Goal: Task Accomplishment & Management: Complete application form

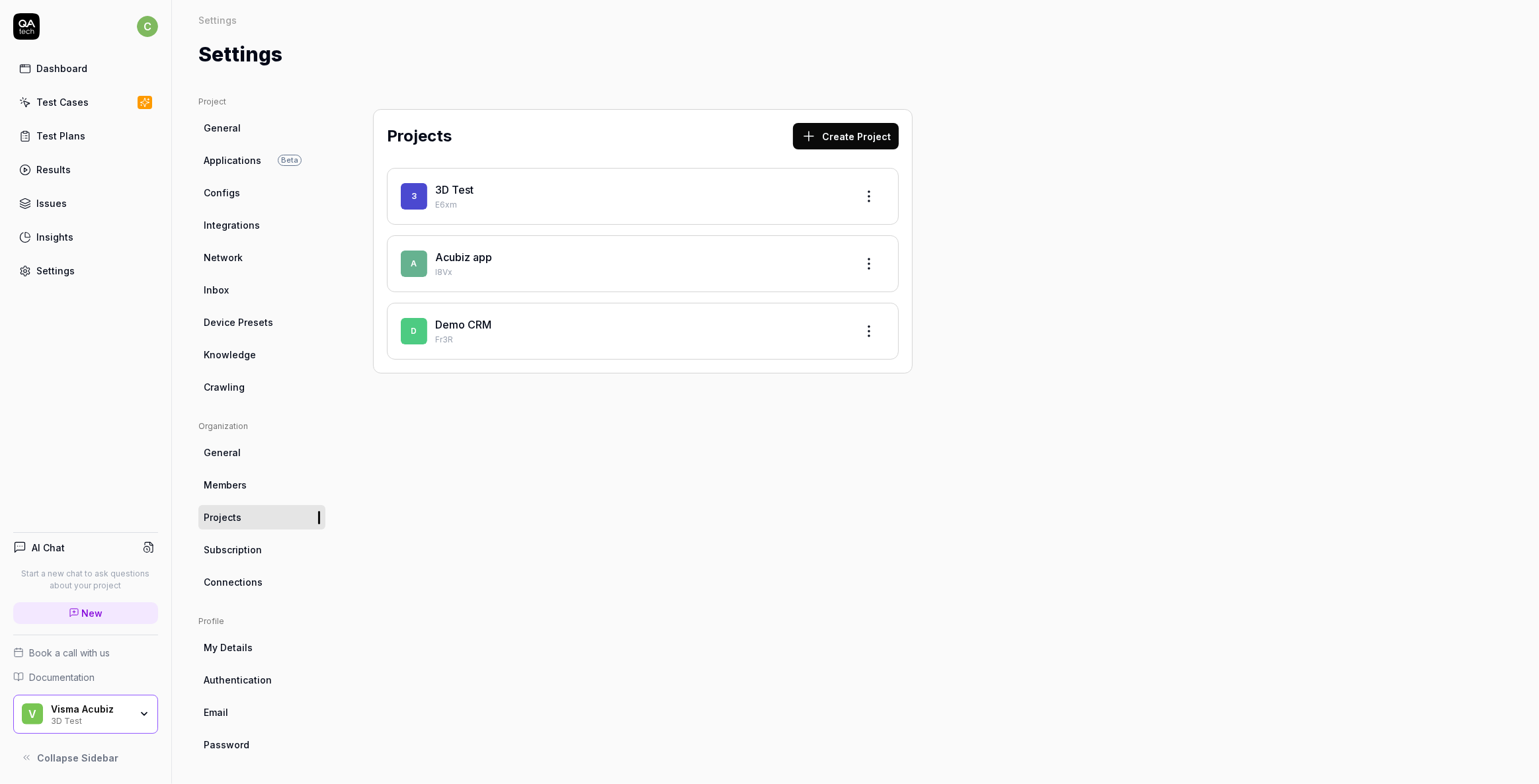
click at [449, 190] on link "3D Test" at bounding box center [454, 190] width 38 height 13
click at [222, 158] on span "Applications" at bounding box center [232, 160] width 57 height 14
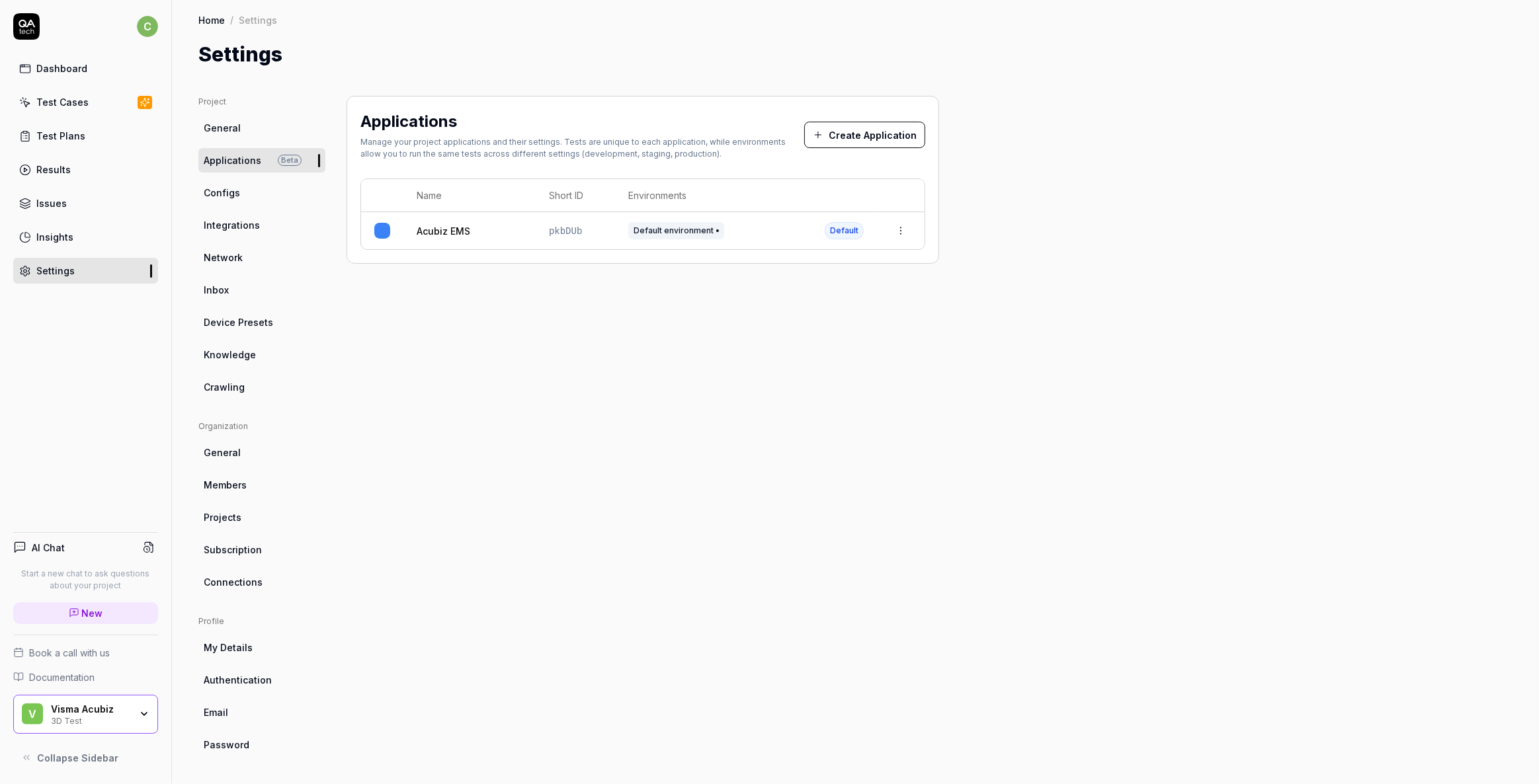
click at [449, 226] on link "Acubiz EMS" at bounding box center [443, 231] width 54 height 14
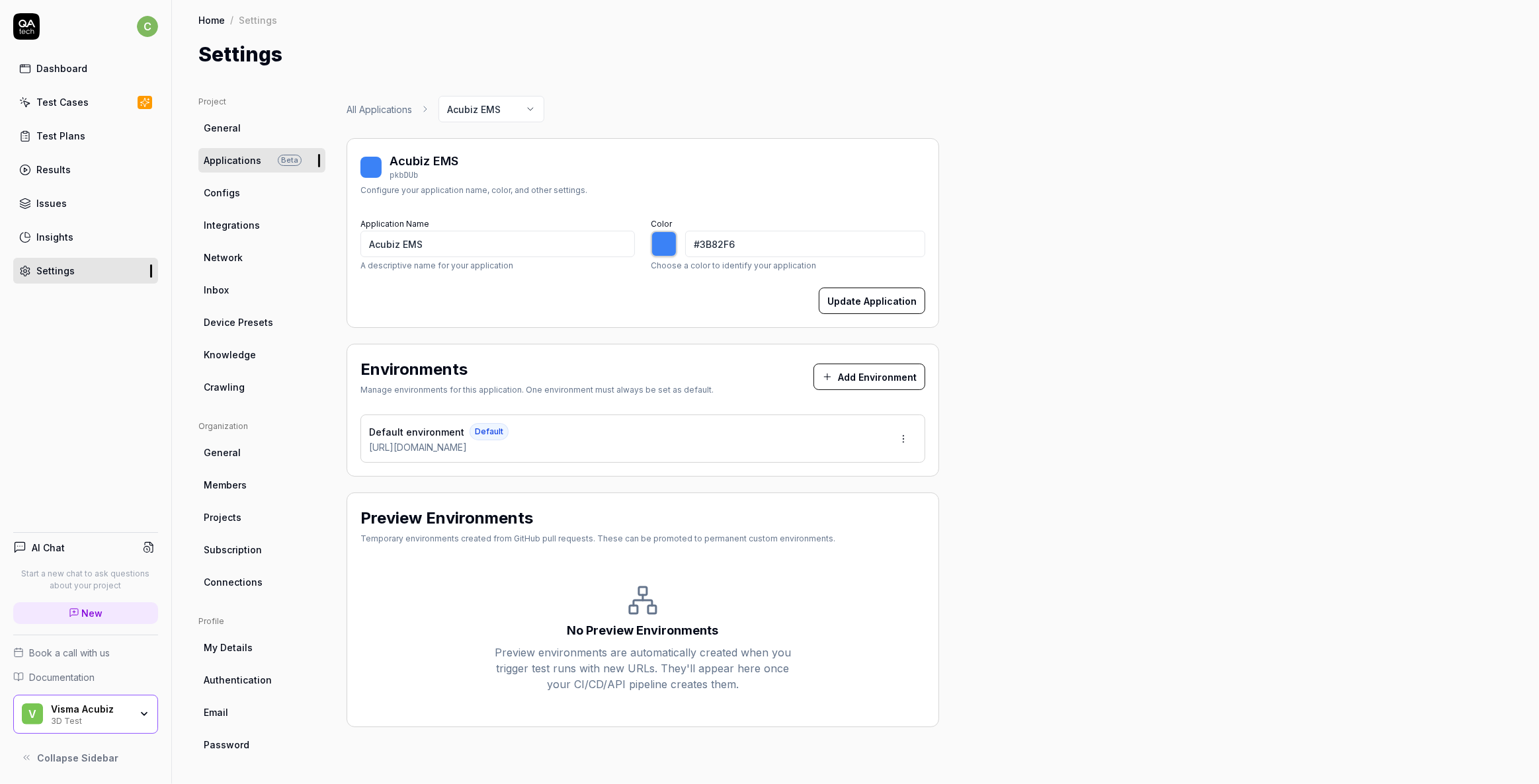
click at [68, 94] on link "Test Cases" at bounding box center [85, 102] width 145 height 26
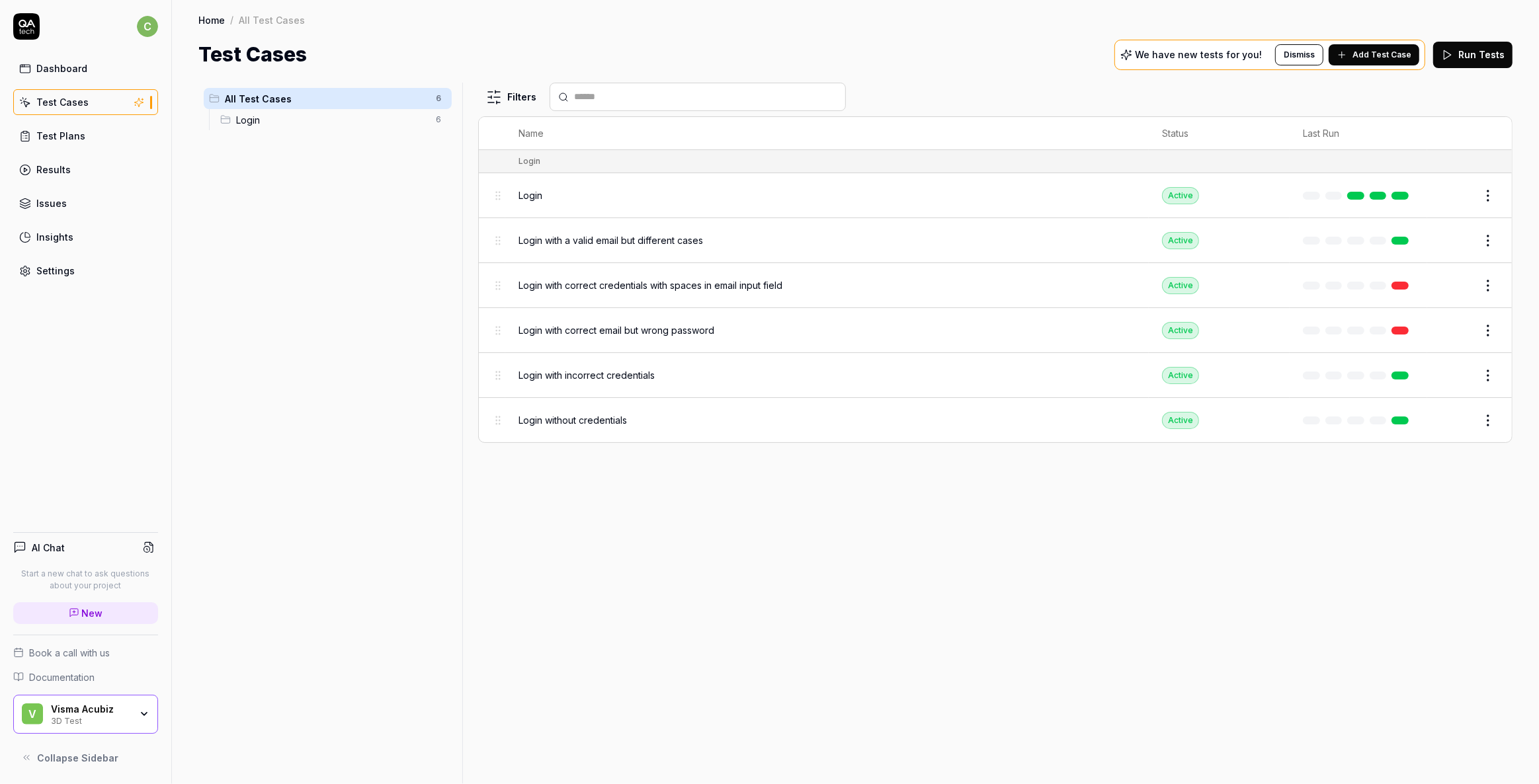
click at [530, 198] on span "Login" at bounding box center [530, 195] width 24 height 14
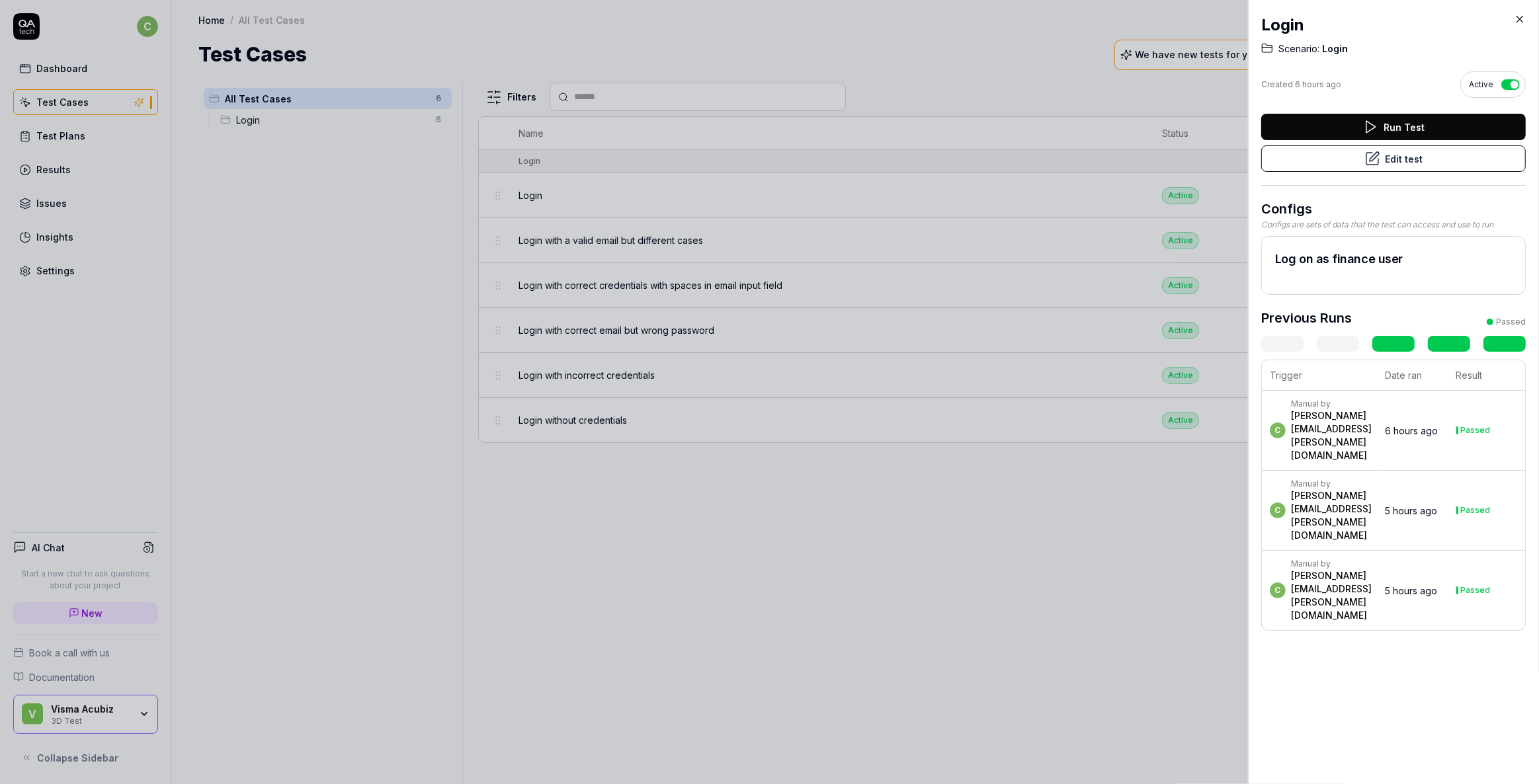
click at [1383, 158] on button "Edit test" at bounding box center [1393, 159] width 264 height 27
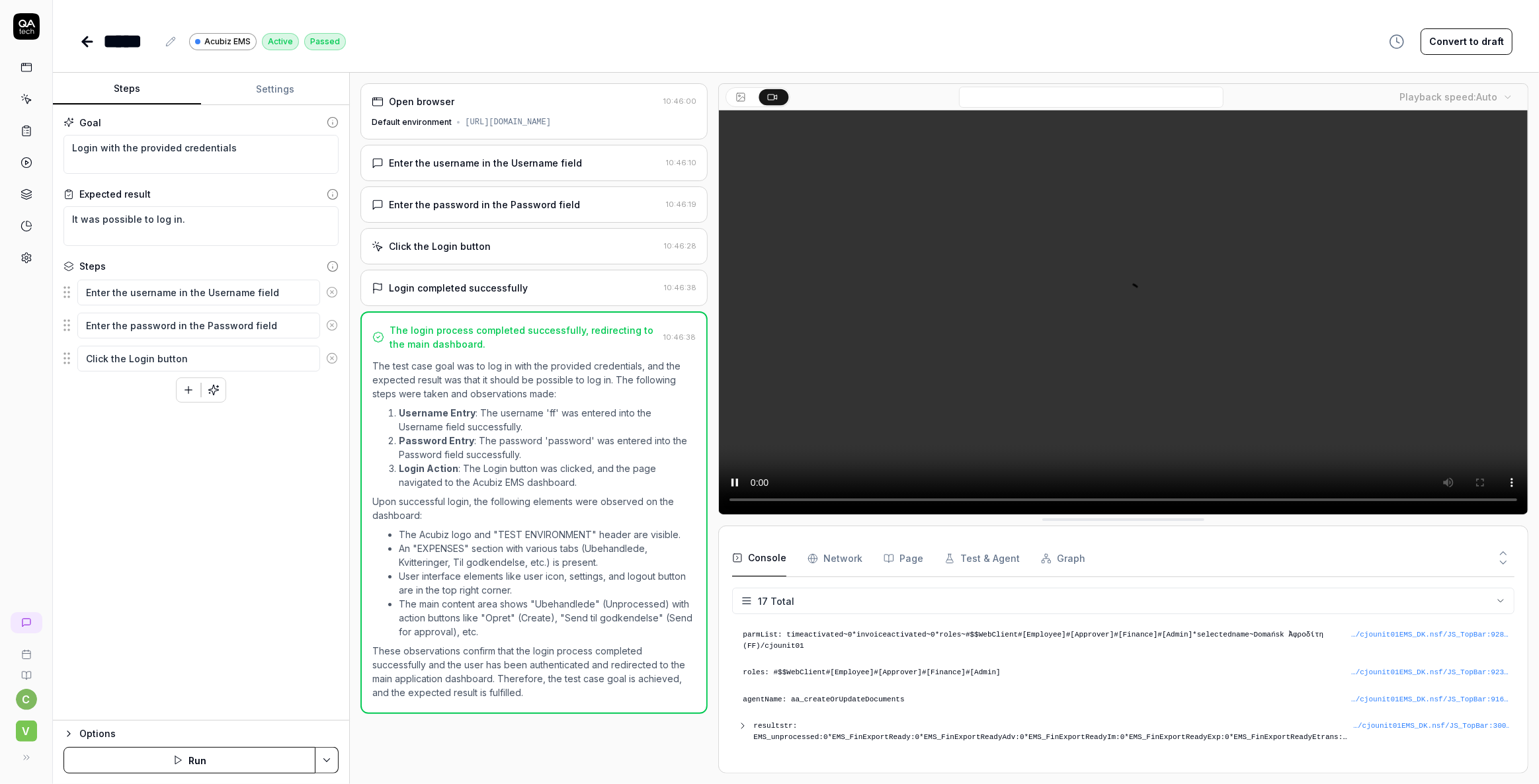
scroll to position [392, 0]
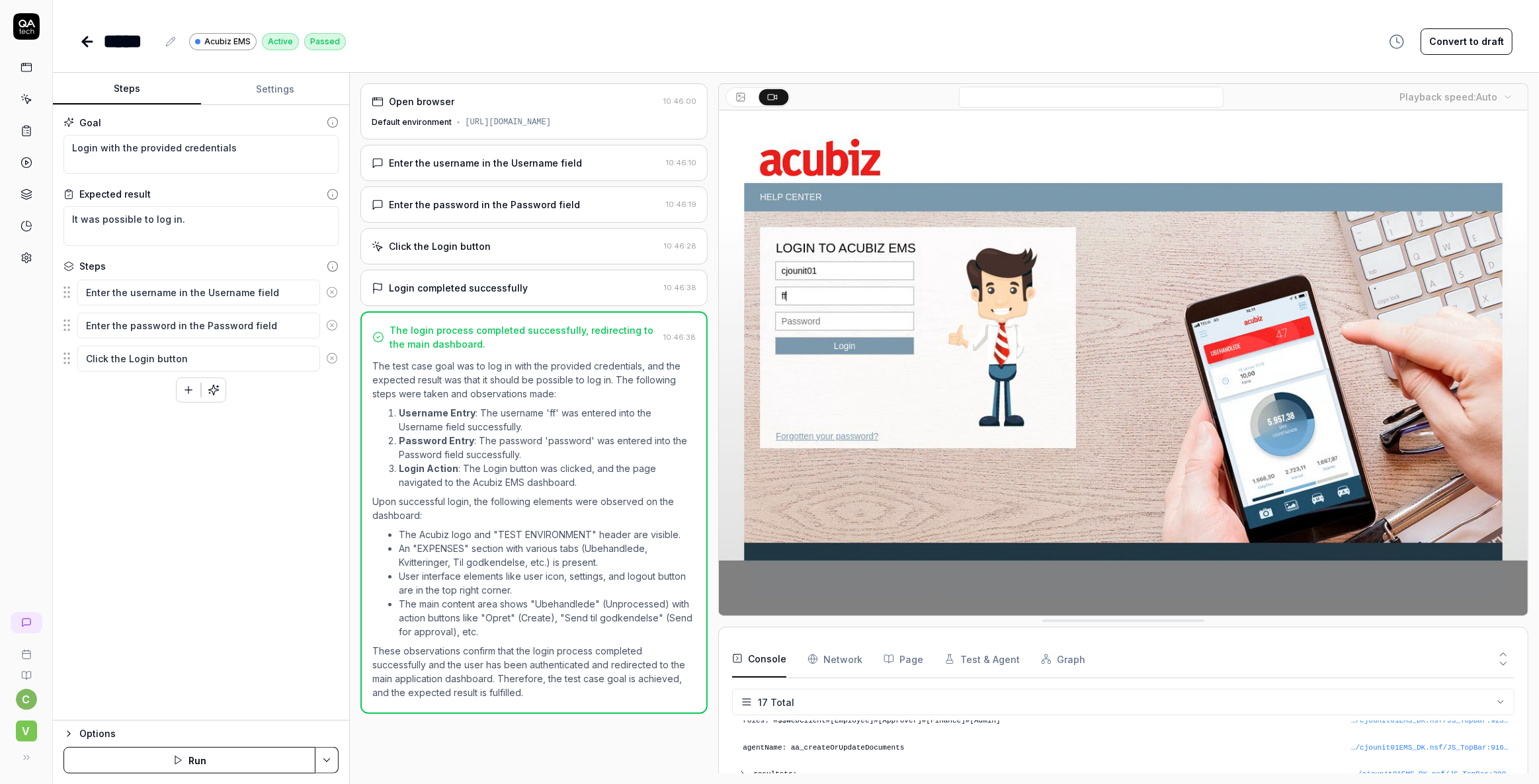
click at [90, 39] on icon at bounding box center [88, 42] width 16 height 16
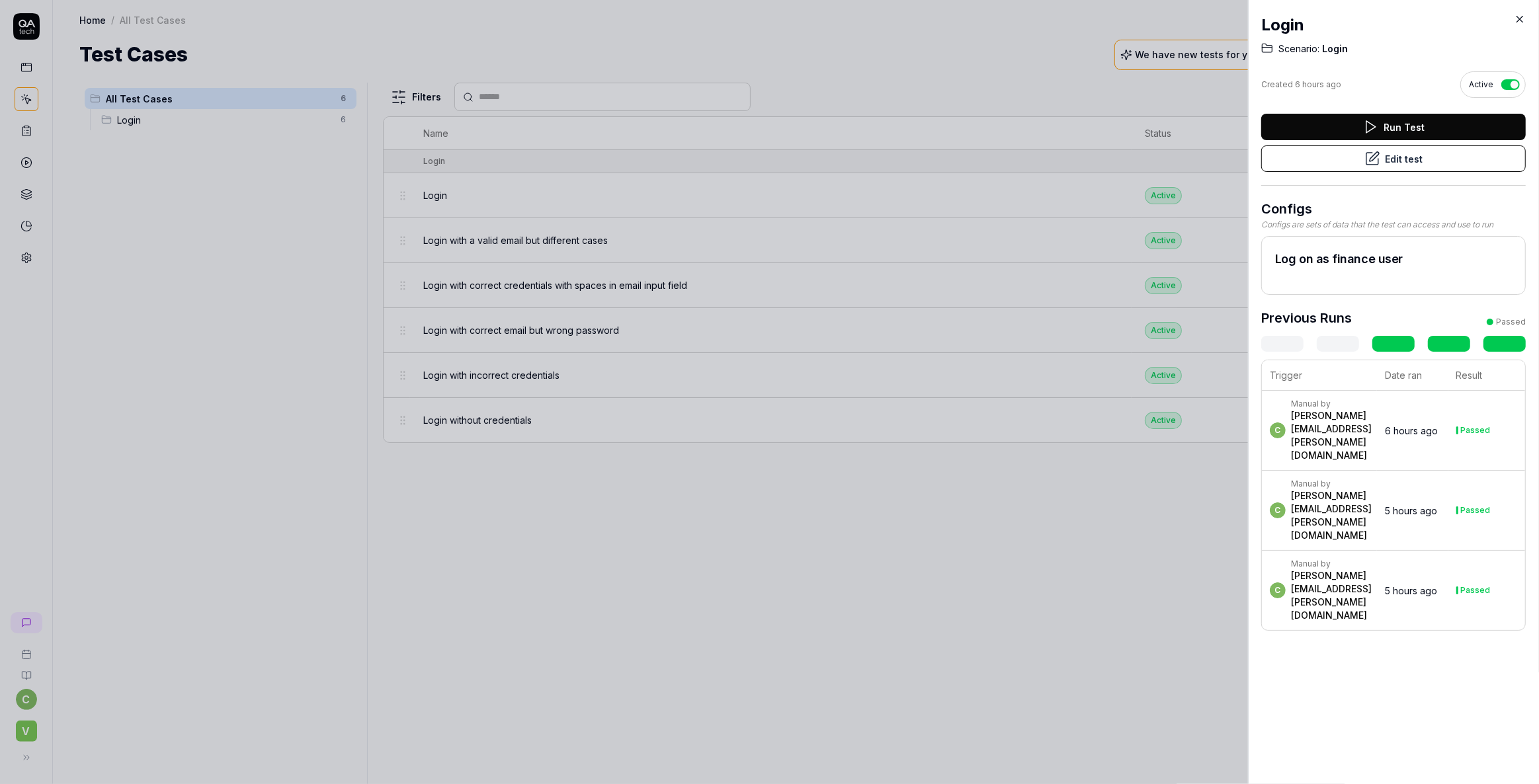
click at [1369, 673] on div "Login Scenario: Login Created 6 hours ago Active Run Test Edit test Configs Con…" at bounding box center [1393, 392] width 291 height 784
click at [1526, 17] on div "Login Scenario: Login Created 6 hours ago Active Run Test Edit test Configs Con…" at bounding box center [1393, 392] width 291 height 784
click at [1521, 19] on icon at bounding box center [1520, 20] width 6 height 6
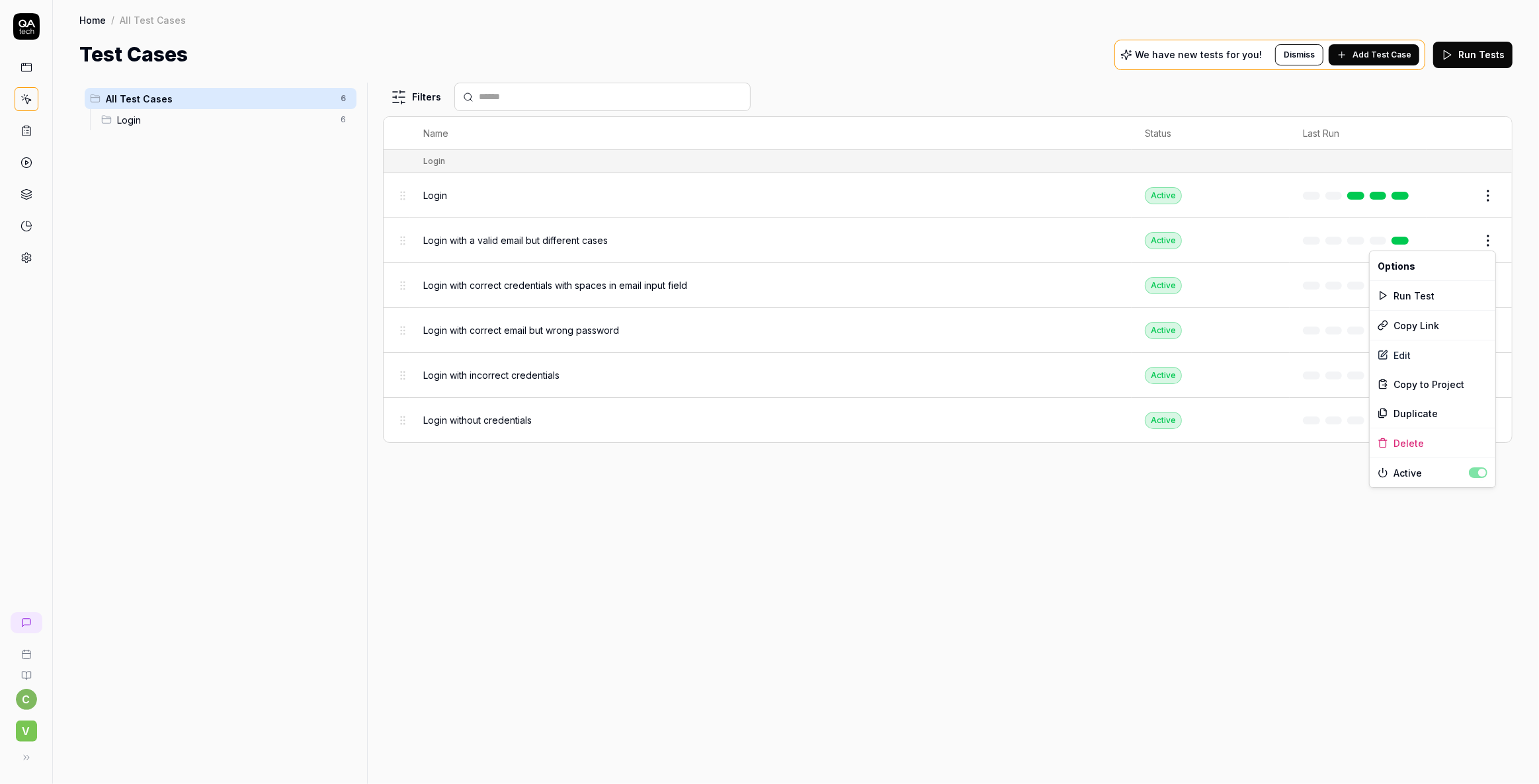
click at [1483, 238] on html "c V Home / All Test Cases Home / All Test Cases Test Cases We have new tests fo…" at bounding box center [769, 392] width 1539 height 784
click at [1404, 442] on div "Delete" at bounding box center [1433, 443] width 126 height 29
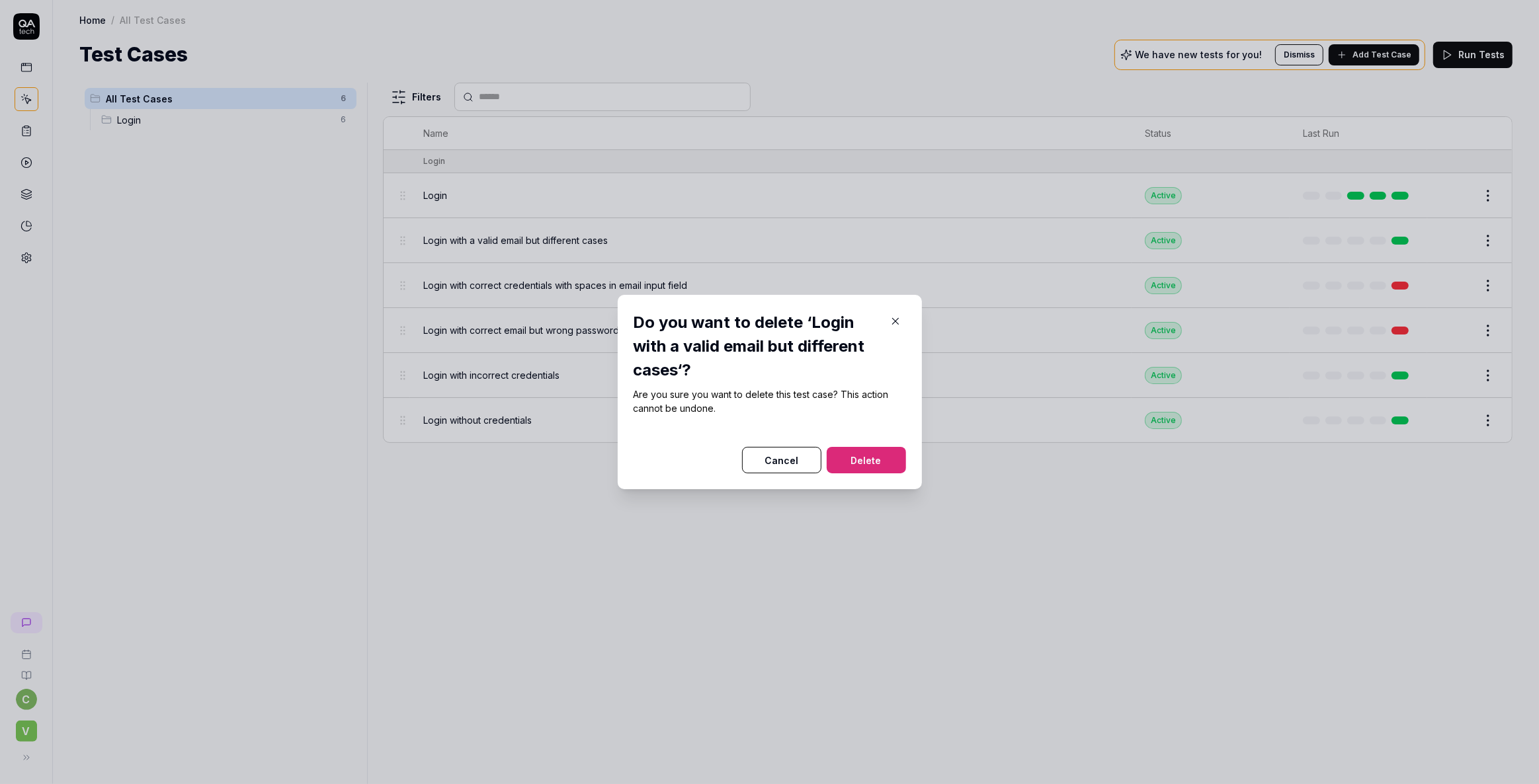
click at [868, 463] on button "Delete" at bounding box center [867, 460] width 80 height 27
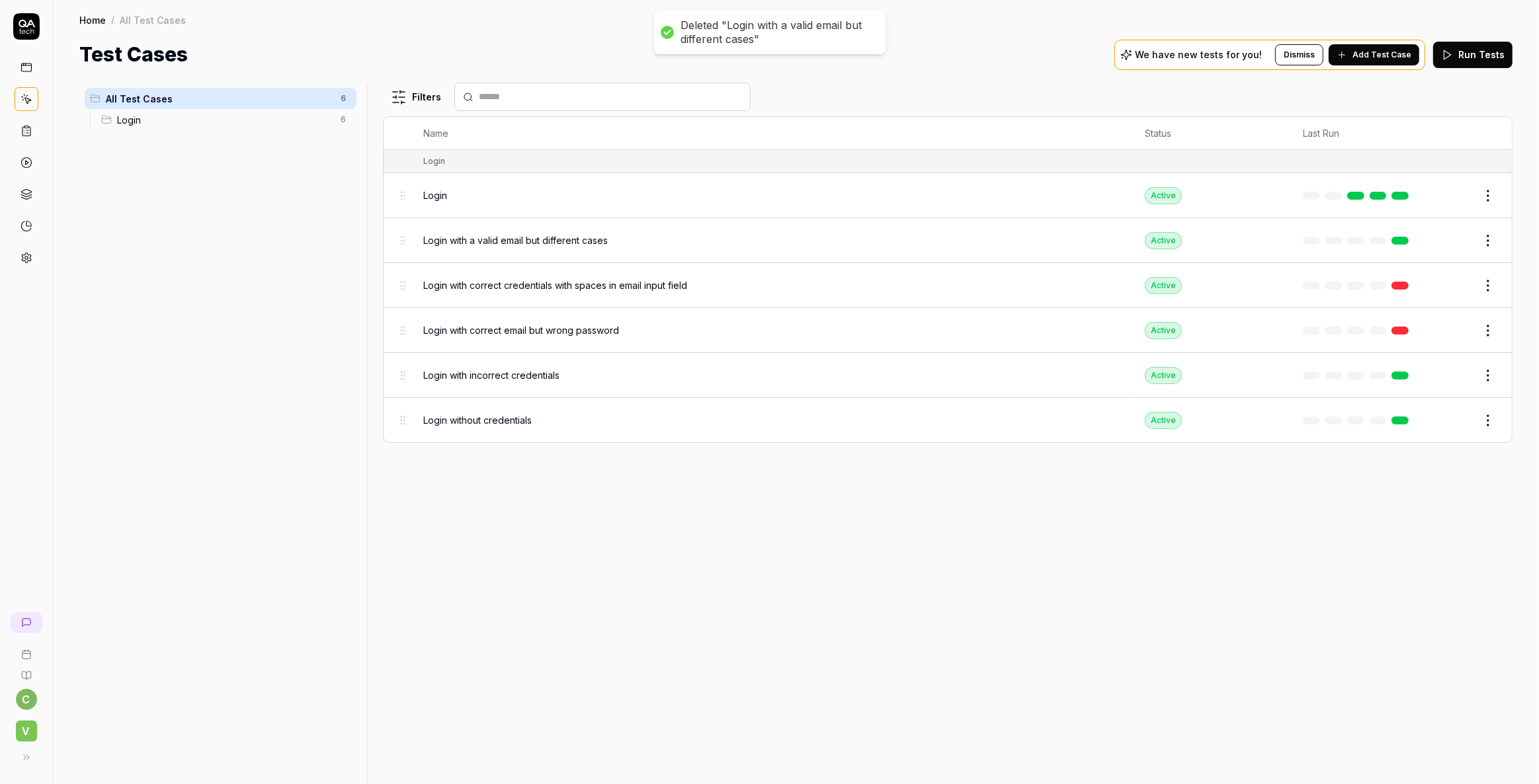
click at [1486, 239] on html "Deleted "Login with a valid email but different cases" c V Home / All Test Case…" at bounding box center [769, 392] width 1539 height 784
click at [1488, 240] on html "c V Home / All Test Cases Home / All Test Cases Test Cases We have new tests fo…" at bounding box center [769, 392] width 1539 height 784
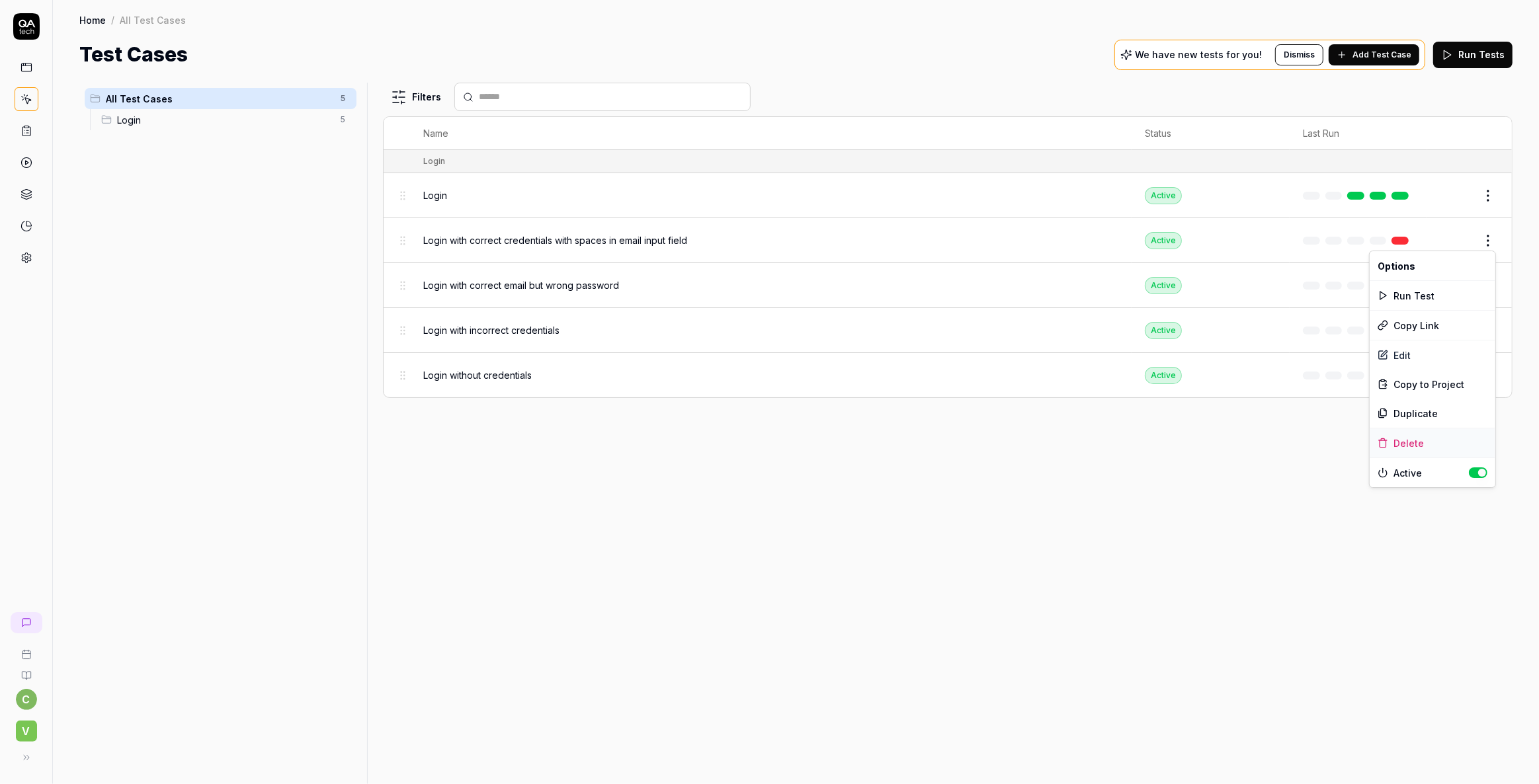
click at [1414, 439] on div "Delete" at bounding box center [1433, 443] width 126 height 29
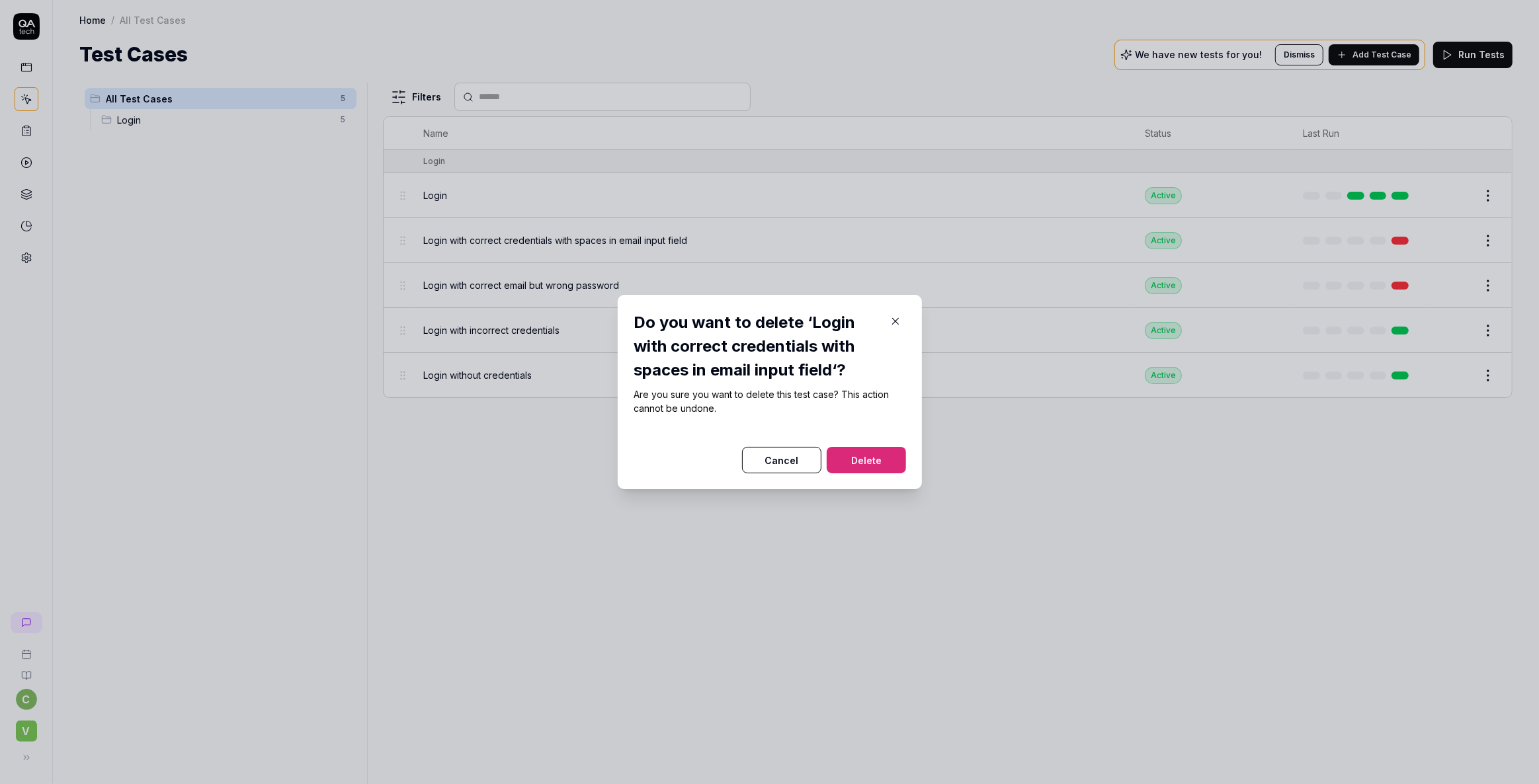
click at [873, 463] on button "Delete" at bounding box center [867, 460] width 80 height 27
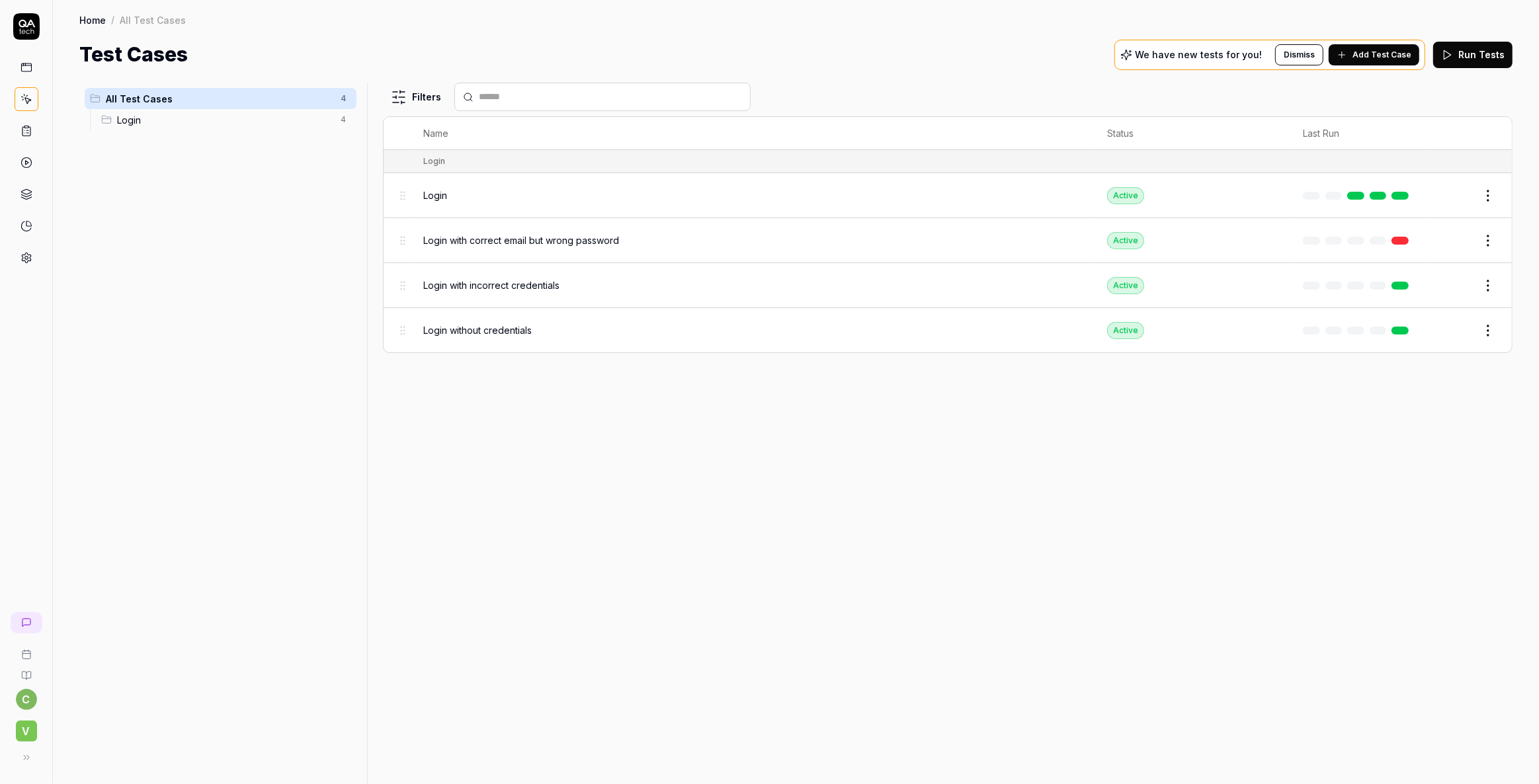
click at [1487, 237] on html "Deleted "Login with correct credentials with spaces in email input field" c V H…" at bounding box center [769, 392] width 1539 height 784
click at [1398, 443] on div "Delete" at bounding box center [1433, 443] width 126 height 29
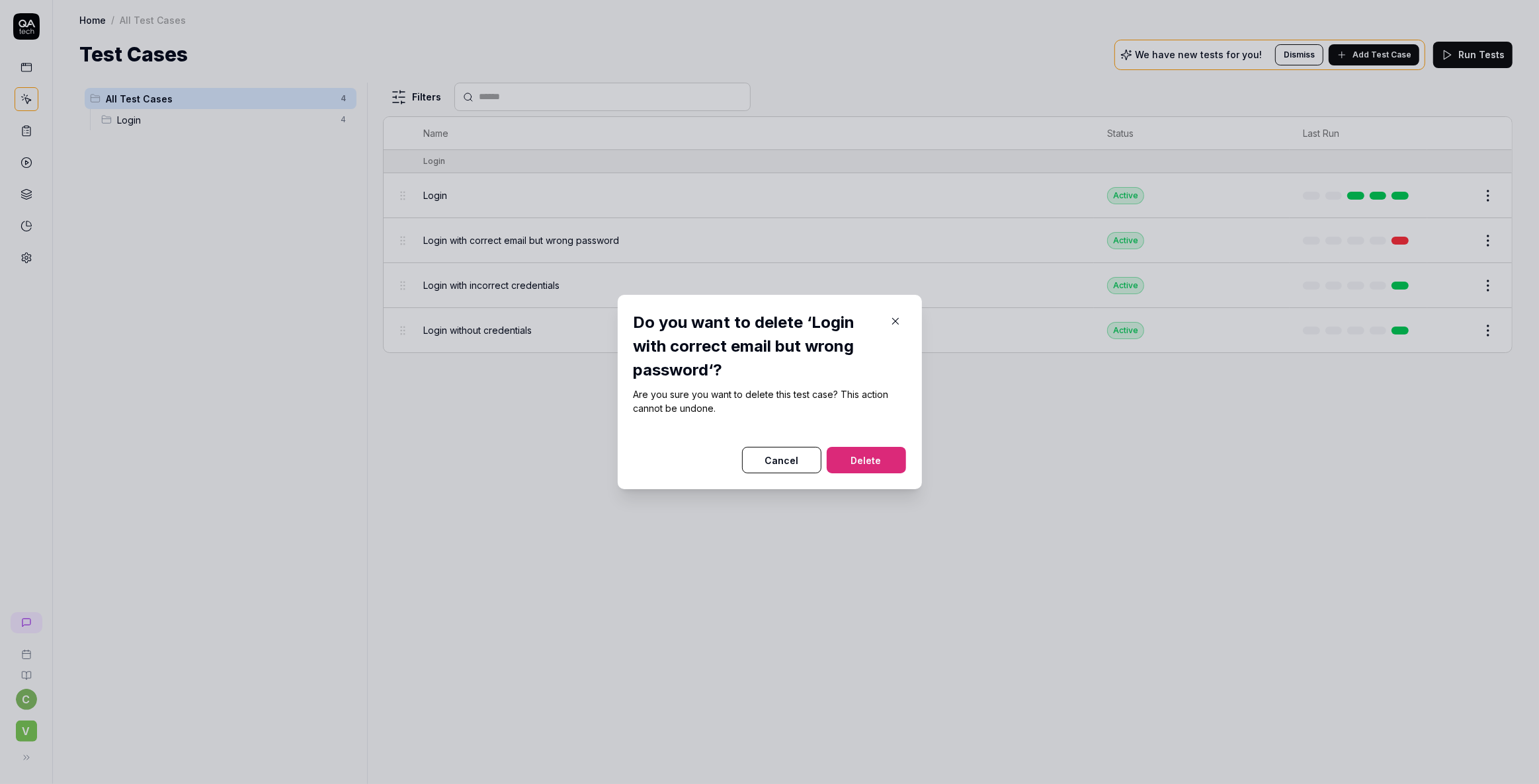
click at [857, 460] on button "Delete" at bounding box center [867, 460] width 80 height 27
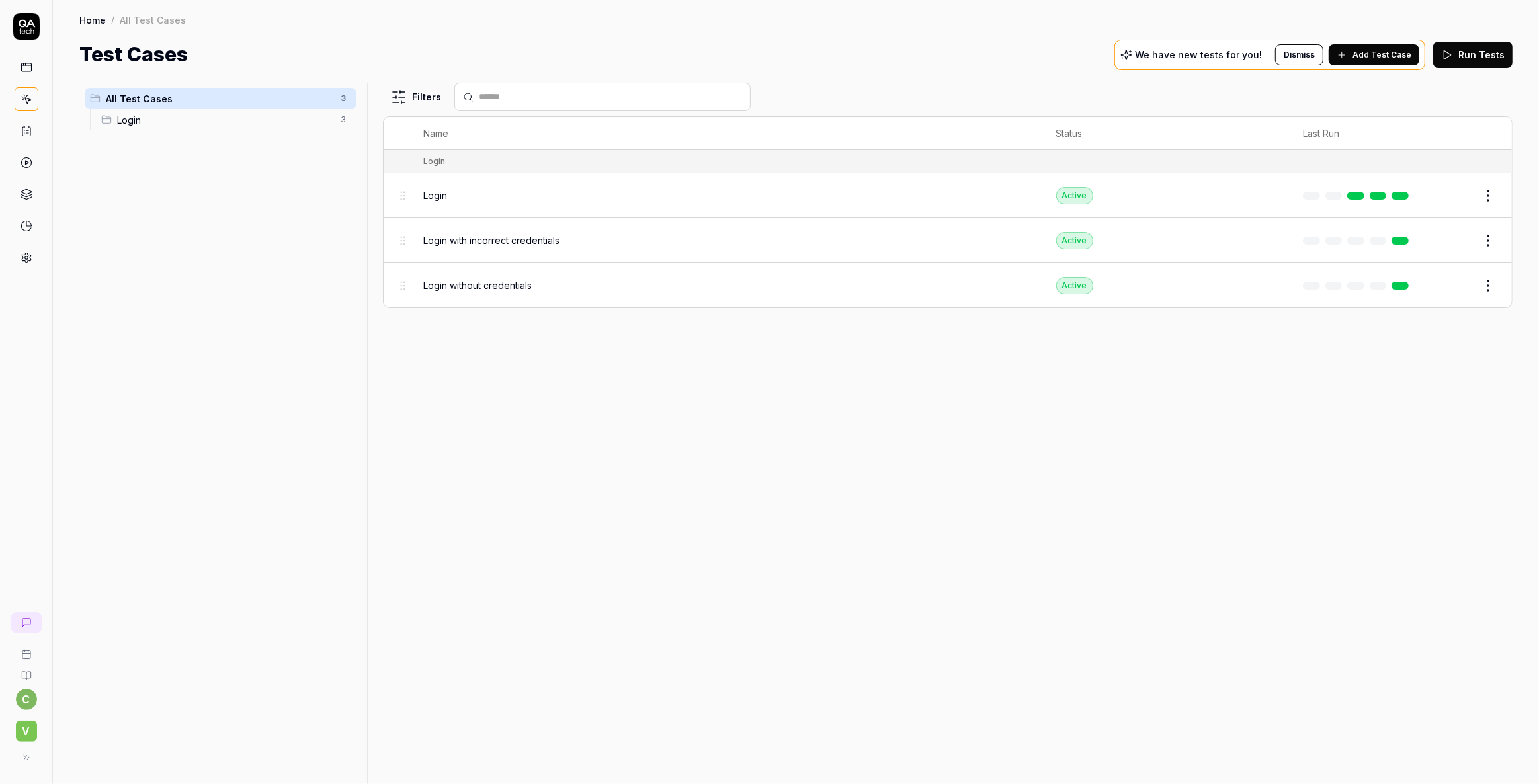
click at [1489, 284] on html "c V Home / All Test Cases Home / All Test Cases Test Cases We have new tests fo…" at bounding box center [769, 392] width 1539 height 784
drag, startPoint x: 1068, startPoint y: 384, endPoint x: 642, endPoint y: 279, distance: 438.7
click at [1048, 372] on html "c V Home / All Test Cases Home / All Test Cases Test Cases We have new tests fo…" at bounding box center [769, 392] width 1539 height 784
click at [492, 282] on span "Login without credentials" at bounding box center [477, 284] width 109 height 14
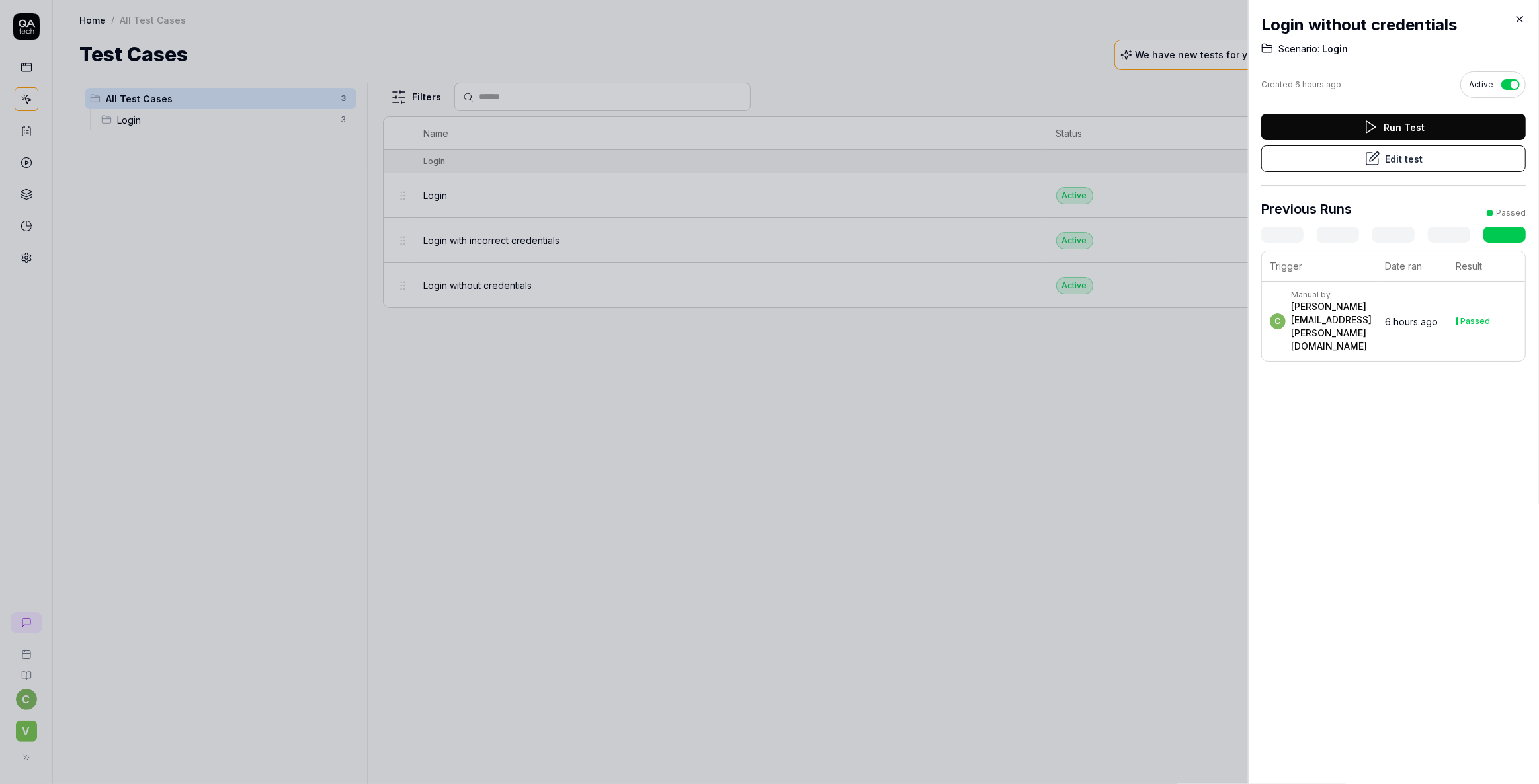
click at [1397, 156] on button "Edit test" at bounding box center [1393, 159] width 264 height 27
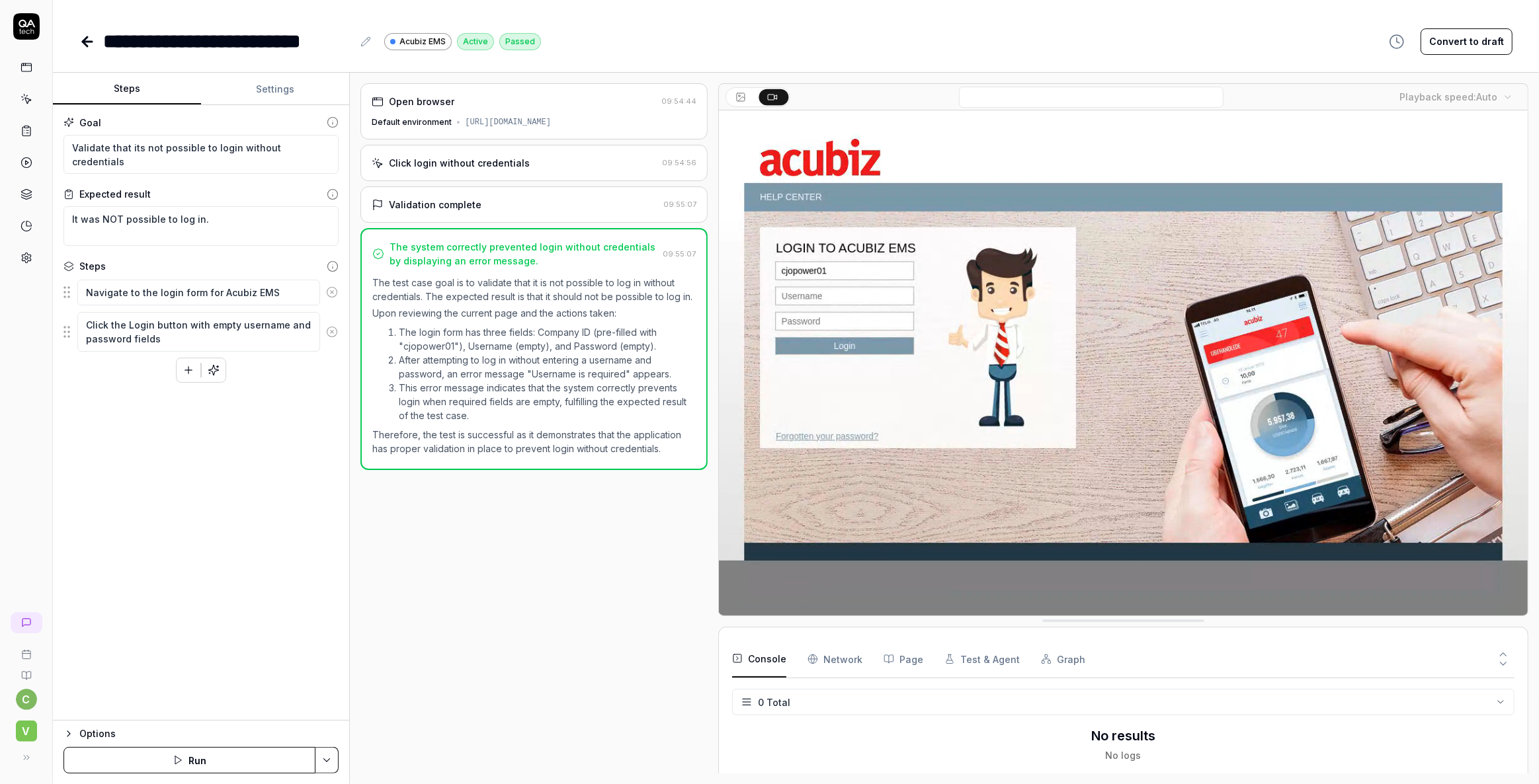
click at [86, 42] on icon at bounding box center [87, 42] width 9 height 0
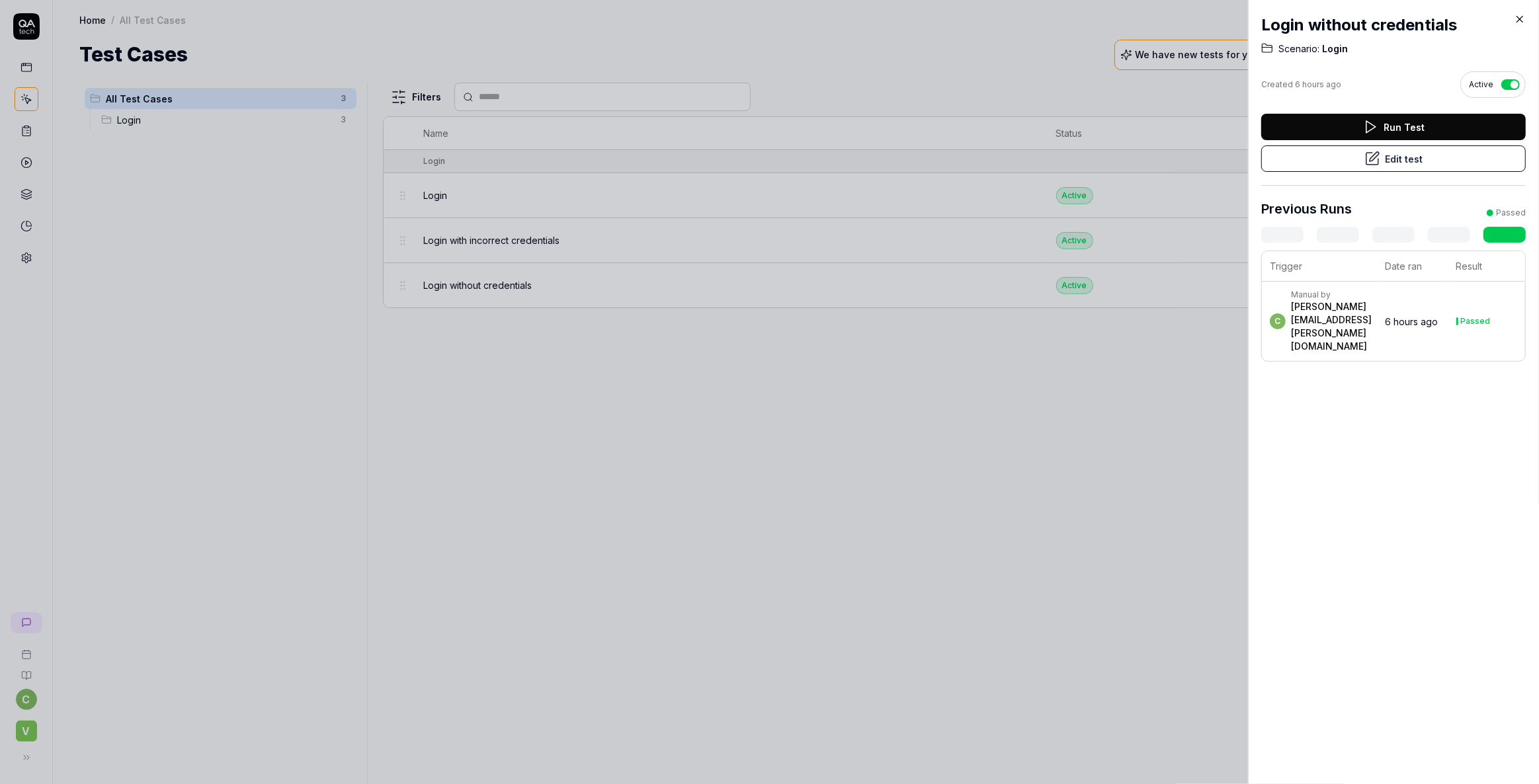
click at [1524, 19] on icon at bounding box center [1519, 19] width 12 height 12
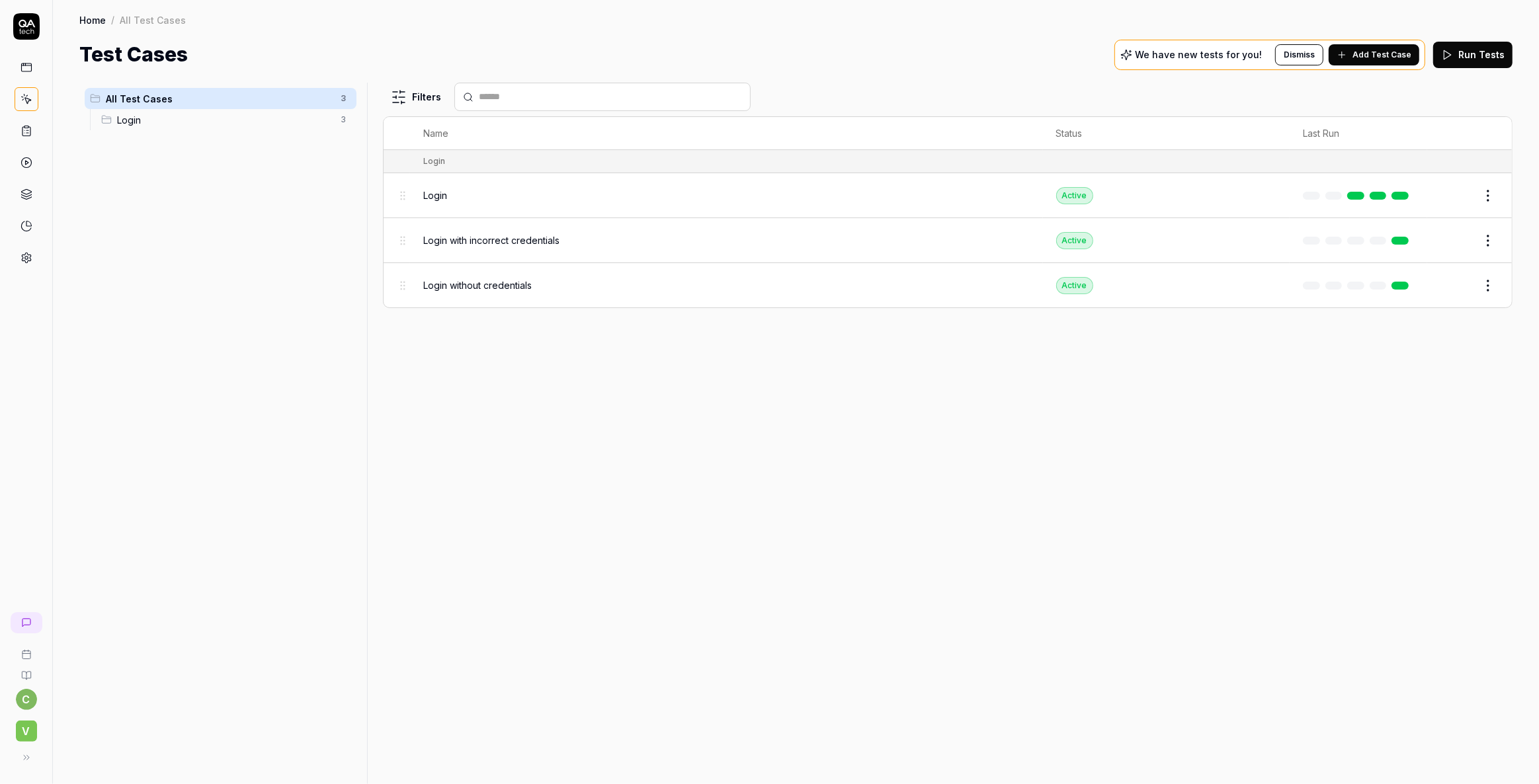
click at [1467, 234] on button "Edit" at bounding box center [1456, 240] width 32 height 21
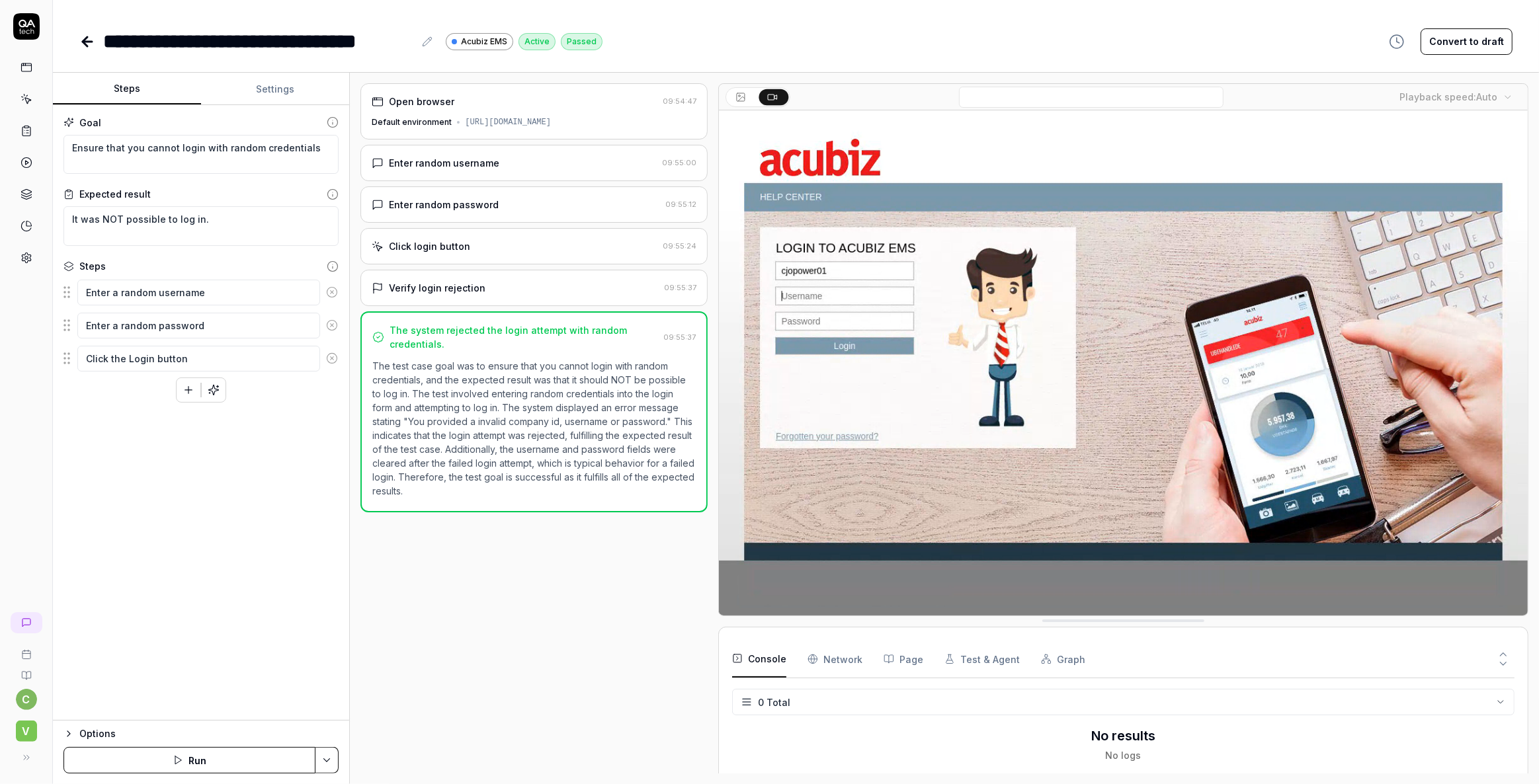
click at [87, 43] on icon at bounding box center [88, 42] width 16 height 16
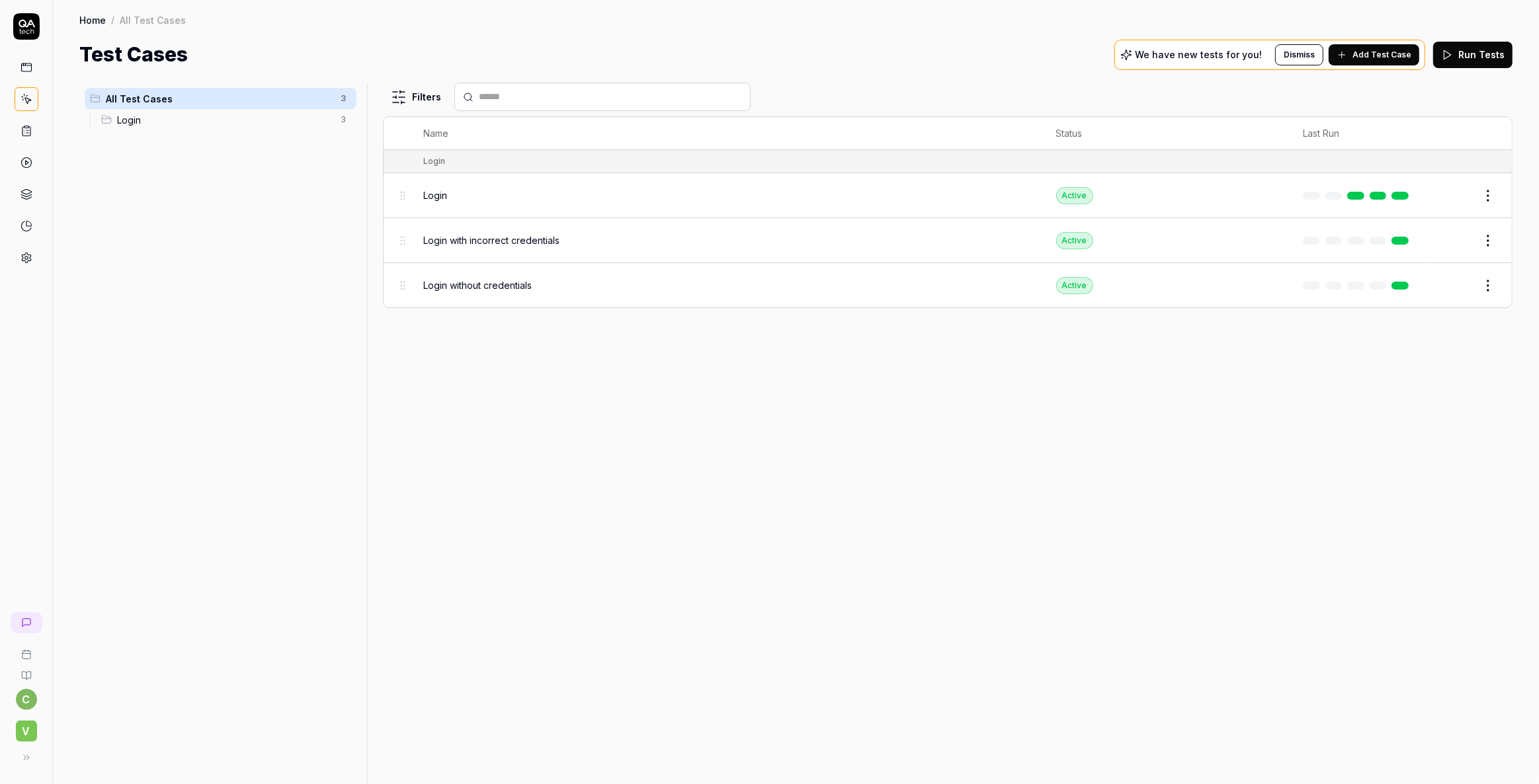
click at [444, 194] on span "Login" at bounding box center [435, 195] width 24 height 14
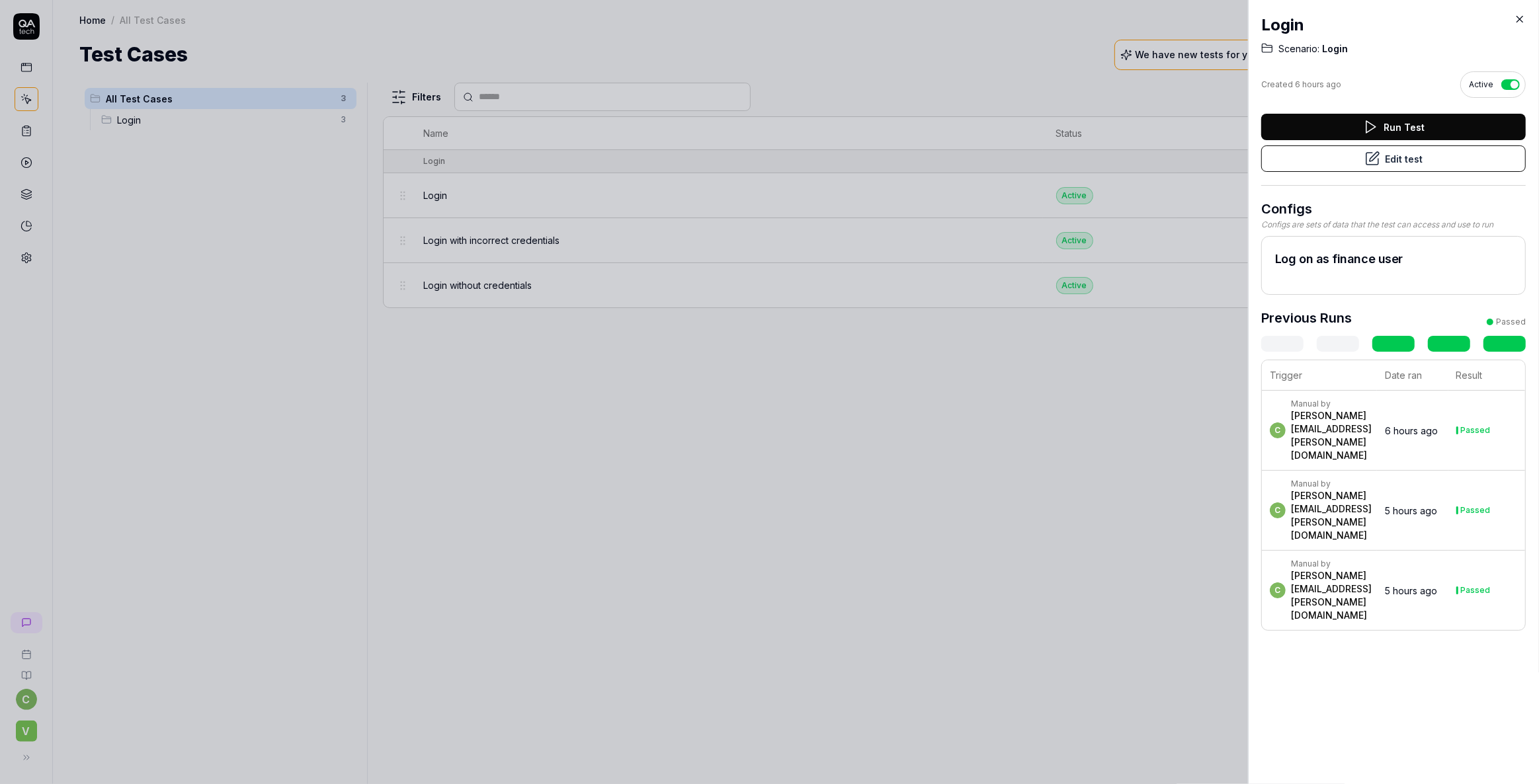
click at [1403, 164] on button "Edit test" at bounding box center [1393, 159] width 264 height 27
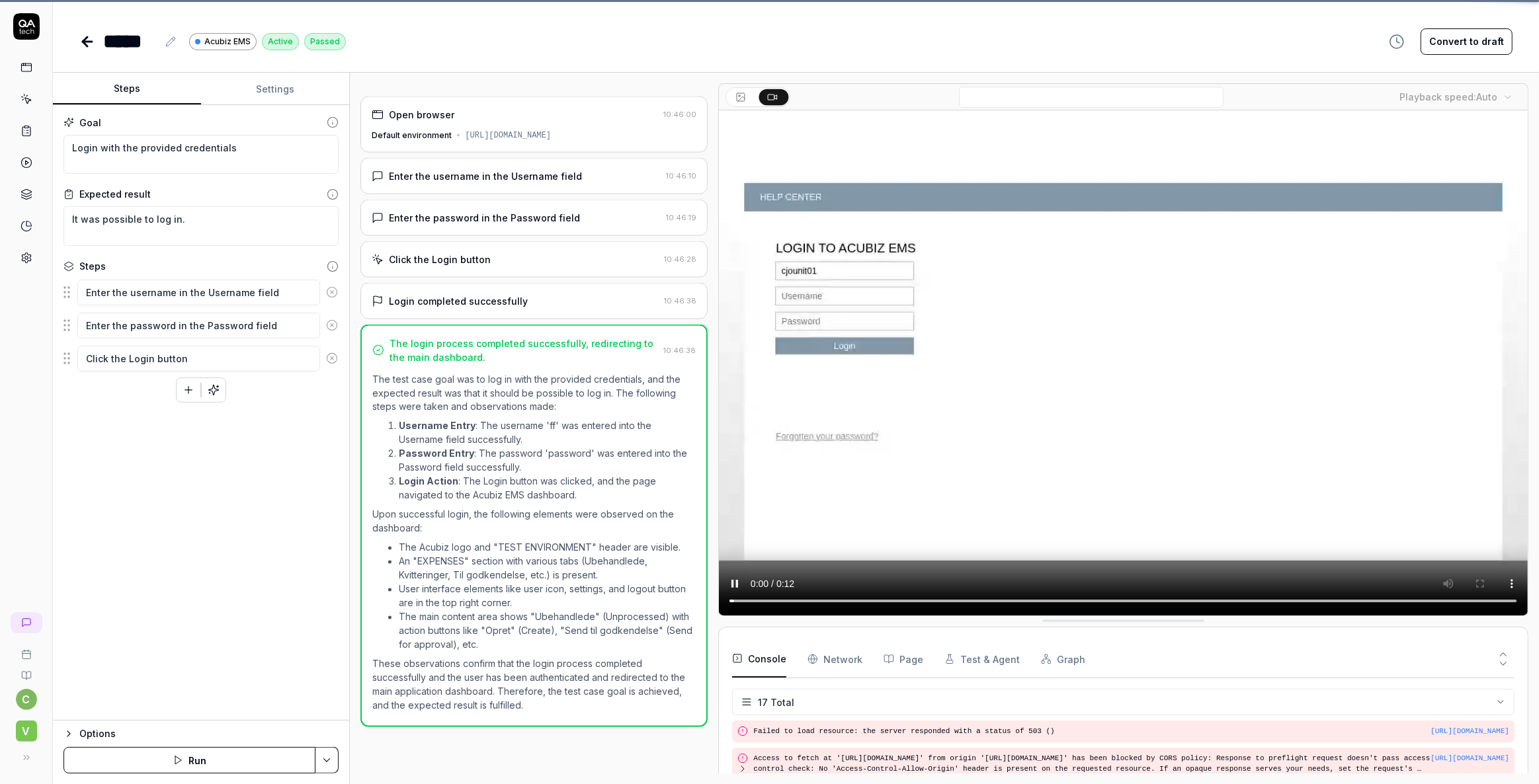
scroll to position [392, 0]
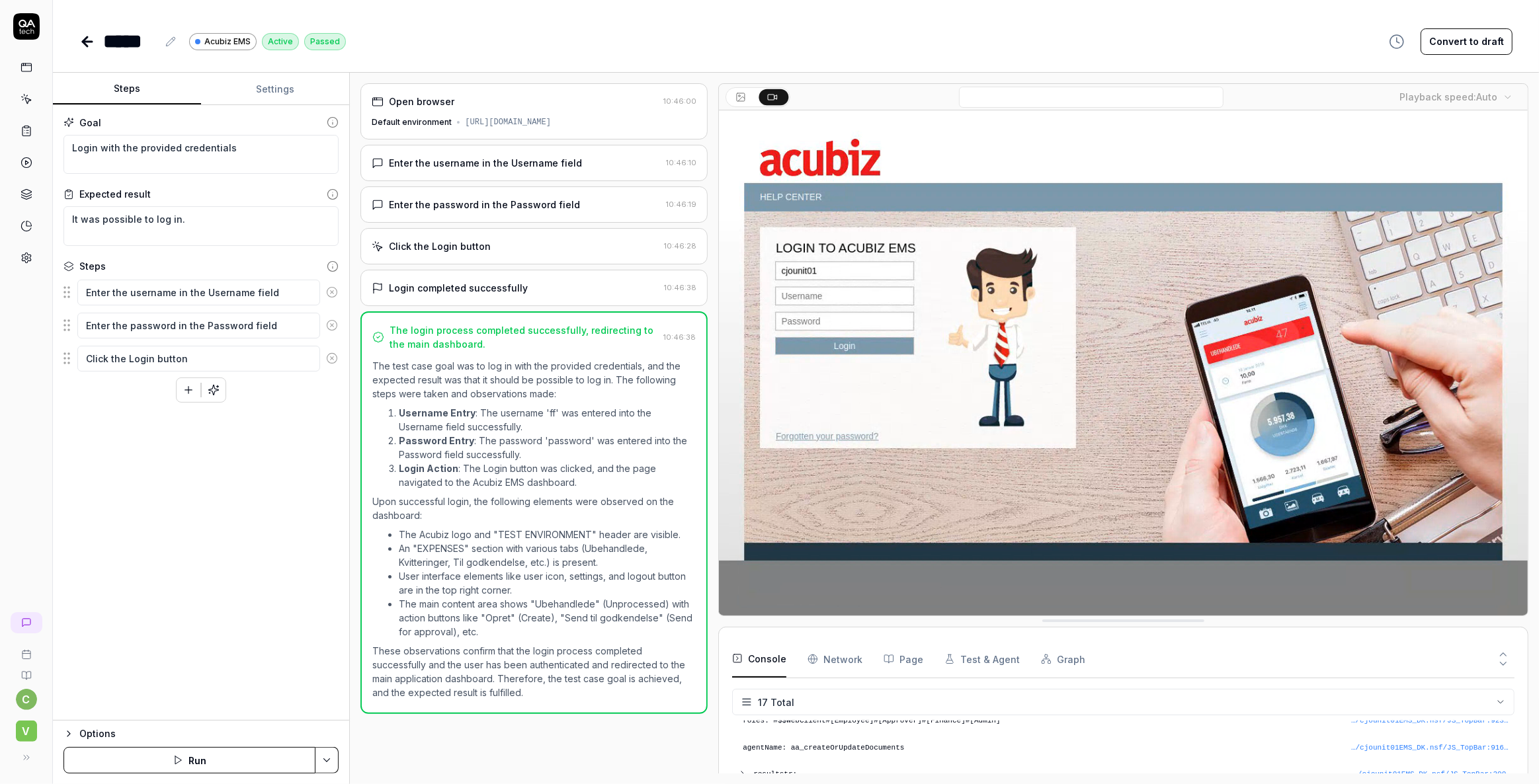
click at [467, 125] on div "https://cjounit01-uat.acubiz.com/" at bounding box center [508, 122] width 86 height 12
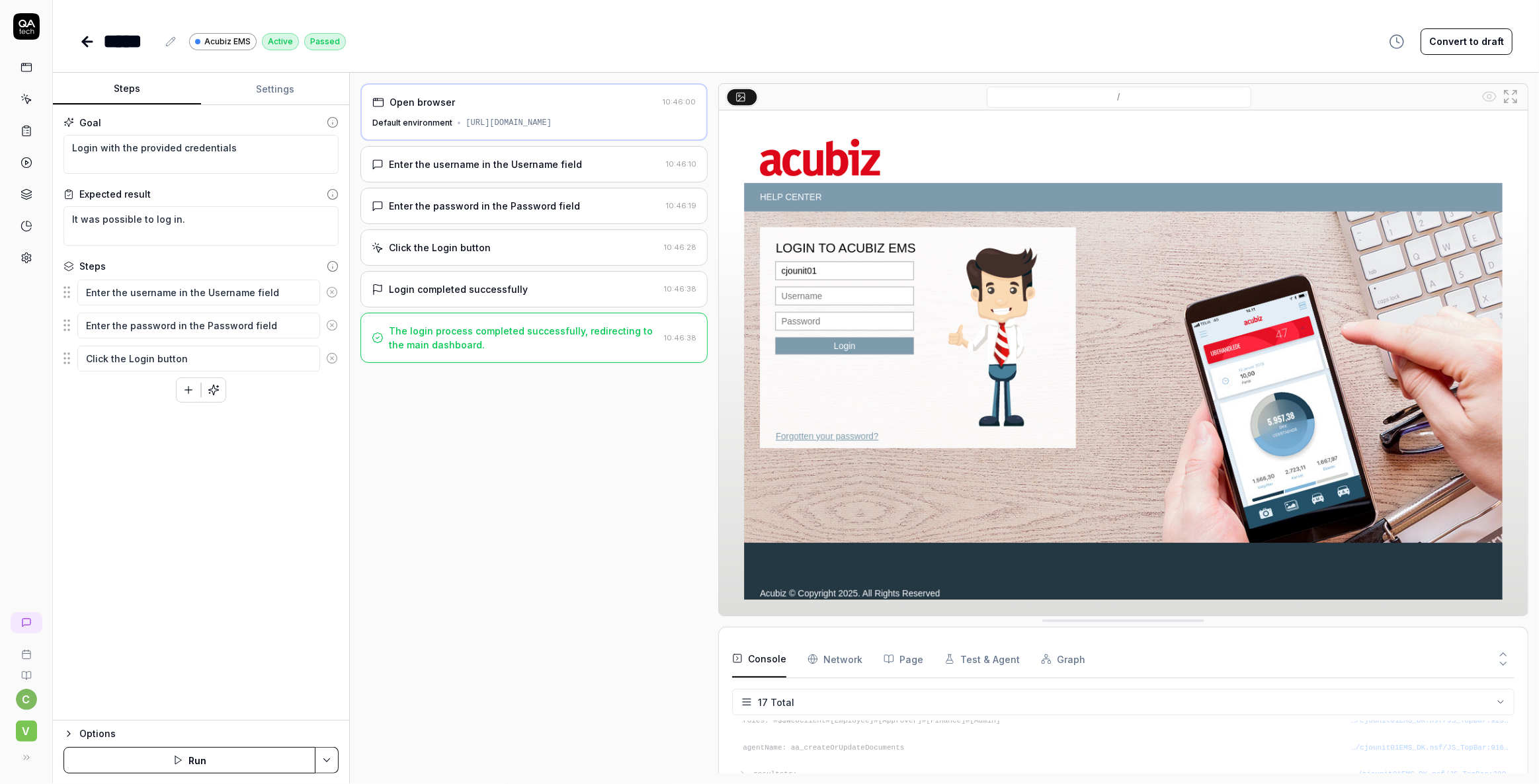
click at [195, 763] on button "Run" at bounding box center [190, 760] width 252 height 27
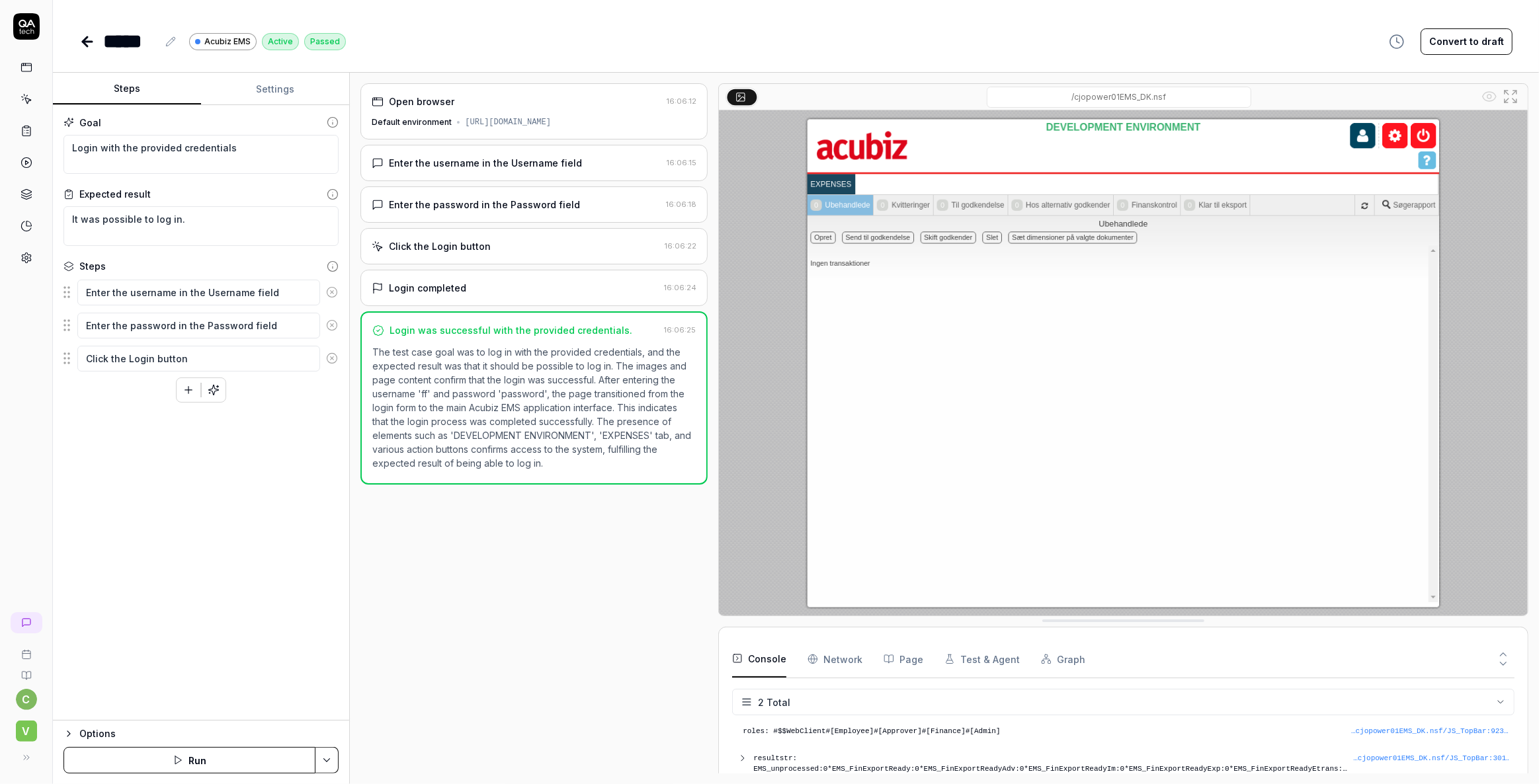
click at [80, 43] on icon at bounding box center [88, 42] width 16 height 16
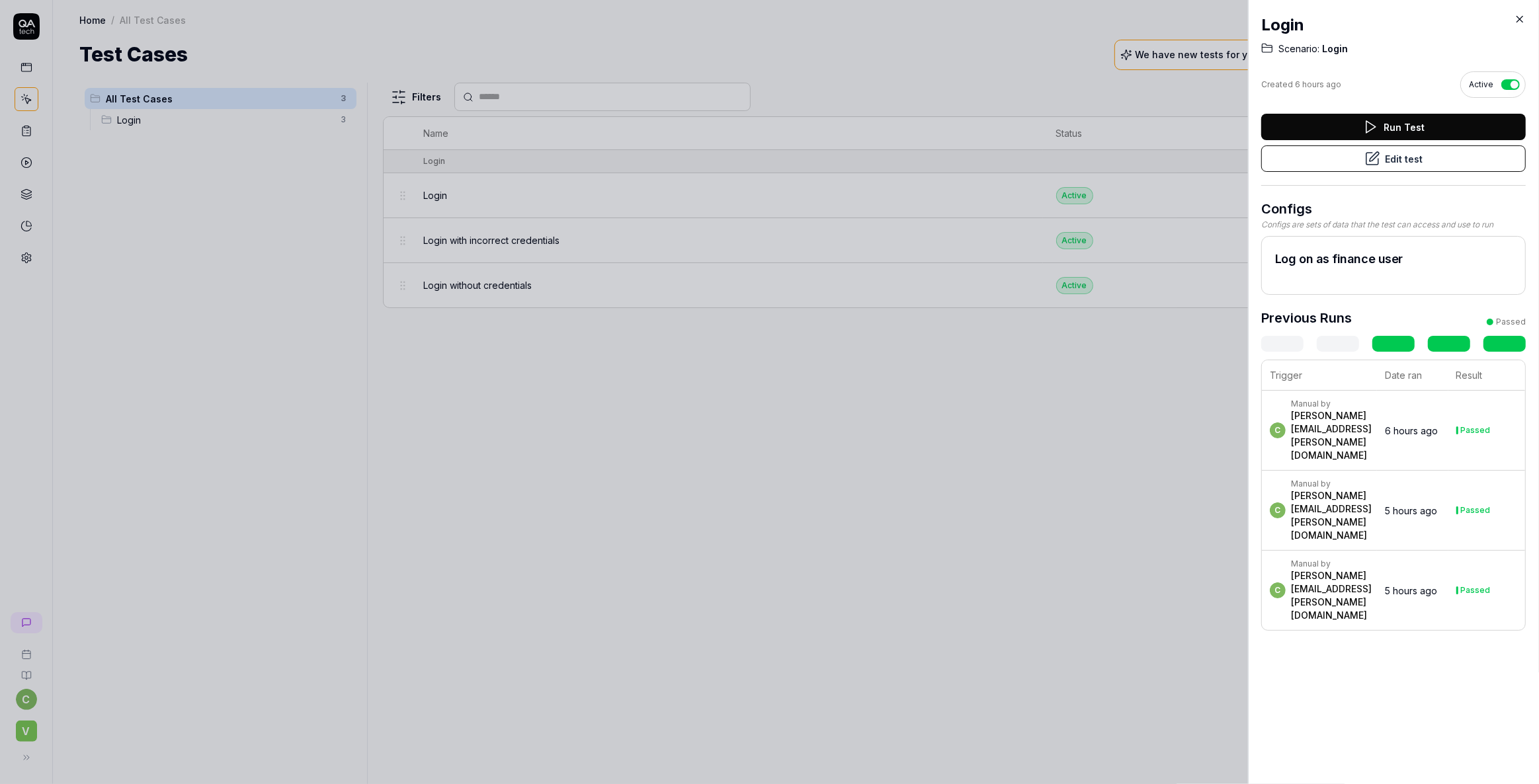
click at [1391, 152] on button "Edit test" at bounding box center [1393, 159] width 264 height 27
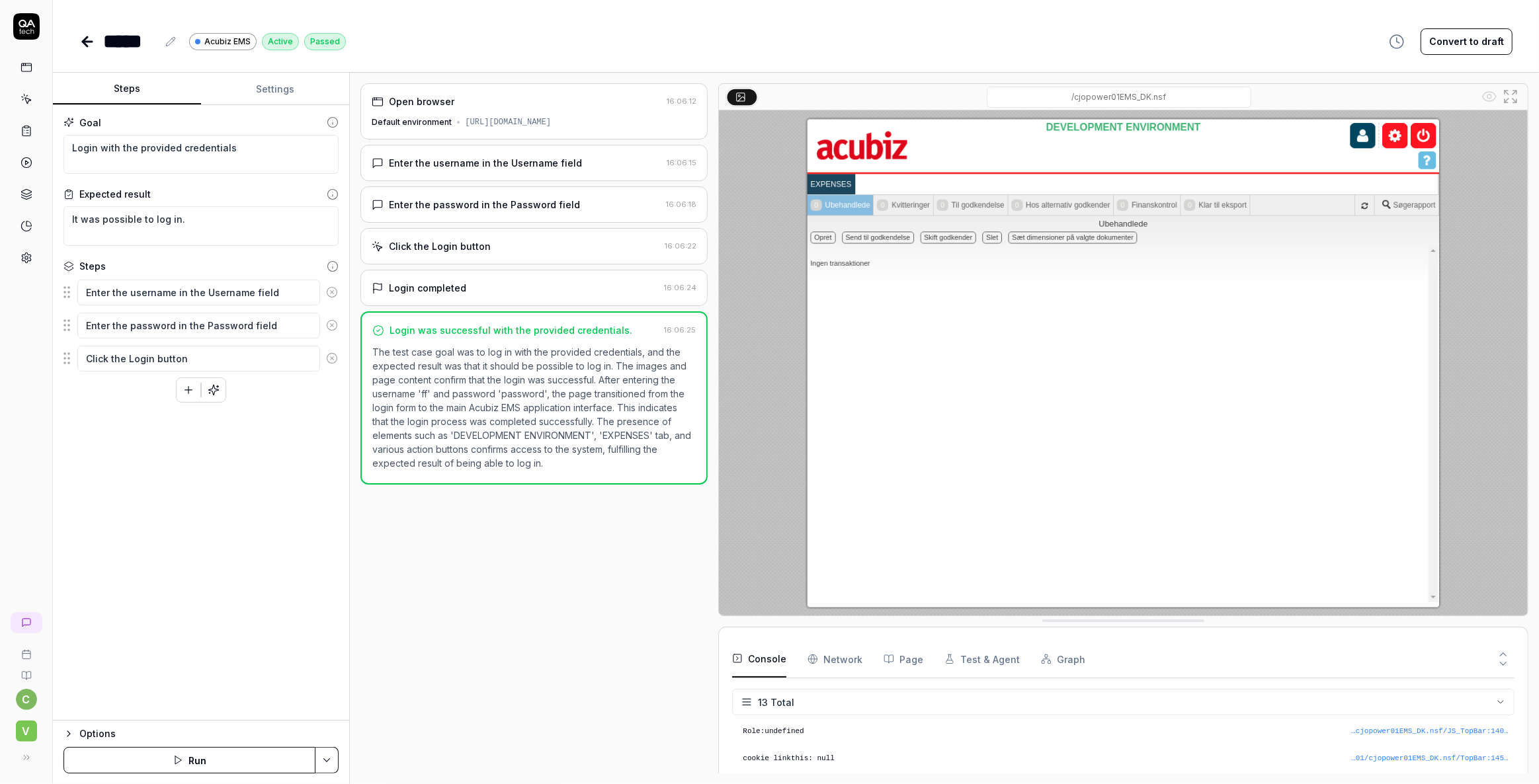
scroll to position [263, 0]
click at [64, 728] on button "Options" at bounding box center [201, 734] width 275 height 16
click at [163, 664] on html "c V ***** Acubiz EMS Active Passed Convert to draft Steps Settings Goal Login w…" at bounding box center [769, 392] width 1539 height 784
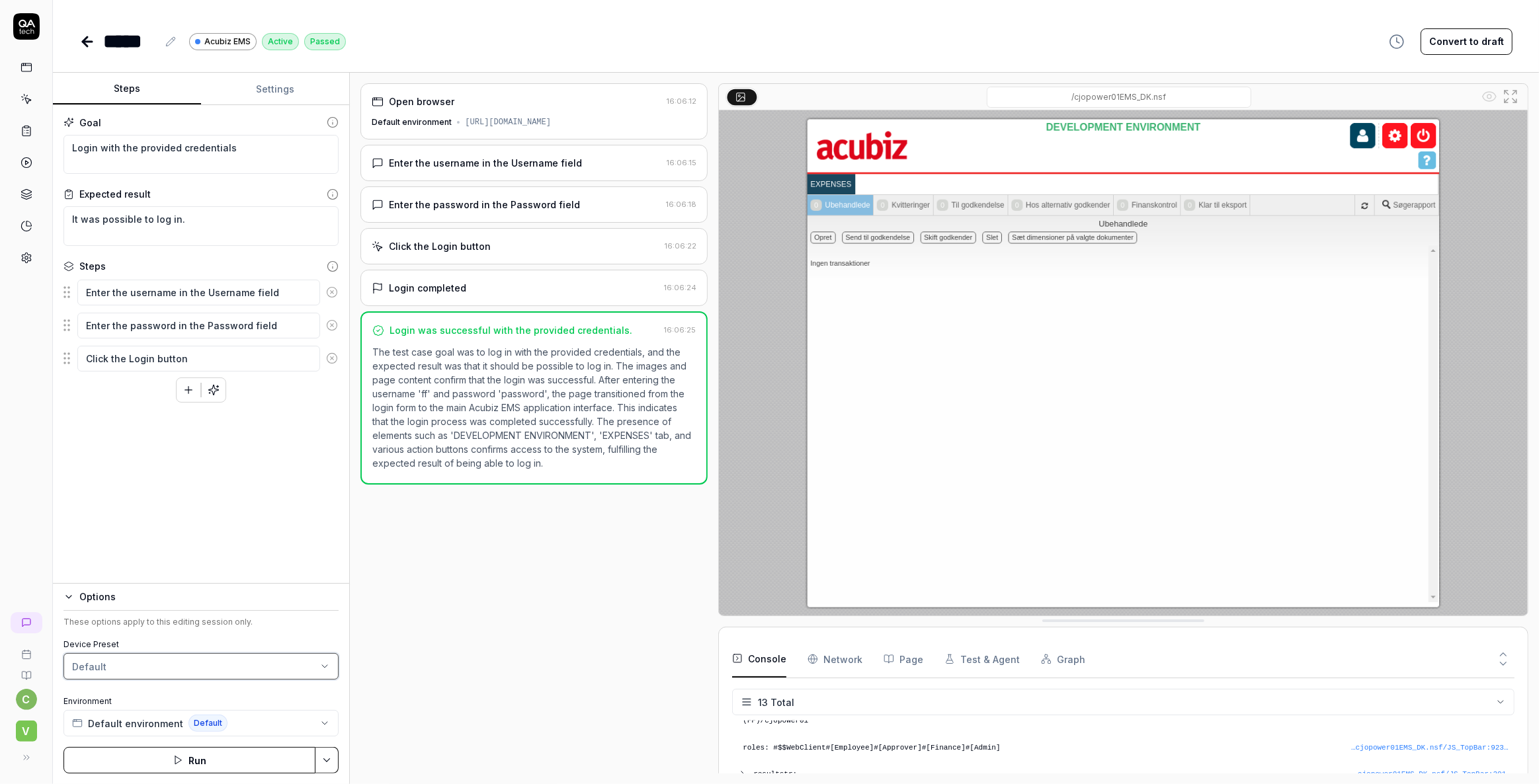
click at [445, 568] on html "c V ***** Acubiz EMS Active Passed Convert to draft Steps Settings Goal Login w…" at bounding box center [769, 392] width 1539 height 784
click at [172, 41] on icon at bounding box center [171, 41] width 9 height 9
type textarea "*"
click at [582, 19] on div "**********" at bounding box center [796, 28] width 1486 height 56
type textarea "*"
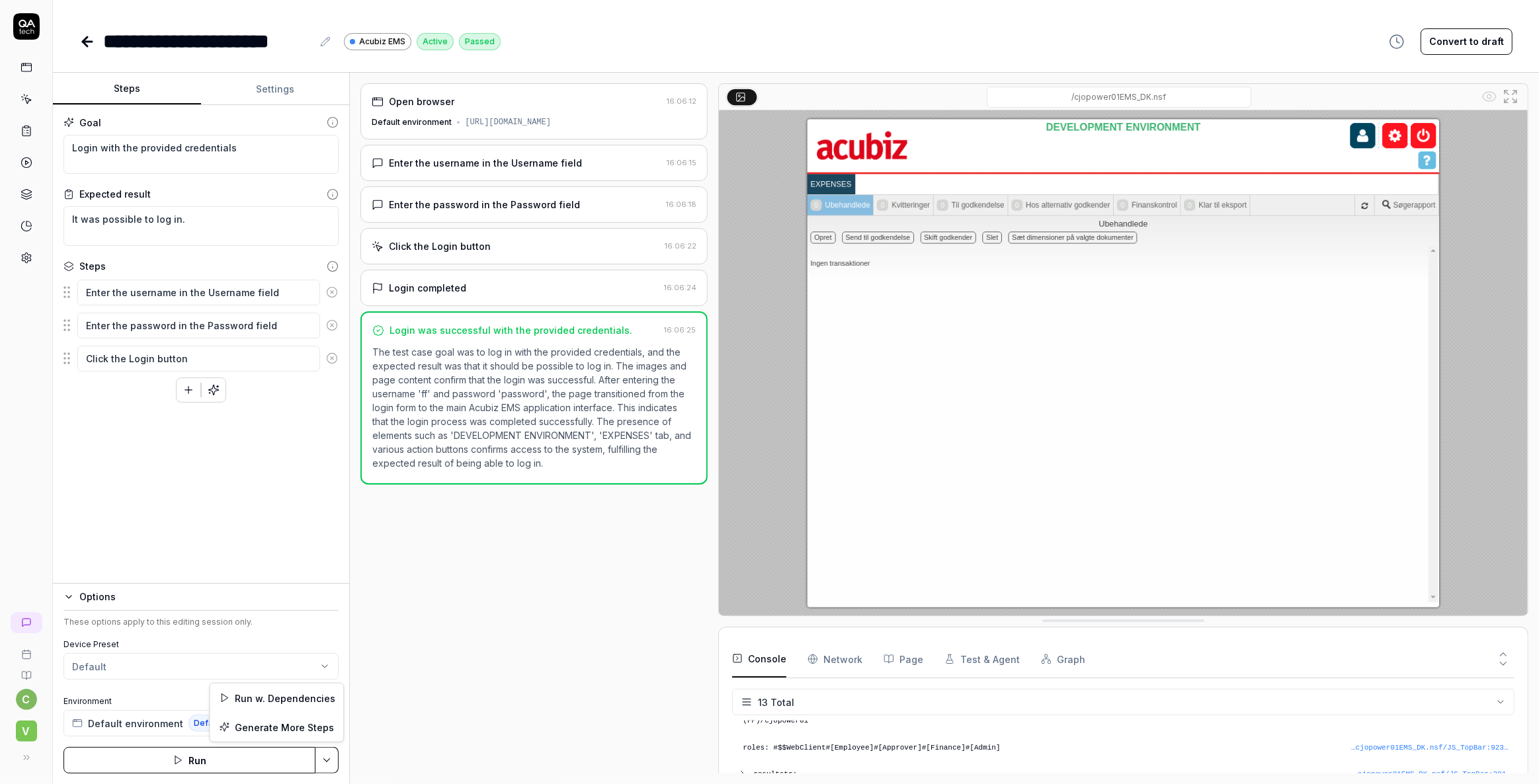
click at [330, 760] on html "**********" at bounding box center [769, 392] width 1539 height 784
click at [465, 681] on html "**********" at bounding box center [769, 392] width 1539 height 784
click at [88, 43] on icon at bounding box center [88, 42] width 16 height 16
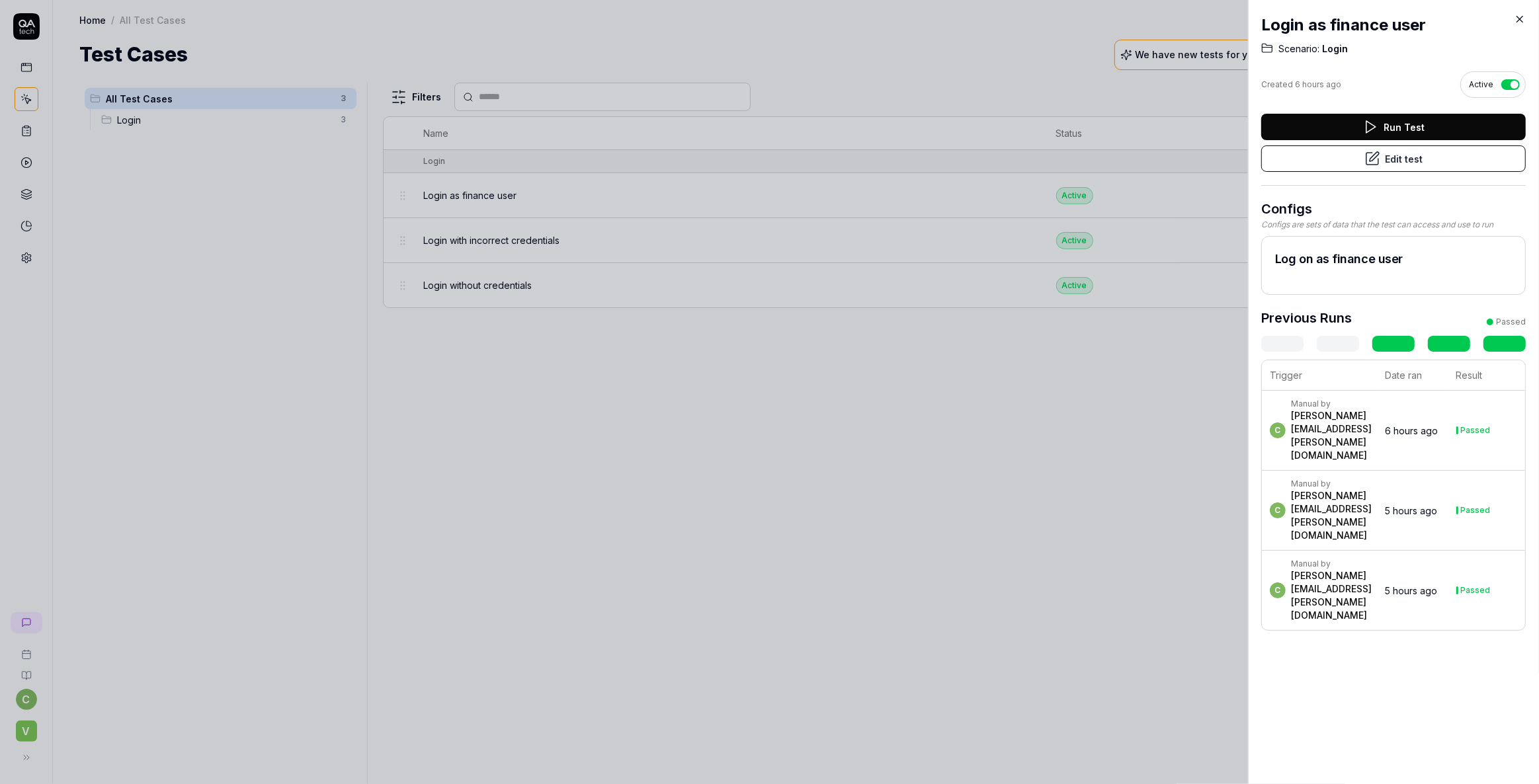
click at [1521, 19] on icon at bounding box center [1520, 20] width 6 height 6
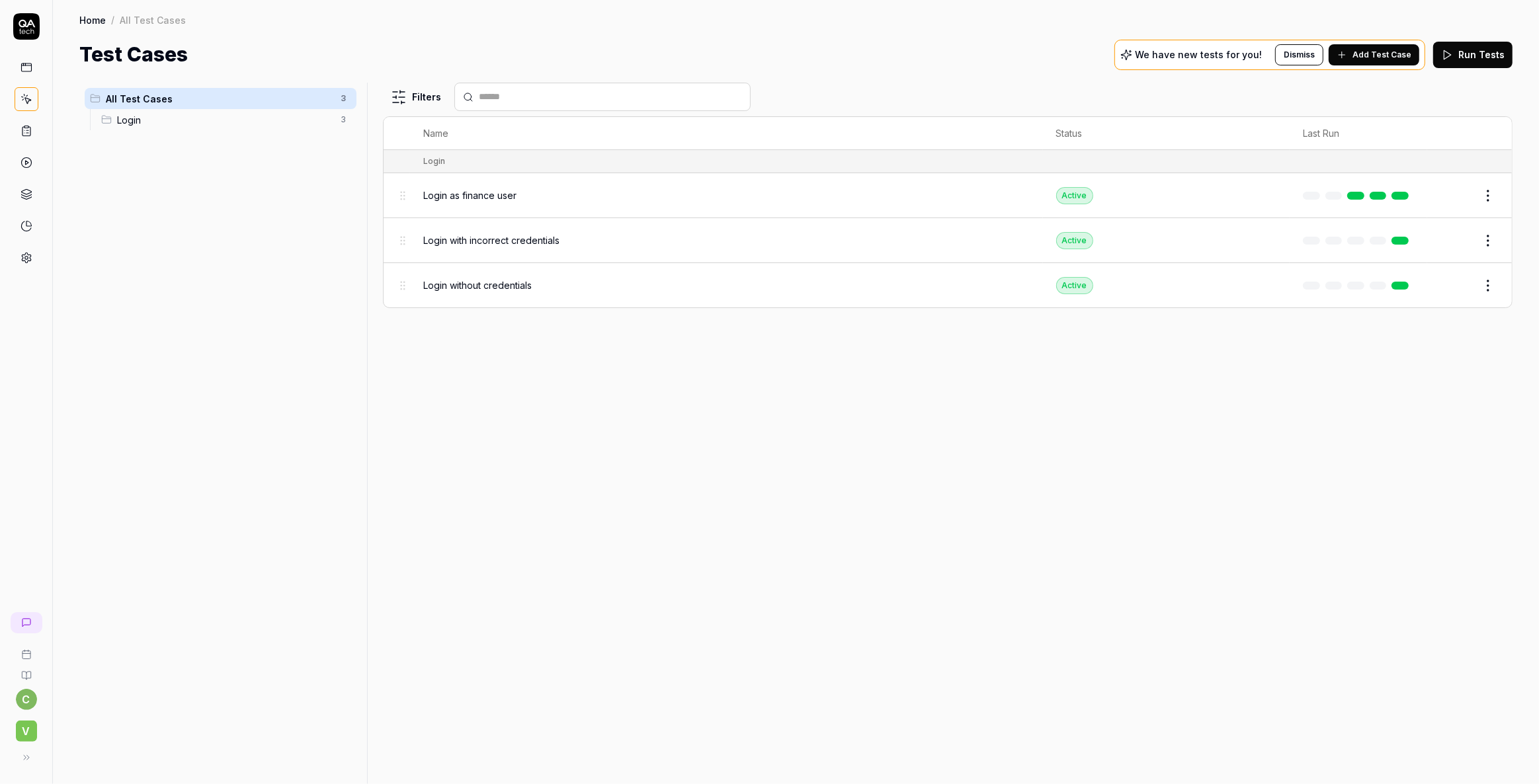
click at [637, 19] on div "Home / All Test Cases" at bounding box center [796, 20] width 1433 height 13
click at [1488, 240] on html "c V Home / All Test Cases Home / All Test Cases Test Cases We have new tests fo…" at bounding box center [769, 392] width 1539 height 784
click at [1401, 444] on div "Delete" at bounding box center [1433, 443] width 126 height 29
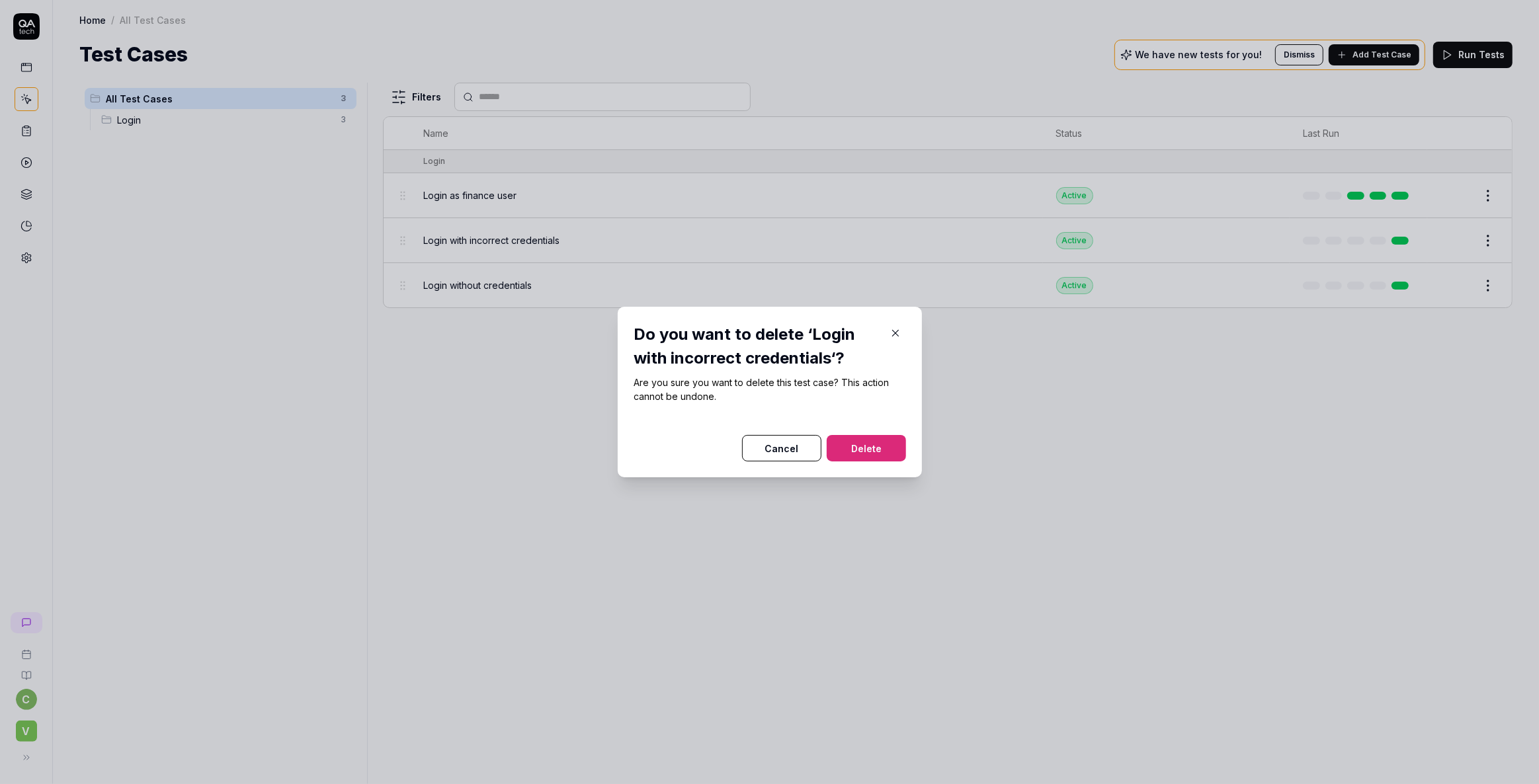
click at [869, 453] on button "Delete" at bounding box center [867, 448] width 80 height 27
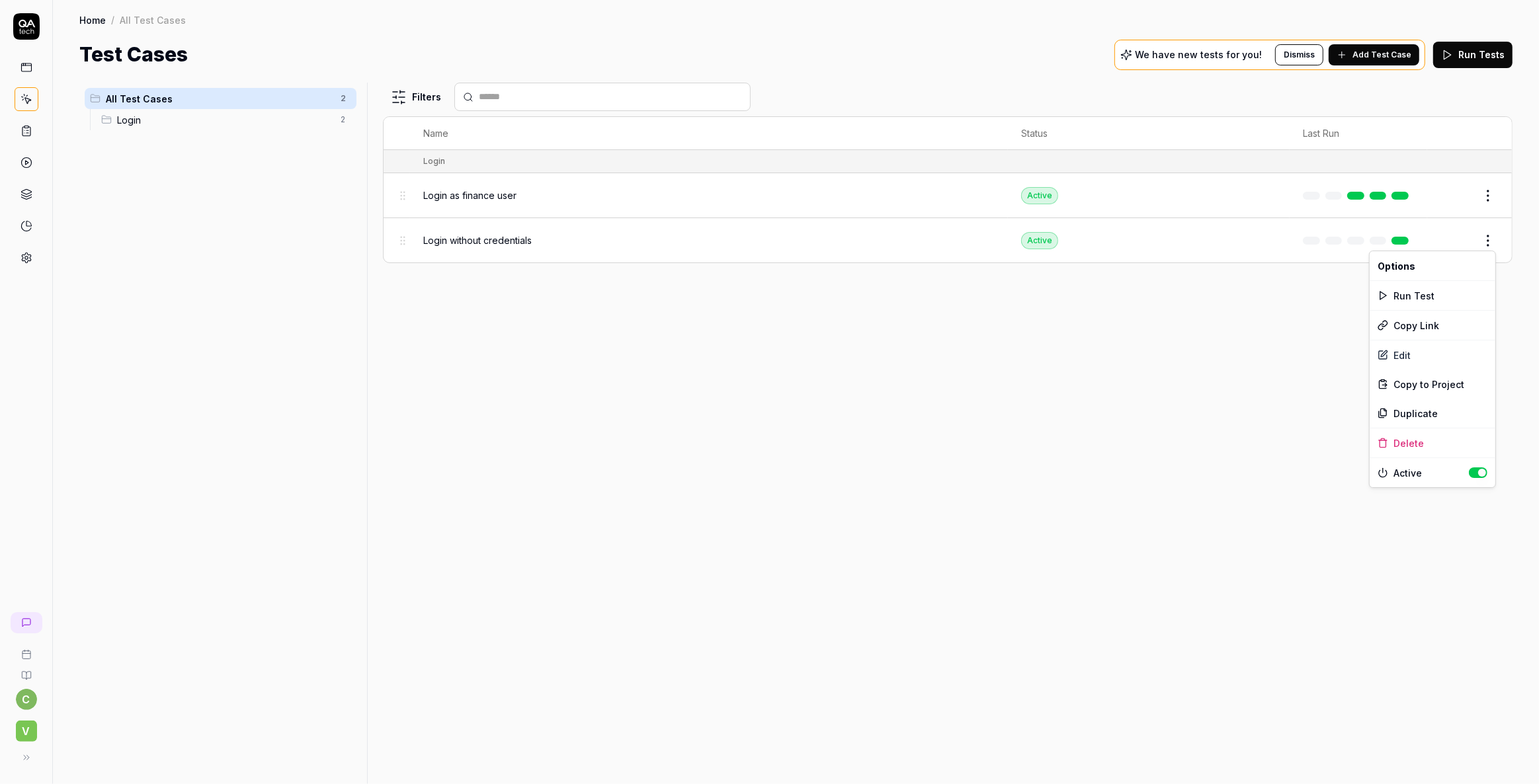
click at [1492, 243] on html "c V Home / All Test Cases Home / All Test Cases Test Cases We have new tests fo…" at bounding box center [769, 392] width 1539 height 784
click at [1406, 443] on div "Delete" at bounding box center [1433, 443] width 126 height 29
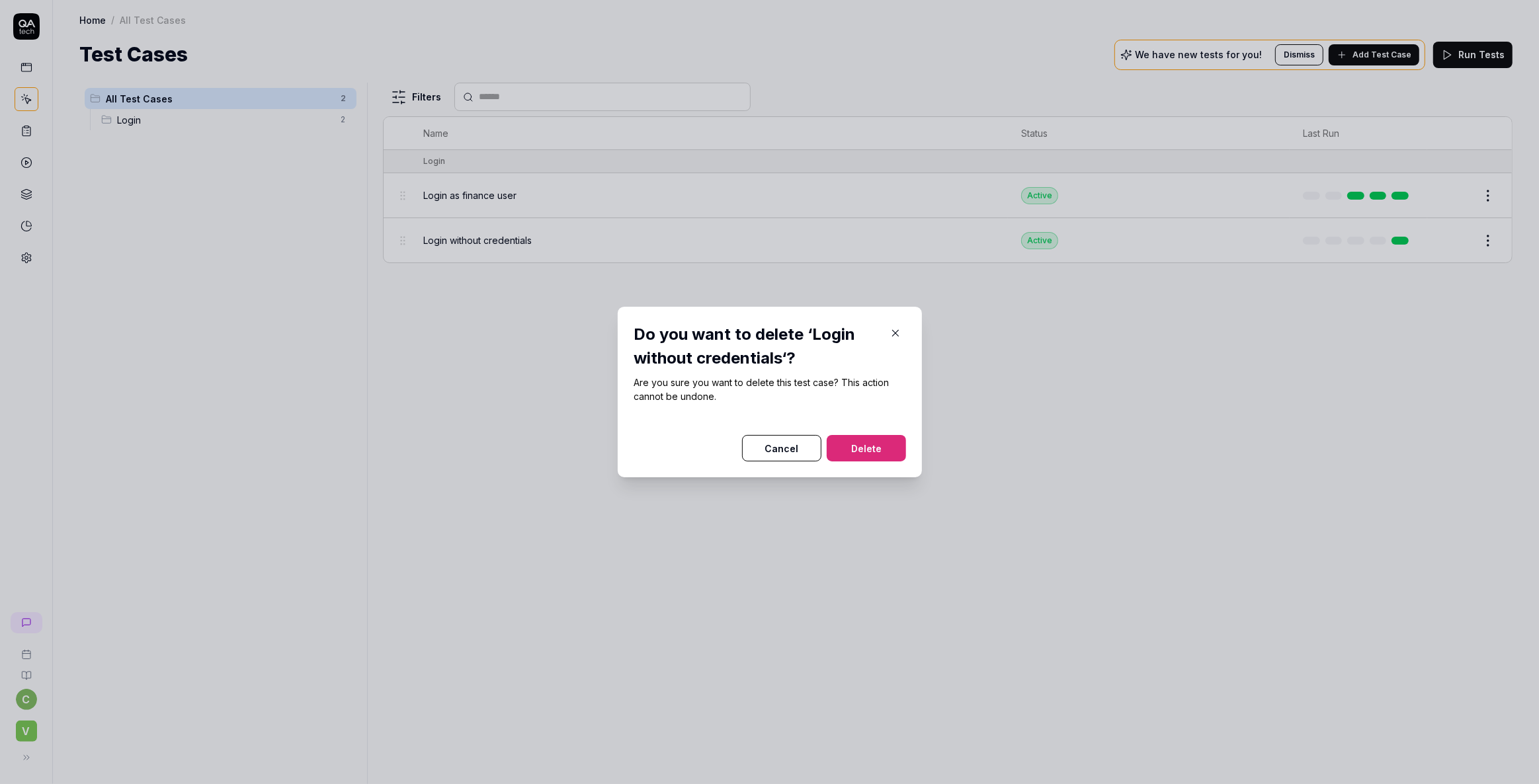
click at [863, 446] on button "Delete" at bounding box center [867, 448] width 80 height 27
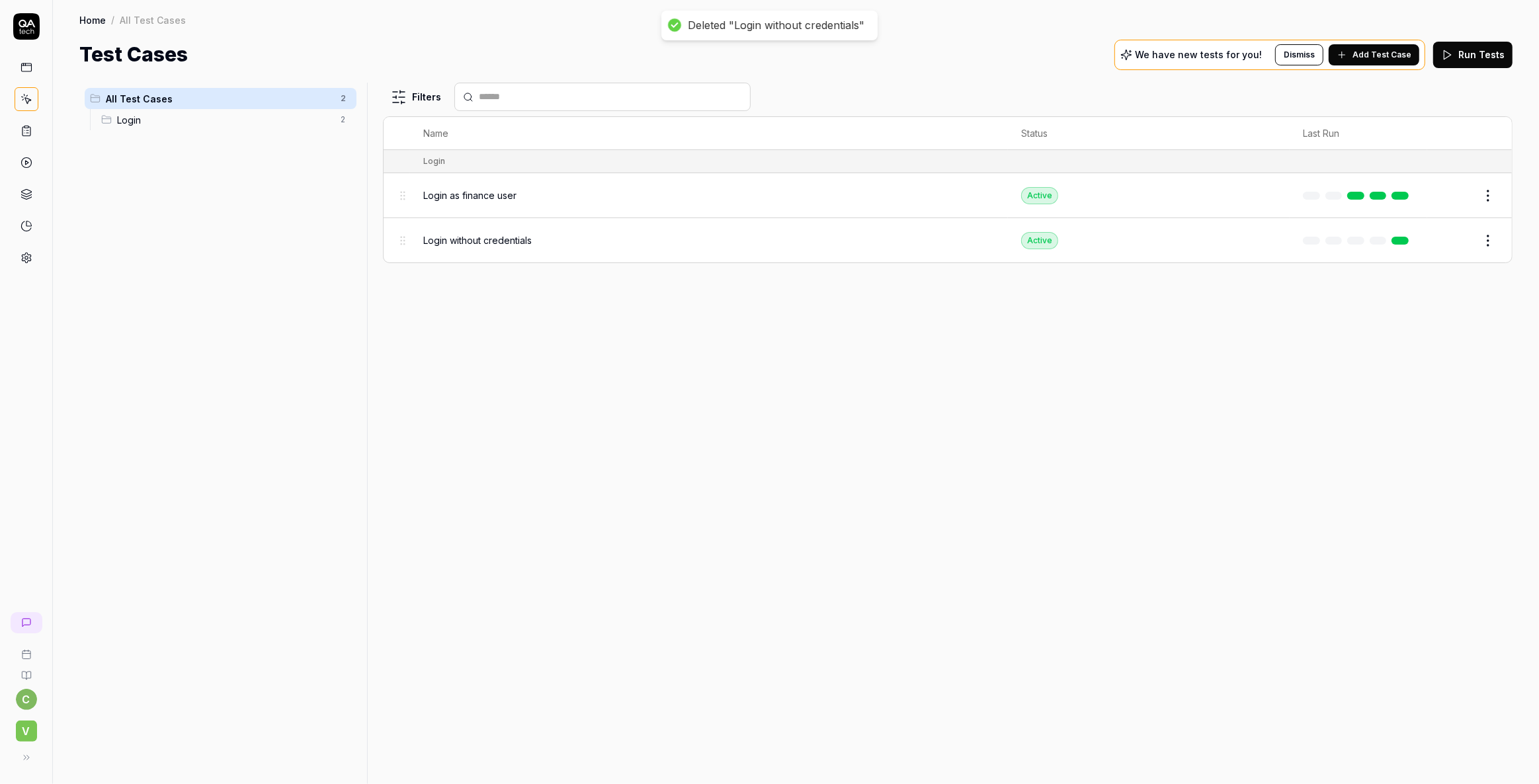
click at [773, 425] on div "Filters Name Status Last Run Login Login as finance user Active Edit Login with…" at bounding box center [948, 433] width 1130 height 701
click at [1382, 53] on span "Add Test Case" at bounding box center [1382, 55] width 59 height 12
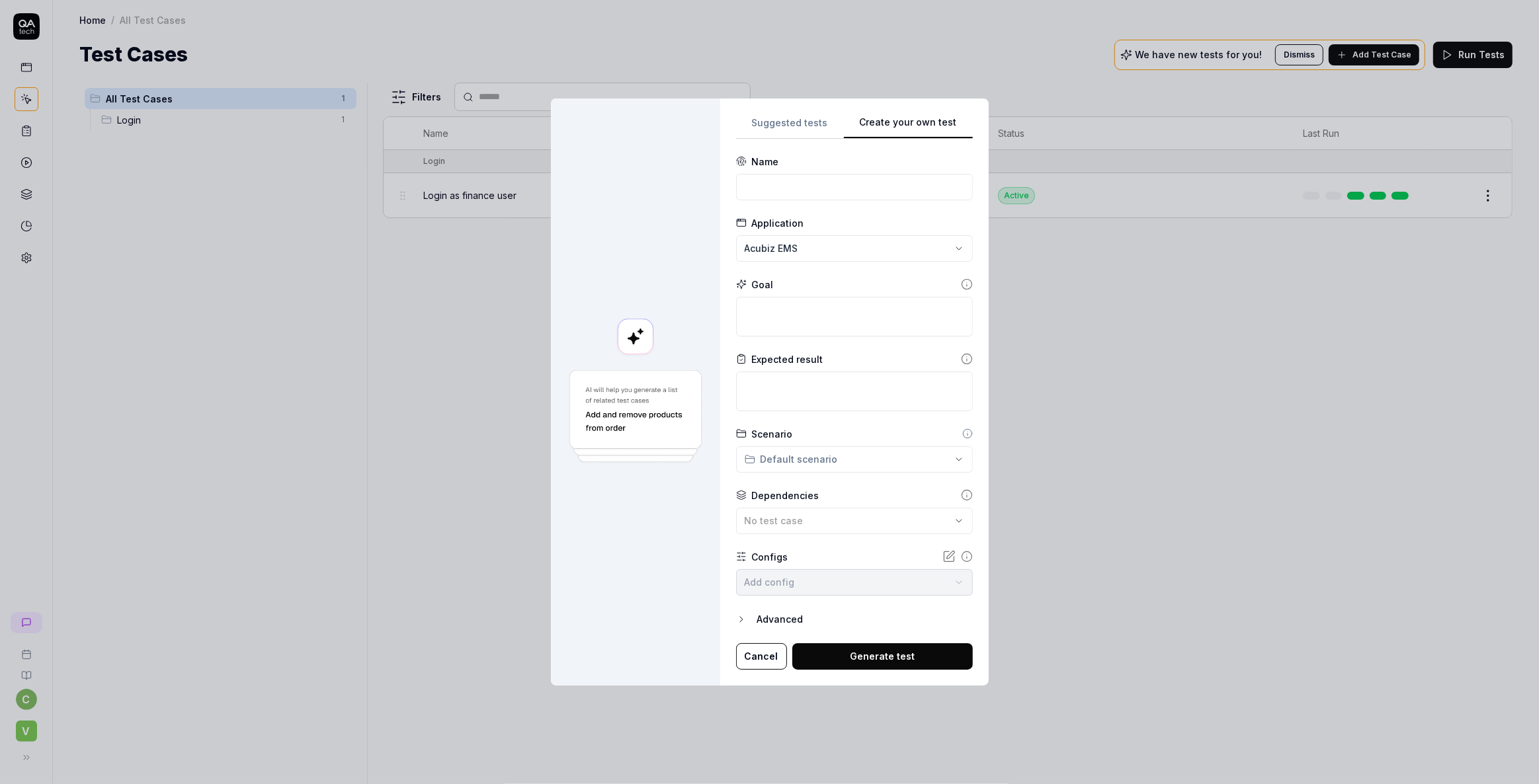
click at [939, 95] on div "Create your own test Suggested tests Create your own test Name Application Acub…" at bounding box center [769, 392] width 1539 height 784
click at [813, 195] on input at bounding box center [854, 187] width 237 height 27
type input "Login as employee"
click at [823, 256] on div "**********" at bounding box center [769, 392] width 1539 height 784
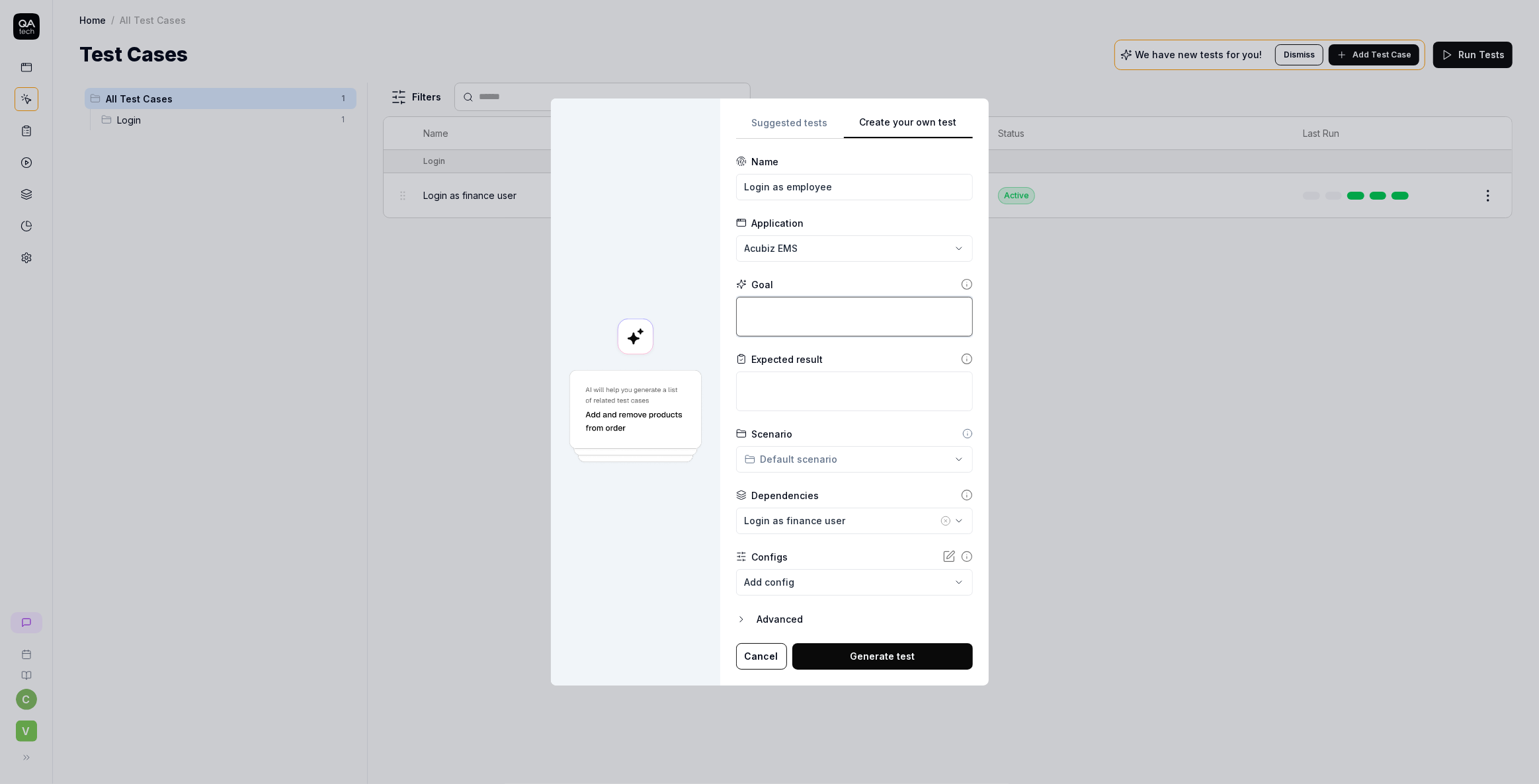
click at [791, 314] on textarea at bounding box center [854, 316] width 237 height 40
type textarea "*"
type textarea "S"
type textarea "*"
type textarea "Si"
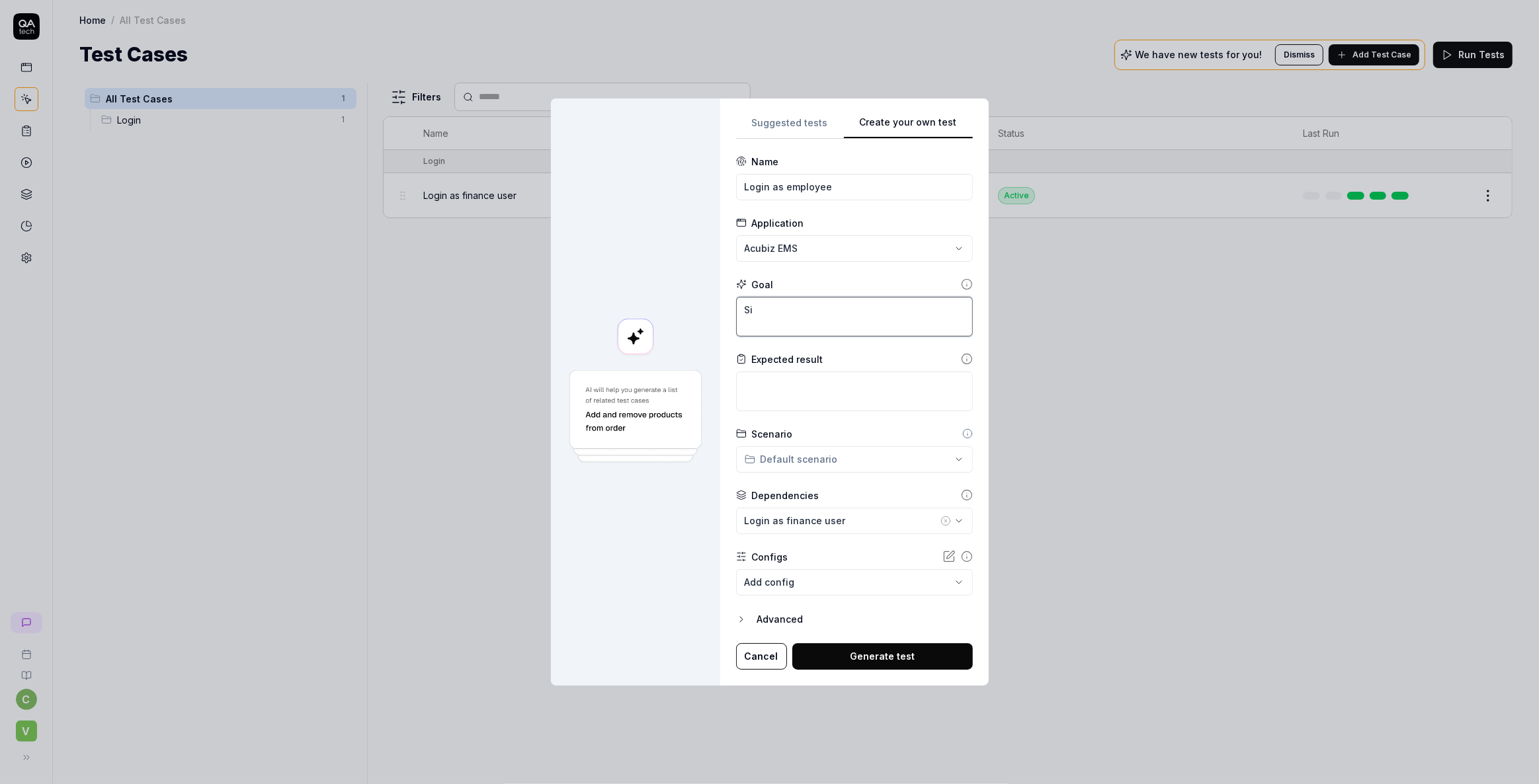
type textarea "*"
type textarea "Sig"
type textarea "*"
type textarea "Sign"
type textarea "*"
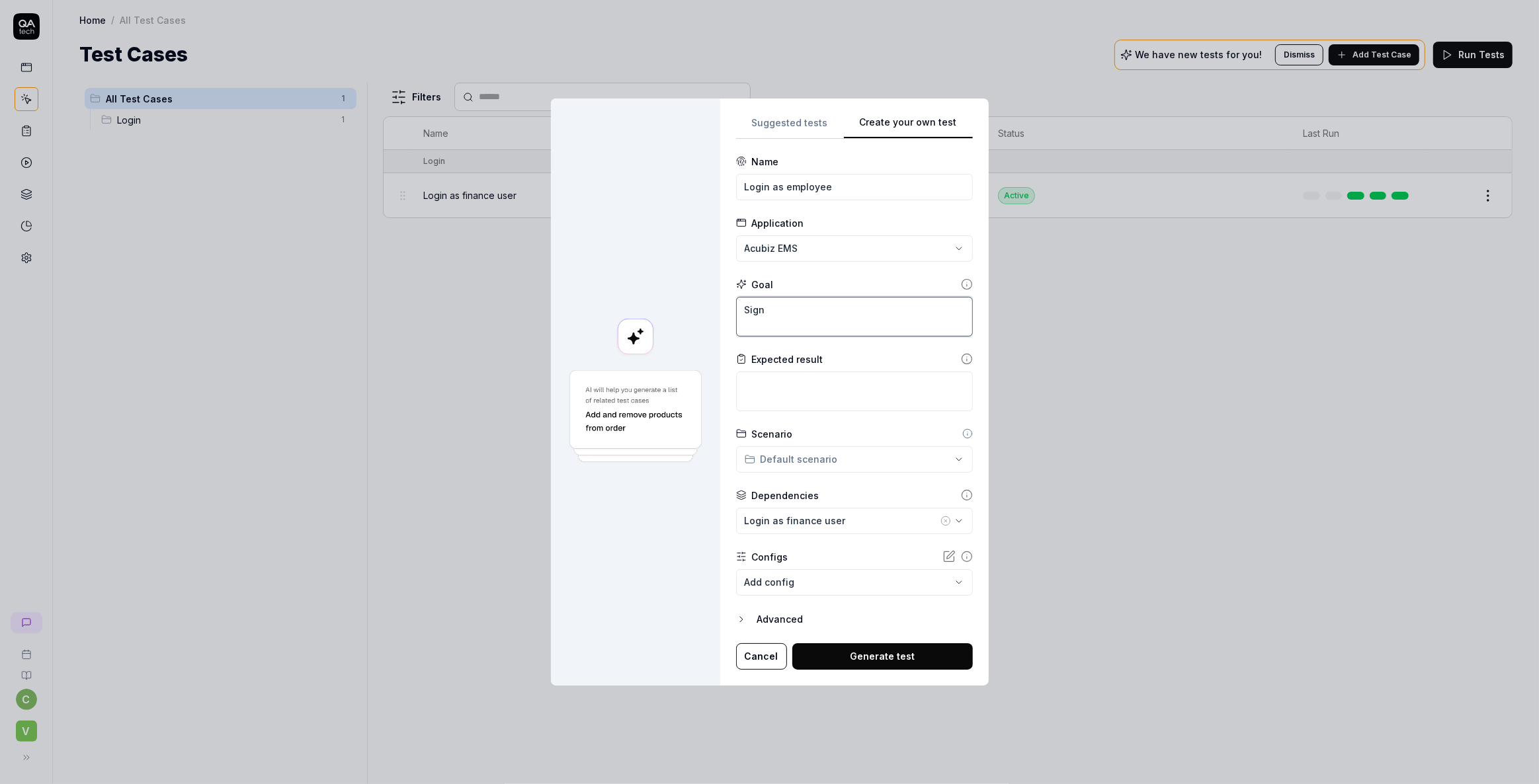
type textarea "Sign"
type textarea "*"
type textarea "Sign i"
type textarea "*"
type textarea "Sign in"
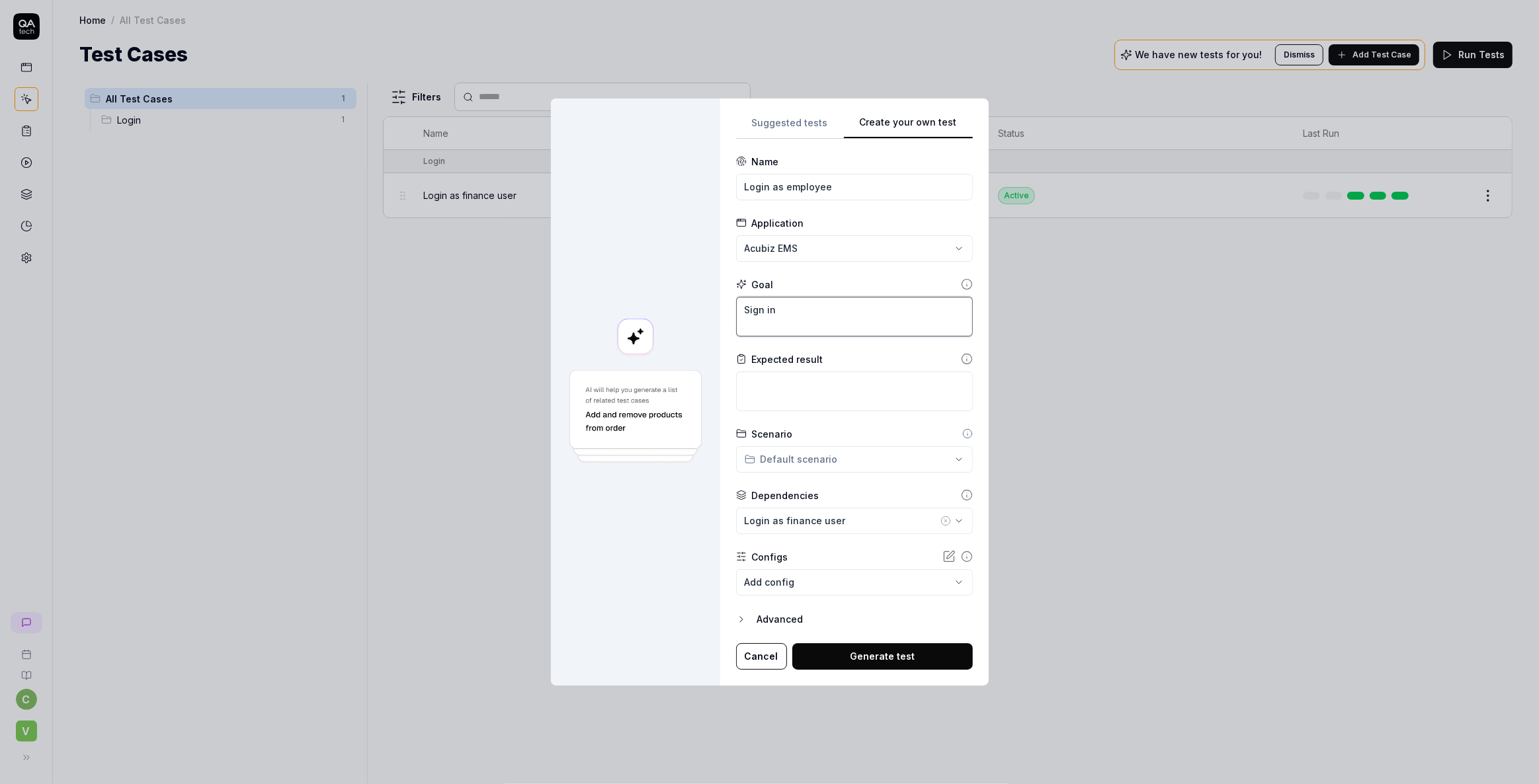
type textarea "*"
type textarea "Sign in"
type textarea "*"
type textarea "Sign in a"
type textarea "*"
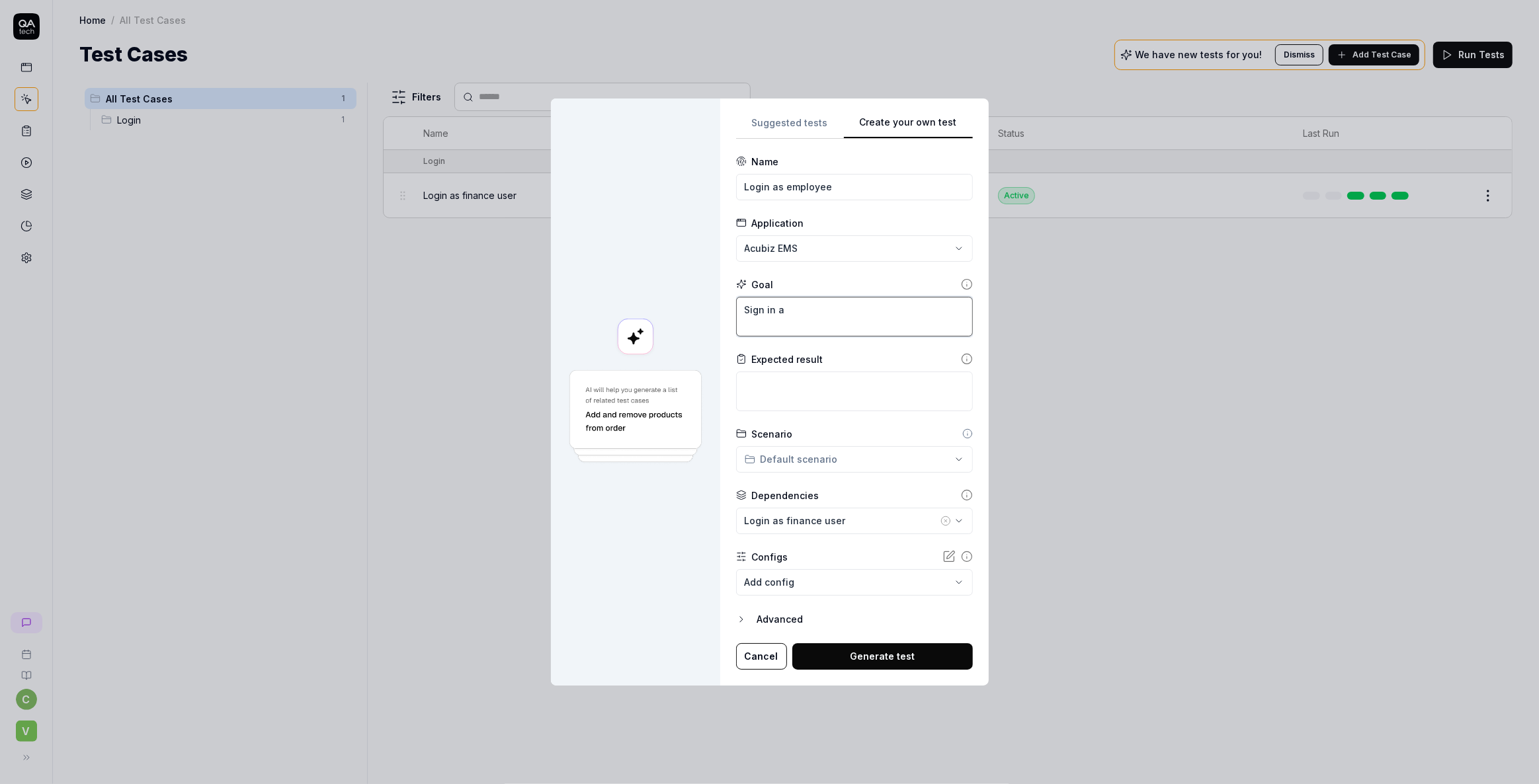
type textarea "Sign in as"
type textarea "*"
type textarea "Sign in as"
type textarea "*"
type textarea "Sign in as t"
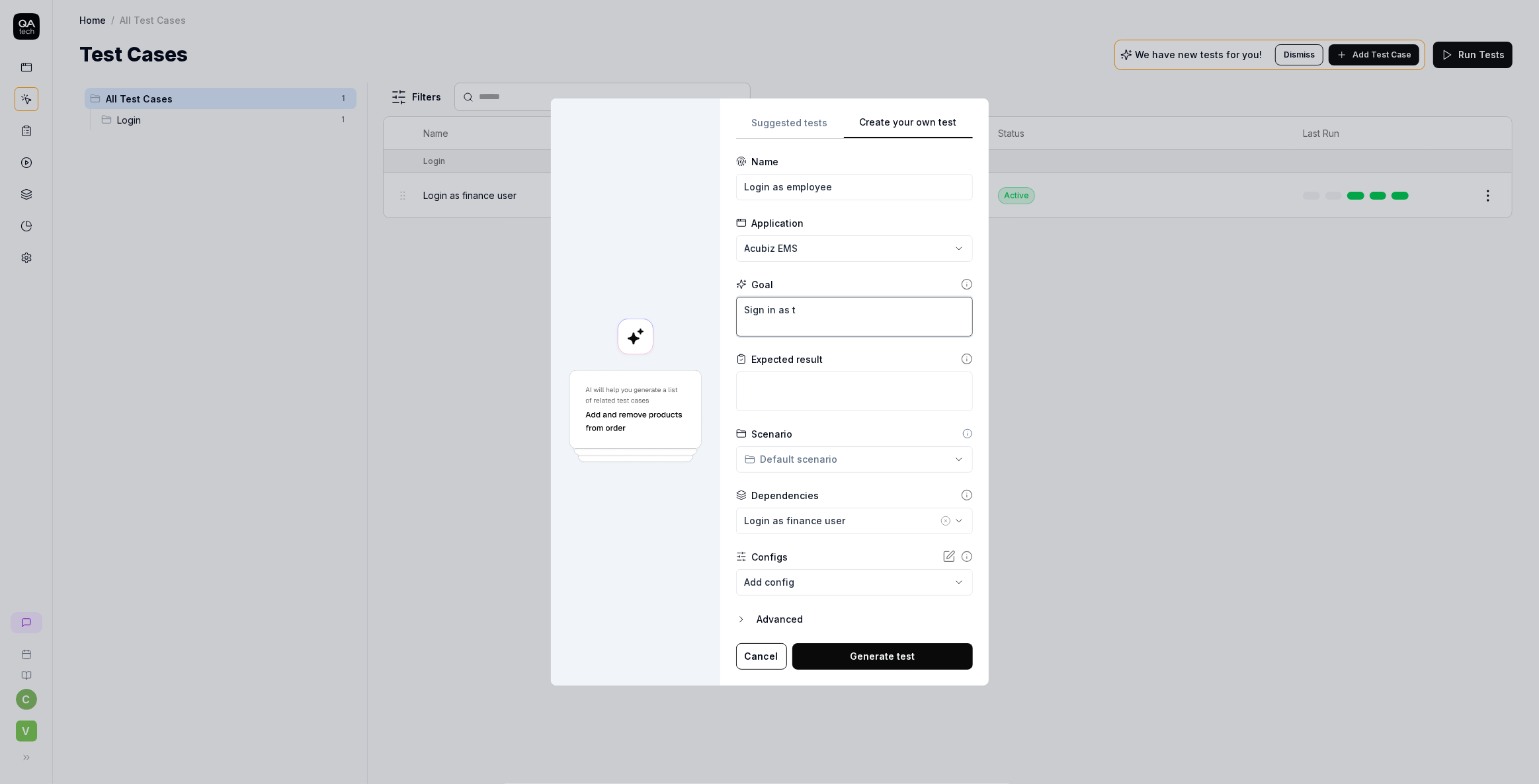
type textarea "*"
type textarea "Sign in as th"
drag, startPoint x: 829, startPoint y: 308, endPoint x: 800, endPoint y: 314, distance: 29.6
click at [800, 314] on textarea "Sign in as th" at bounding box center [854, 316] width 237 height 40
type textarea "*"
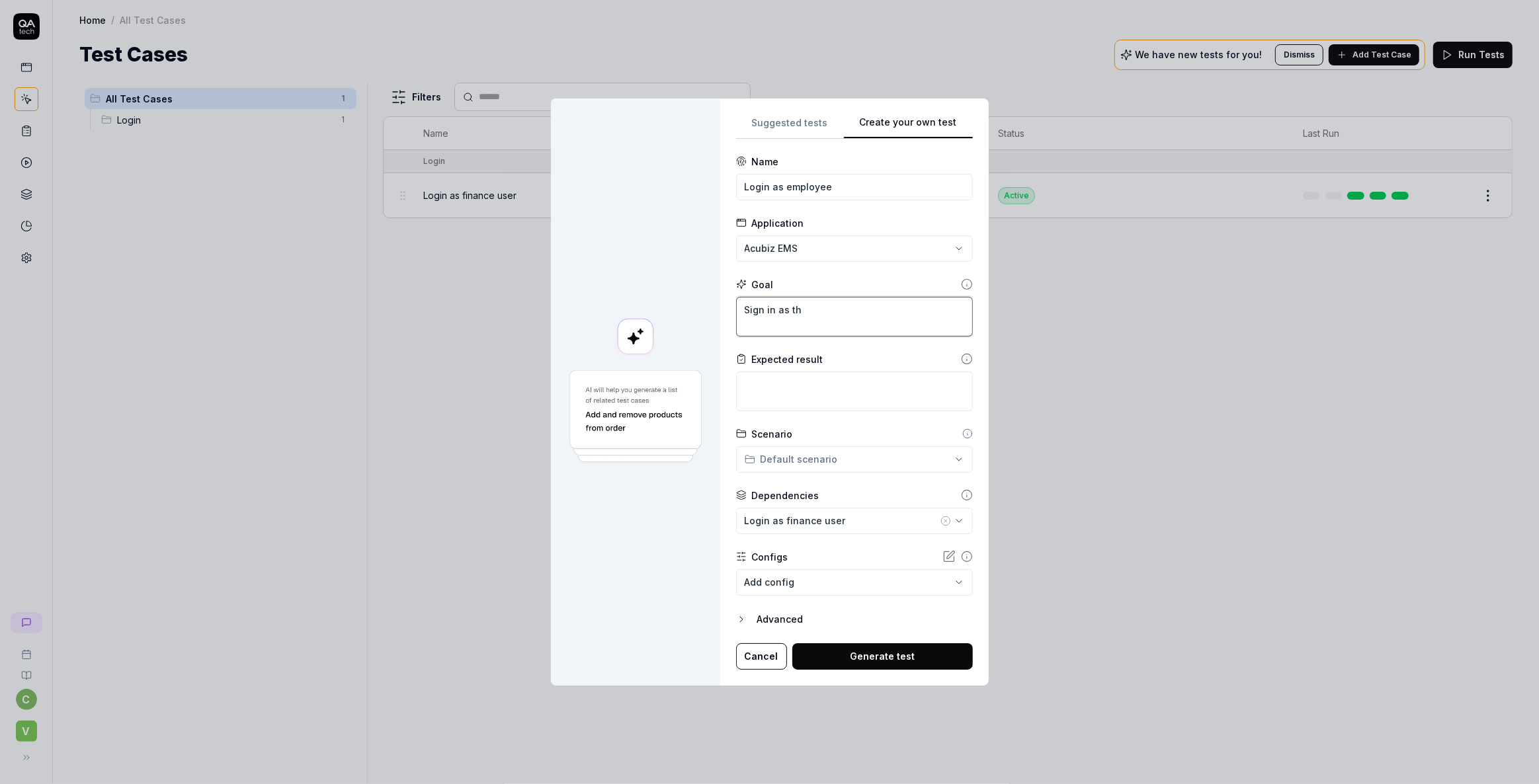
type textarea "Sign in as the"
type textarea "*"
type textarea "Sign in as the"
type textarea "*"
type textarea "Sign in as the u"
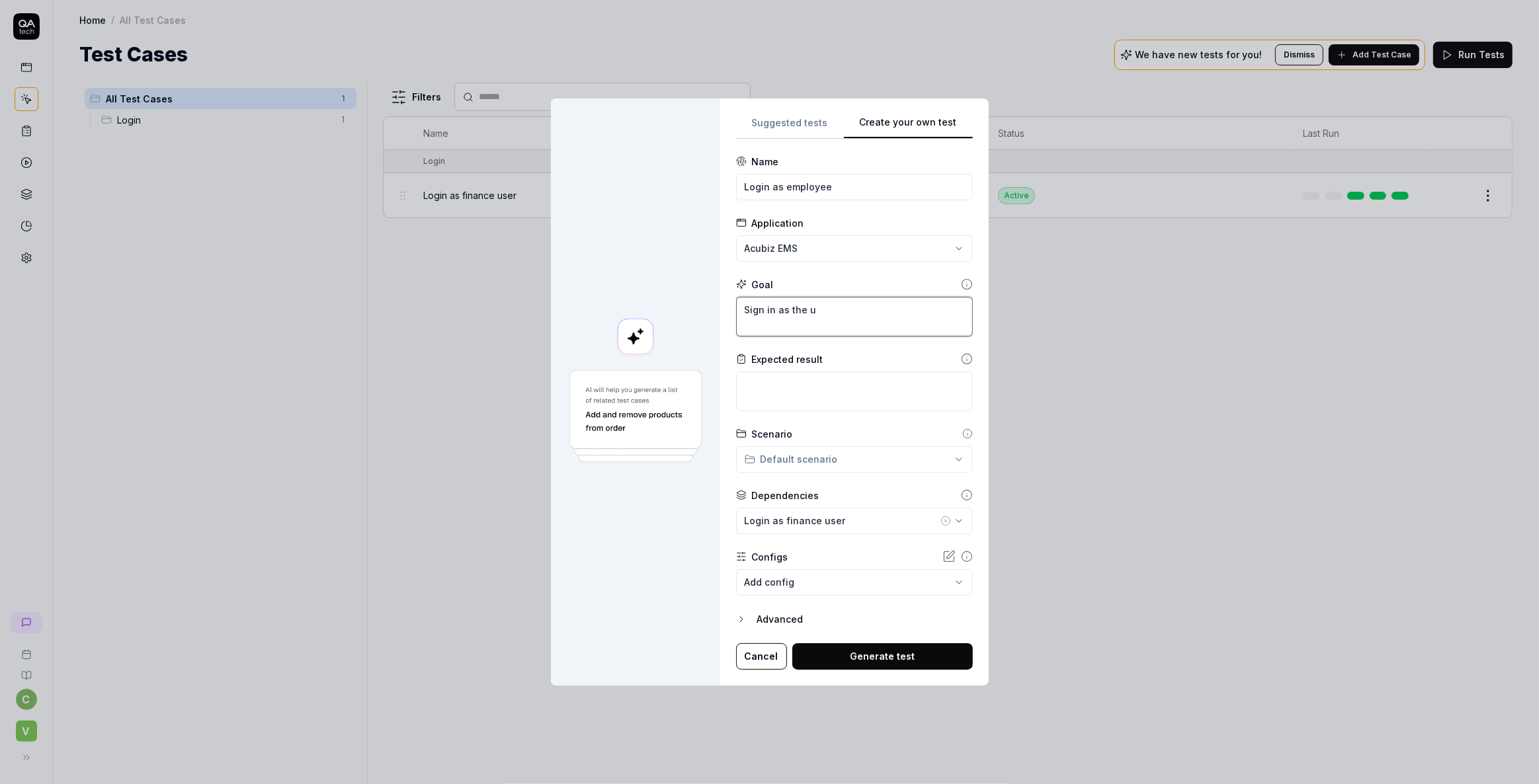
type textarea "*"
type textarea "Sign in as the [GEOGRAPHIC_DATA]"
type textarea "*"
type textarea "Sign in as the use"
type textarea "*"
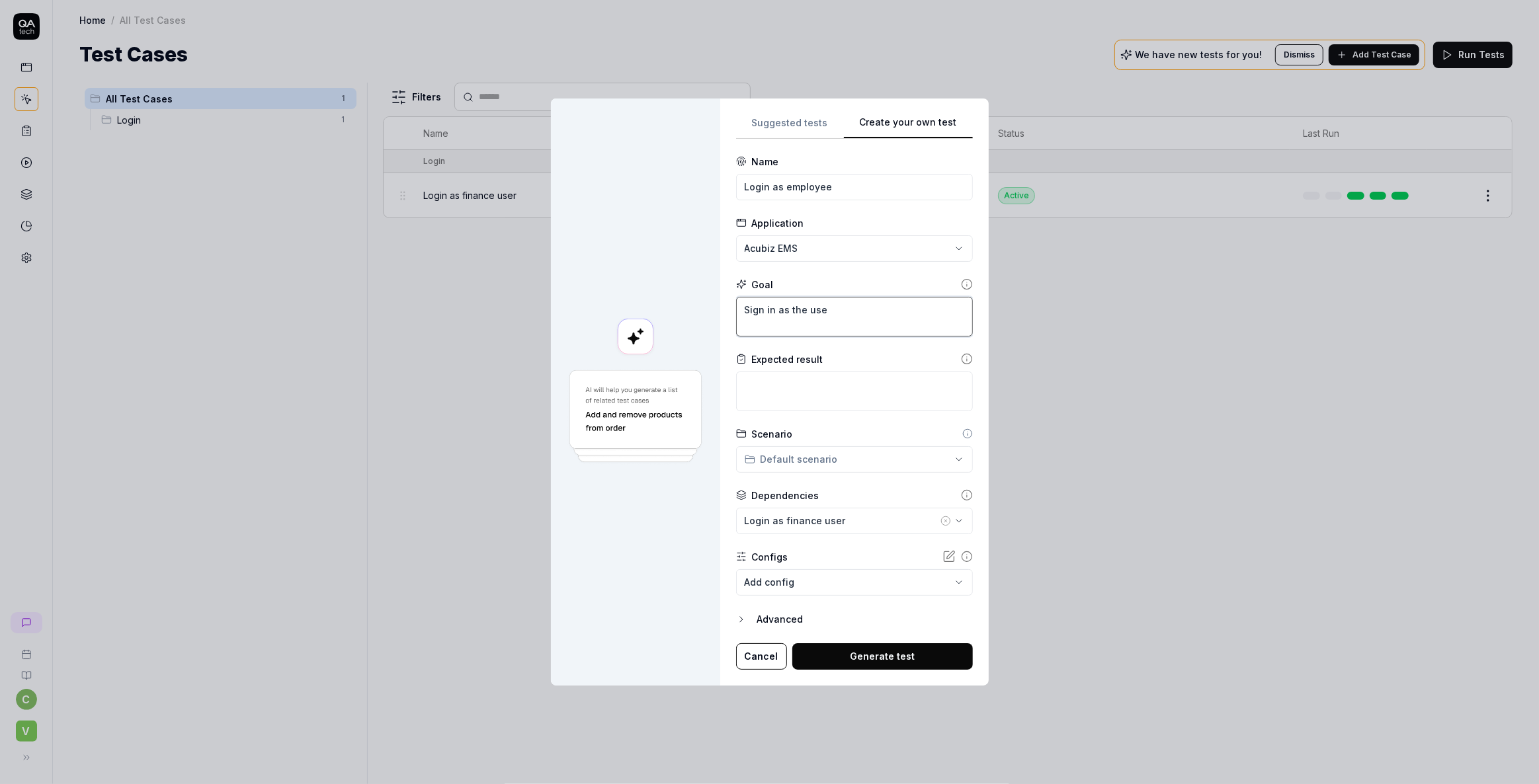
type textarea "Sign in as the user"
type textarea "*"
type textarea "Sign in as the user"
type textarea "*"
type textarea "Sign in as the user ""
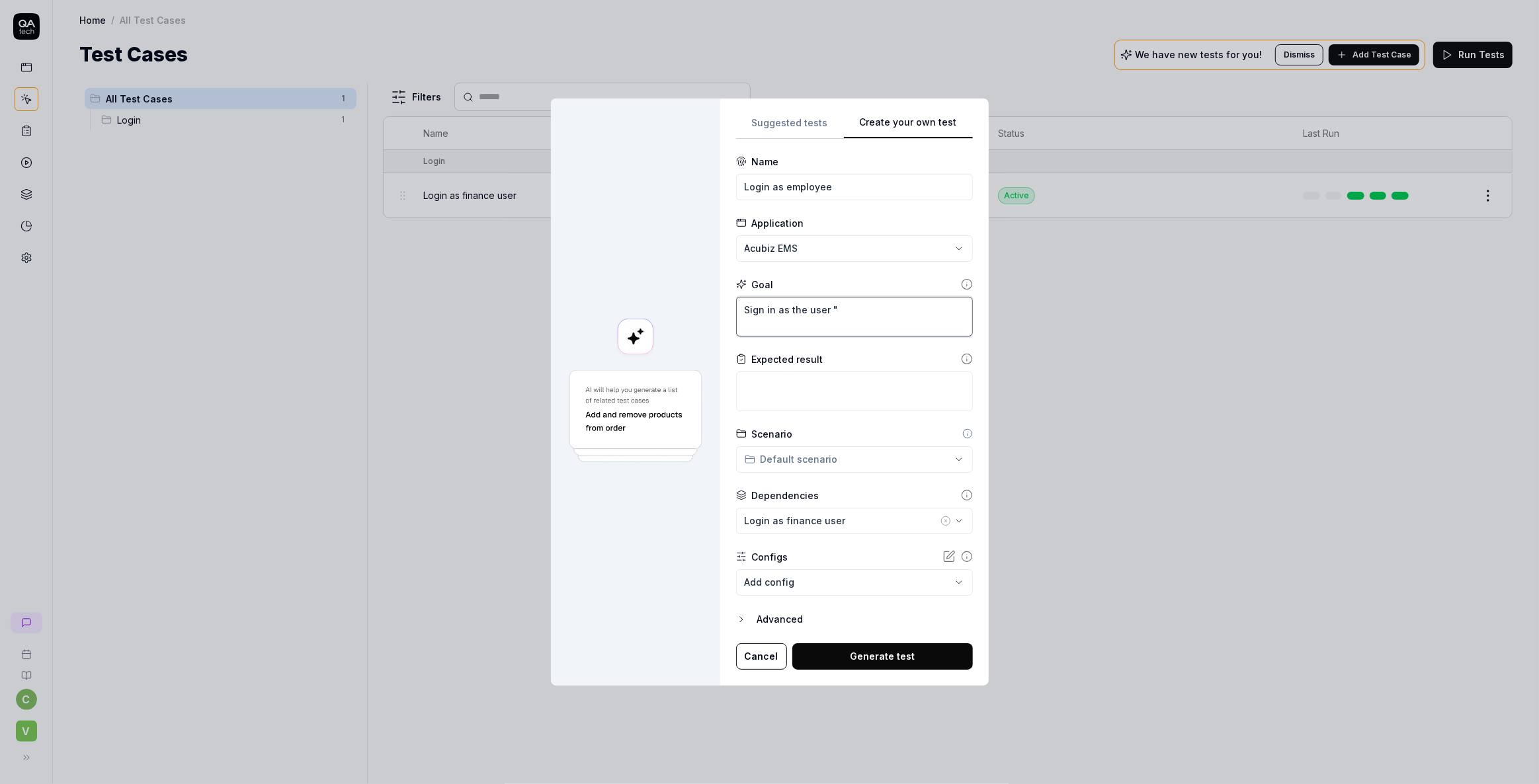
type textarea "*"
type textarea "Sign in as the user "f"
type textarea "*"
type textarea "Sign in as the user "ff"
type textarea "*"
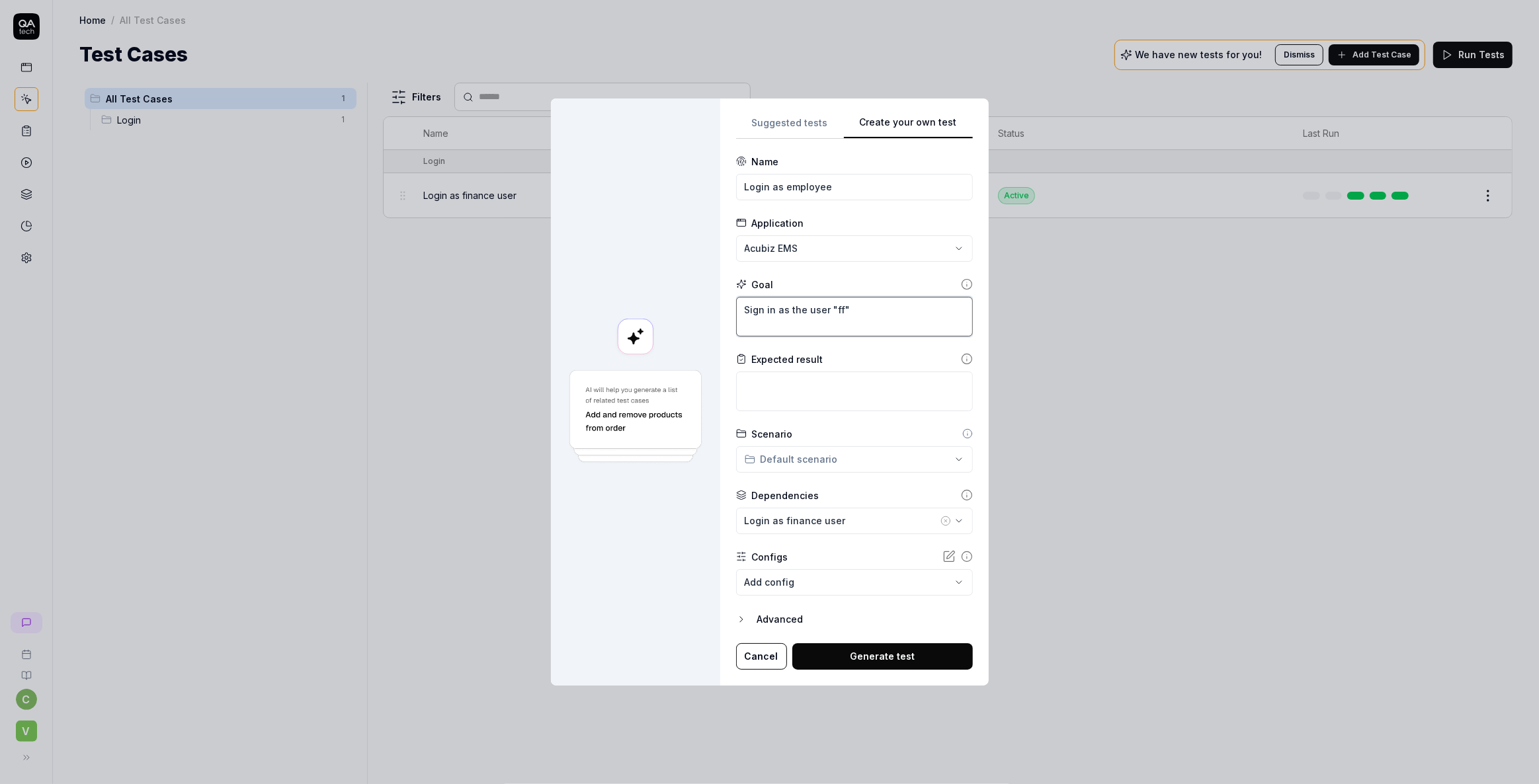
type textarea "Sign in as the user "ff""
click at [797, 392] on textarea at bounding box center [854, 391] width 237 height 40
type textarea "*"
type textarea "Y"
type textarea "*"
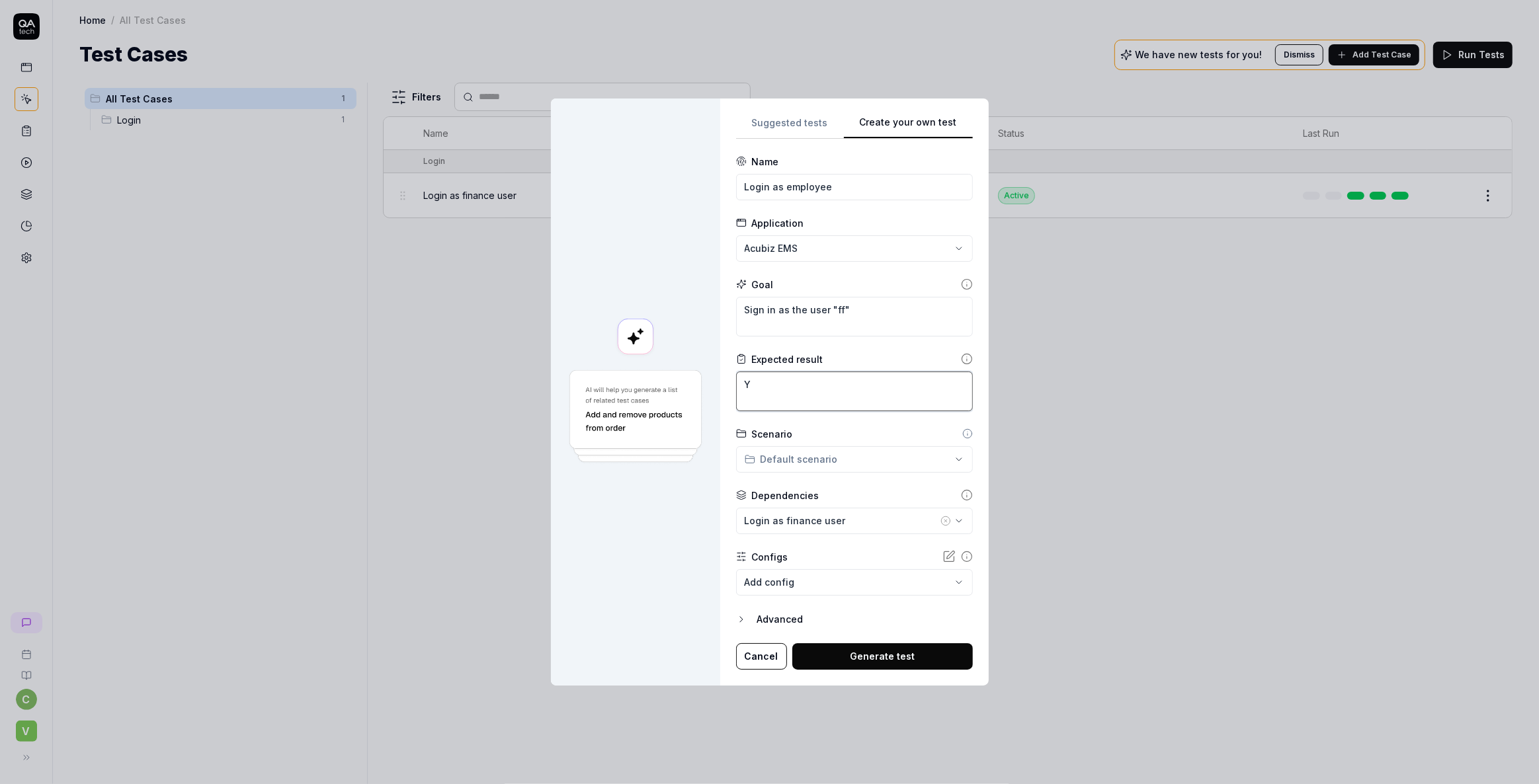
type textarea "Yo"
type textarea "*"
type textarea "You"
type textarea "*"
type textarea "You"
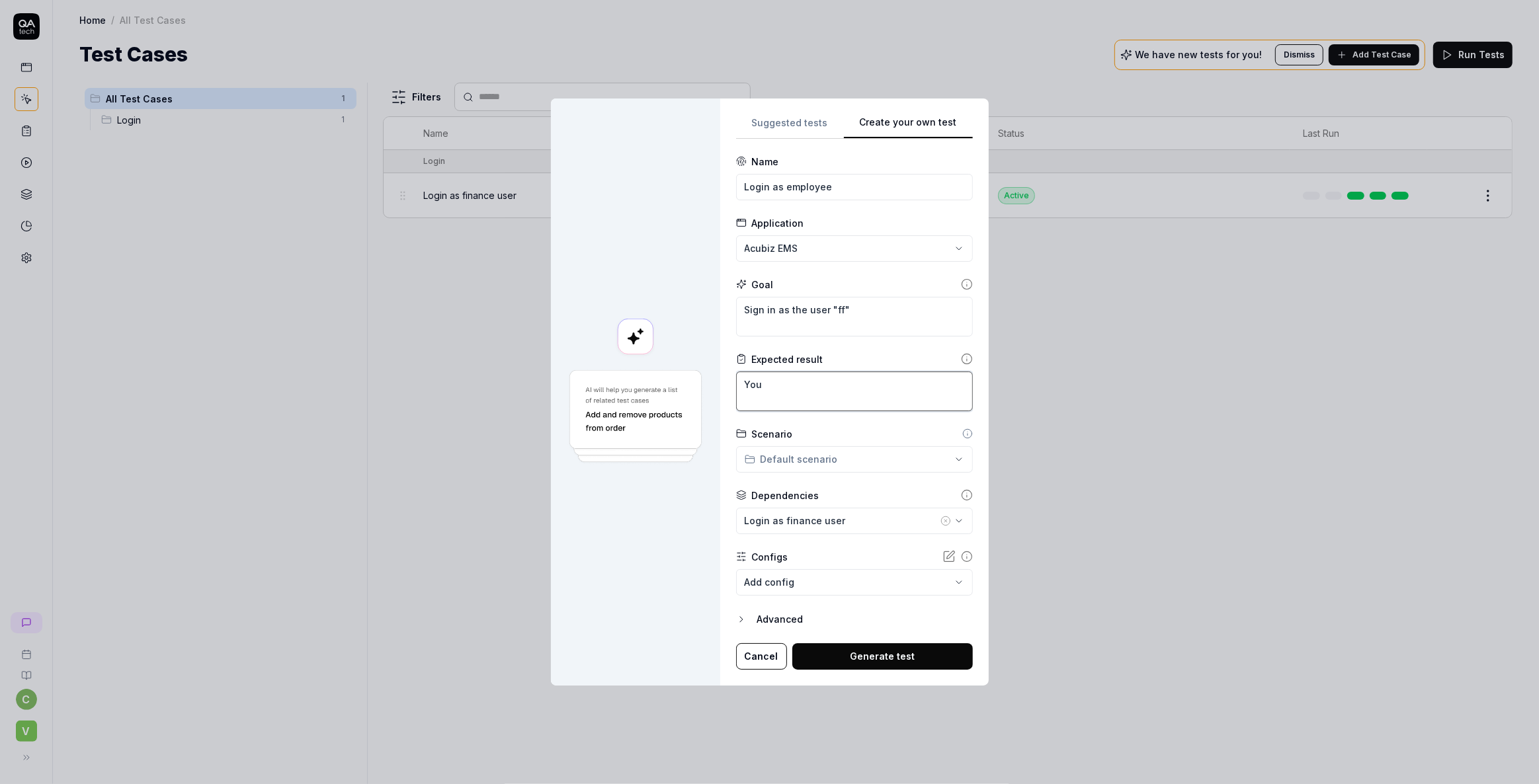
type textarea "*"
type textarea "You a"
type textarea "*"
type textarea "You ar"
type textarea "*"
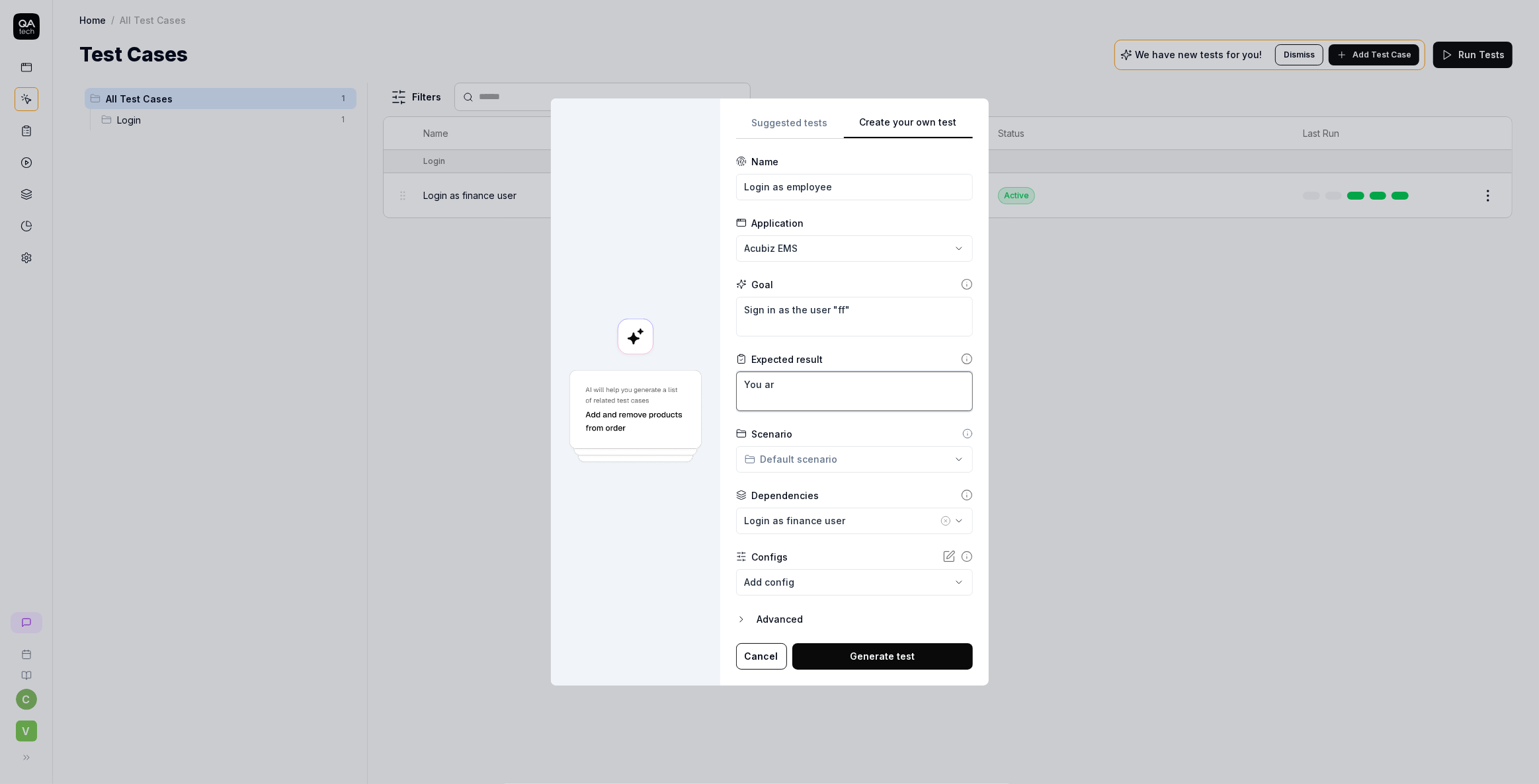
type textarea "You are"
type textarea "*"
type textarea "You are"
type textarea "*"
type textarea "You are t"
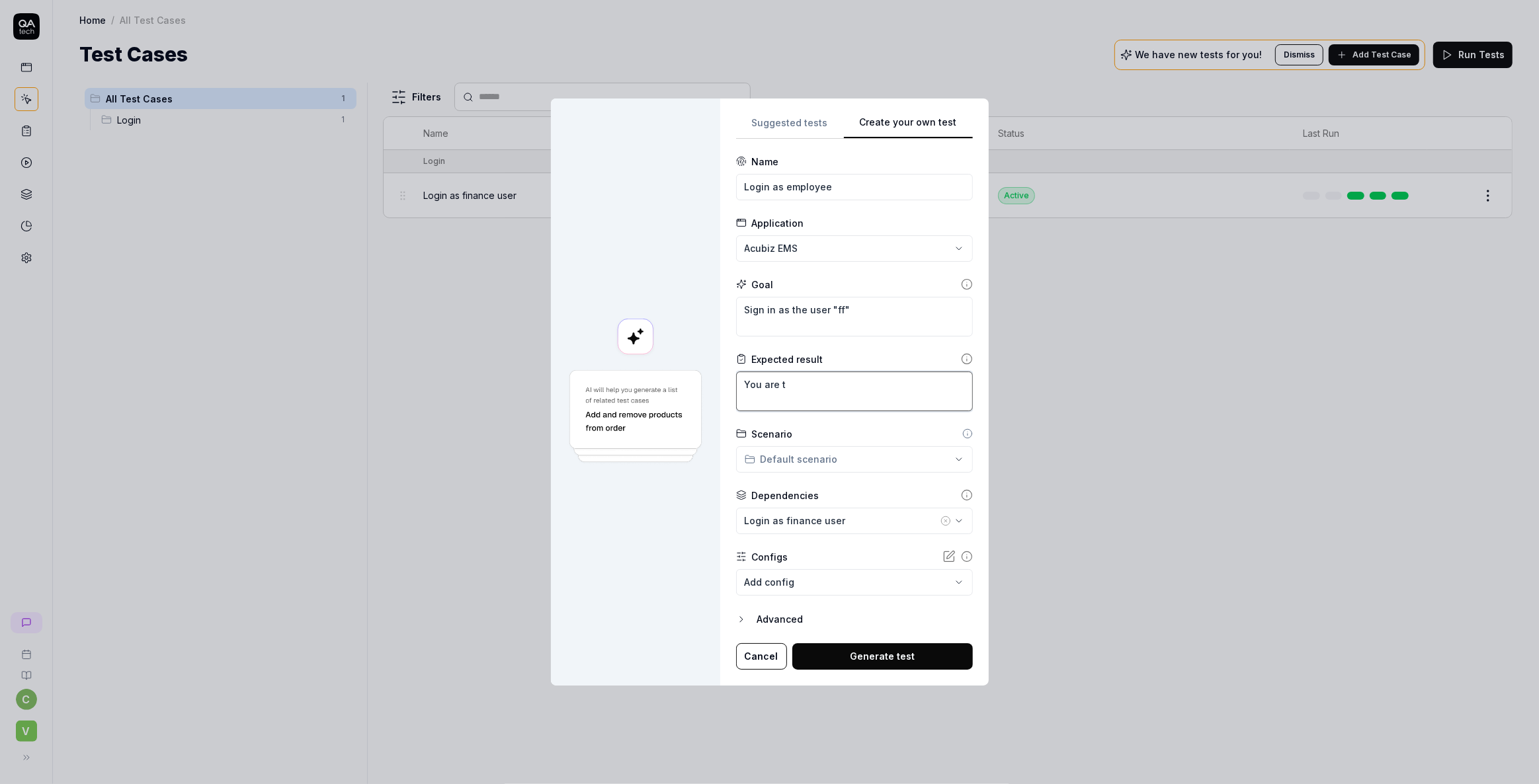
type textarea "*"
type textarea "You are ta"
type textarea "*"
type textarea "You are tak"
type textarea "*"
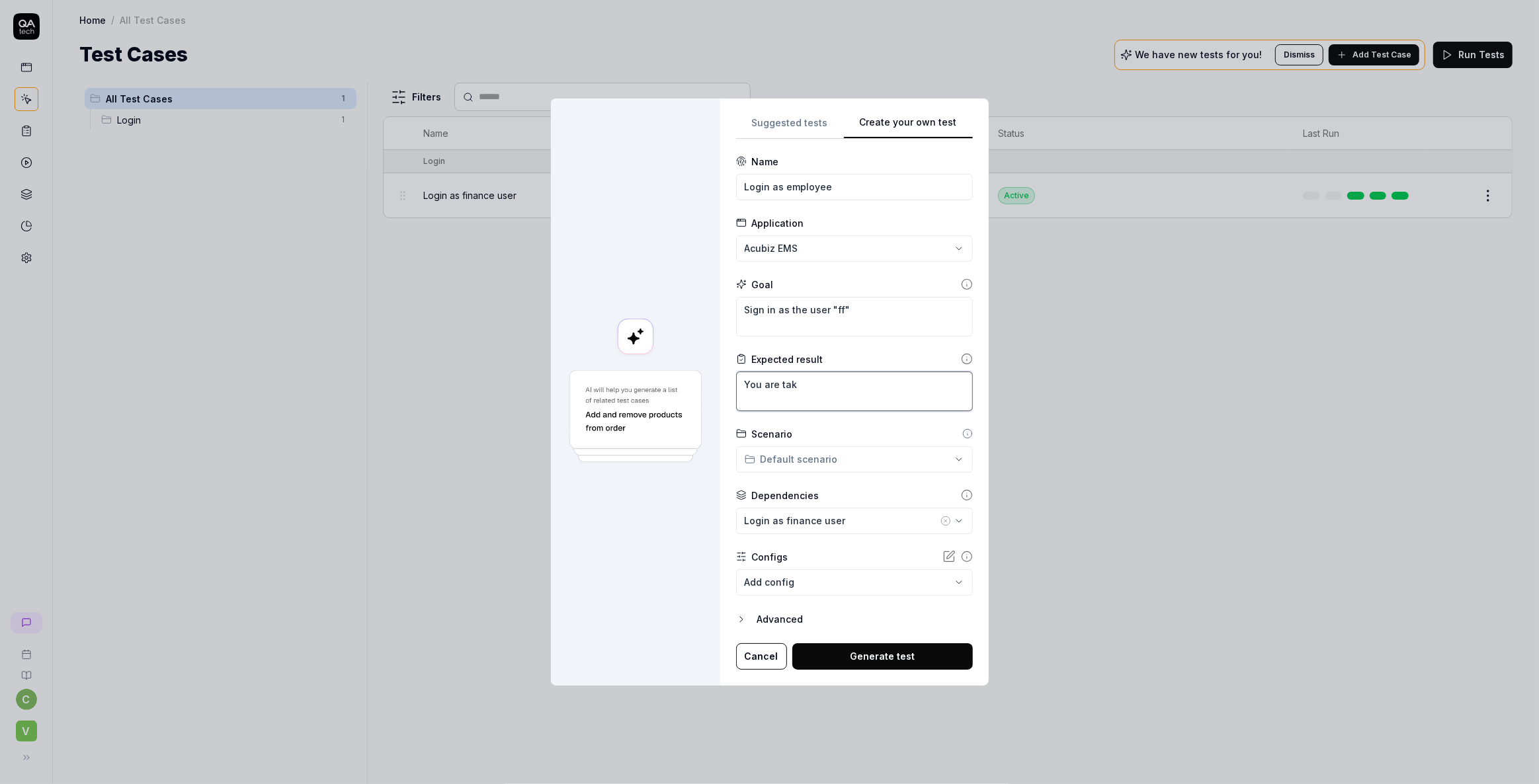
type textarea "You are take"
type textarea "*"
type textarea "You are taken"
type textarea "*"
type textarea "You are taken"
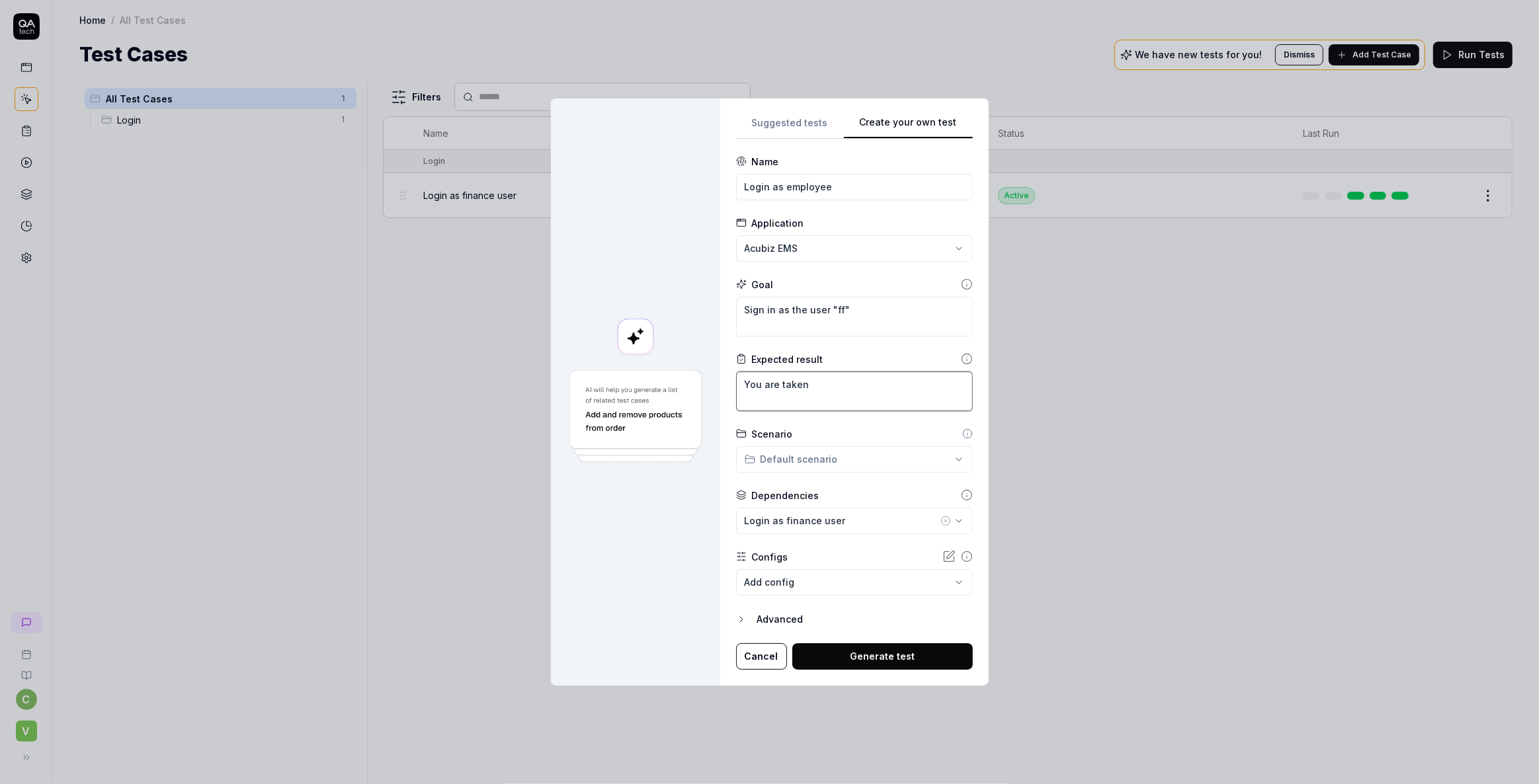
type textarea "*"
type textarea "You are taken t"
type textarea "*"
type textarea "You are taken to"
type textarea "*"
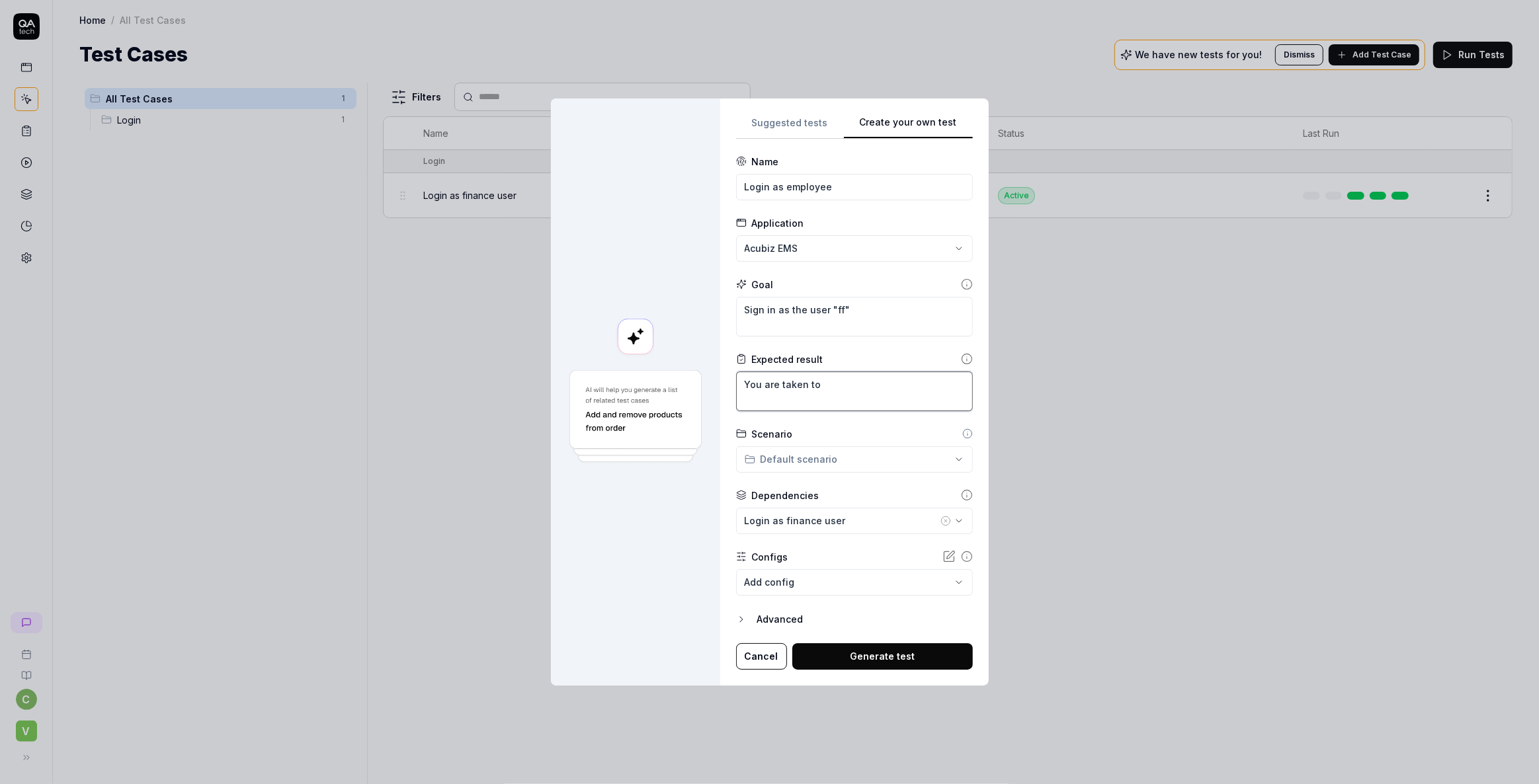
type textarea "You are taken to"
type textarea "*"
type textarea "You are taken to t"
type textarea "*"
type textarea "You are taken to th"
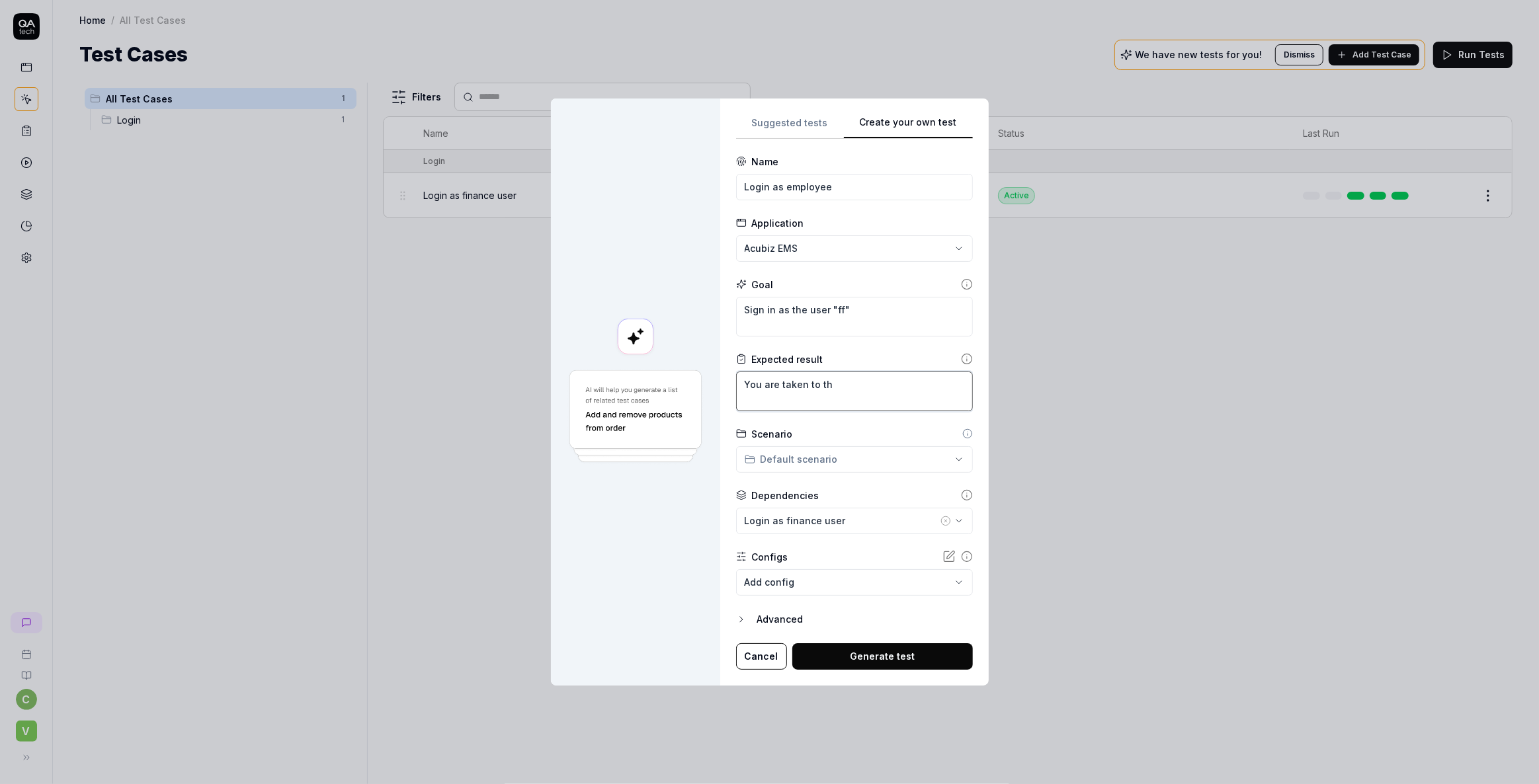
type textarea "*"
type textarea "You are taken to the"
type textarea "*"
type textarea "You are taken to the"
type textarea "*"
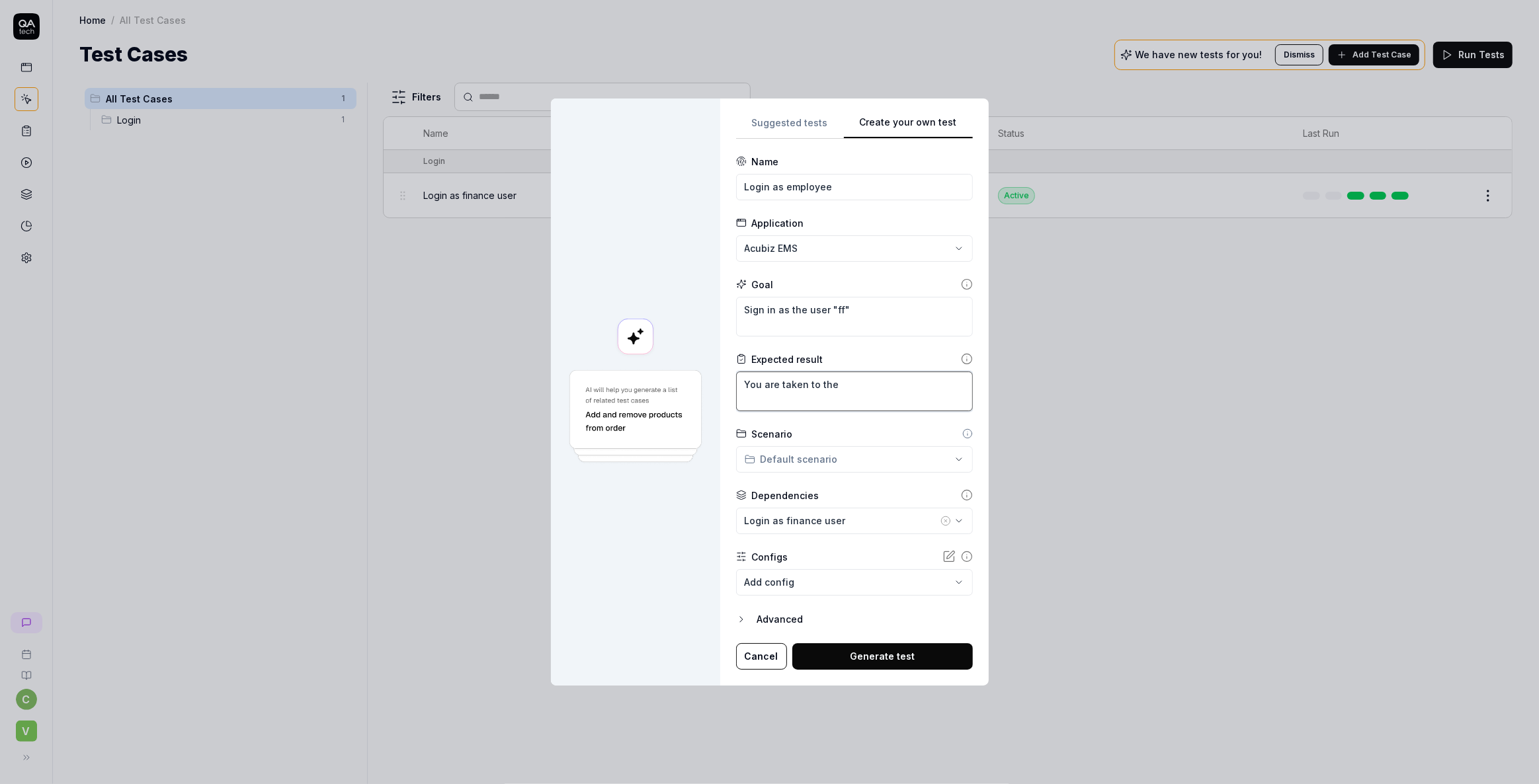
type textarea "You are taken to the u"
type textarea "*"
type textarea "You are taken to the [GEOGRAPHIC_DATA]"
type textarea "*"
type textarea "You are taken to the use"
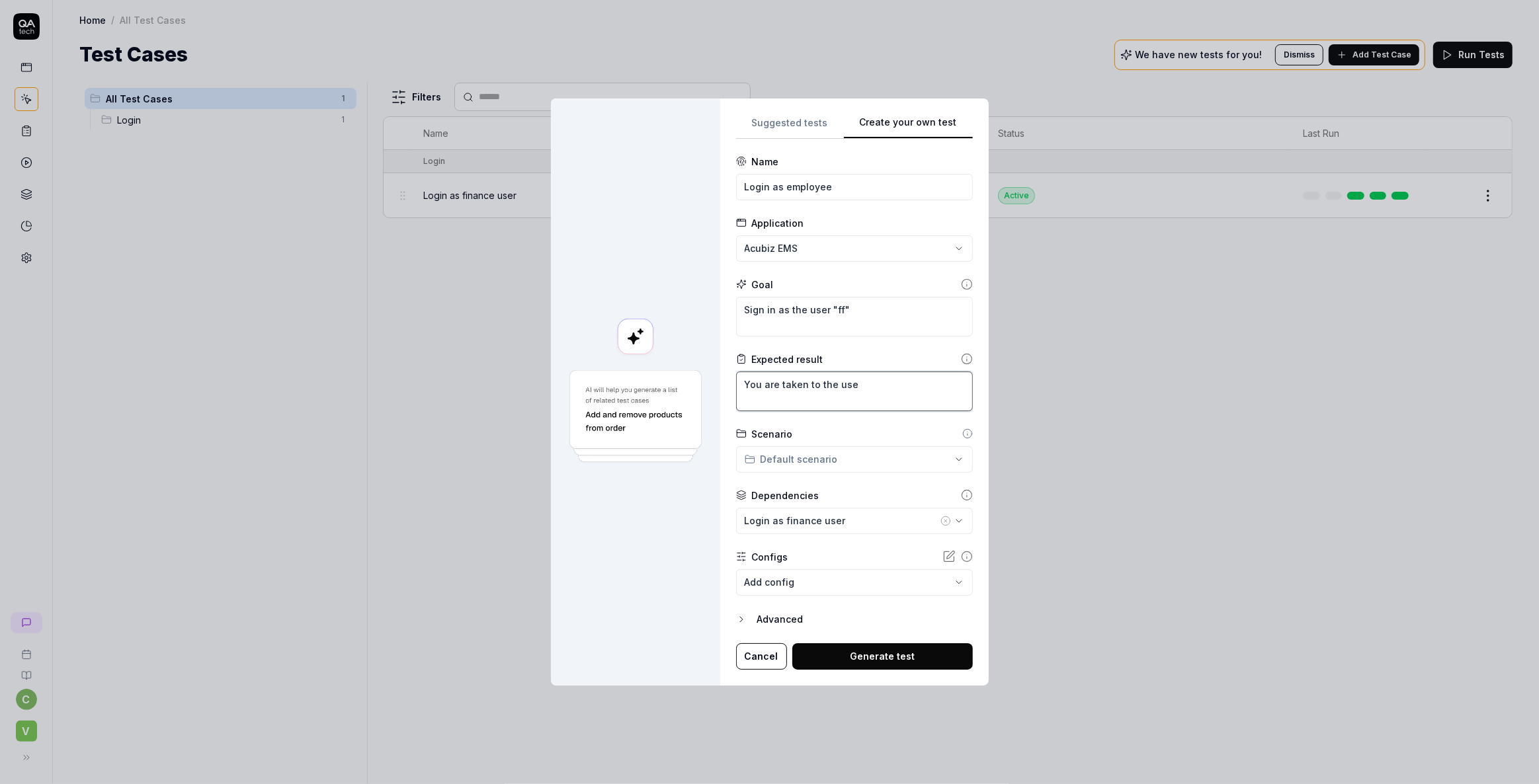
type textarea "*"
type textarea "You are taken to the user"
type textarea "*"
type textarea "You are taken to the users"
type textarea "*"
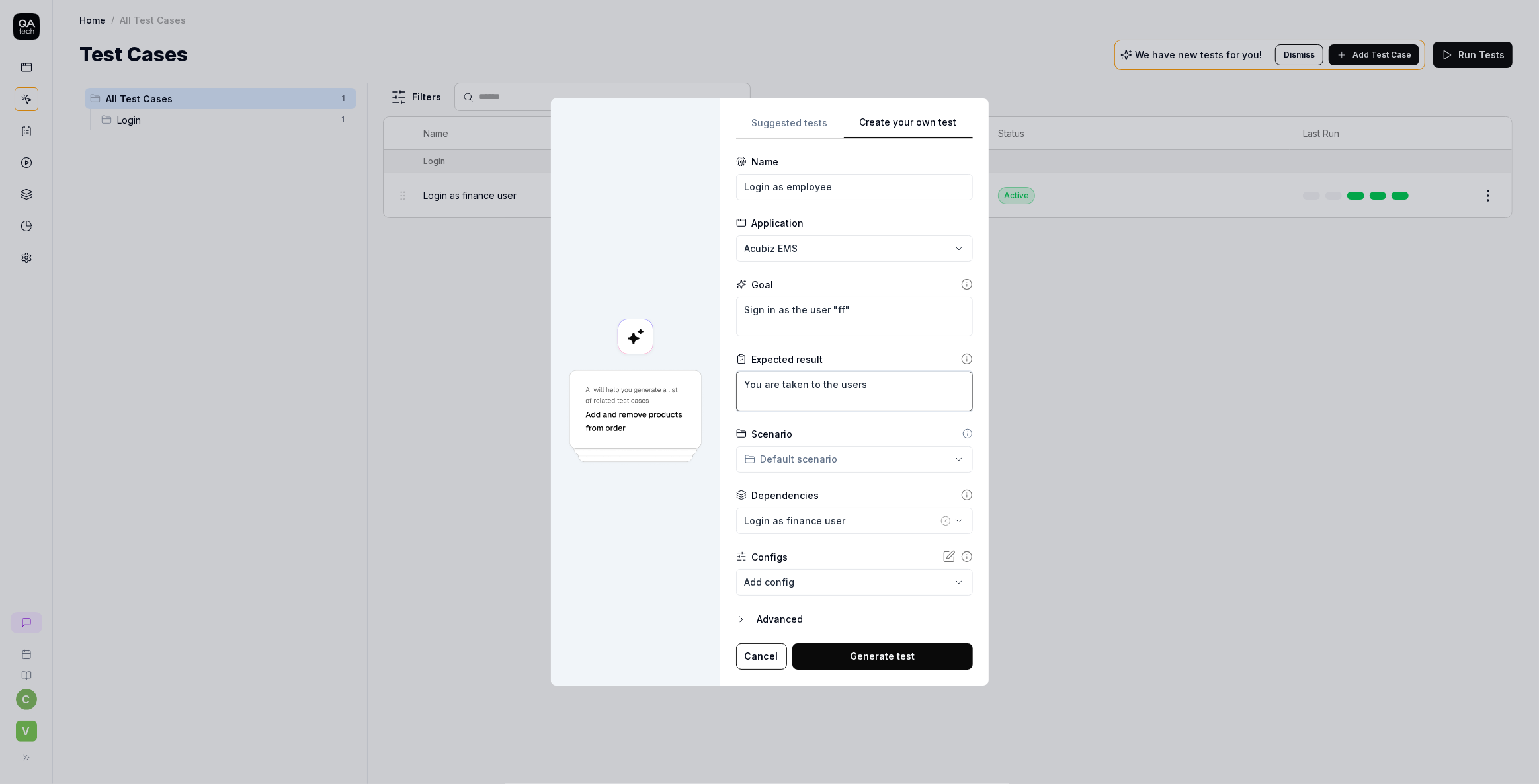
type textarea "You are taken to the users"
type textarea "*"
type textarea "You are taken to the users d"
type textarea "*"
type textarea "You are taken to the users da"
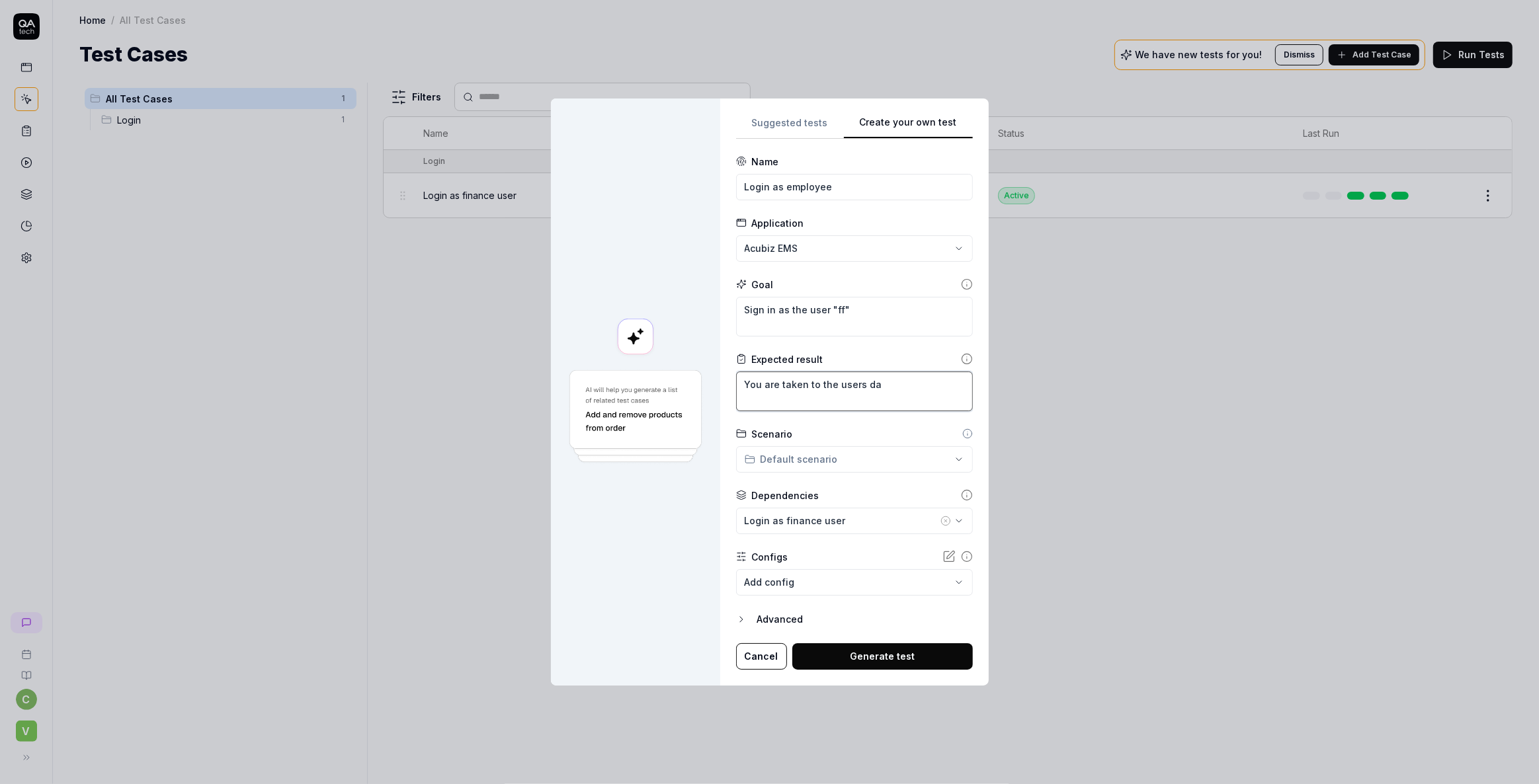
type textarea "*"
type textarea "You are taken to the users dah"
type textarea "*"
type textarea "You are taken to the users dahs"
type textarea "*"
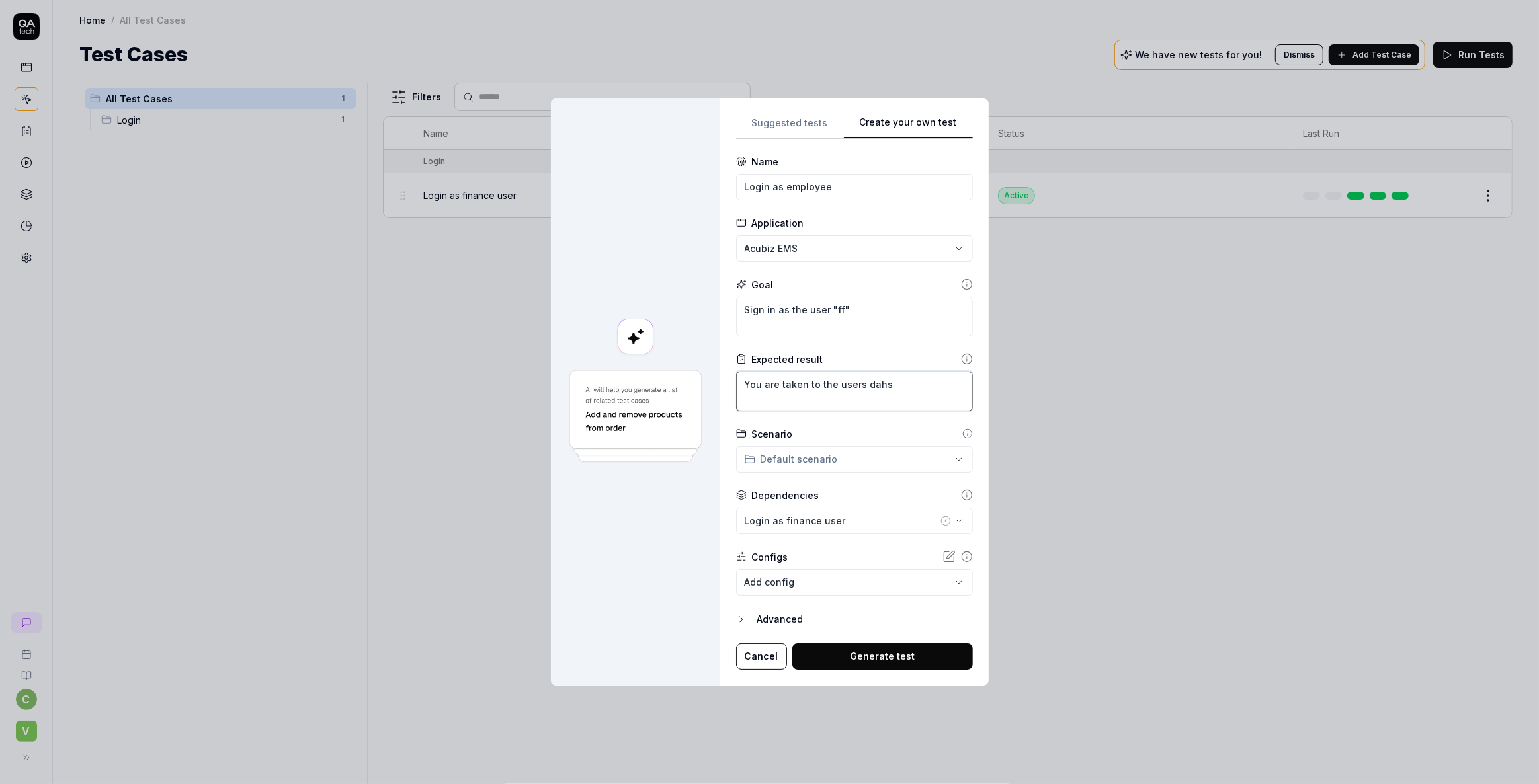
type textarea "You are taken to the users dahsb"
type textarea "*"
type textarea "You are taken to the users dahsbo"
type textarea "*"
type textarea "You are taken to the users dahsboa"
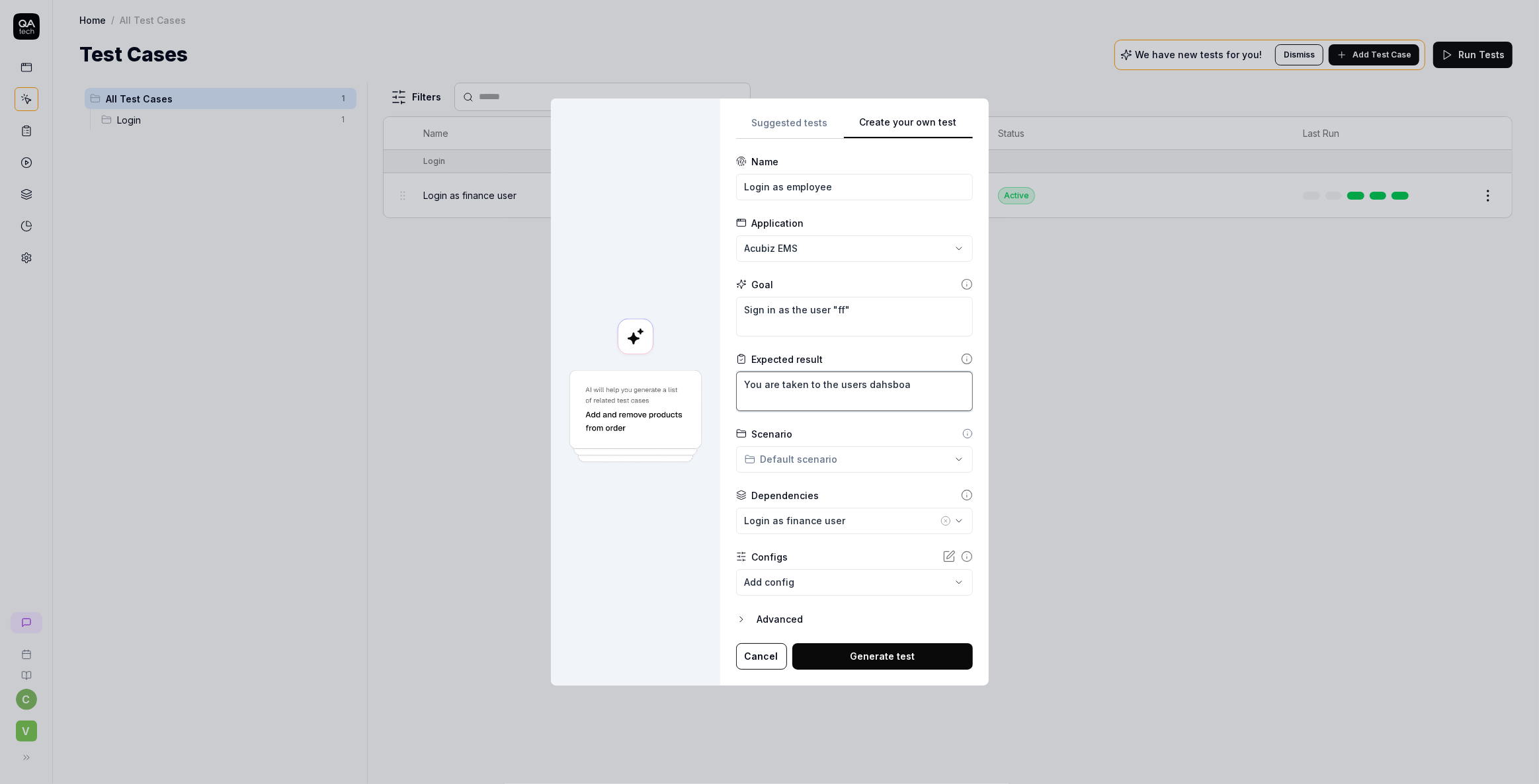
type textarea "*"
type textarea "You are taken to the users dahsboar"
type textarea "*"
type textarea "You are taken to the users dahsboard"
type textarea "*"
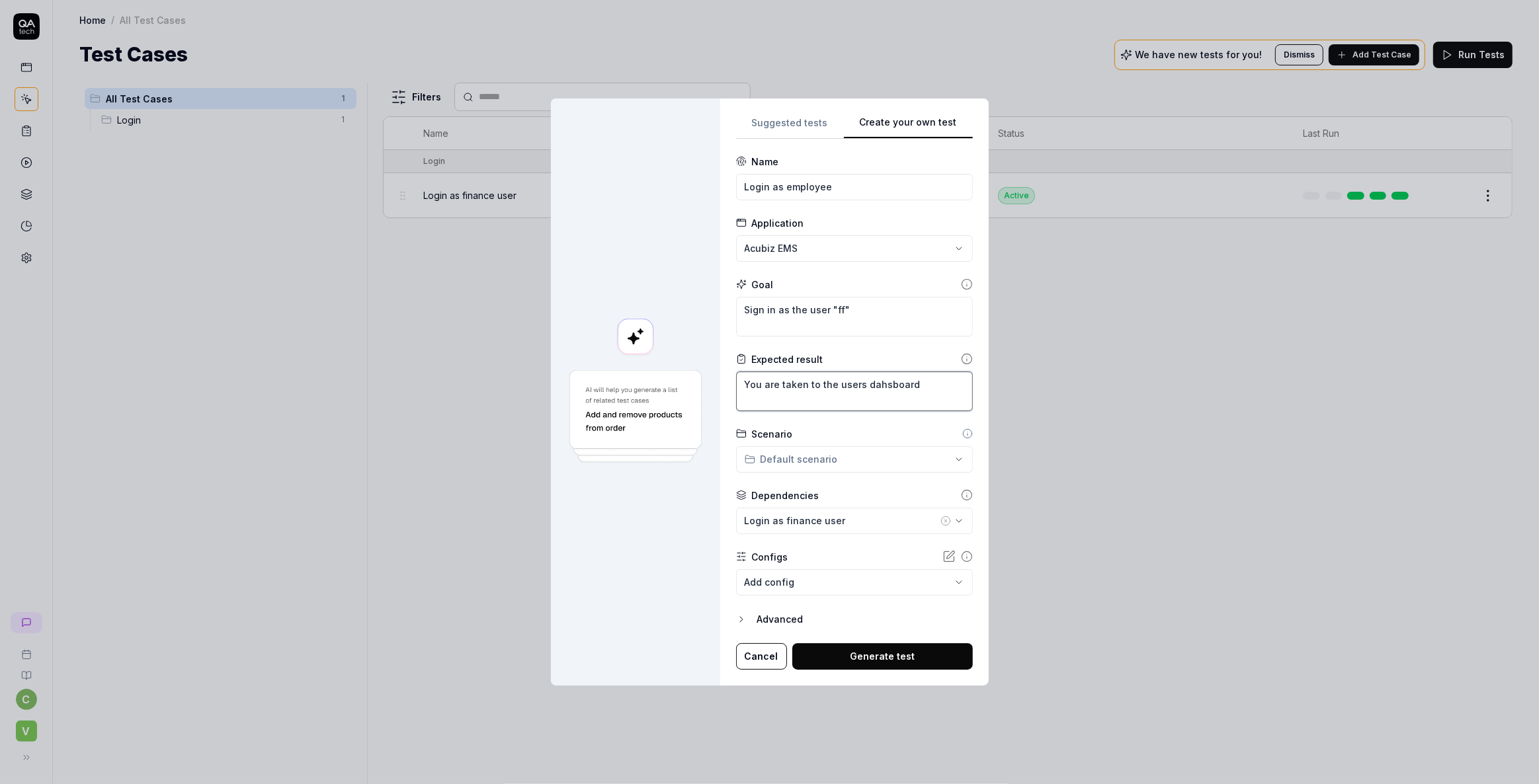
type textarea "You are taken to the users dahsboard."
click at [856, 387] on textarea "You are taken to the users dahsboard." at bounding box center [854, 391] width 237 height 40
type textarea "*"
type textarea "You are taken to the user's dahsboard."
click at [933, 387] on textarea "You are taken to the user's dahsboard." at bounding box center [854, 391] width 237 height 40
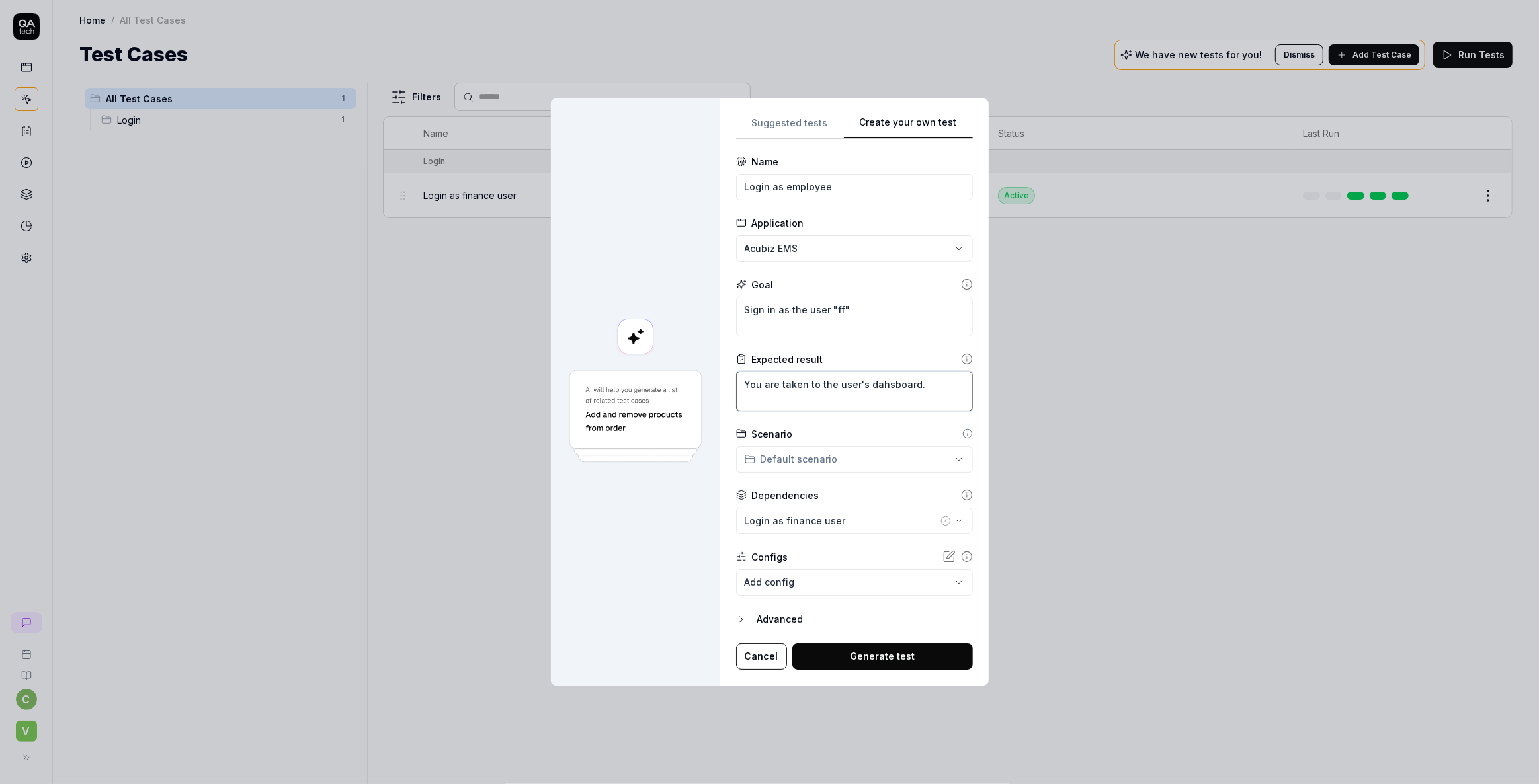
click at [875, 385] on textarea "You are taken to the user's dahsboard." at bounding box center [854, 391] width 237 height 40
type textarea "*"
type textarea "You are taken to the user's d."
type textarea "*"
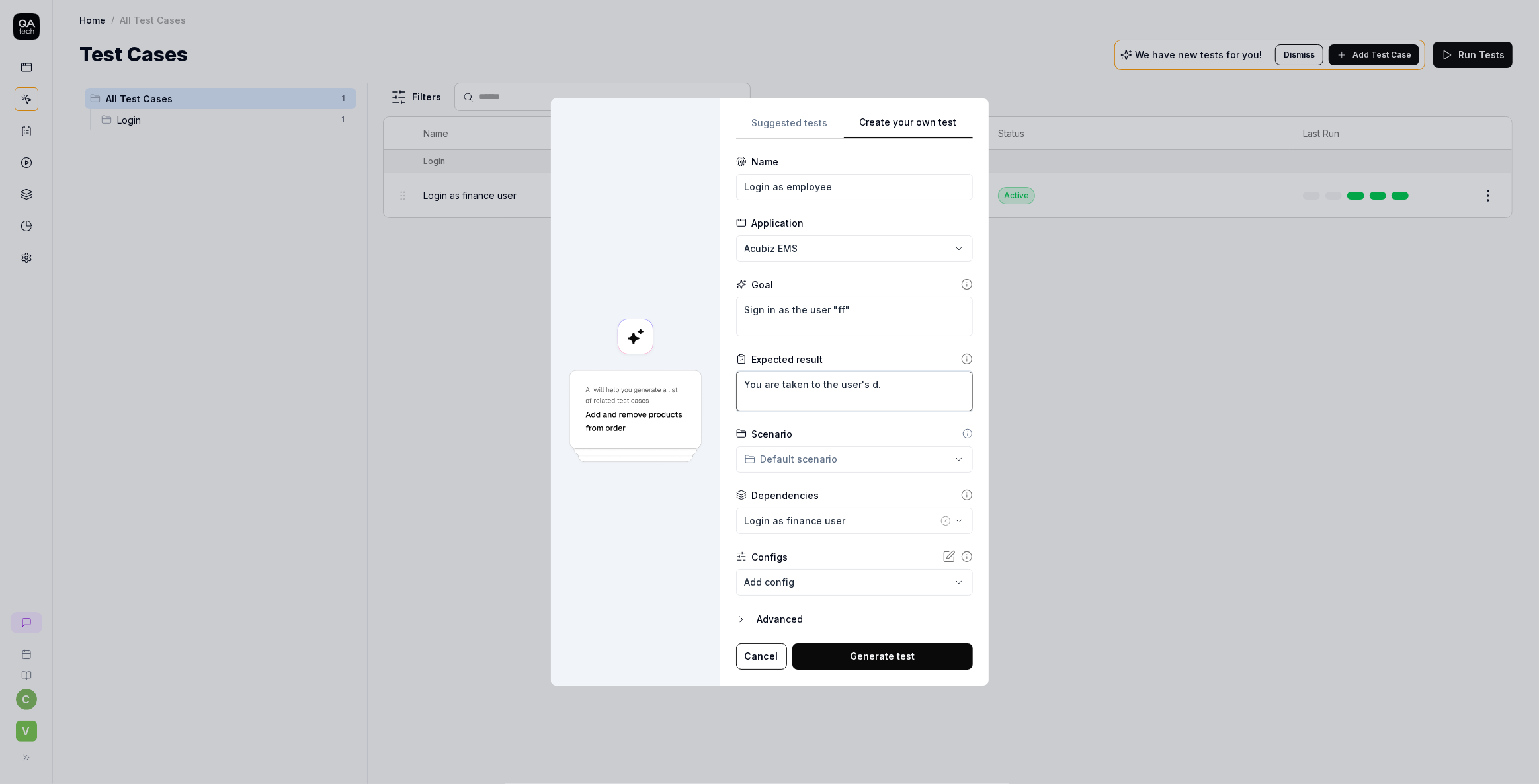
type textarea "You are taken to the user's da."
type textarea "*"
type textarea "You are taken to the user's das."
type textarea "*"
type textarea "You are taken to the user's dash."
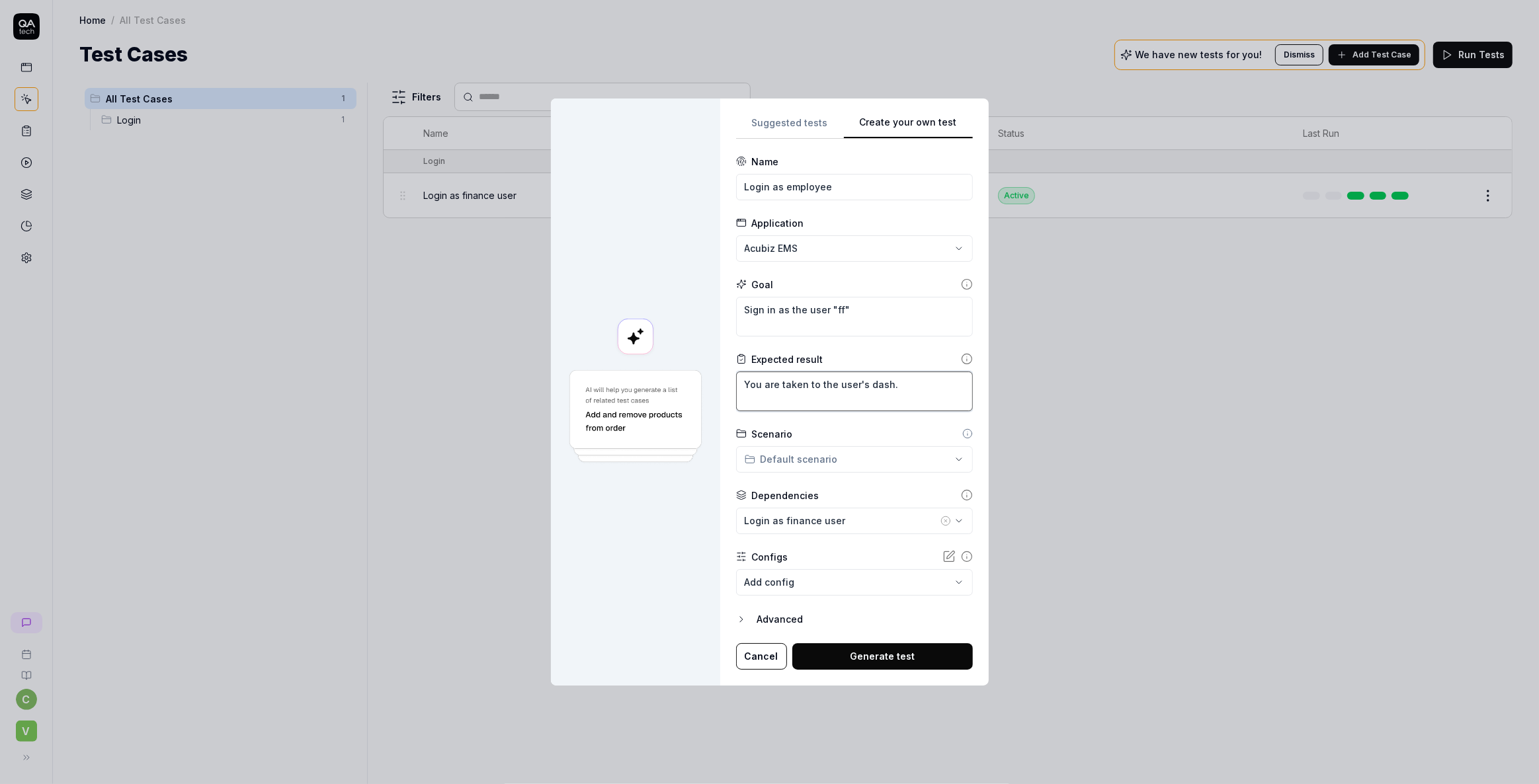
type textarea "*"
type textarea "You are taken to the user's dashb."
type textarea "*"
type textarea "You are taken to the user's dashbo."
type textarea "*"
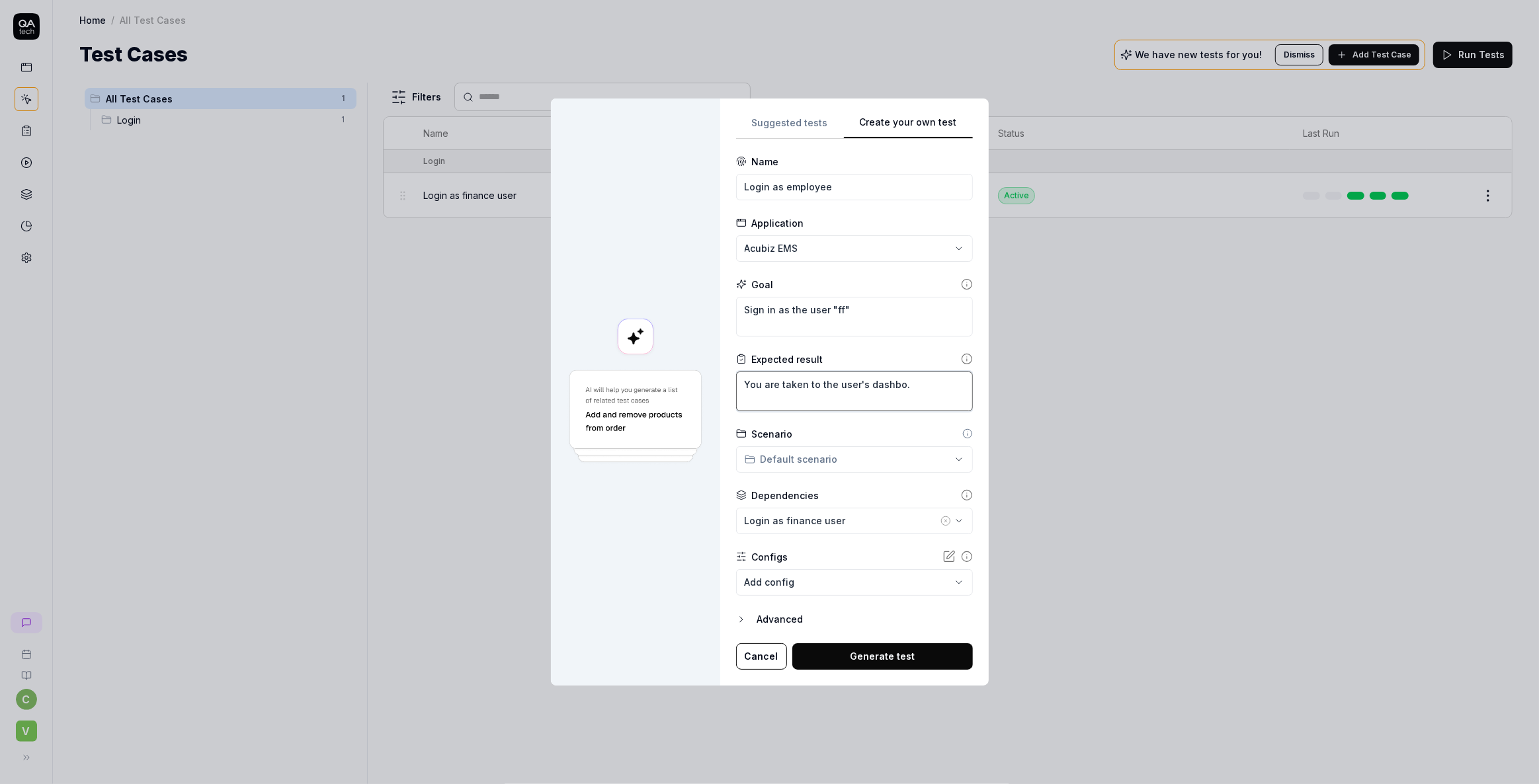
type textarea "You are taken to the user's dashboa."
type textarea "*"
type textarea "You are taken to the user's dashboar."
type textarea "*"
type textarea "You are taken to the user's dashboard."
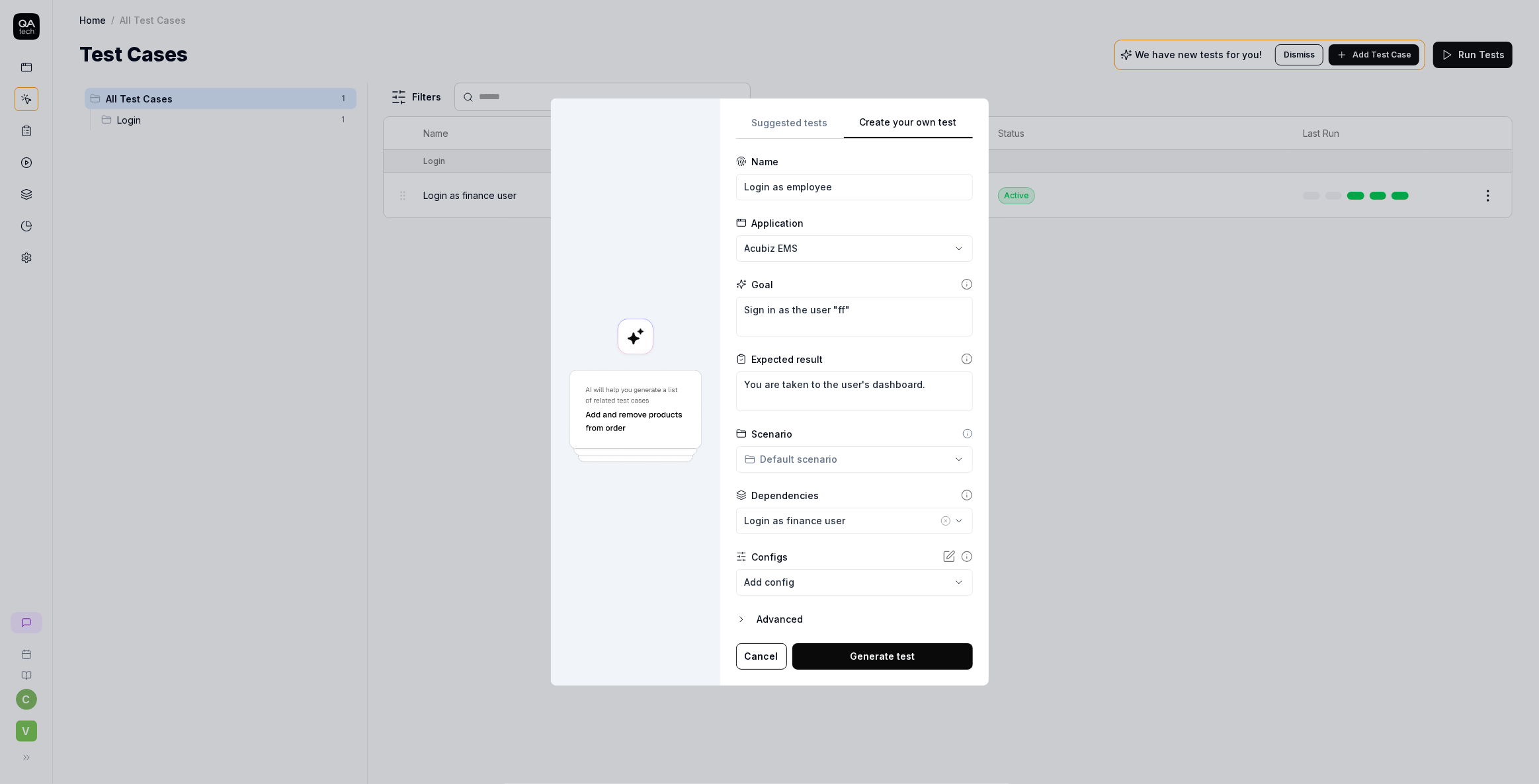
click at [648, 174] on div at bounding box center [636, 392] width 169 height 586
click at [849, 583] on body "**********" at bounding box center [769, 392] width 1539 height 784
click at [601, 565] on div "**********" at bounding box center [769, 392] width 1539 height 784
click at [771, 586] on body "**********" at bounding box center [769, 392] width 1539 height 784
click at [649, 562] on div "**********" at bounding box center [769, 392] width 1539 height 784
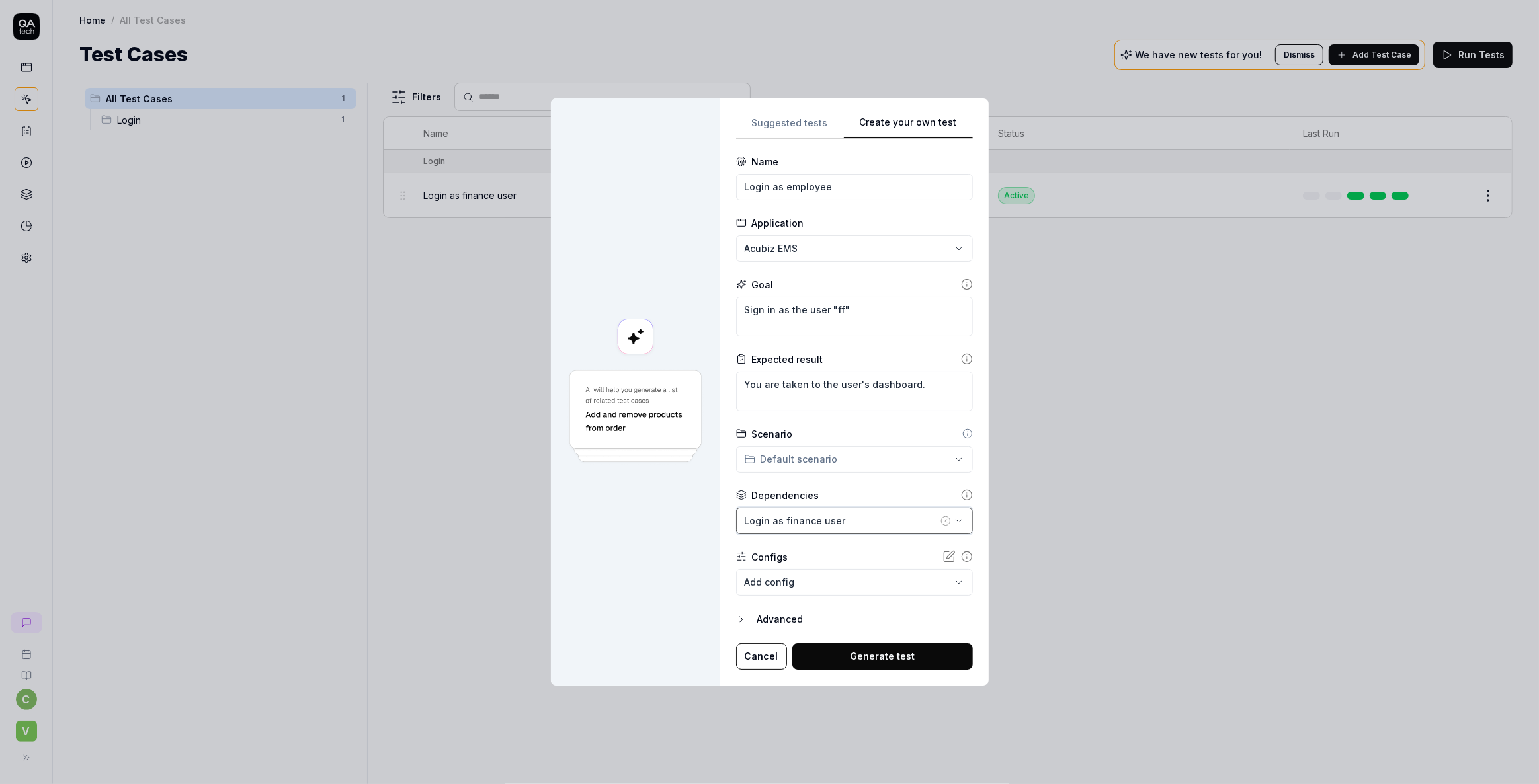
click at [766, 517] on div "Login as finance user" at bounding box center [841, 520] width 193 height 14
click at [789, 549] on input "text" at bounding box center [830, 549] width 139 height 24
click at [682, 533] on div at bounding box center [636, 392] width 169 height 586
click at [758, 650] on button "Cancel" at bounding box center [761, 657] width 51 height 27
type textarea "*"
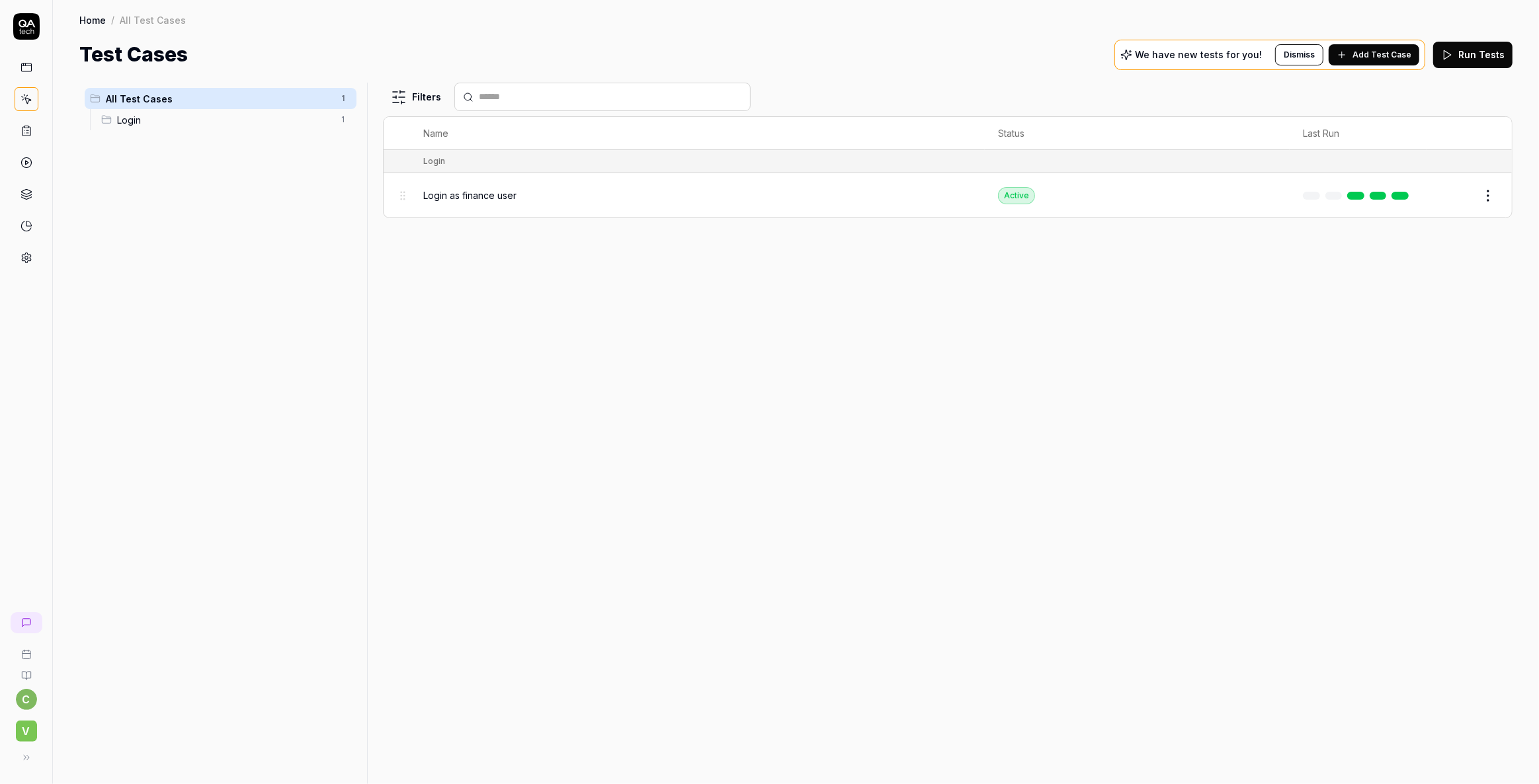
click at [439, 198] on span "Login as finance user" at bounding box center [469, 195] width 93 height 14
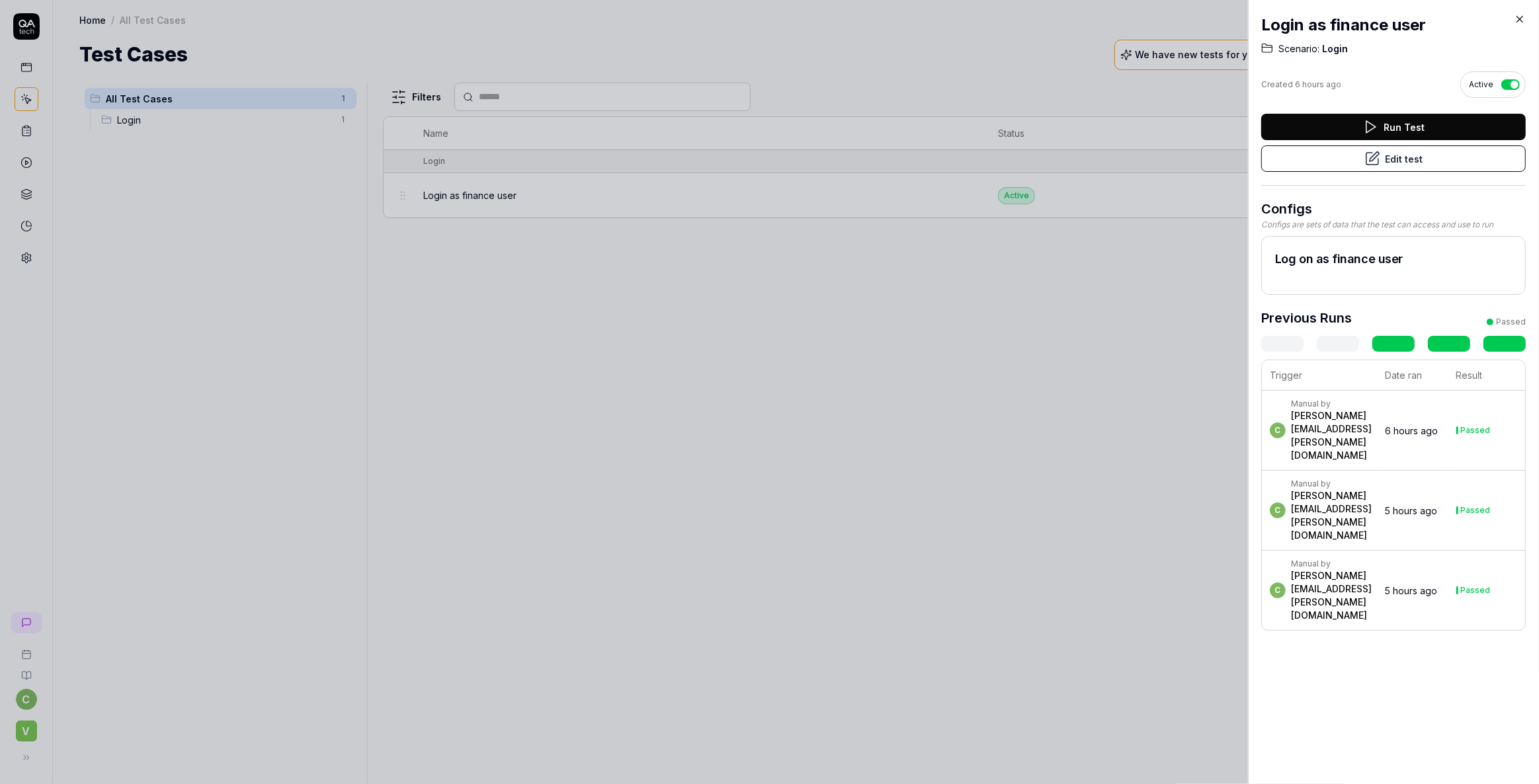
drag, startPoint x: 1069, startPoint y: 348, endPoint x: 1094, endPoint y: 326, distance: 33.3
click at [1069, 348] on div at bounding box center [769, 392] width 1539 height 784
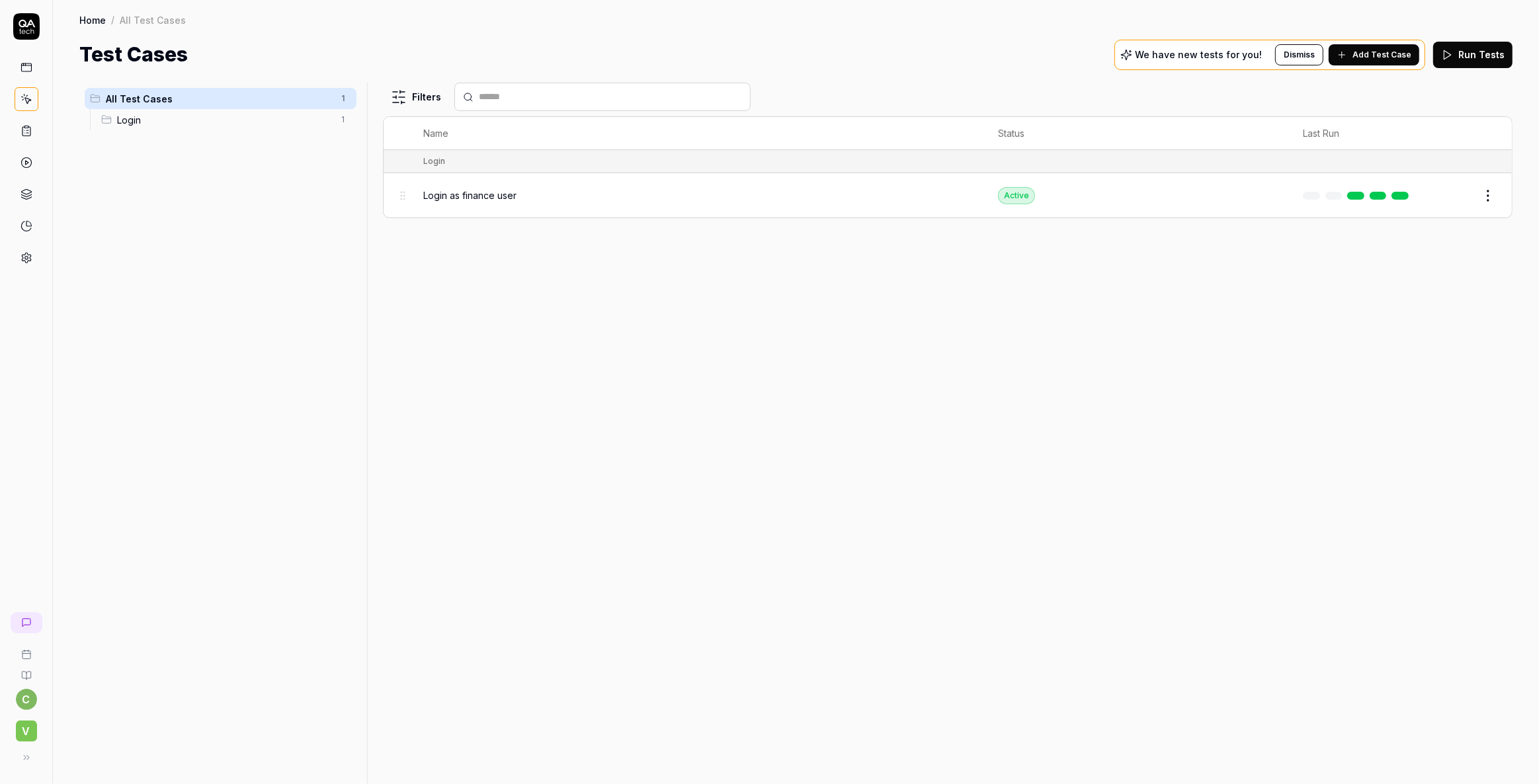
click at [1383, 57] on span "Add Test Case" at bounding box center [1382, 55] width 59 height 12
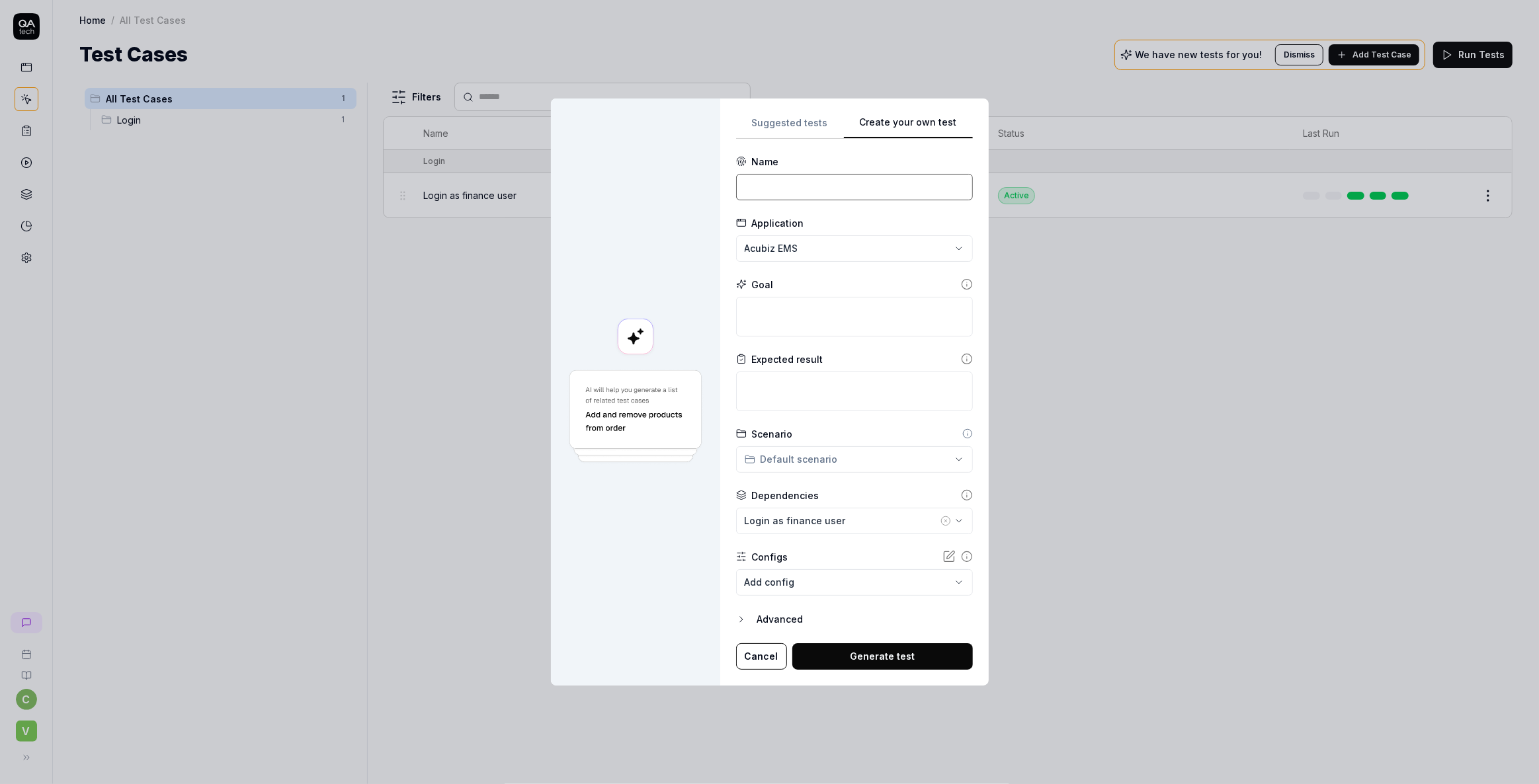
click at [812, 190] on input at bounding box center [854, 187] width 237 height 27
type input "Login as employee"
click at [809, 578] on body "**********" at bounding box center [769, 392] width 1539 height 784
click at [673, 639] on div "**********" at bounding box center [769, 392] width 1539 height 784
click at [741, 623] on icon "button" at bounding box center [741, 619] width 11 height 11
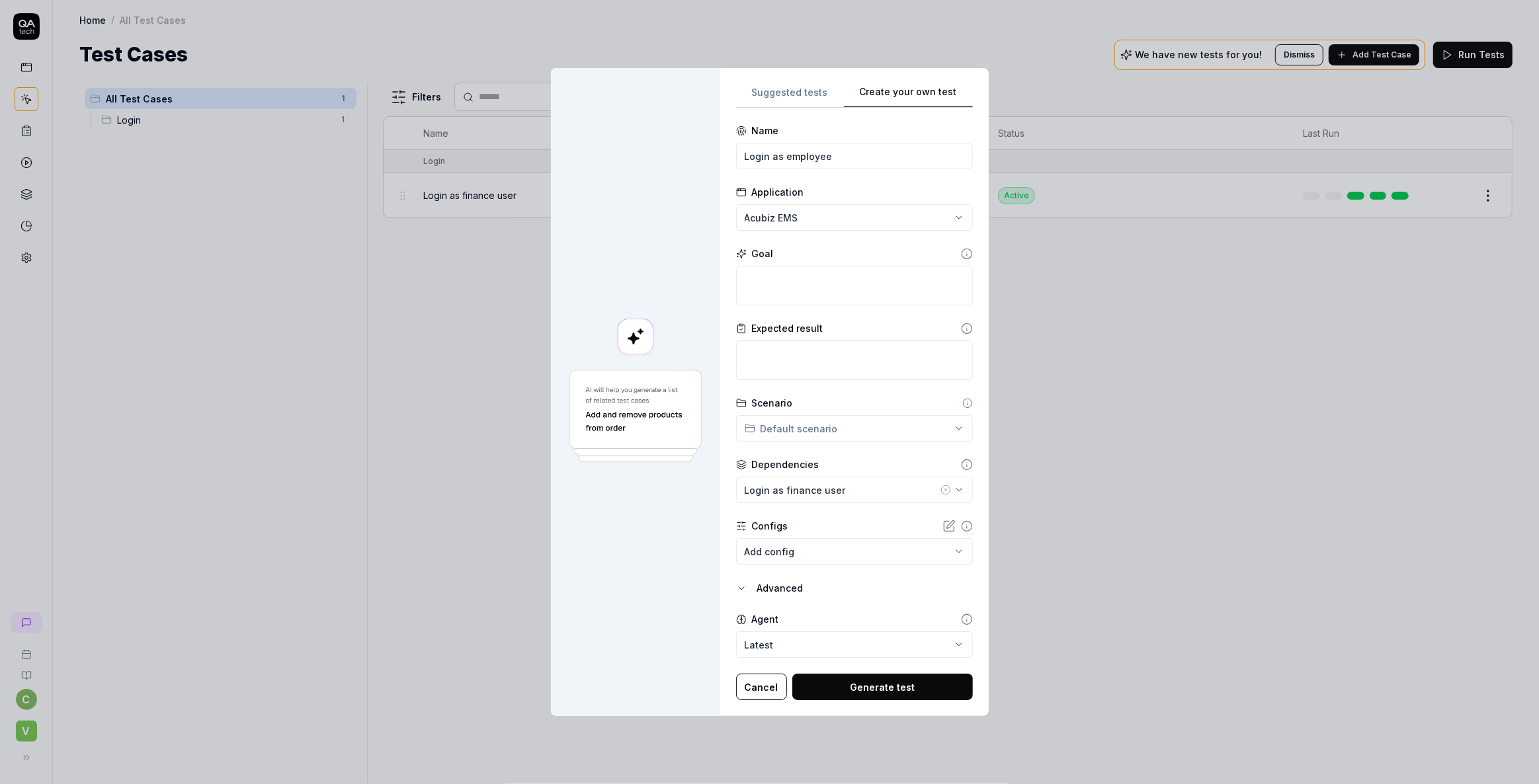
click at [755, 695] on button "Cancel" at bounding box center [761, 687] width 51 height 27
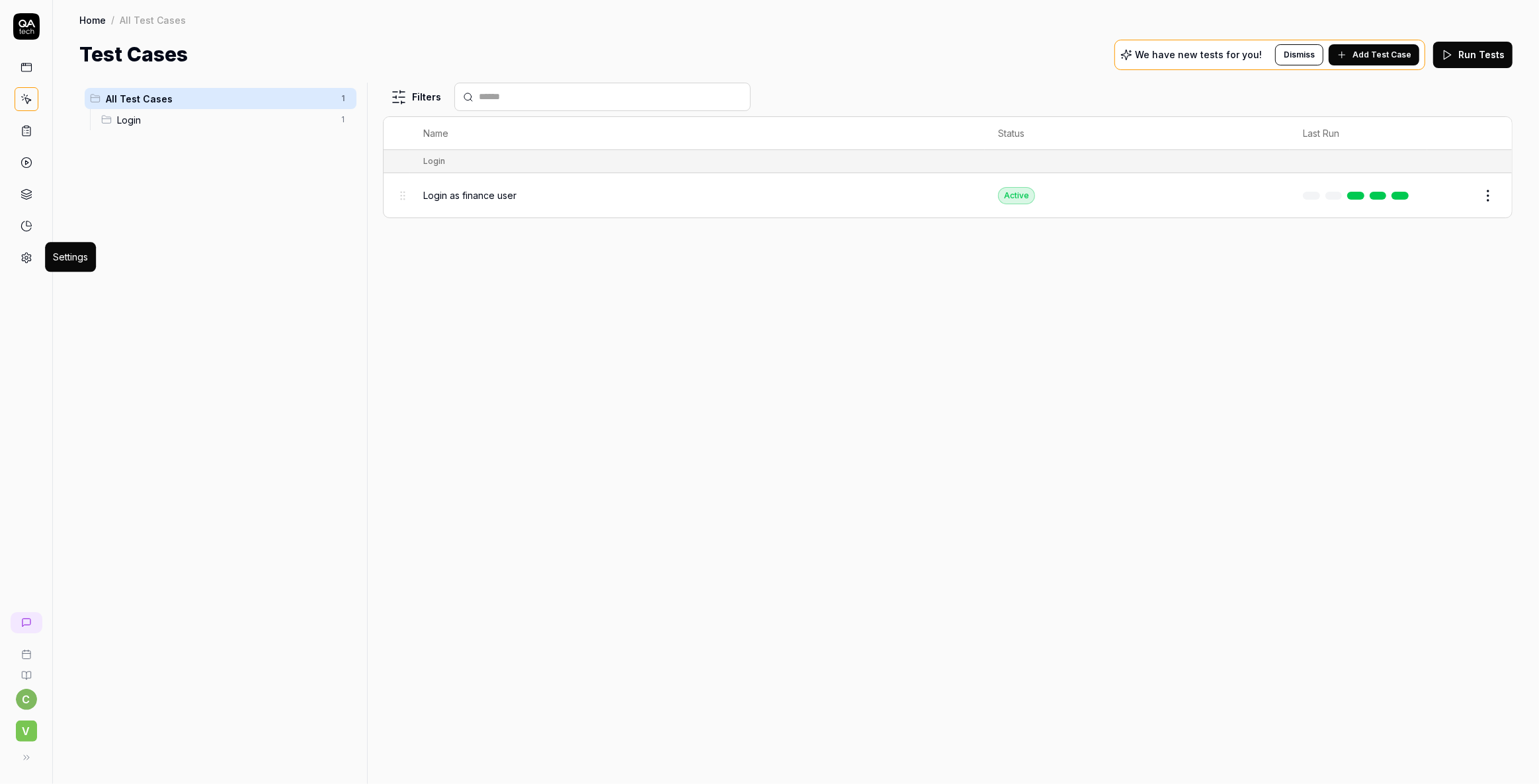
click at [22, 256] on icon at bounding box center [26, 258] width 9 height 10
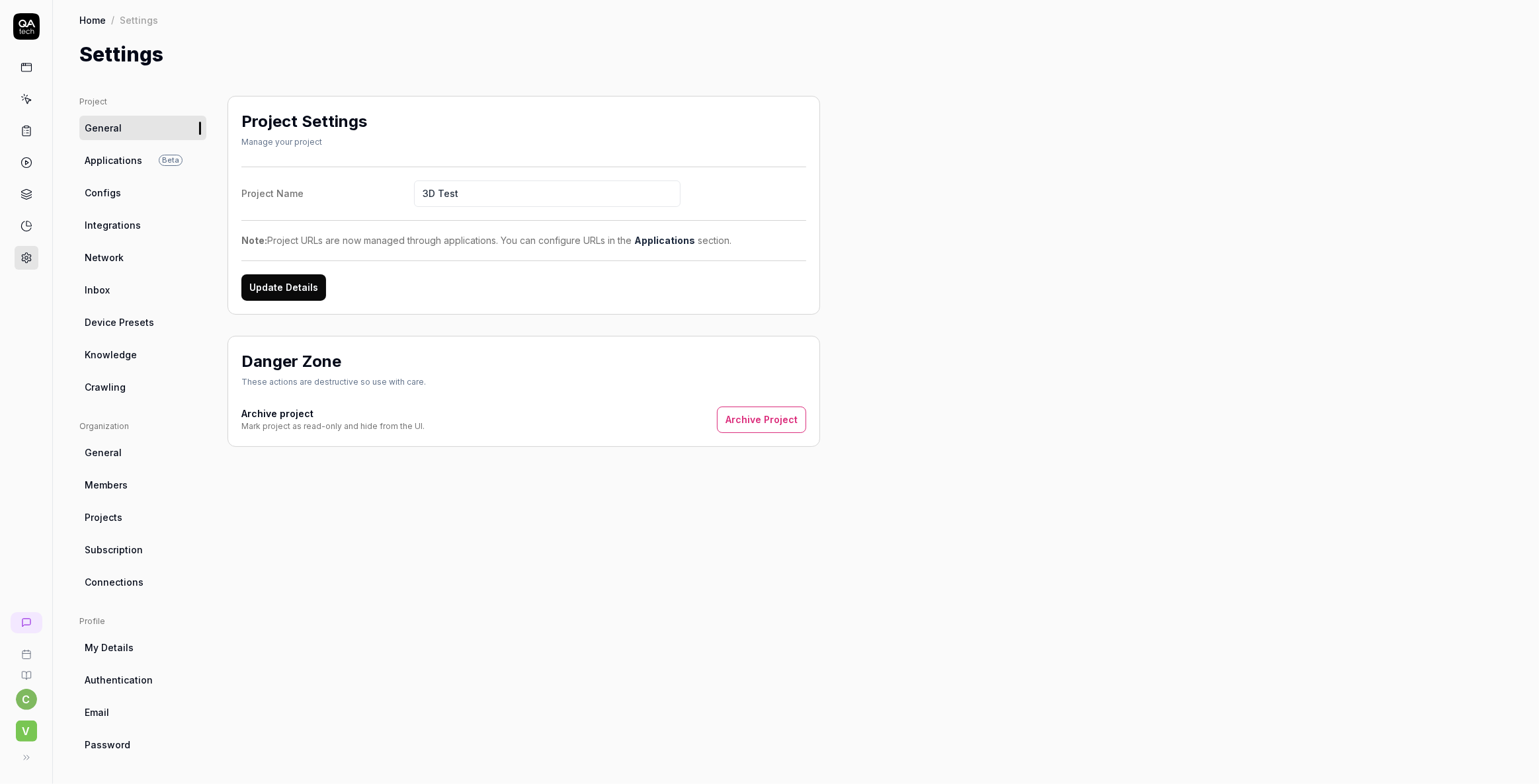
click at [123, 681] on span "Authentication" at bounding box center [119, 680] width 68 height 14
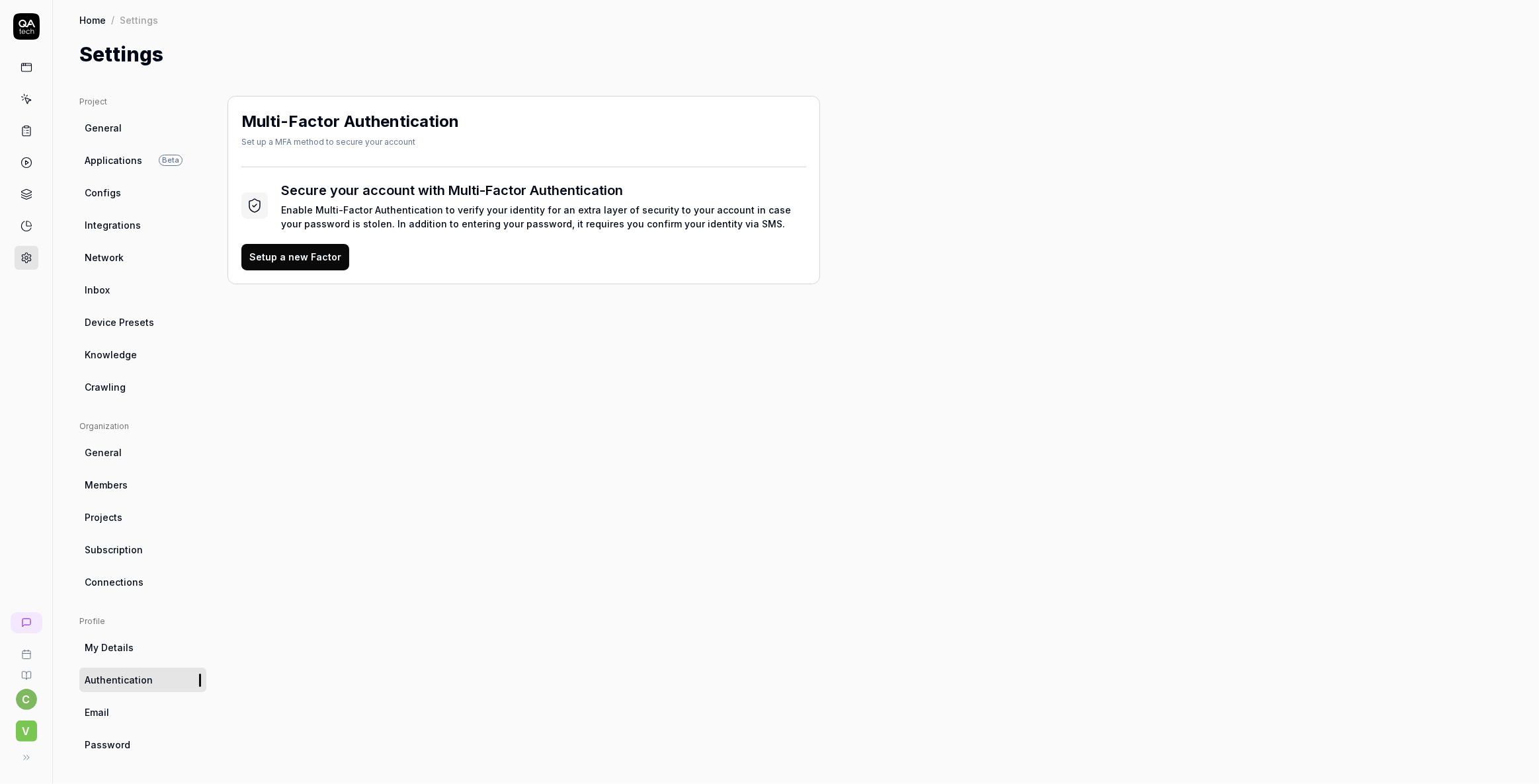
click at [94, 188] on span "Configs" at bounding box center [103, 193] width 36 height 14
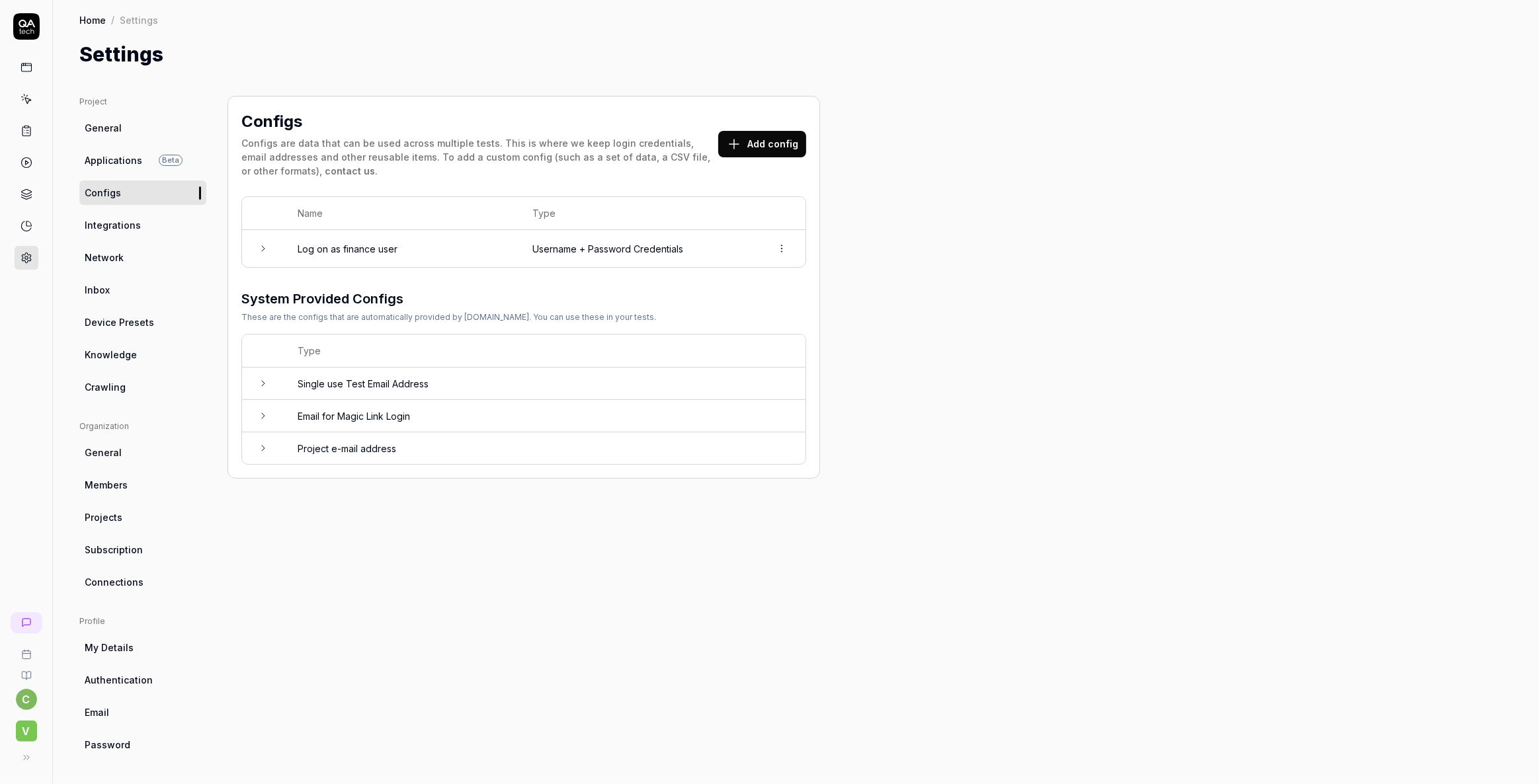
click at [766, 146] on button "Add config" at bounding box center [762, 144] width 88 height 27
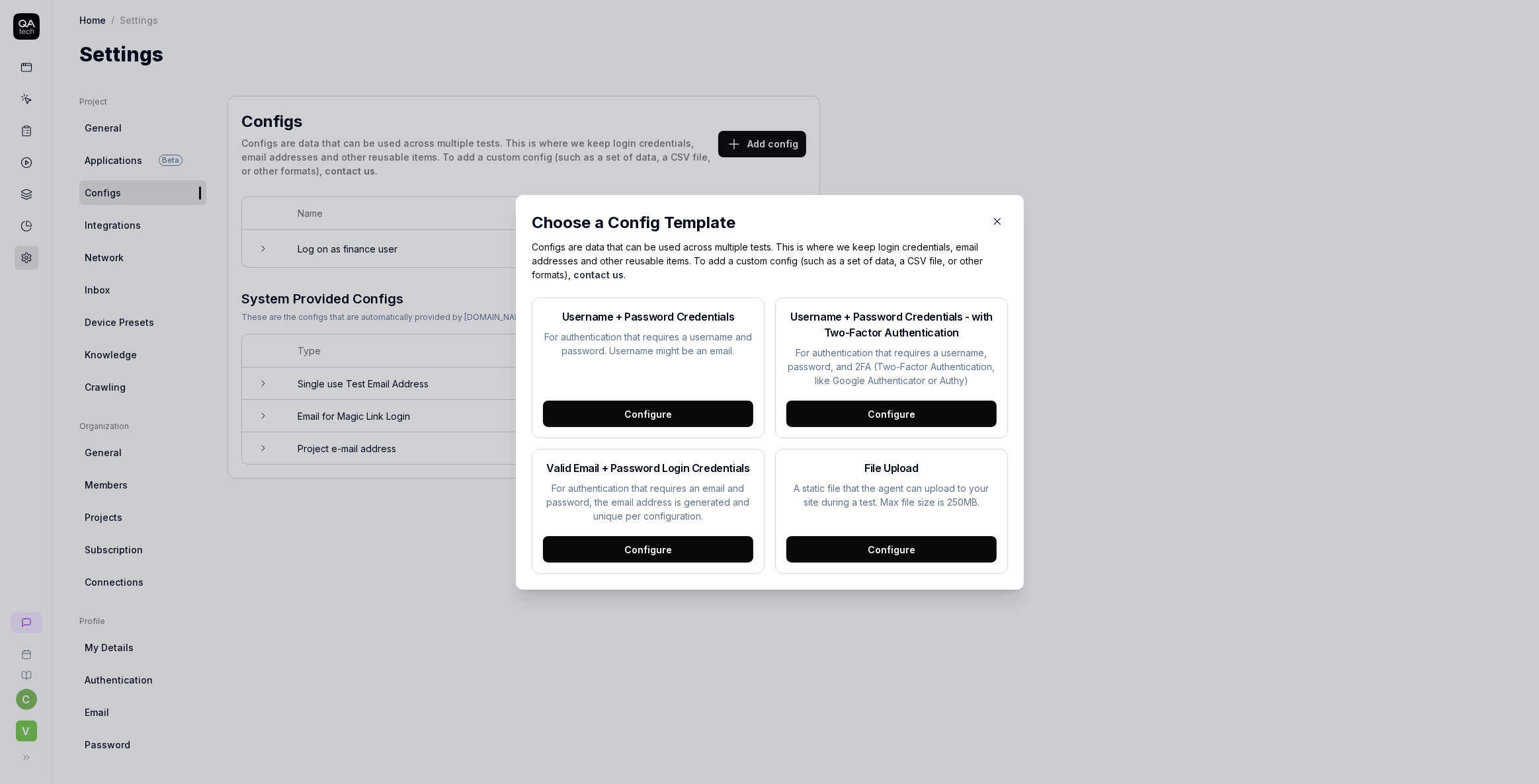
click at [654, 416] on div "Configure" at bounding box center [648, 413] width 210 height 27
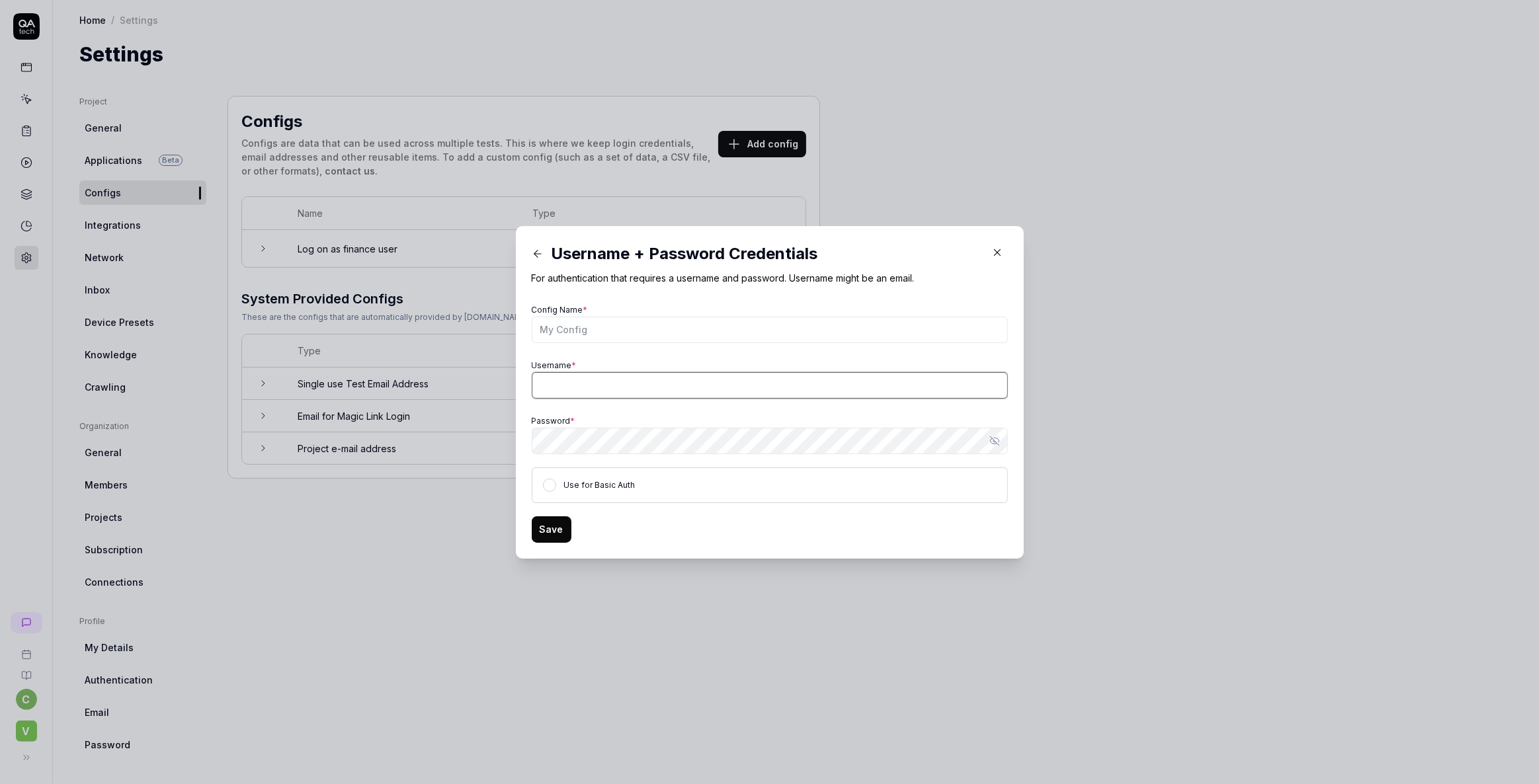
click at [597, 381] on input "Username *" at bounding box center [770, 385] width 477 height 27
click at [583, 332] on input "Config Name *" at bounding box center [770, 329] width 477 height 27
type input "Log on as employee"
click at [568, 383] on input "Username *" at bounding box center [770, 385] width 477 height 27
type input "ss"
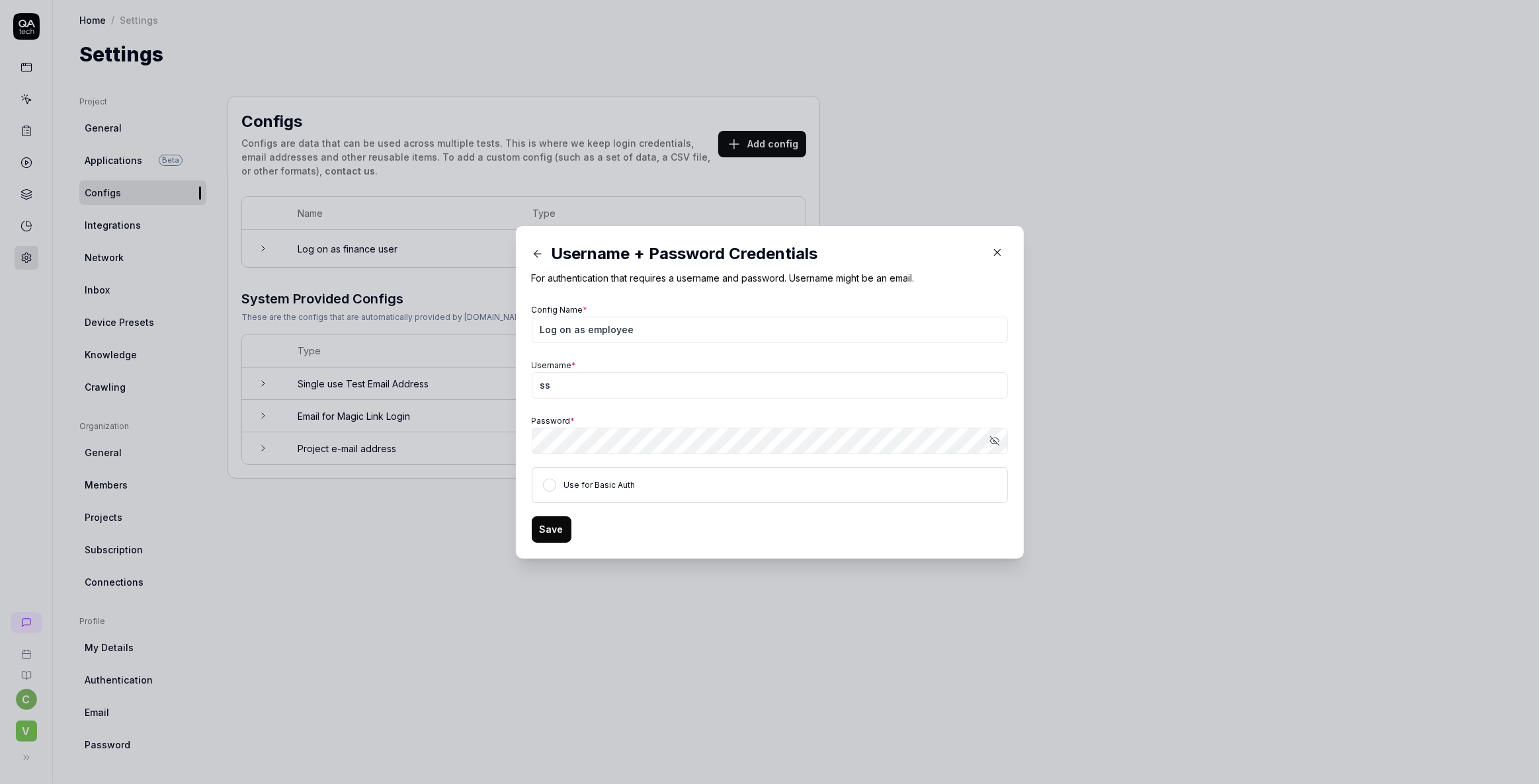
click at [536, 528] on button "Save" at bounding box center [551, 529] width 40 height 27
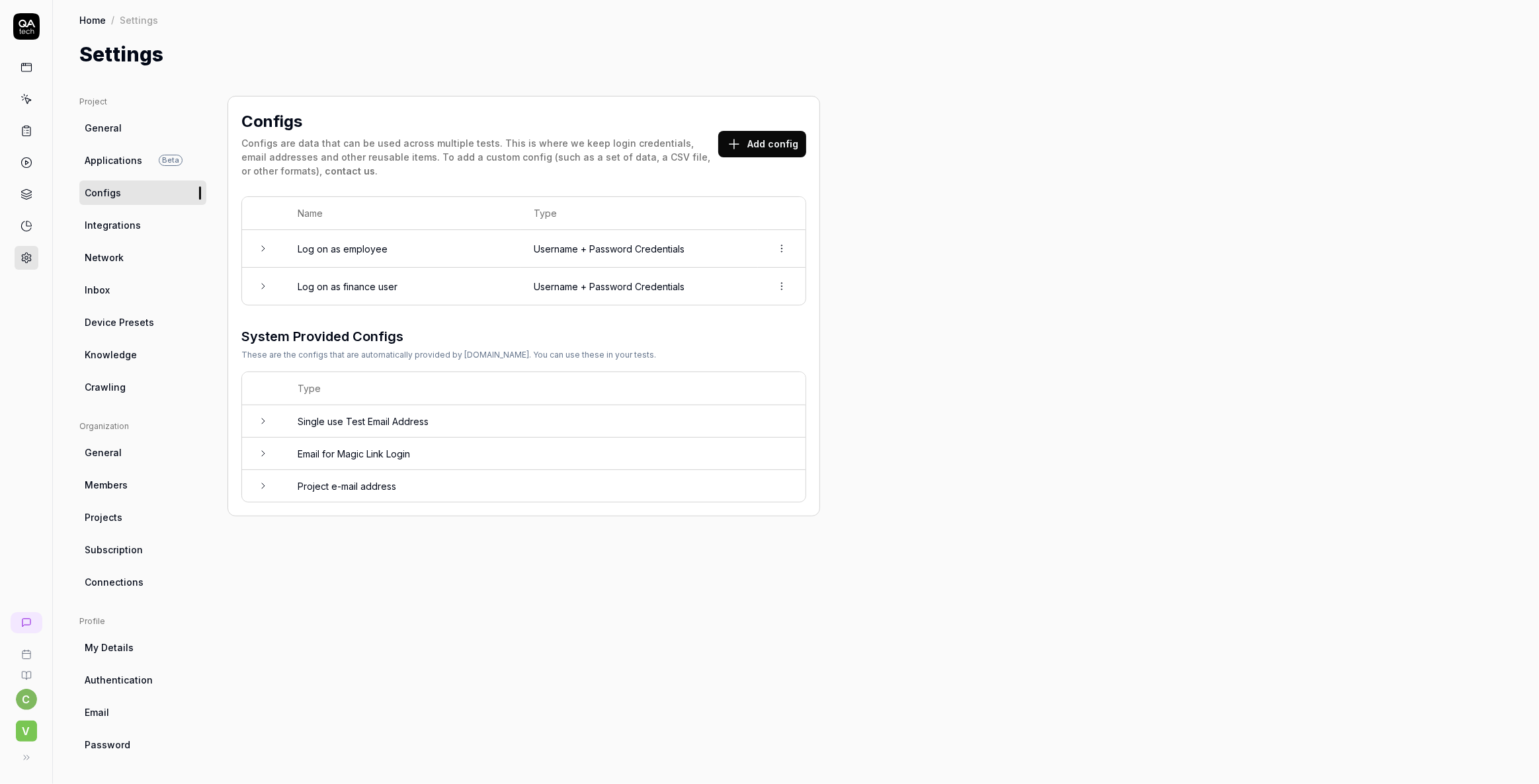
click at [755, 146] on button "Add config" at bounding box center [762, 144] width 88 height 27
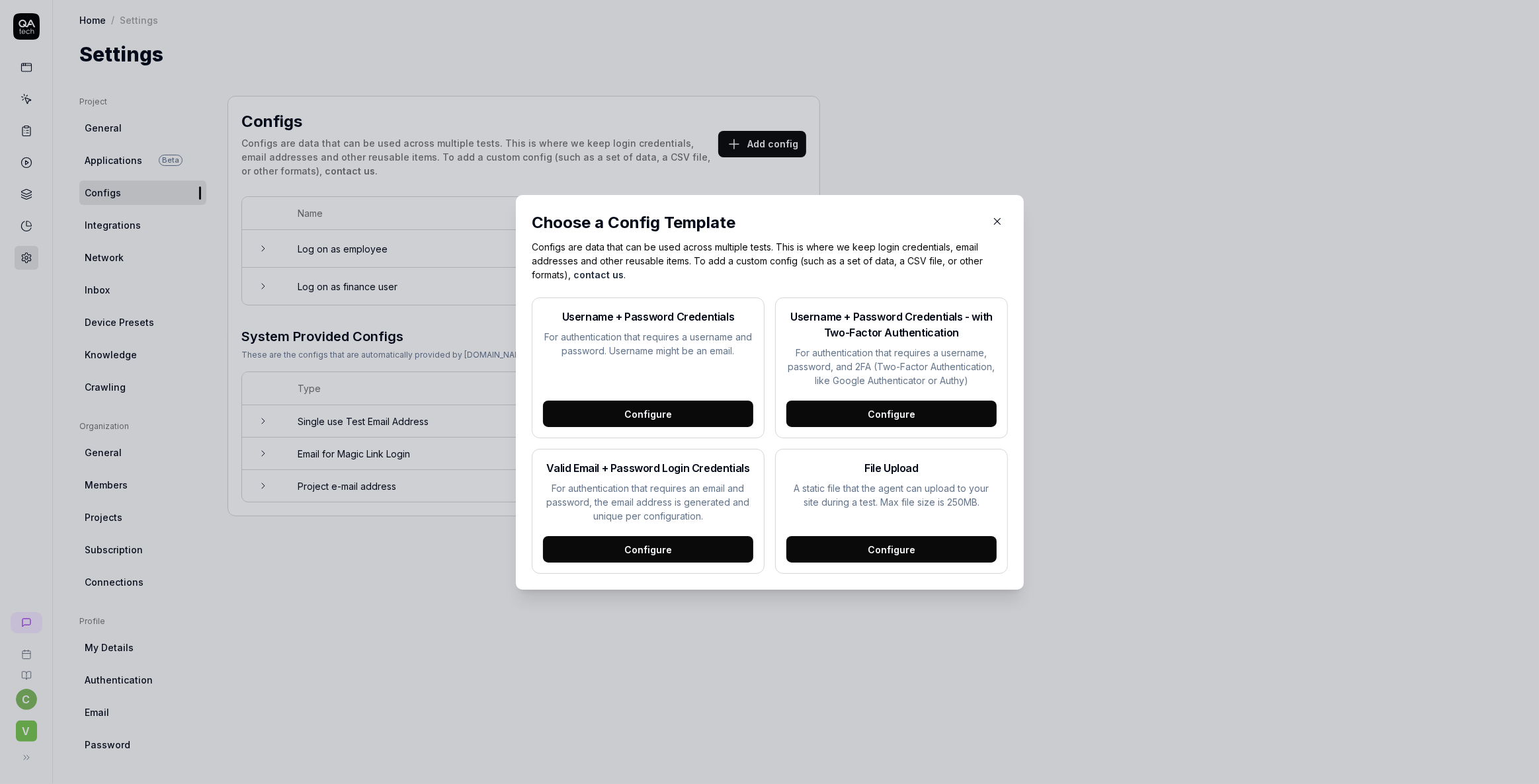
click at [585, 409] on div "Configure" at bounding box center [648, 413] width 210 height 27
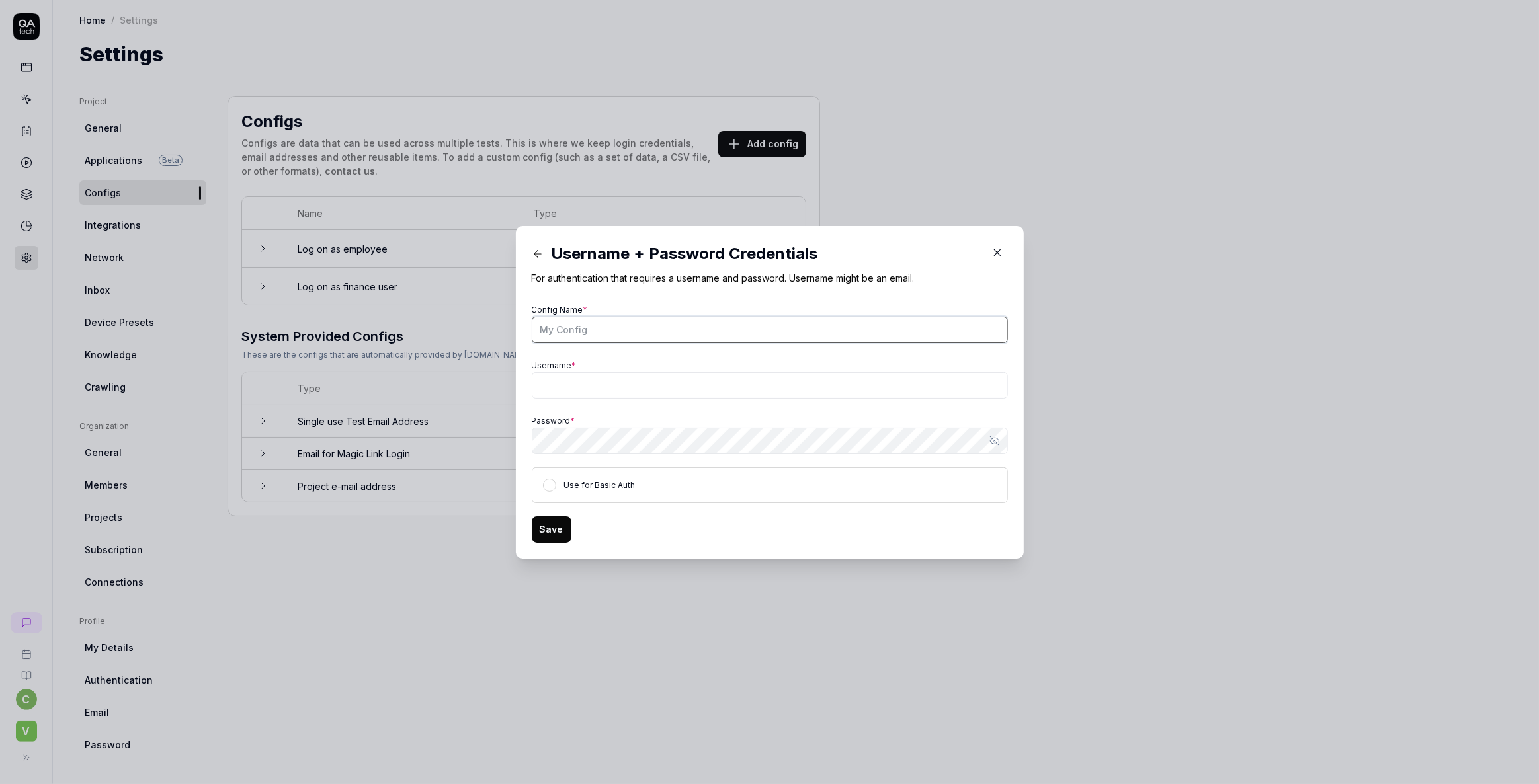
click at [556, 339] on input "Config Name *" at bounding box center [770, 329] width 477 height 27
type input "Log on as secretary"
click at [555, 379] on input "Username *" at bounding box center [770, 385] width 477 height 27
type input "ss"
drag, startPoint x: 582, startPoint y: 332, endPoint x: 428, endPoint y: 332, distance: 154.0
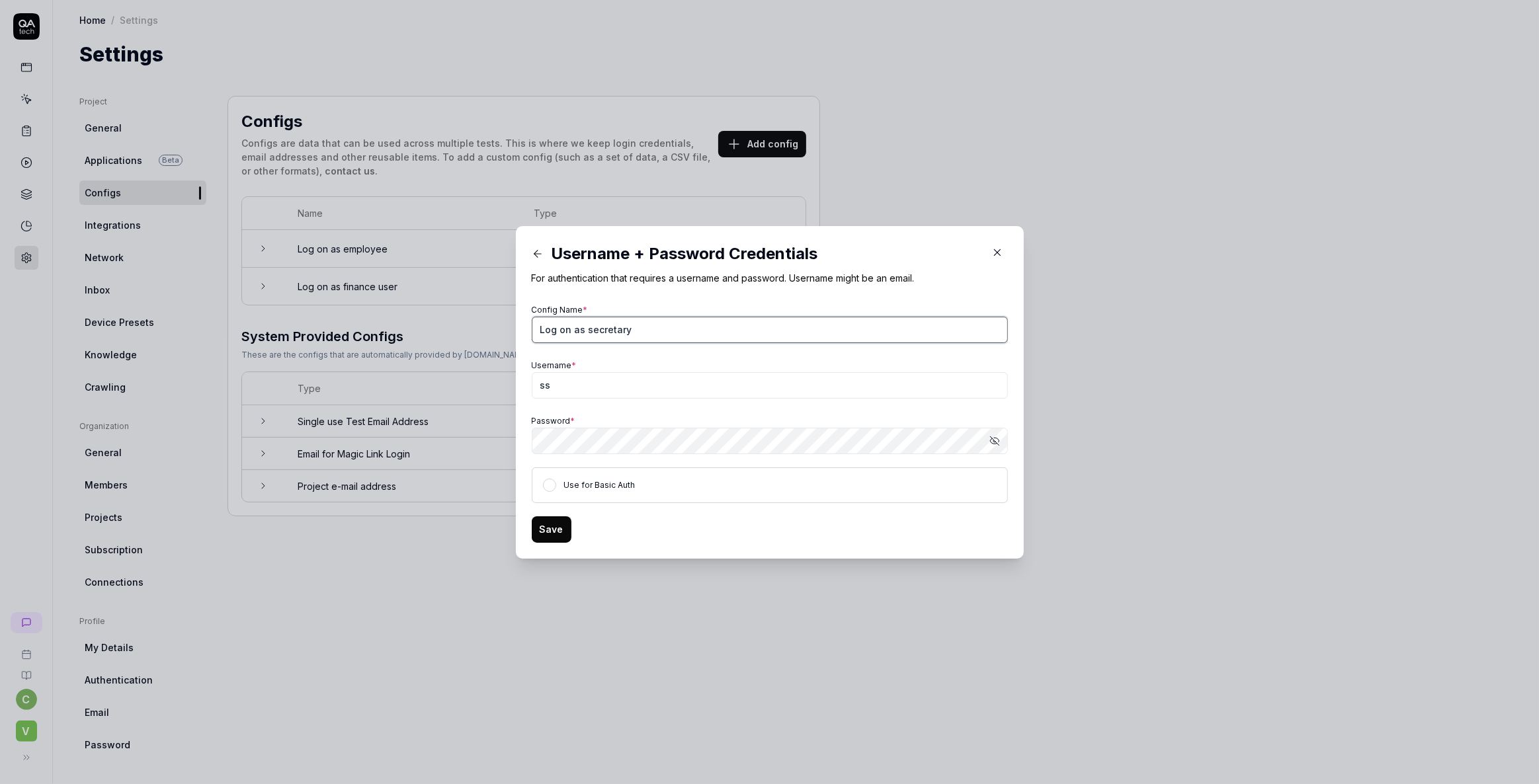
click at [428, 332] on div "​ Username + Password Credentials For authentication that requires a username a…" at bounding box center [769, 392] width 1539 height 784
click at [555, 336] on input "Credentials secretary" at bounding box center [770, 329] width 477 height 27
type input "Login credentials - secretary"
click at [545, 526] on button "Save" at bounding box center [551, 529] width 40 height 27
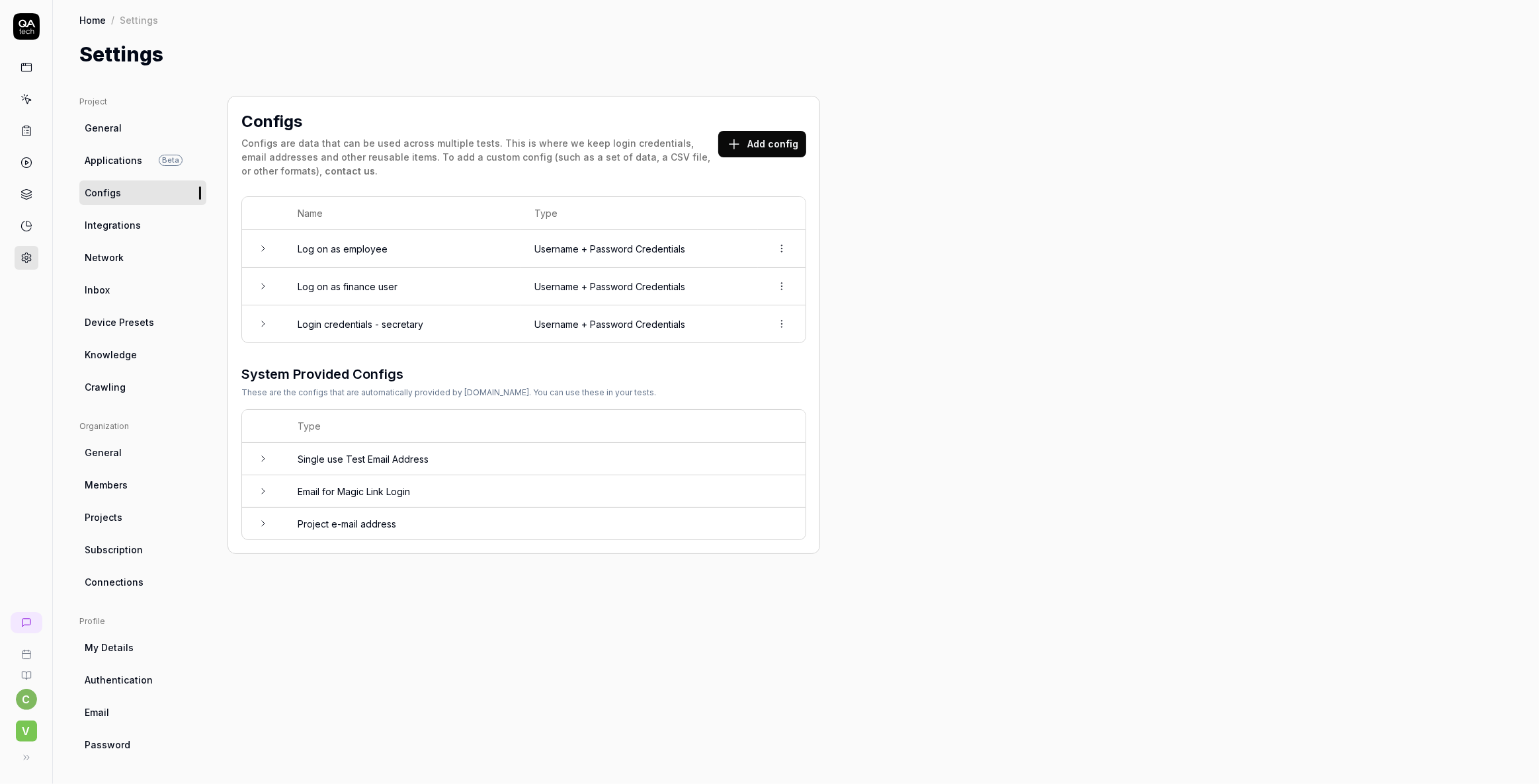
click at [778, 284] on html "c V Home / Settings Home / Settings Settings Project General Applications Beta …" at bounding box center [769, 392] width 1539 height 784
click at [713, 316] on span "Options" at bounding box center [712, 314] width 38 height 14
click at [364, 278] on td "Log on as finance user" at bounding box center [403, 287] width 237 height 38
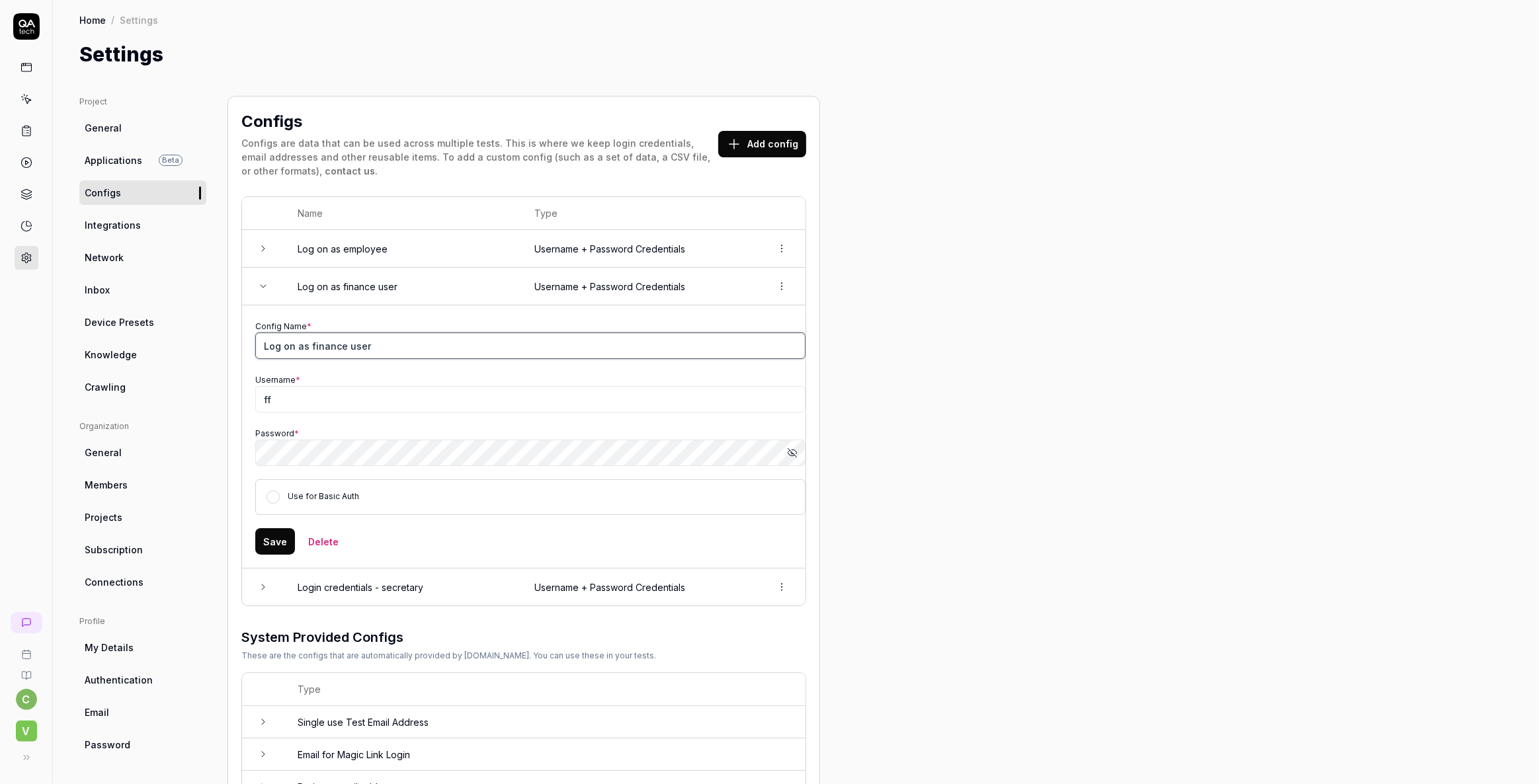
drag, startPoint x: 388, startPoint y: 342, endPoint x: 88, endPoint y: 329, distance: 300.3
click at [88, 329] on div "Project General Applications Beta Configs Integrations Network Inbox Device Pre…" at bounding box center [796, 456] width 1433 height 721
type input "Login credentials - finance user"
click at [280, 537] on button "Save" at bounding box center [275, 541] width 40 height 27
click at [265, 248] on icon at bounding box center [263, 248] width 11 height 11
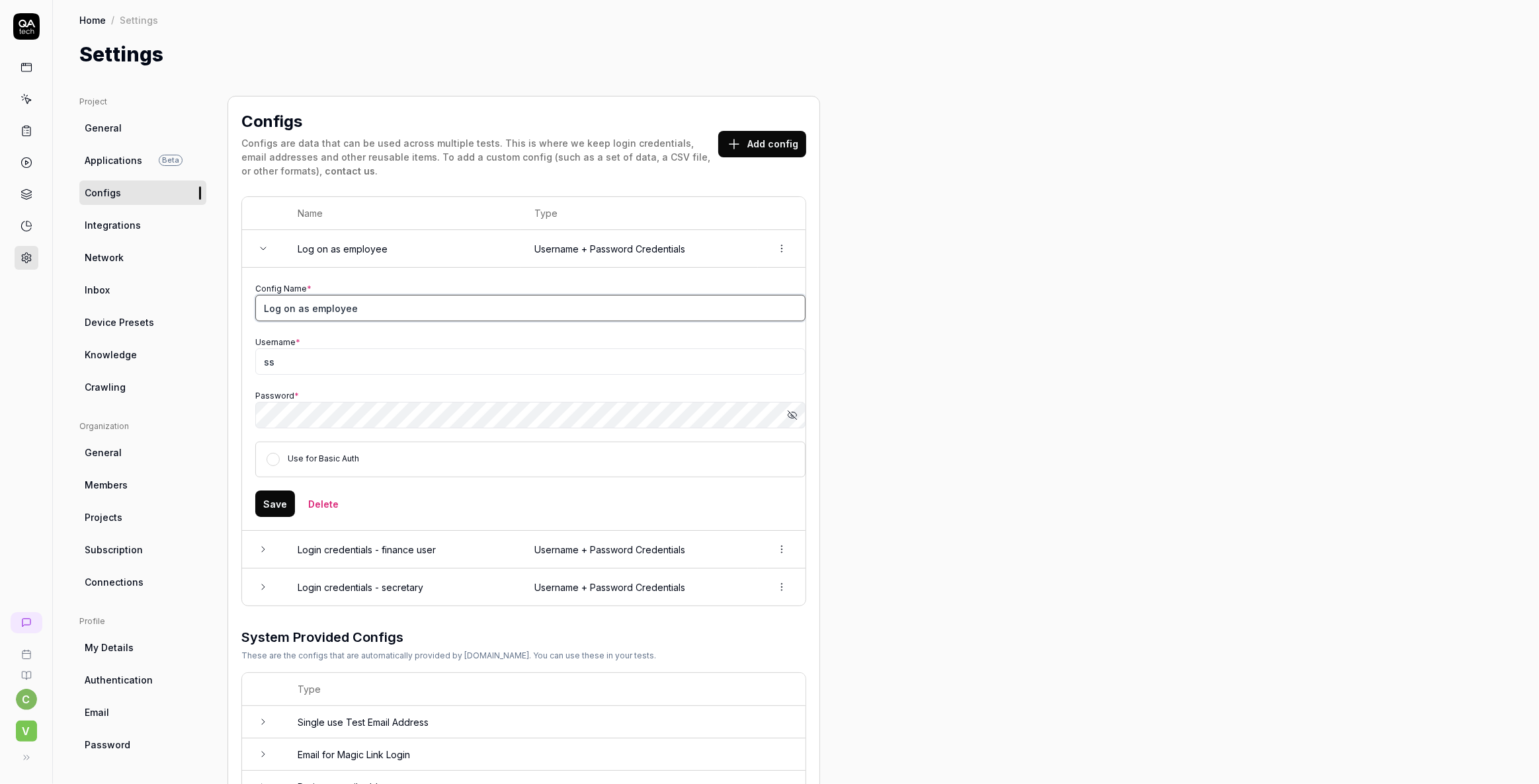
drag, startPoint x: 282, startPoint y: 308, endPoint x: 513, endPoint y: 308, distance: 231.0
click at [513, 308] on input "Log on as employee" at bounding box center [531, 308] width 550 height 27
type input "Login credentials - employee"
click at [271, 498] on button "Save" at bounding box center [275, 504] width 40 height 27
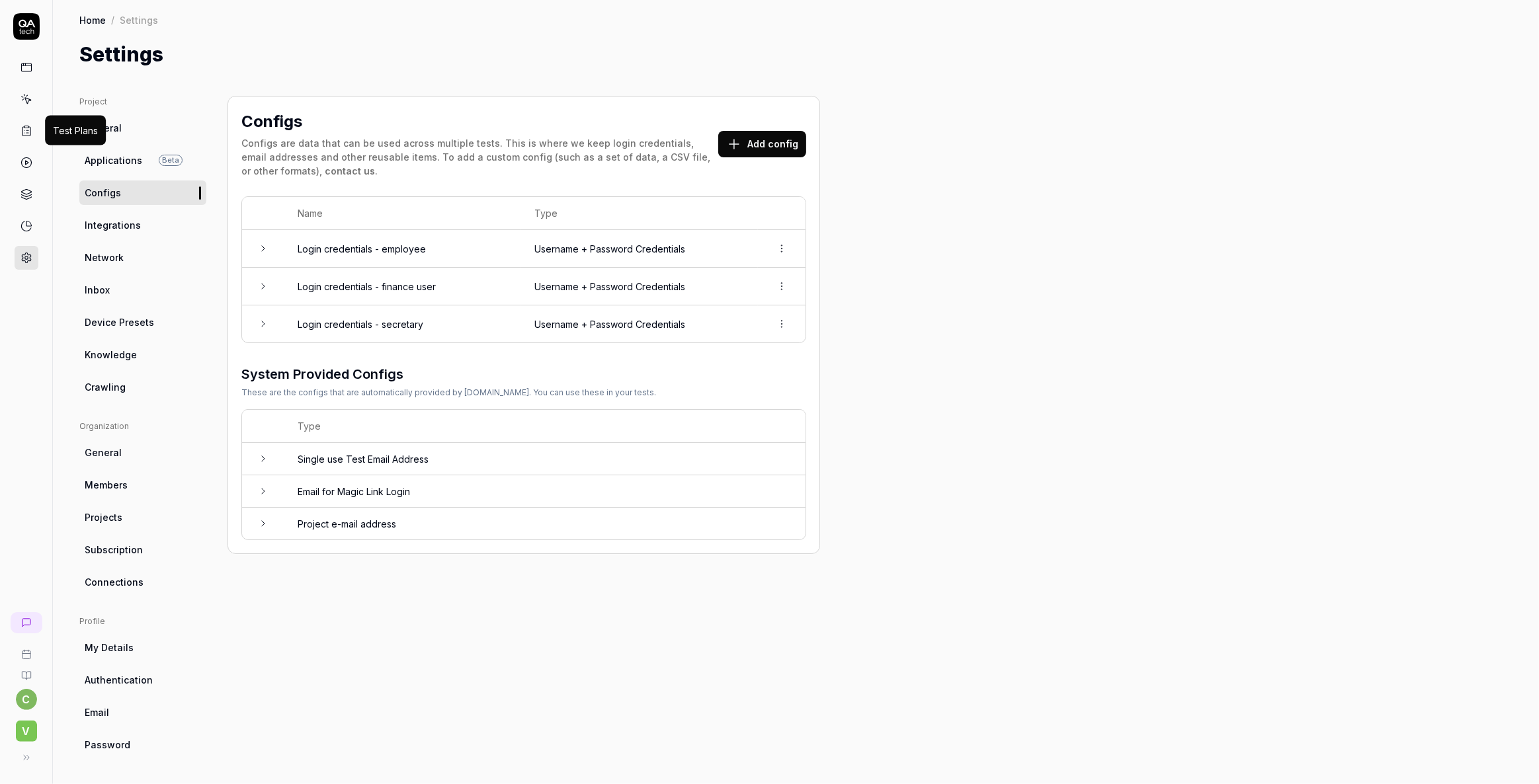
click at [20, 125] on icon at bounding box center [26, 131] width 12 height 12
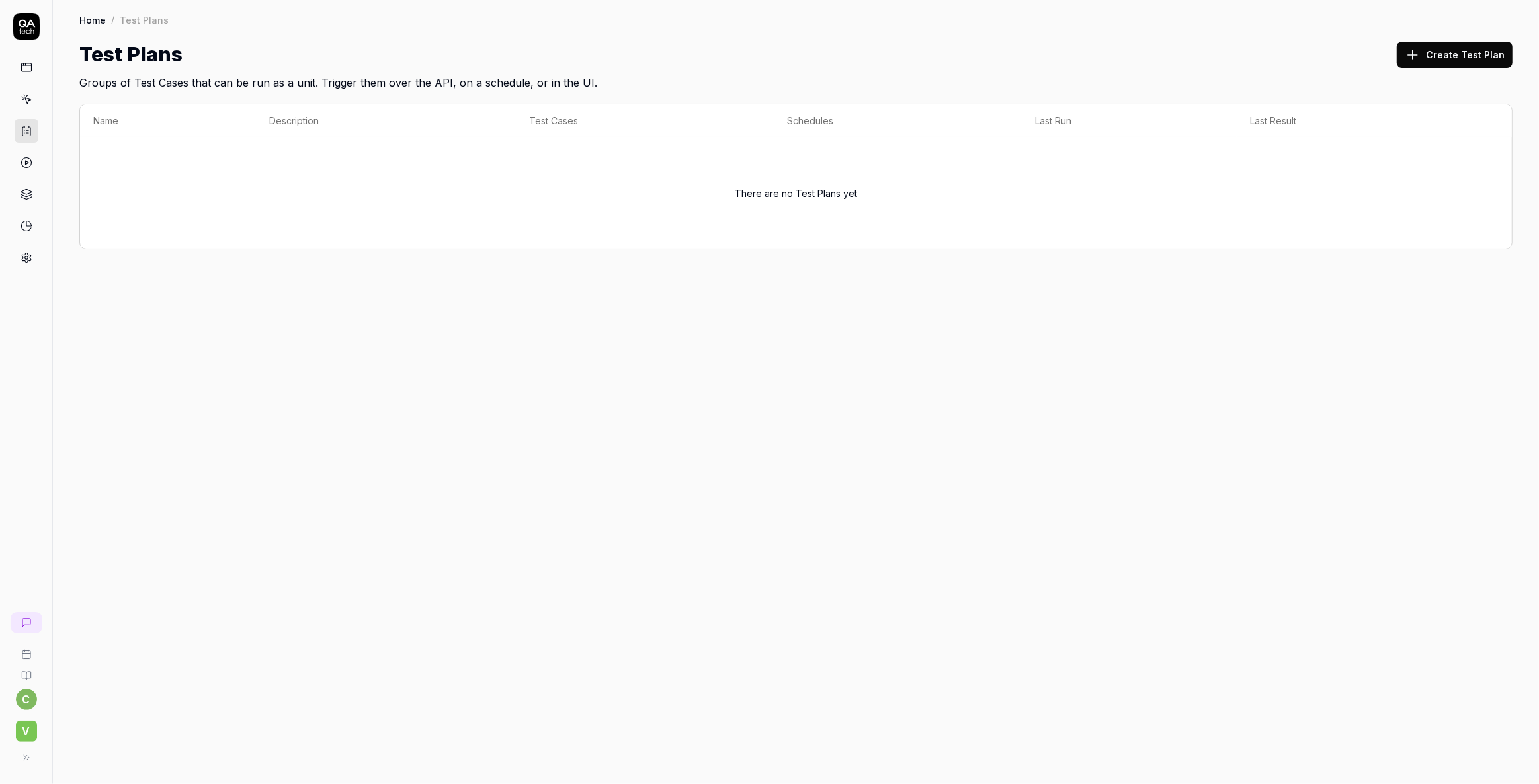
click at [21, 103] on icon at bounding box center [26, 99] width 12 height 12
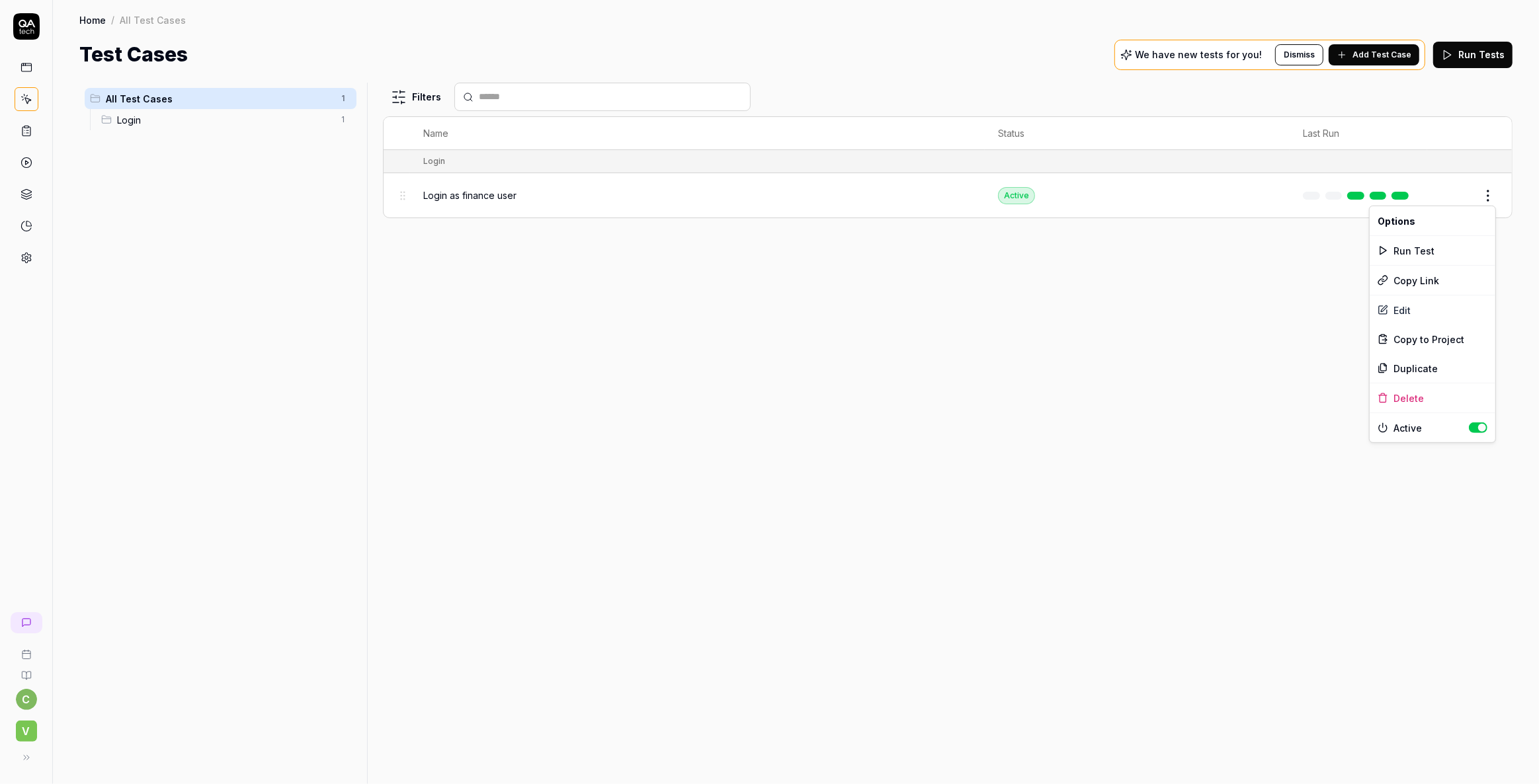
click at [1490, 198] on html "c V Home / All Test Cases Home / All Test Cases Test Cases We have new tests fo…" at bounding box center [769, 392] width 1539 height 784
click at [1412, 395] on div "Delete" at bounding box center [1433, 398] width 126 height 29
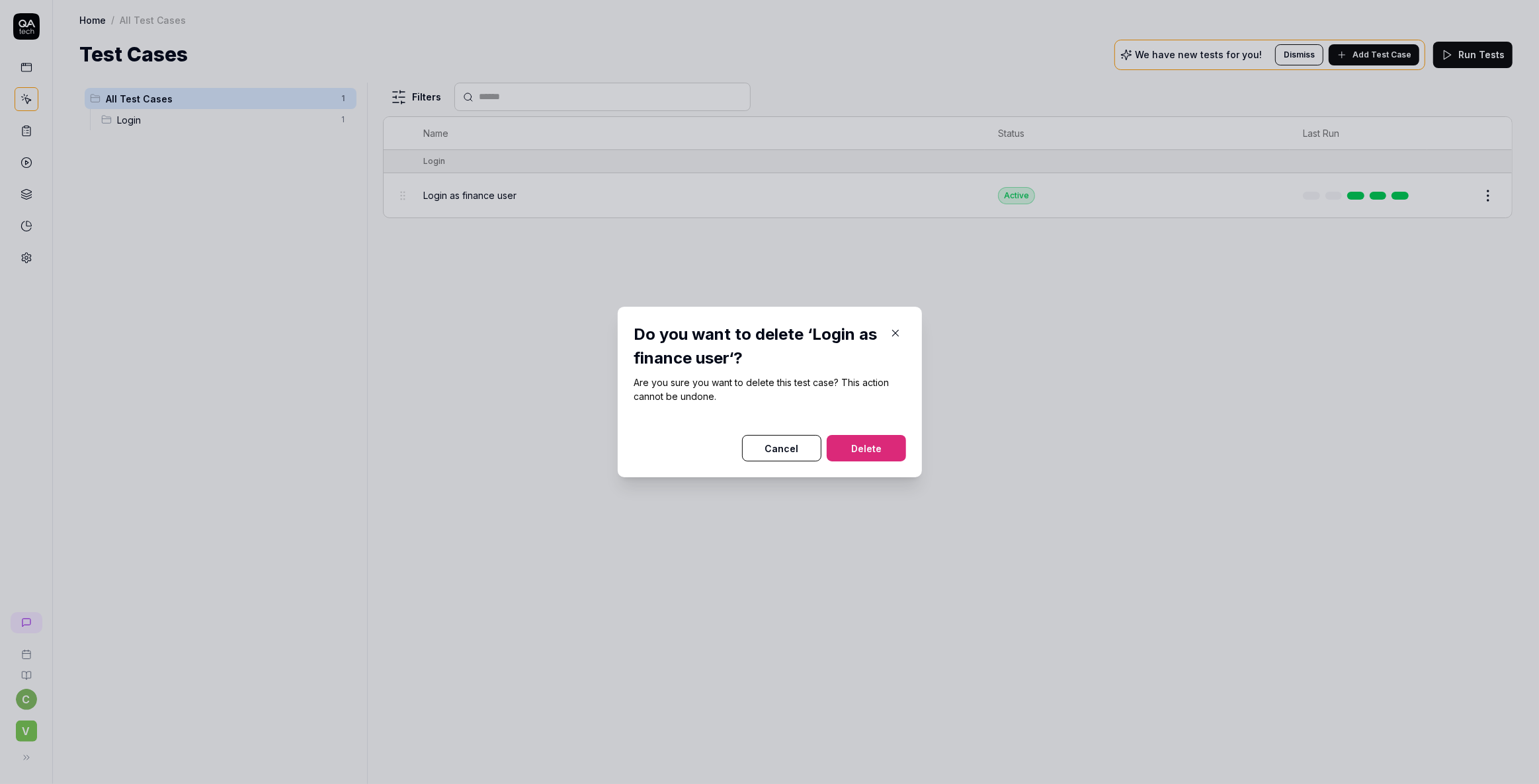
click at [872, 442] on button "Delete" at bounding box center [867, 448] width 80 height 27
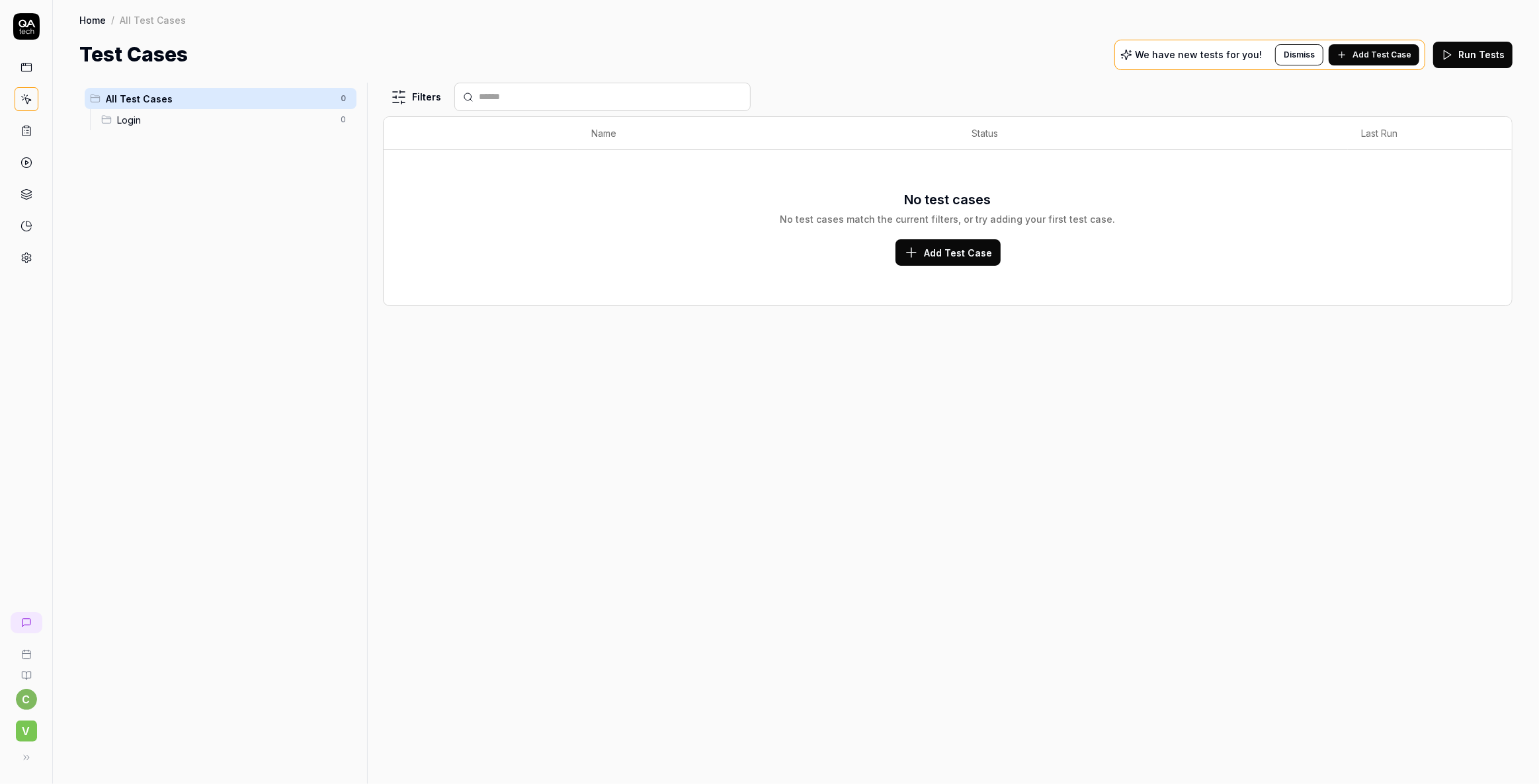
click at [758, 396] on div "Filters Name Status Last Run No test cases No test cases match the current filt…" at bounding box center [948, 433] width 1130 height 701
click at [812, 425] on div "Filters Name Status Last Run No test cases No test cases match the current filt…" at bounding box center [948, 433] width 1130 height 701
click at [740, 426] on div "Filters Name Status Last Run No test cases No test cases match the current filt…" at bounding box center [948, 433] width 1130 height 701
click at [932, 249] on span "Add Test Case" at bounding box center [959, 253] width 68 height 14
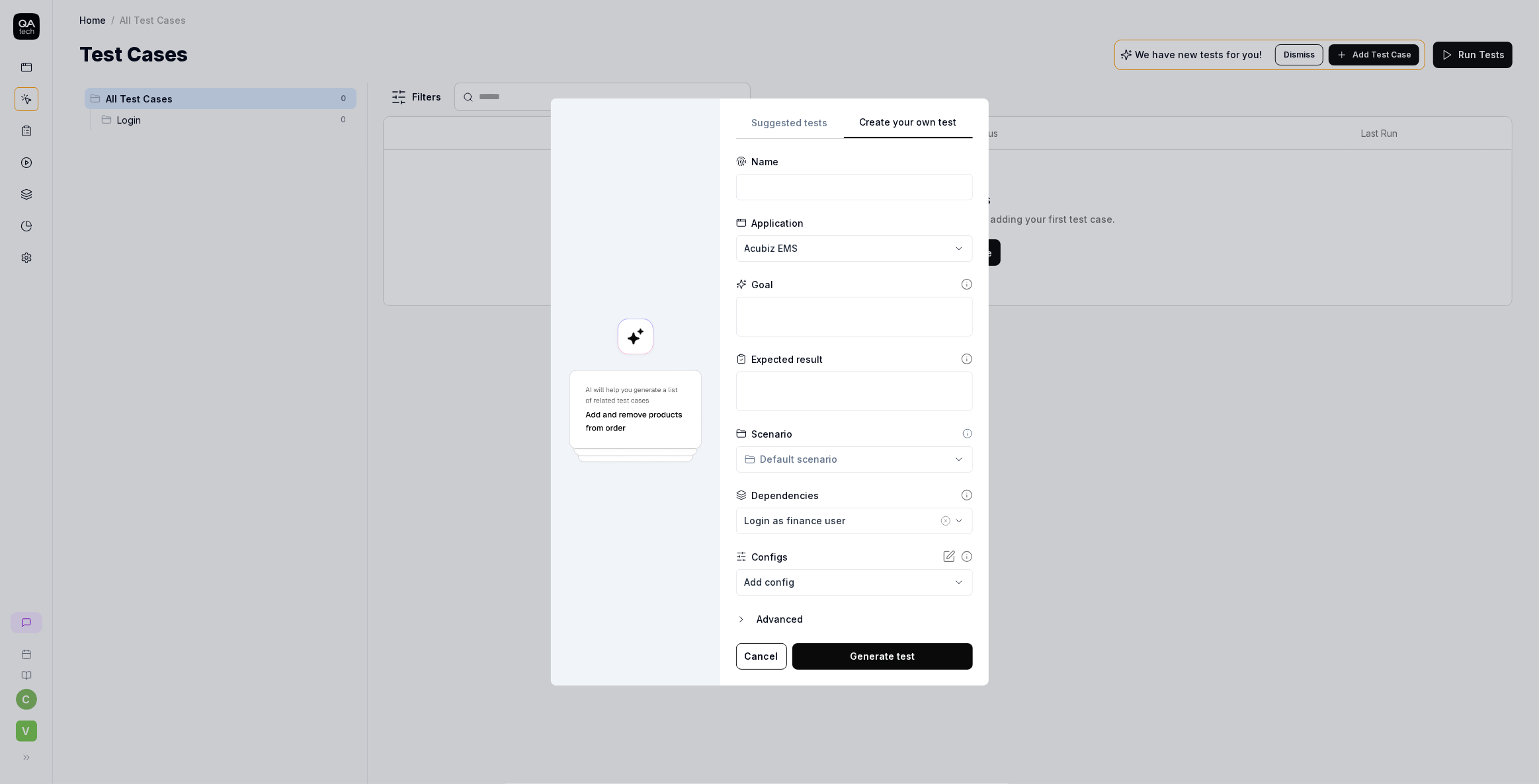
click at [919, 97] on div "**********" at bounding box center [769, 392] width 1539 height 784
click at [770, 194] on input at bounding box center [854, 187] width 237 height 27
type input "Create a single expense"
click at [826, 588] on body "**********" at bounding box center [769, 392] width 1539 height 784
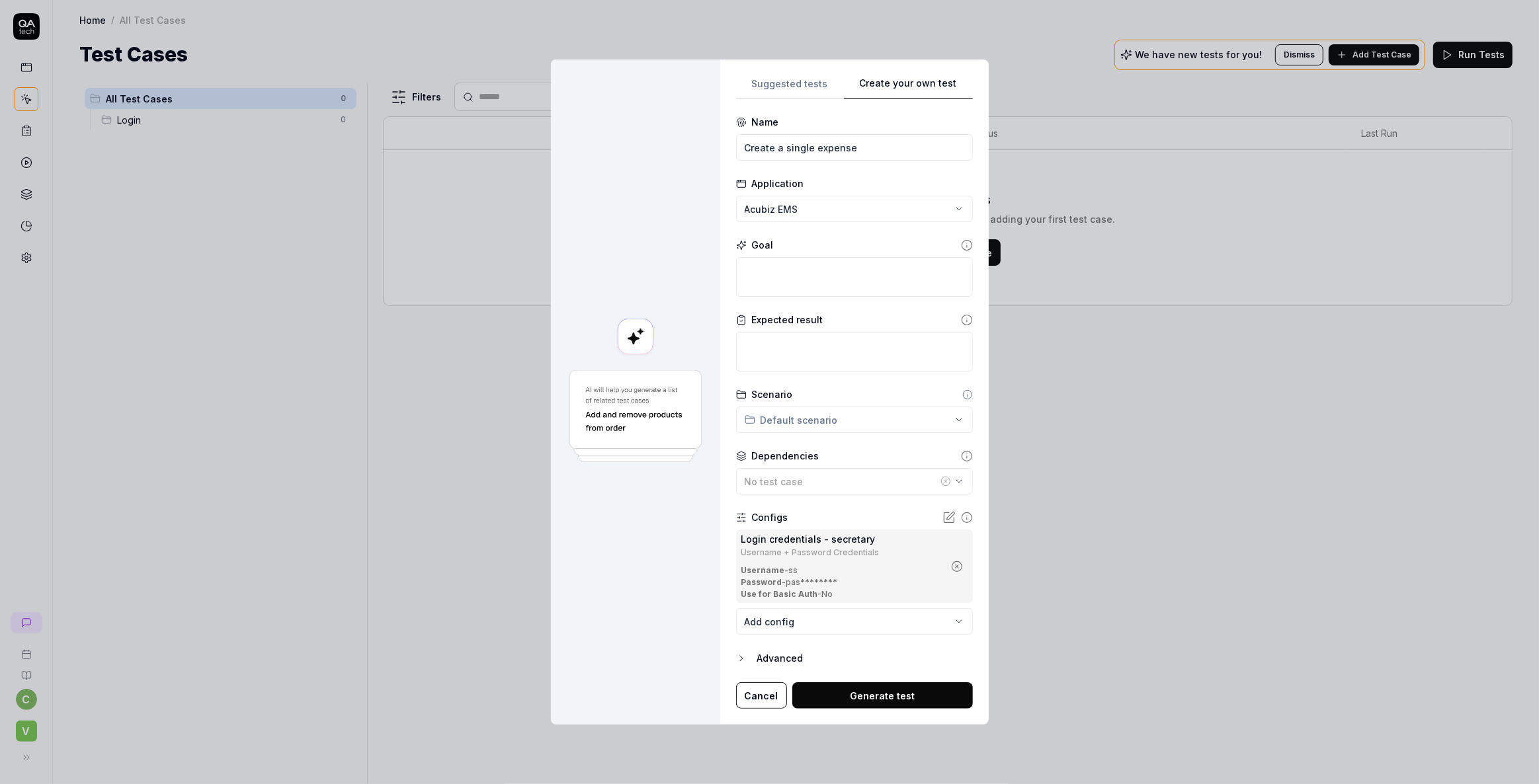
click at [649, 79] on div at bounding box center [636, 392] width 169 height 665
click at [766, 694] on button "Cancel" at bounding box center [761, 695] width 51 height 27
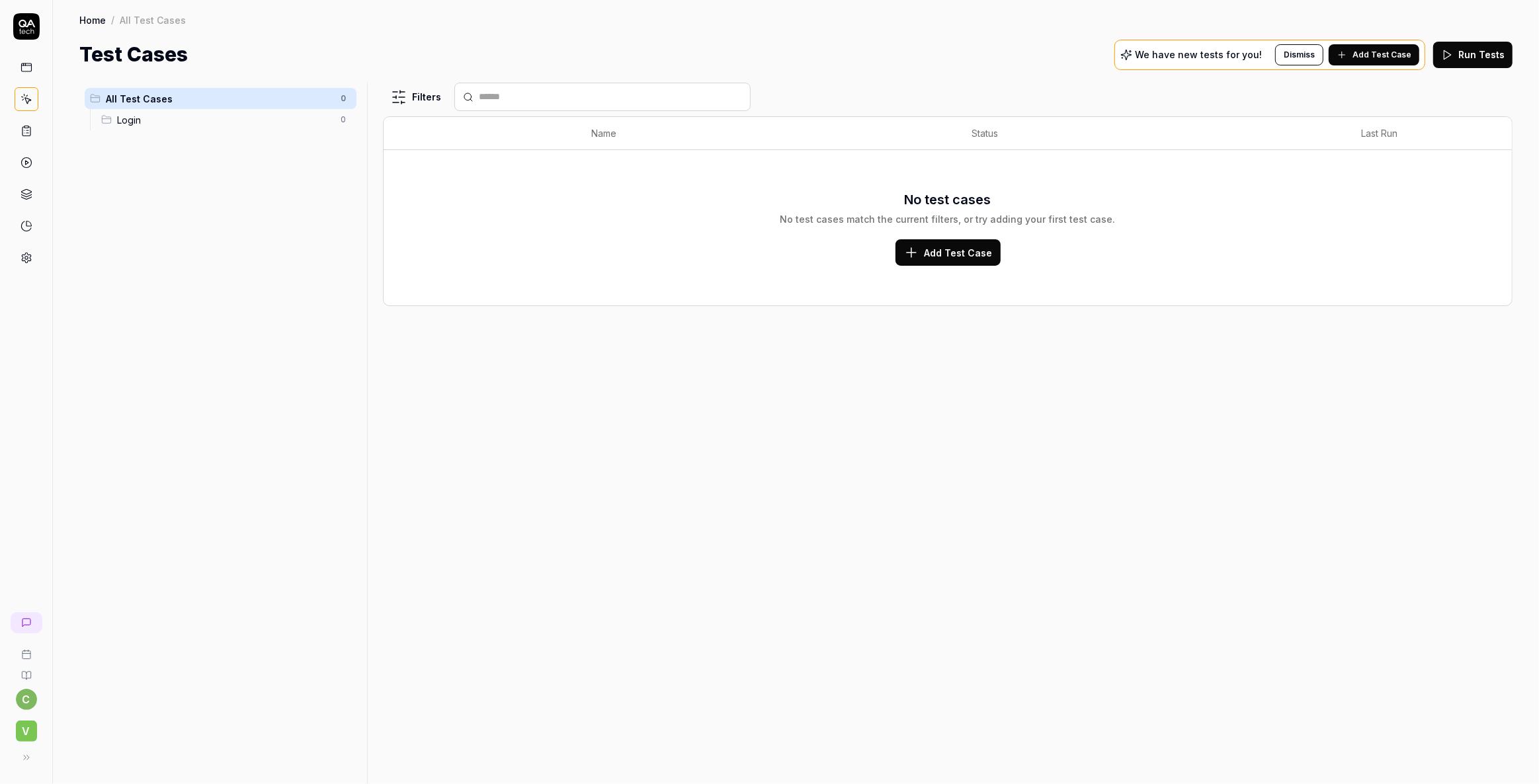
click at [22, 126] on icon at bounding box center [26, 131] width 12 height 12
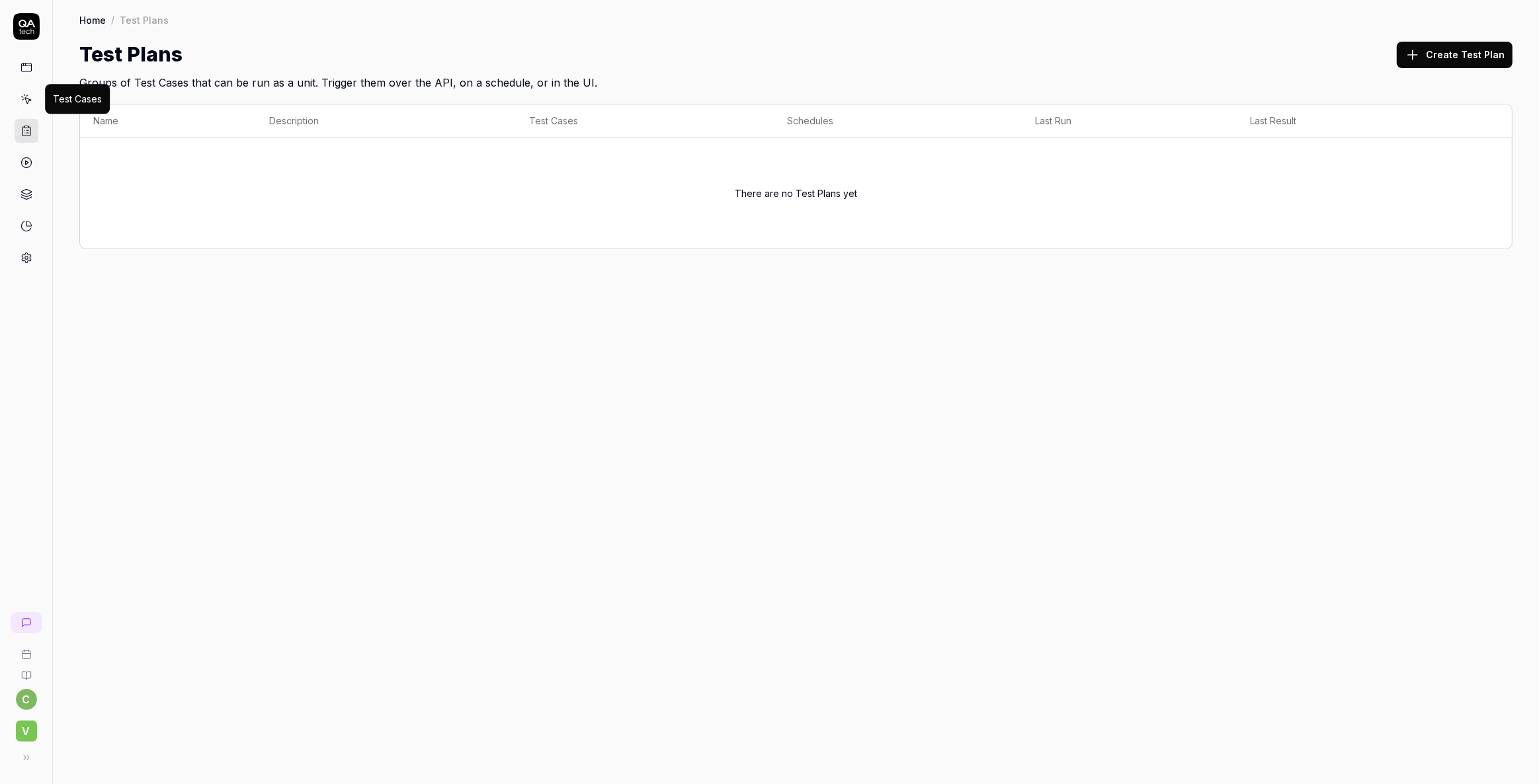
click at [28, 102] on icon at bounding box center [26, 99] width 12 height 12
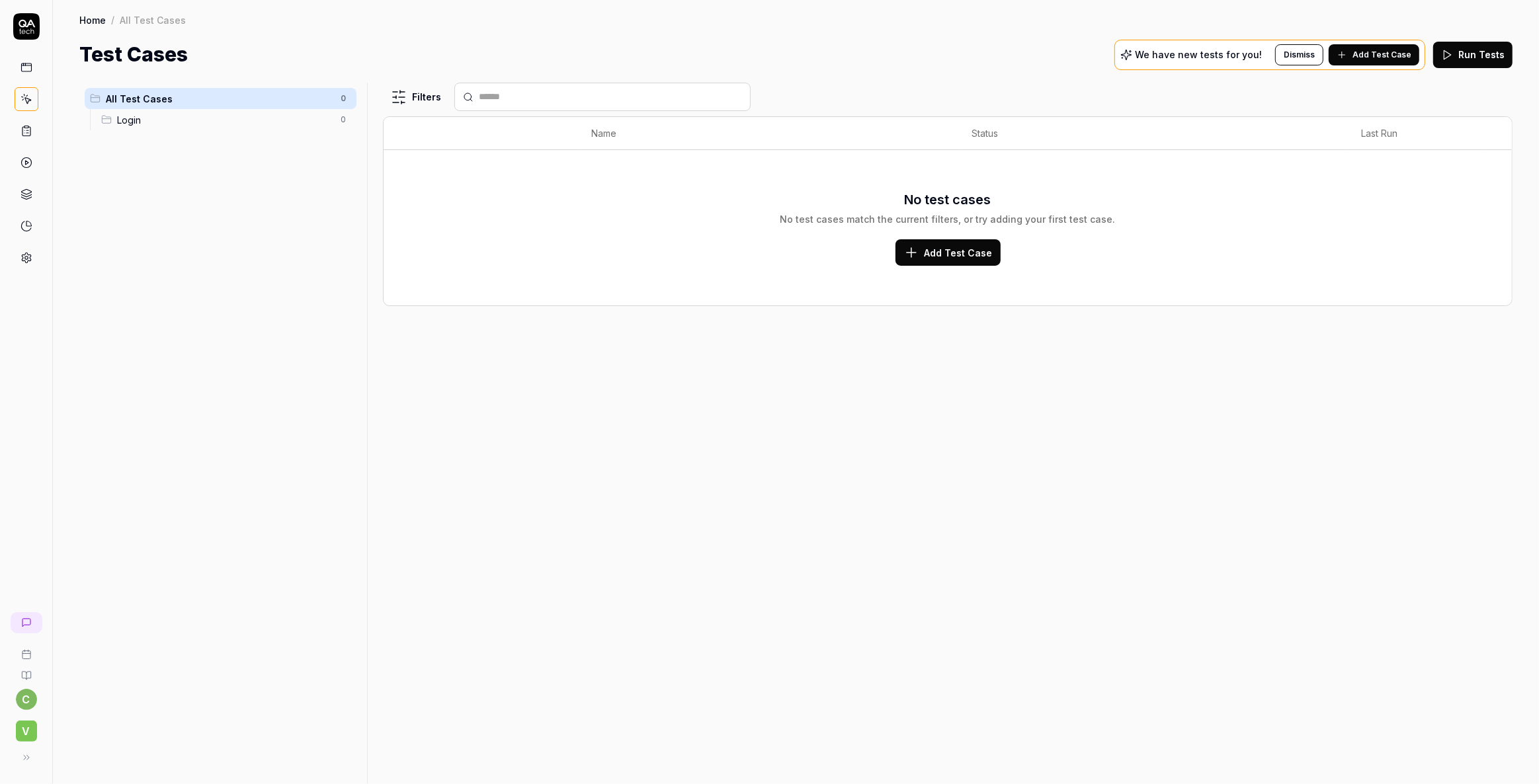
click at [1391, 54] on span "Add Test Case" at bounding box center [1382, 55] width 59 height 12
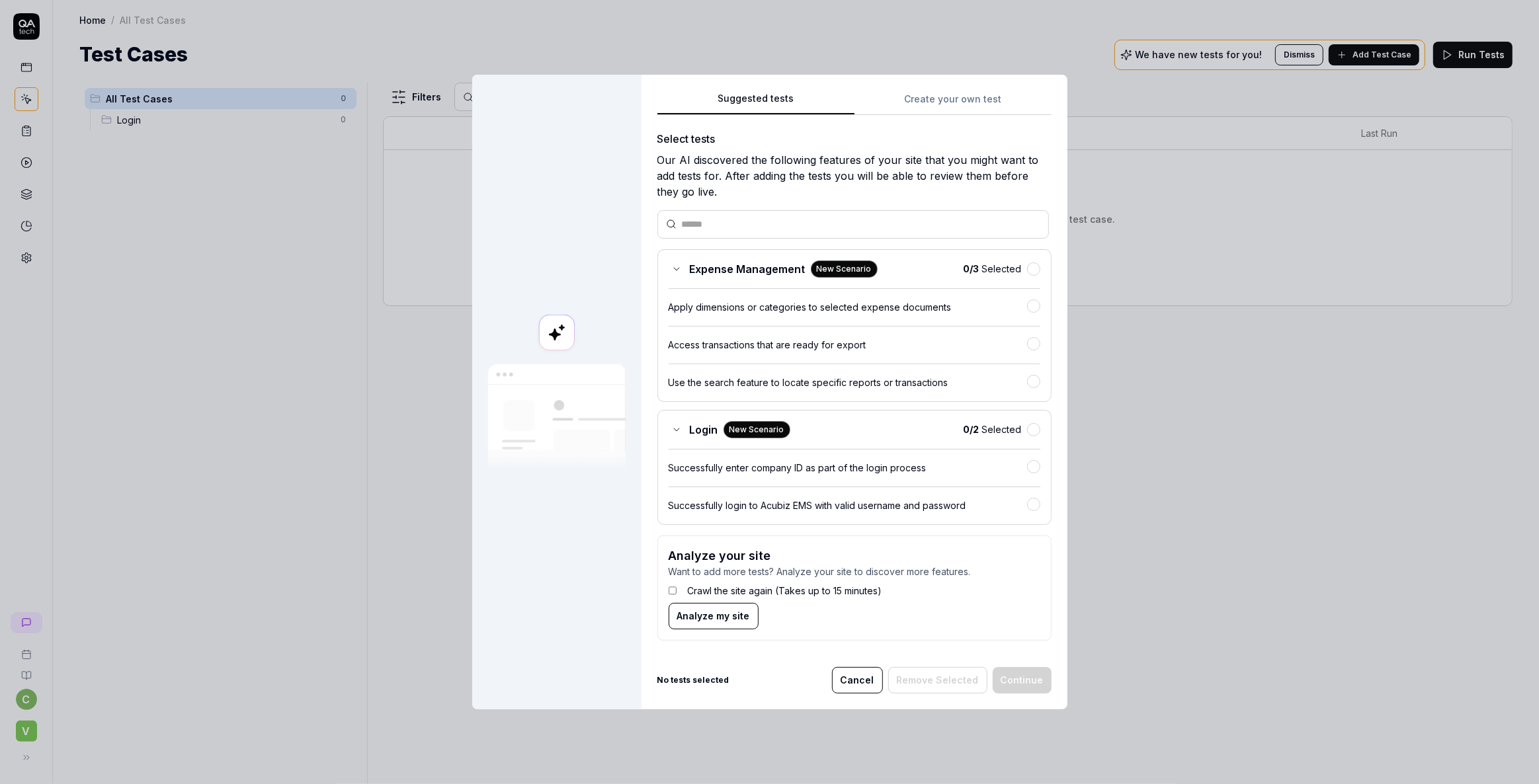
click at [913, 93] on div "Suggested tests Suggested tests Create your own test Select tests Our AI discov…" at bounding box center [769, 392] width 1539 height 784
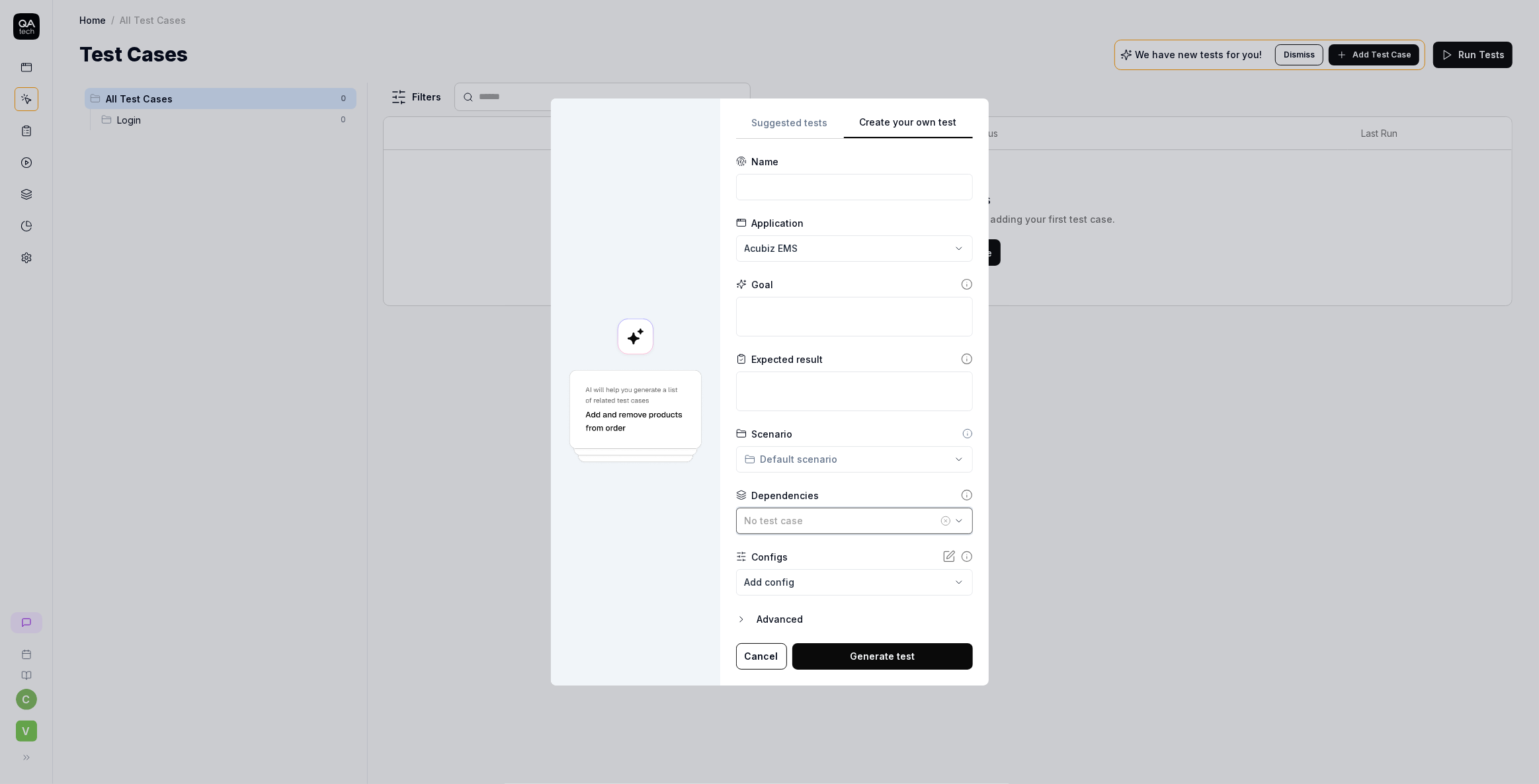
click at [776, 519] on span "No test case" at bounding box center [773, 520] width 59 height 12
click at [629, 575] on div at bounding box center [636, 392] width 169 height 586
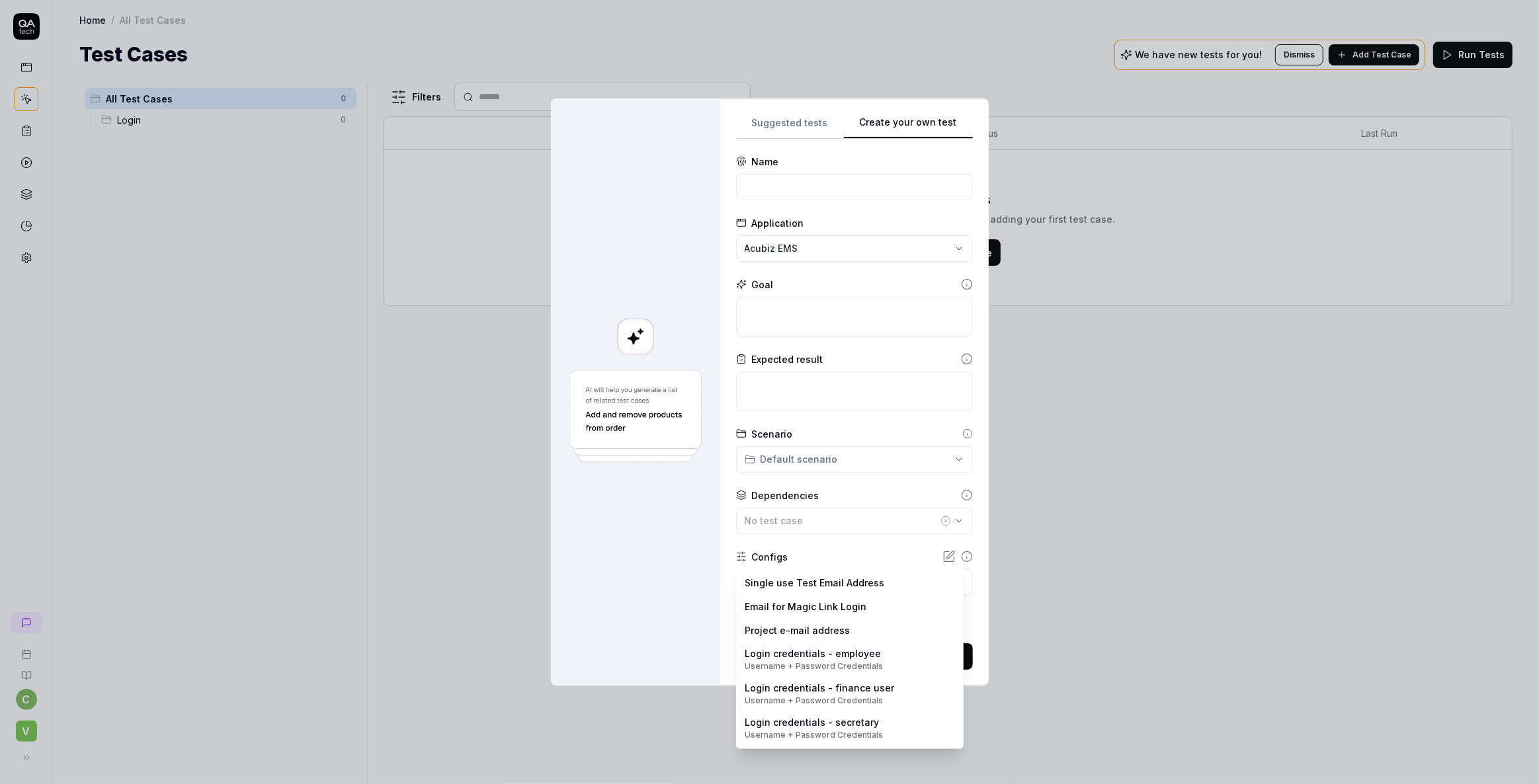
click at [792, 583] on body "**********" at bounding box center [769, 392] width 1539 height 784
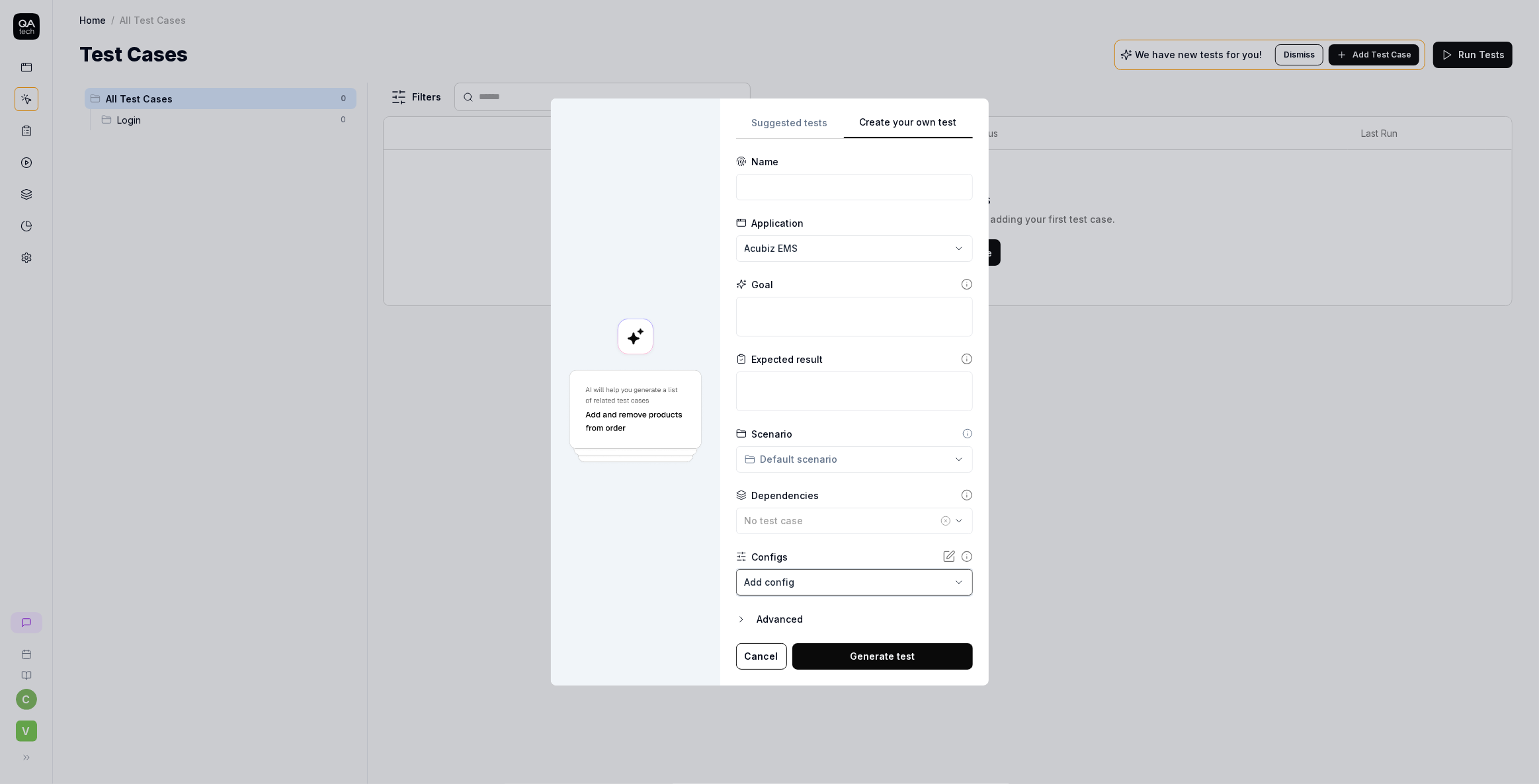
click at [628, 553] on div "**********" at bounding box center [769, 392] width 1539 height 784
click at [756, 654] on button "Cancel" at bounding box center [761, 657] width 51 height 27
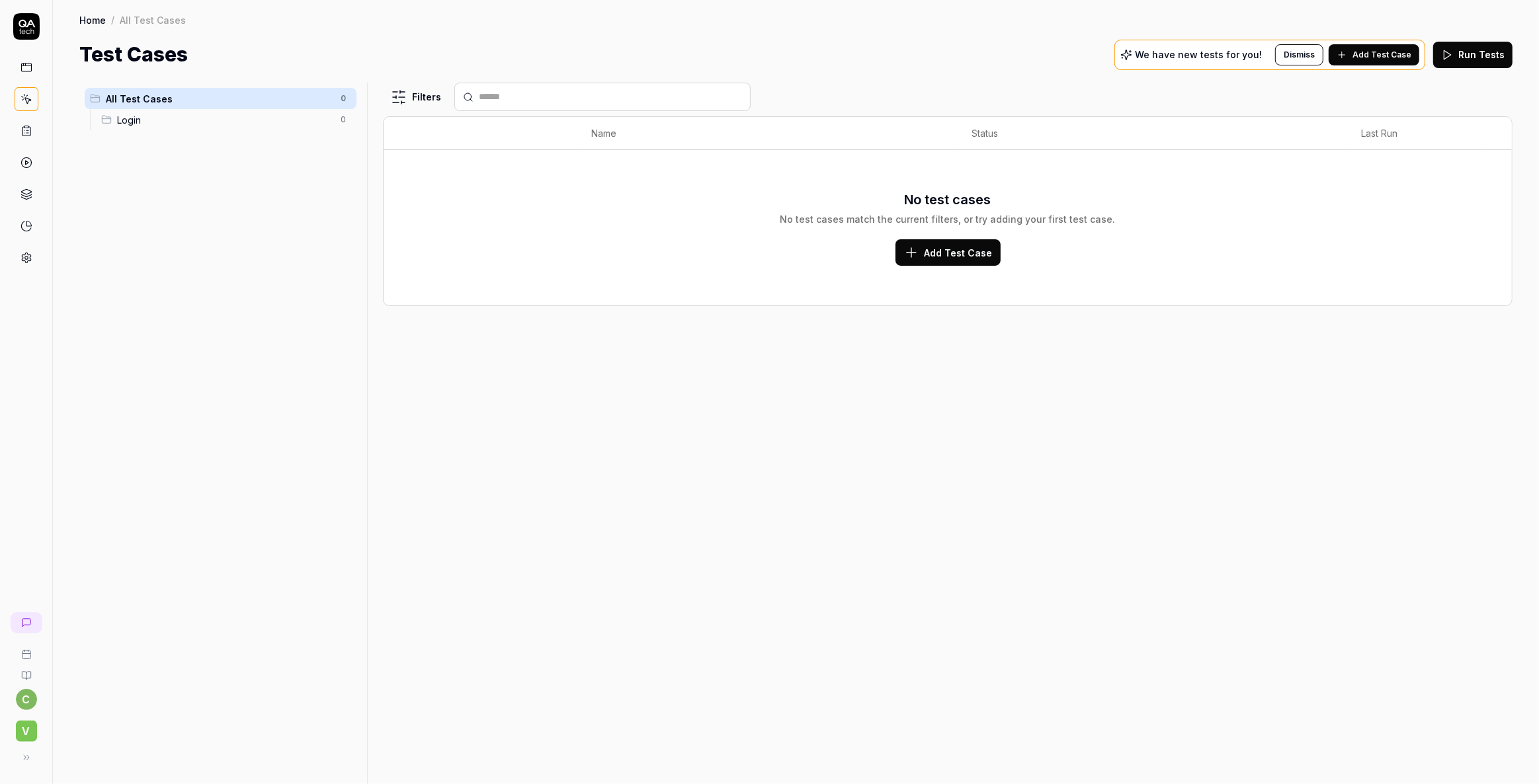
click at [791, 392] on div "Filters Name Status Last Run No test cases No test cases match the current filt…" at bounding box center [948, 433] width 1130 height 701
click at [1377, 54] on span "Add Test Case" at bounding box center [1382, 55] width 59 height 12
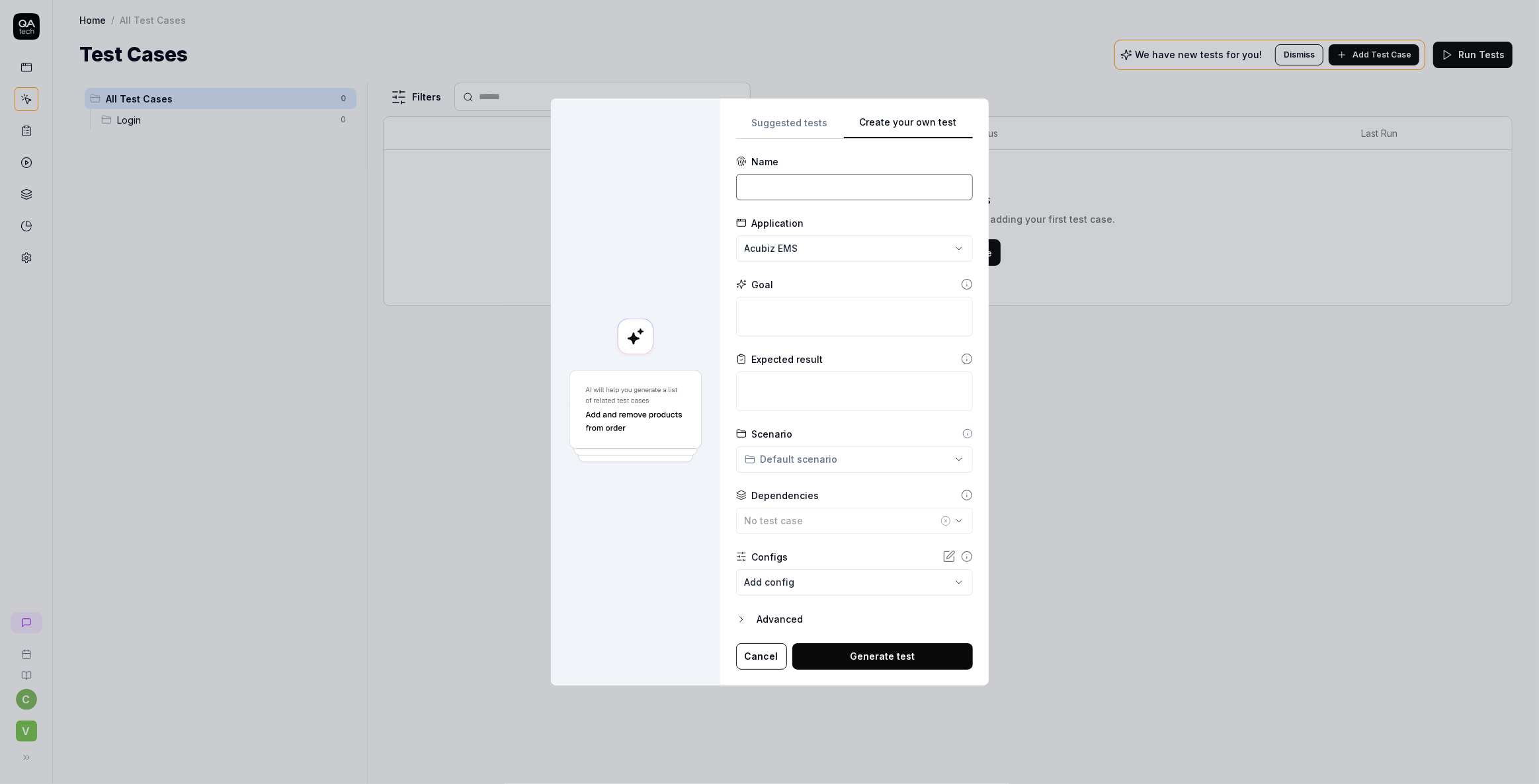
click at [801, 189] on input at bounding box center [854, 187] width 237 height 27
type input "Log on as secretary user"
click at [771, 316] on textarea at bounding box center [854, 316] width 237 height 40
type textarea "*"
type textarea "L"
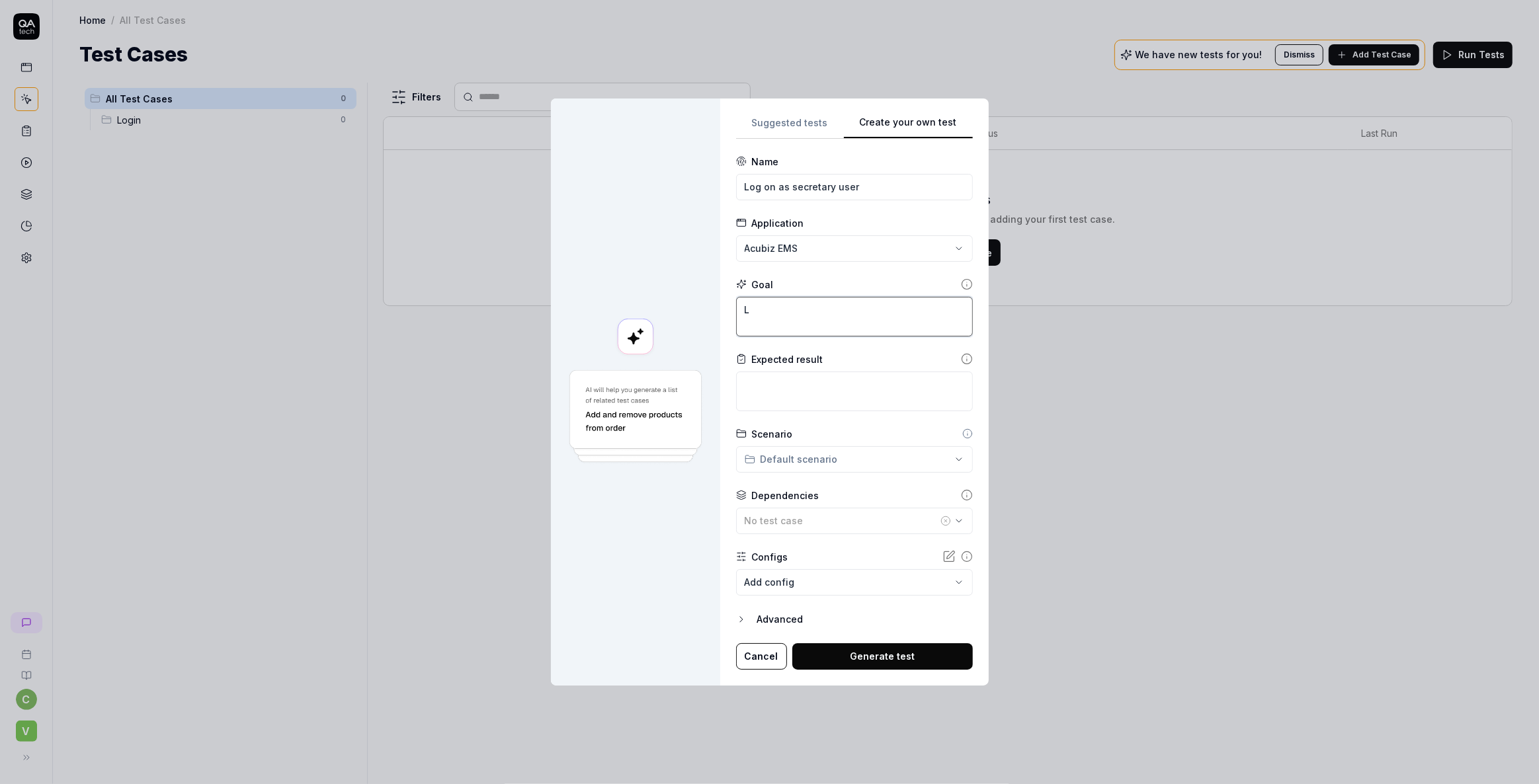
type textarea "*"
type textarea "Lo"
type textarea "*"
type textarea "Log"
type textarea "*"
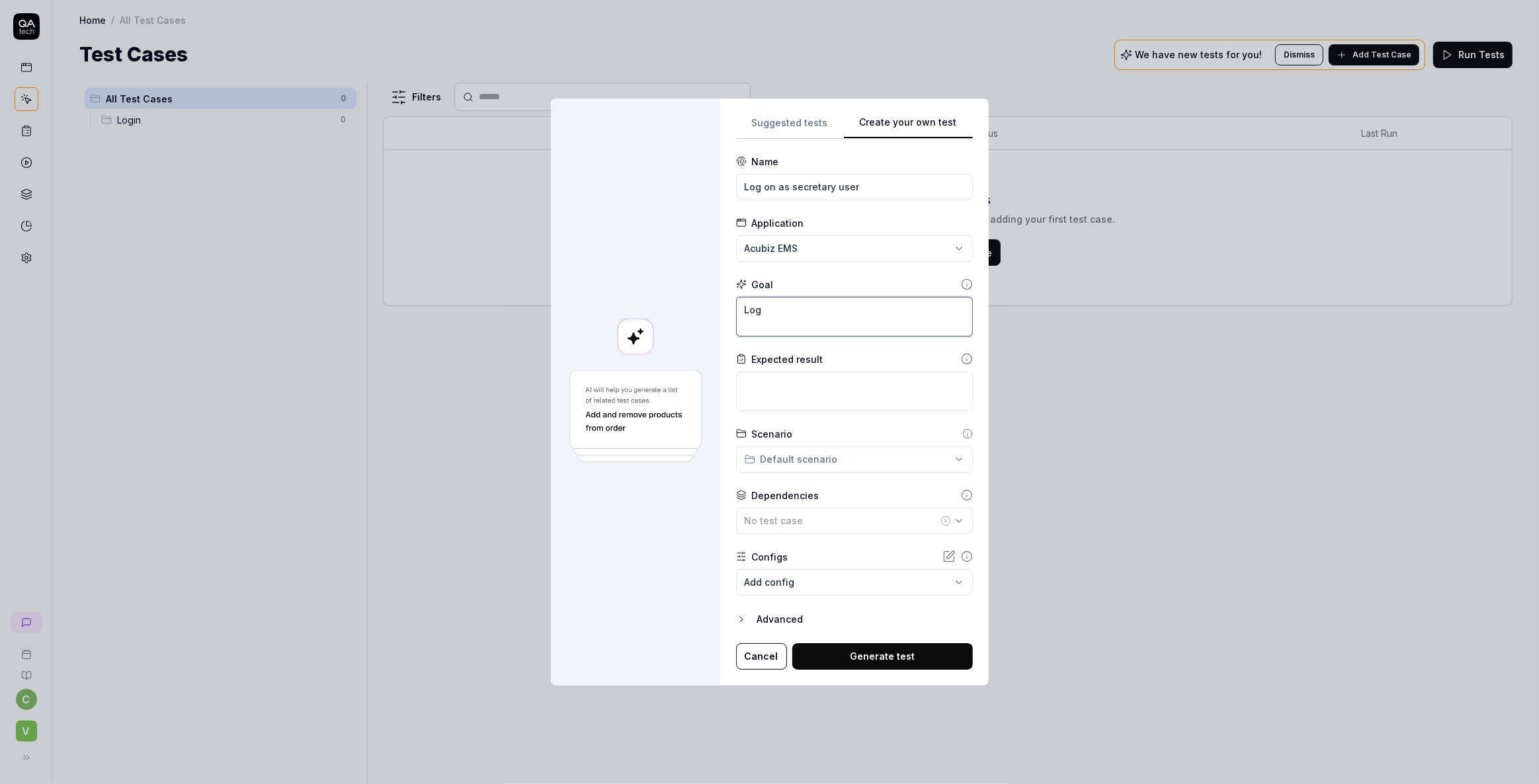
type textarea "Log"
type textarea "*"
type textarea "Log o"
type textarea "*"
type textarea "Log on"
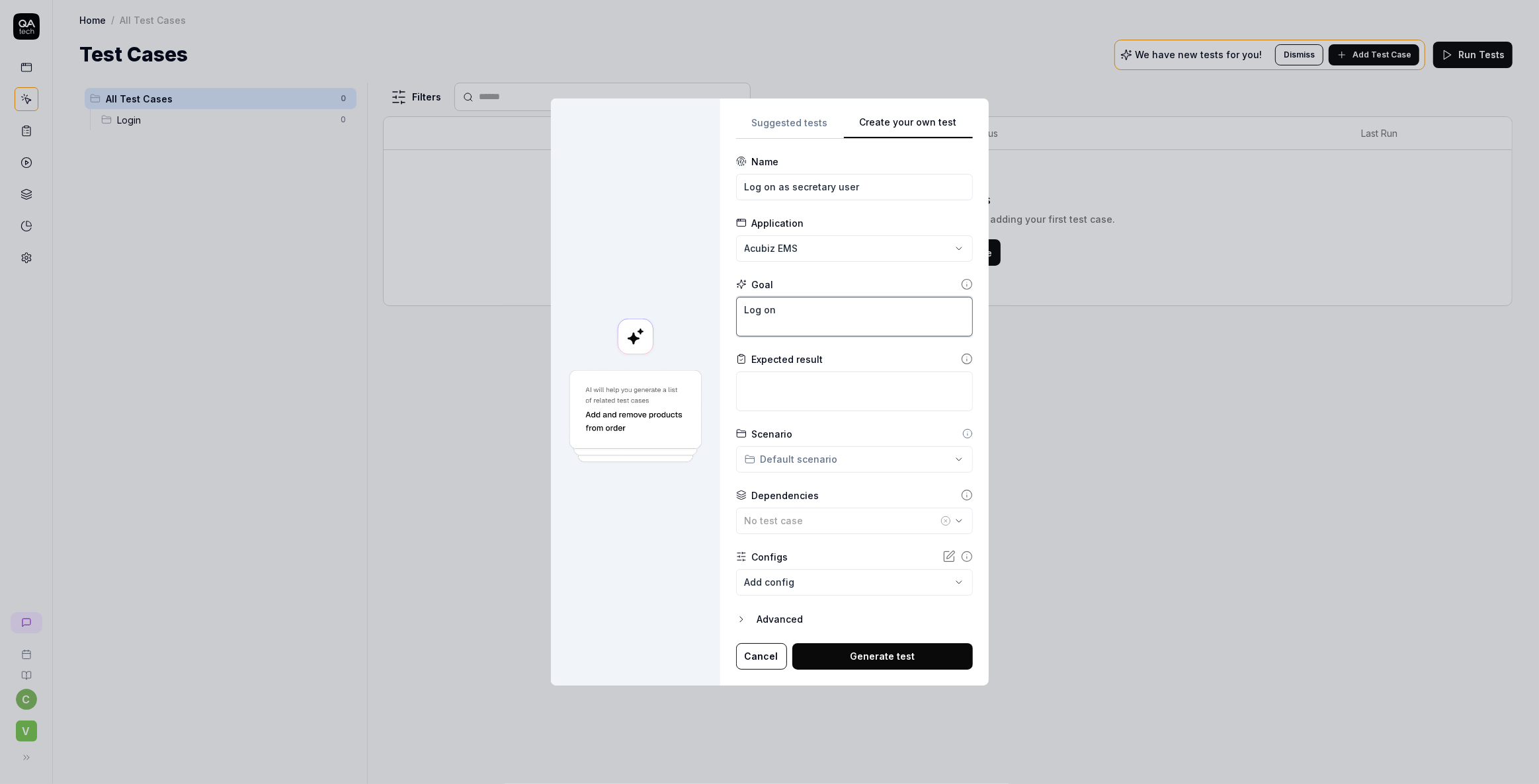
type textarea "*"
type textarea "Log on"
type textarea "*"
type textarea "Log on a"
type textarea "*"
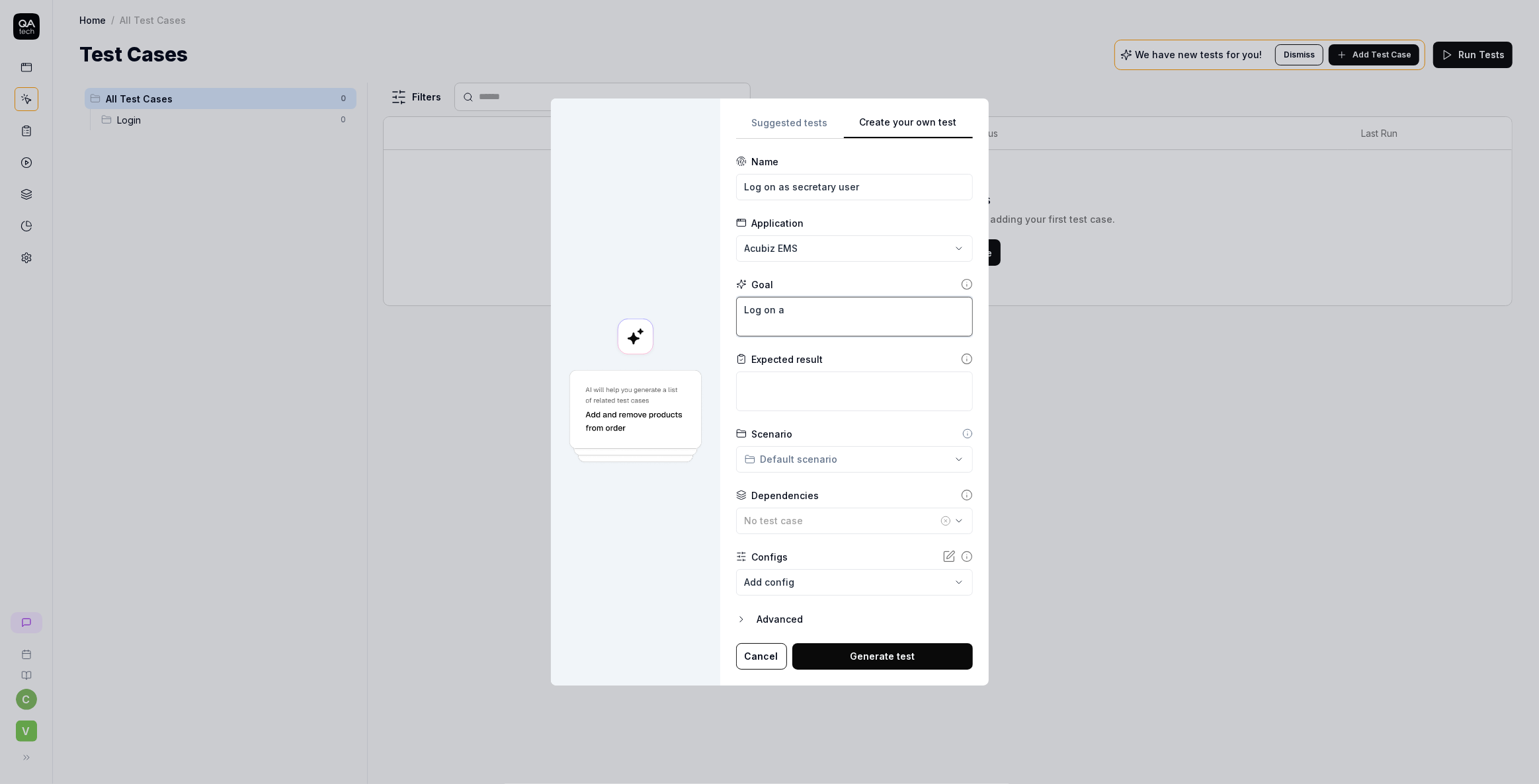
type textarea "Log on as"
type textarea "*"
type textarea "Log on as"
type textarea "*"
type textarea "Log on as s"
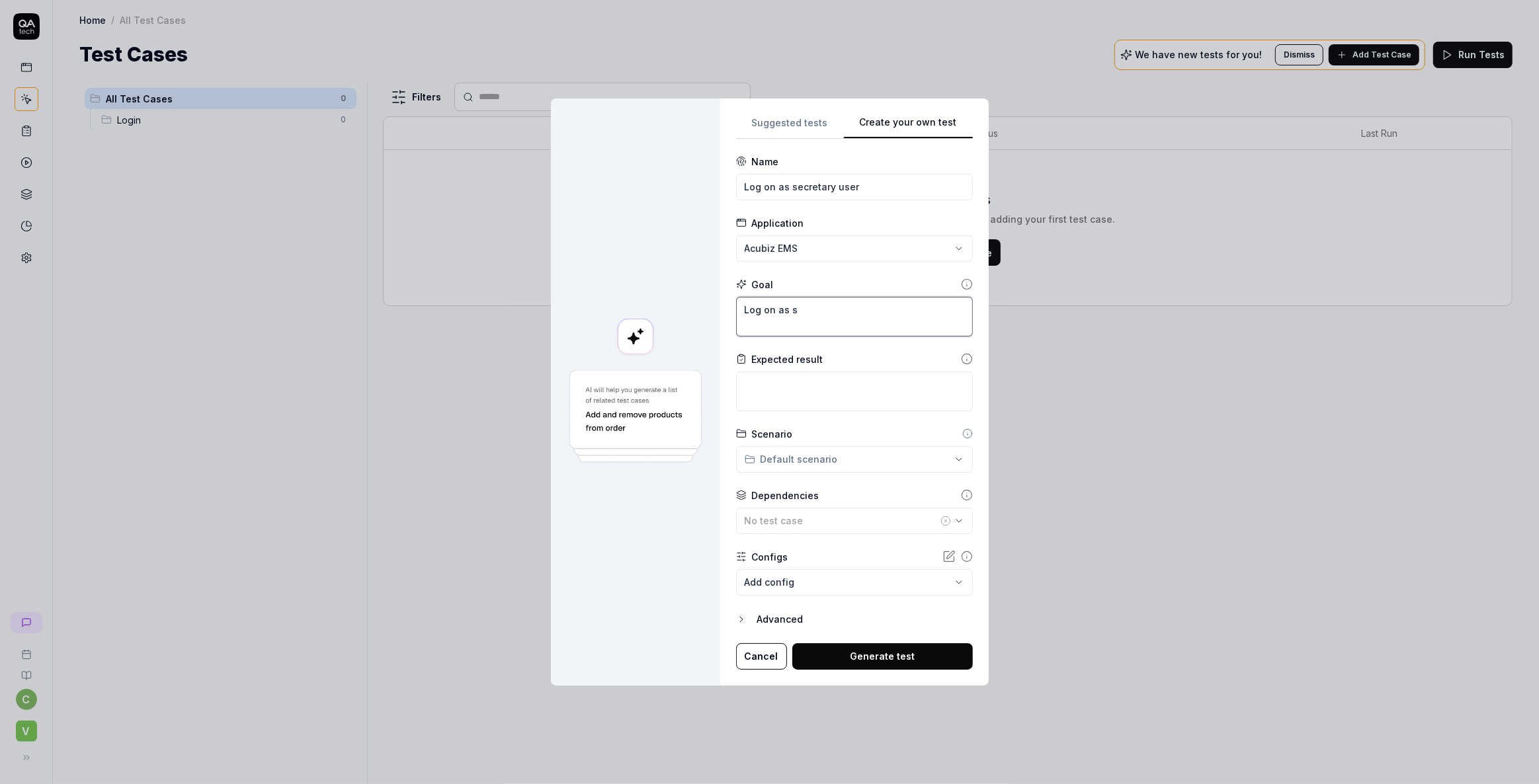
type textarea "*"
type textarea "Log on as ss"
click at [792, 308] on textarea "Log on as ss" at bounding box center [854, 316] width 237 height 40
type textarea "*"
type textarea "Log on as tss"
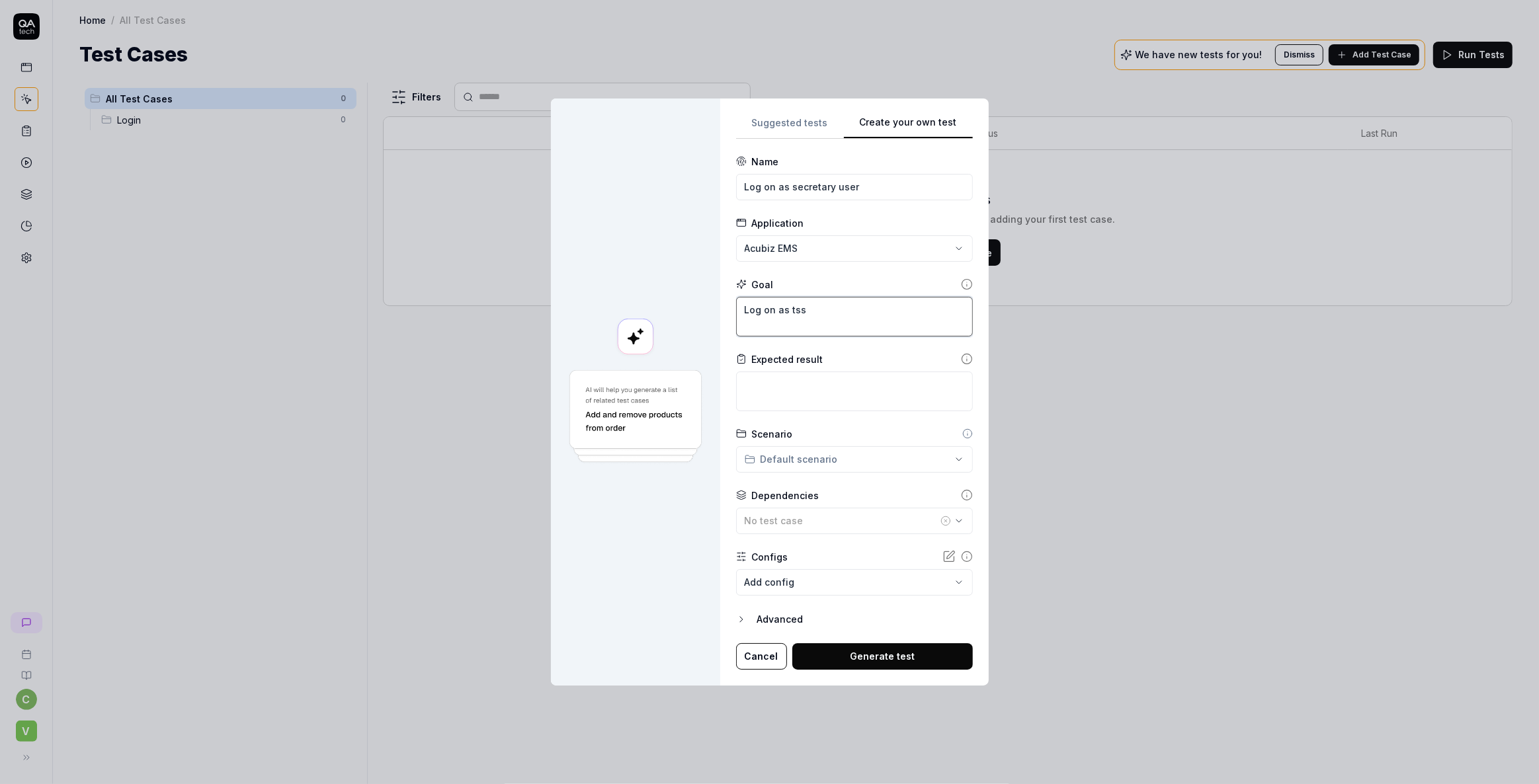
type textarea "*"
type textarea "Log on as thss"
type textarea "*"
type textarea "Log on as thess"
type textarea "*"
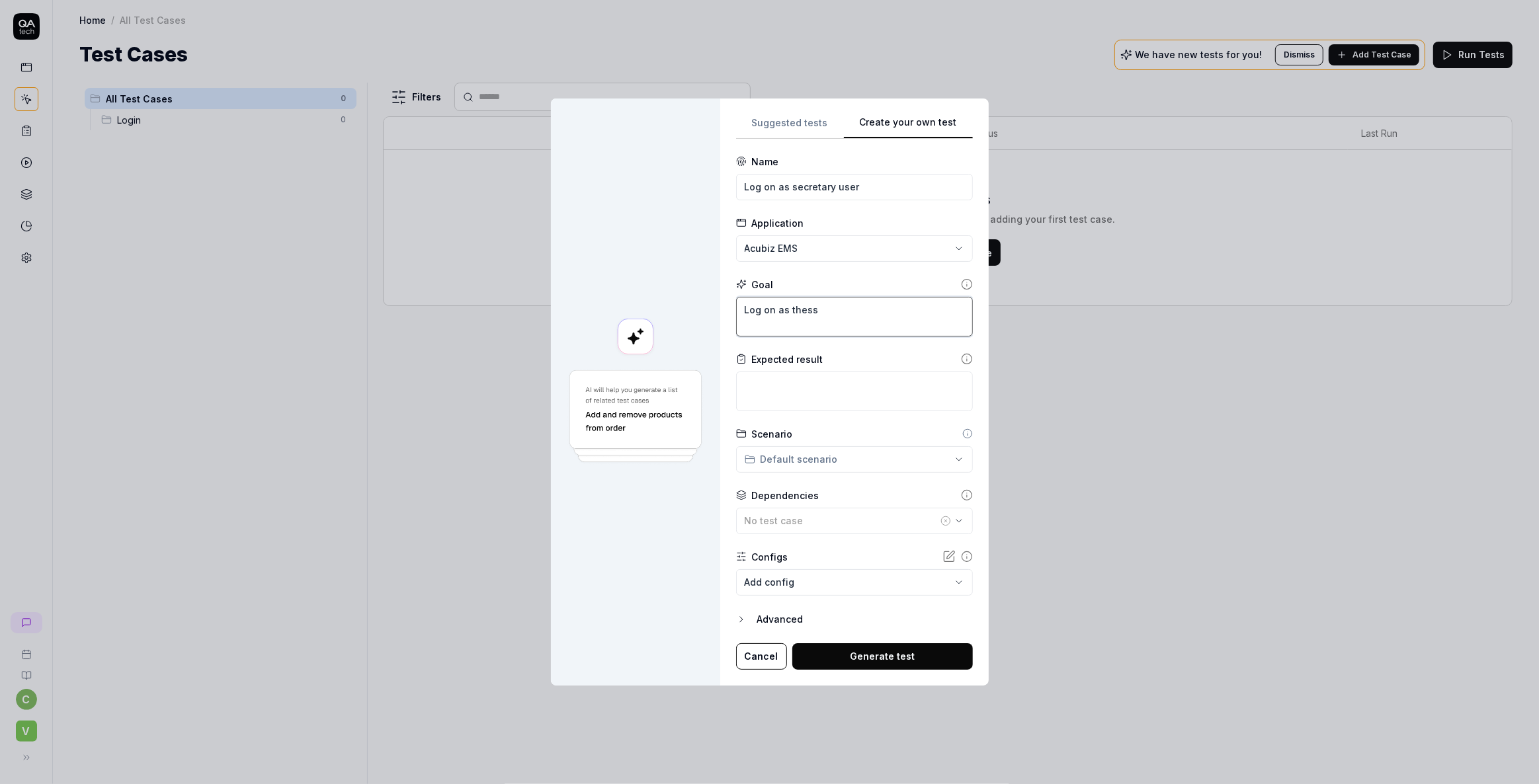
type textarea "Log on as the ss"
type textarea "*"
type textarea "Log on as the uss"
type textarea "*"
type textarea "Log on as the usss"
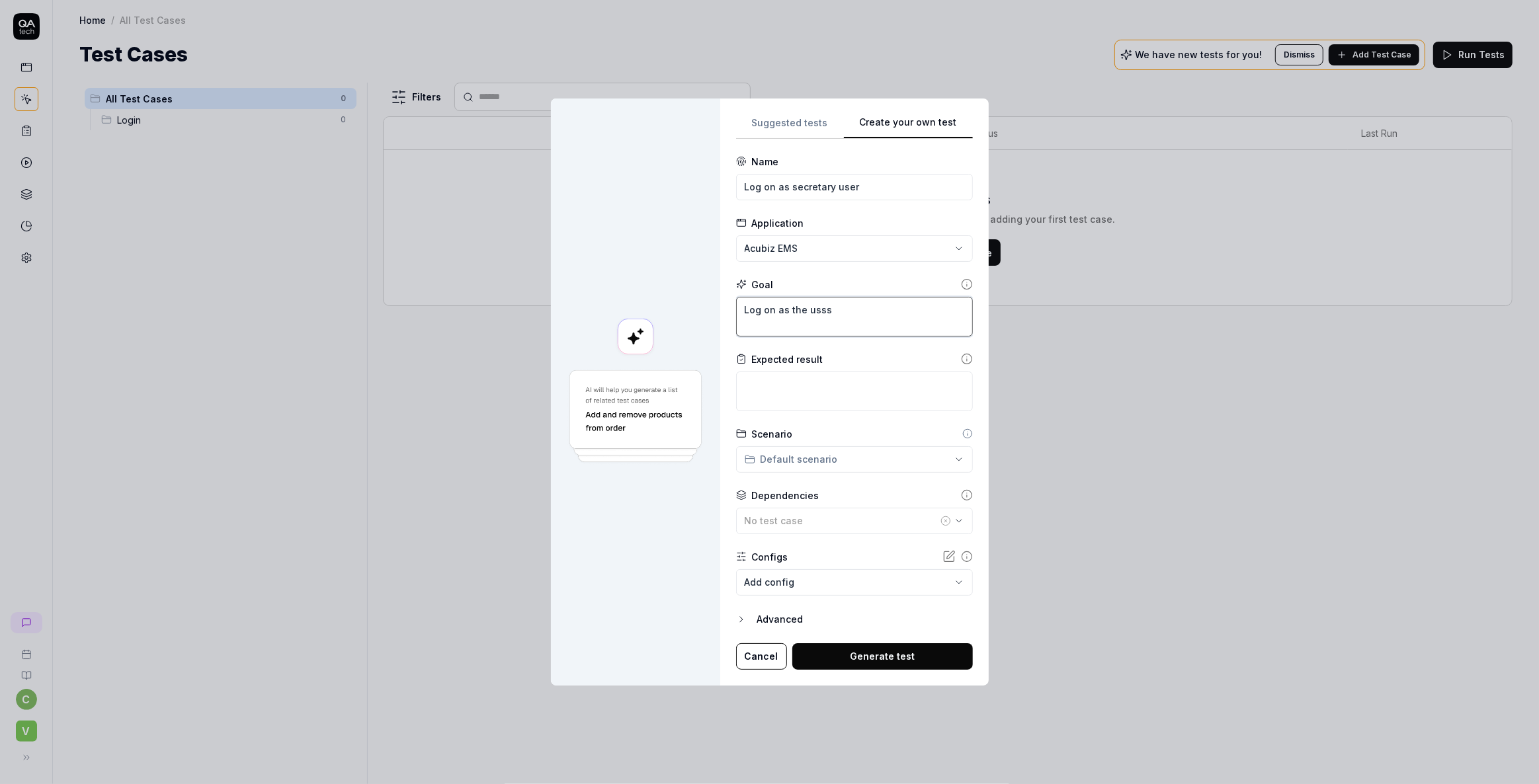
type textarea "*"
type textarea "Log on as the usess"
type textarea "*"
type textarea "Log on as the userss"
type textarea "*"
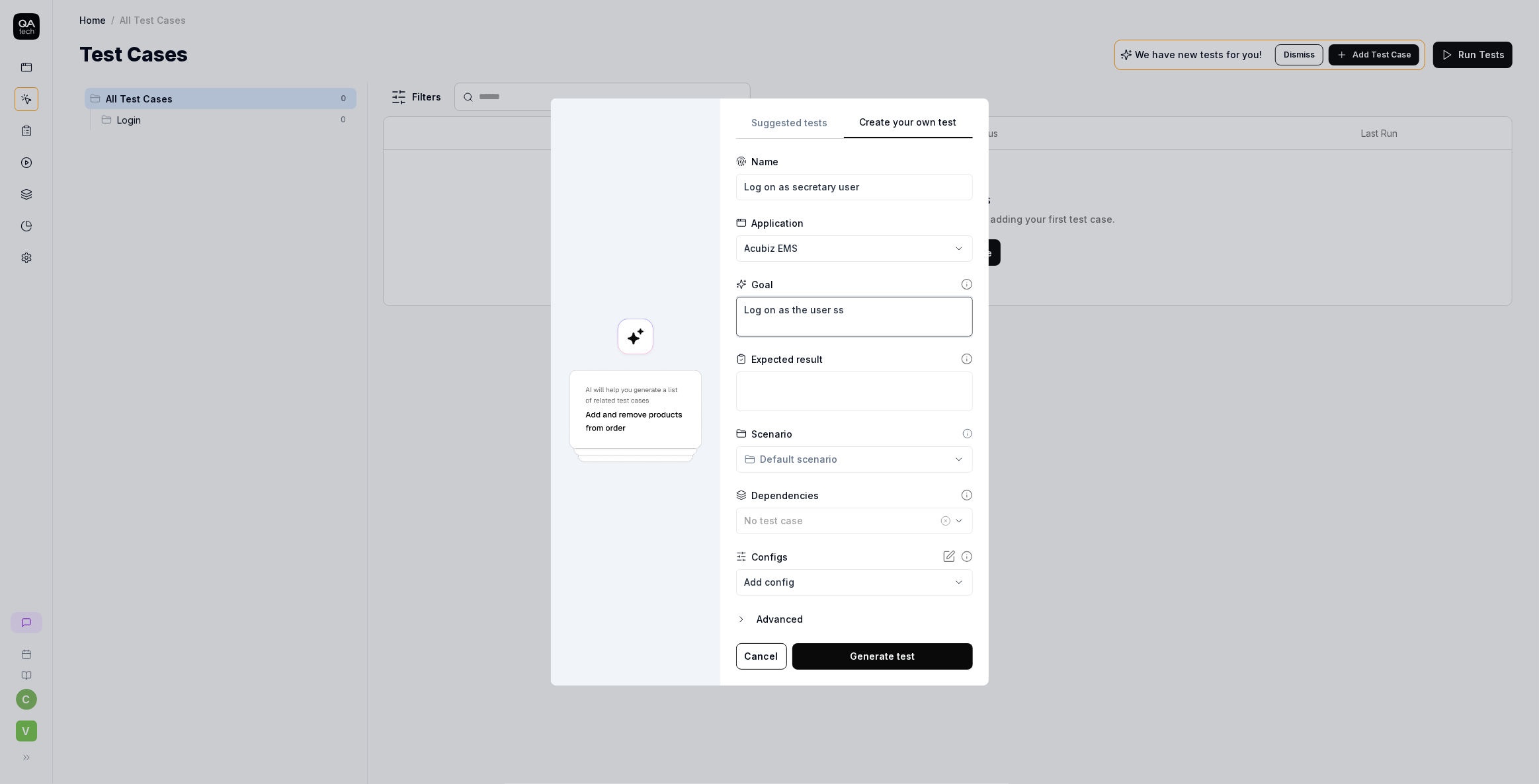
type textarea "Log on as the user ss"
click at [811, 380] on textarea at bounding box center [854, 391] width 237 height 40
click at [813, 583] on body "**********" at bounding box center [769, 392] width 1539 height 784
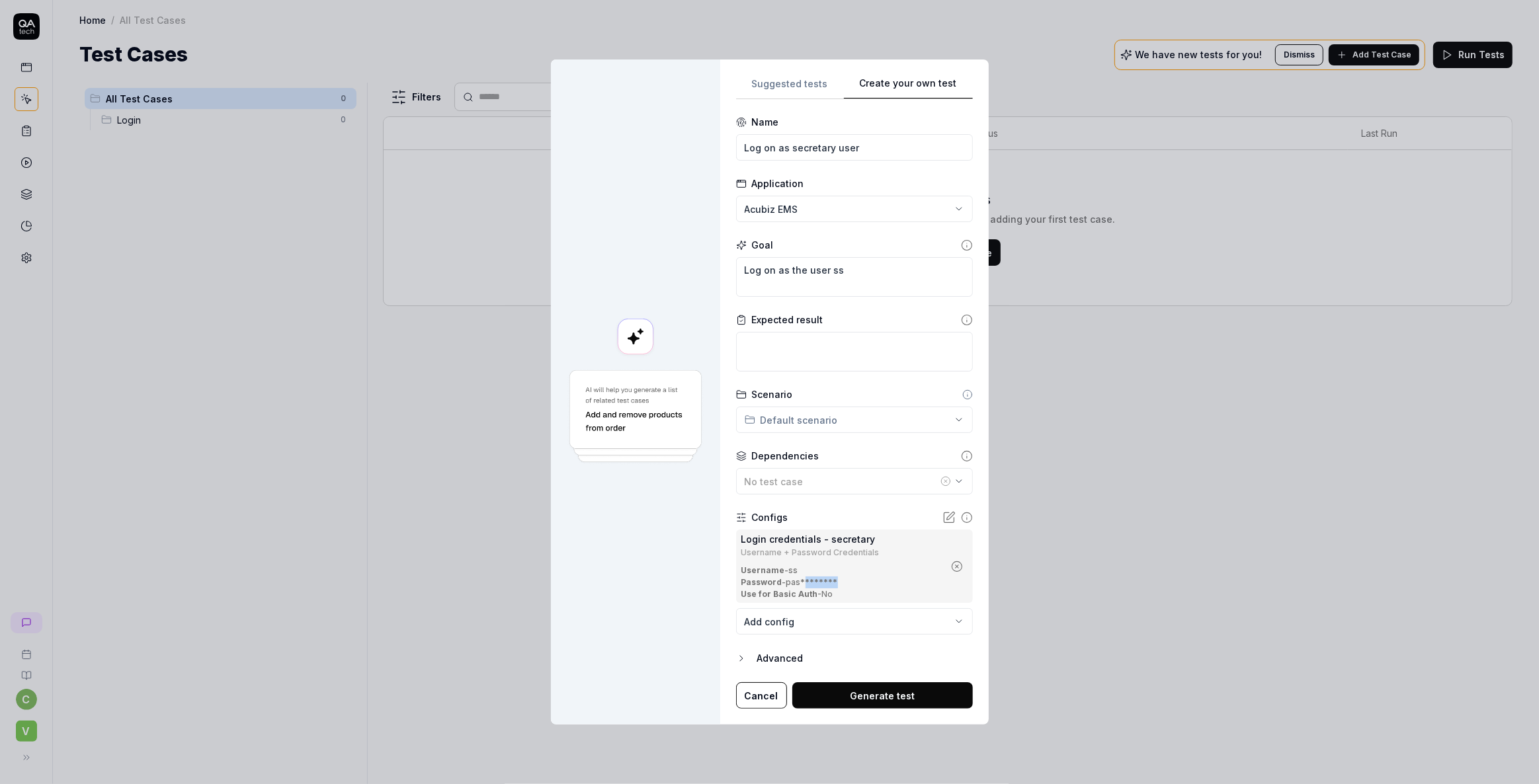
drag, startPoint x: 805, startPoint y: 581, endPoint x: 851, endPoint y: 585, distance: 46.2
click at [851, 585] on div "Password - pas********" at bounding box center [842, 582] width 202 height 12
click at [628, 575] on div at bounding box center [636, 392] width 169 height 665
click at [790, 353] on textarea at bounding box center [854, 351] width 237 height 40
type textarea "*"
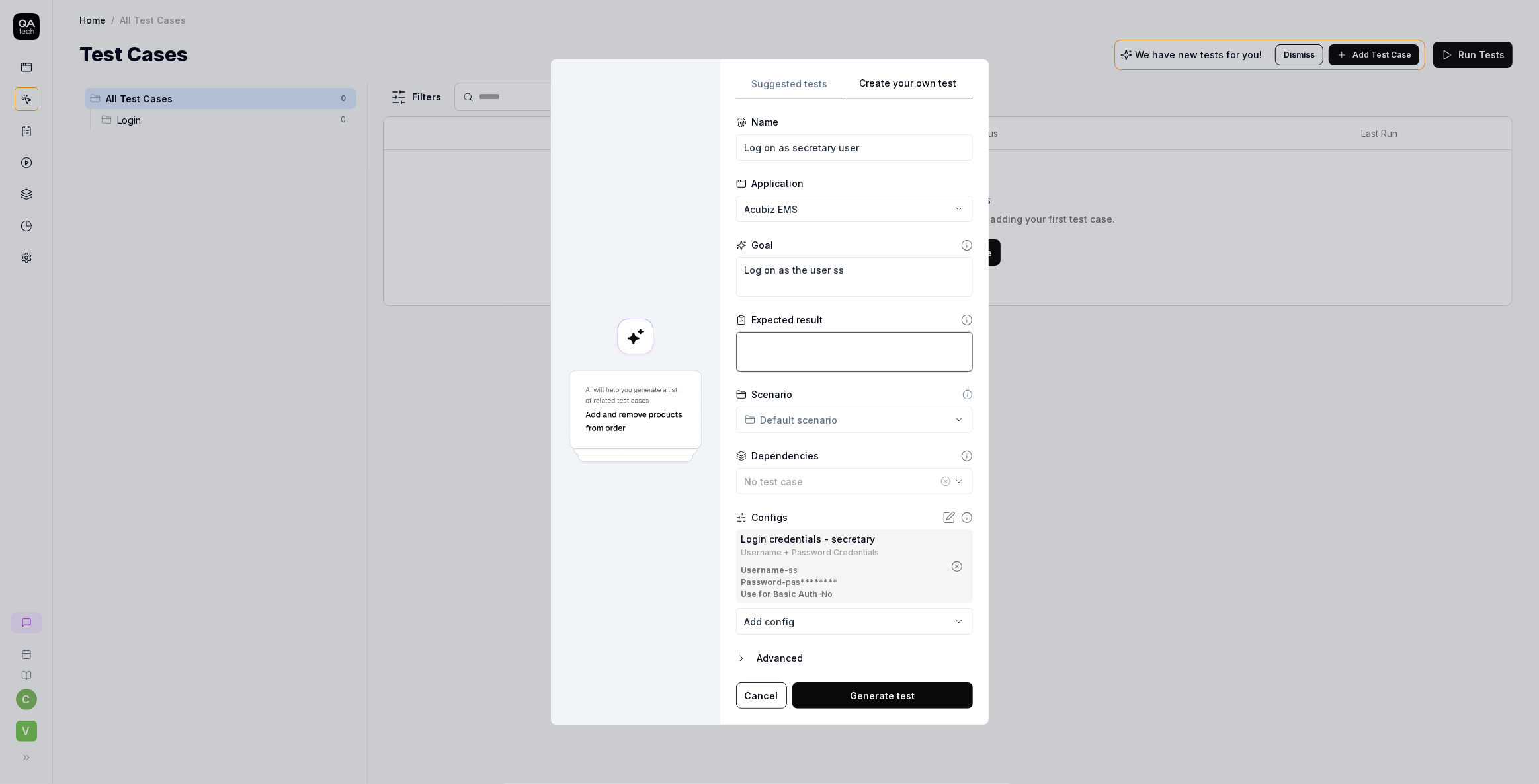
type textarea "T"
type textarea "*"
type textarea "Th"
click at [855, 691] on button "Generate test" at bounding box center [882, 695] width 180 height 27
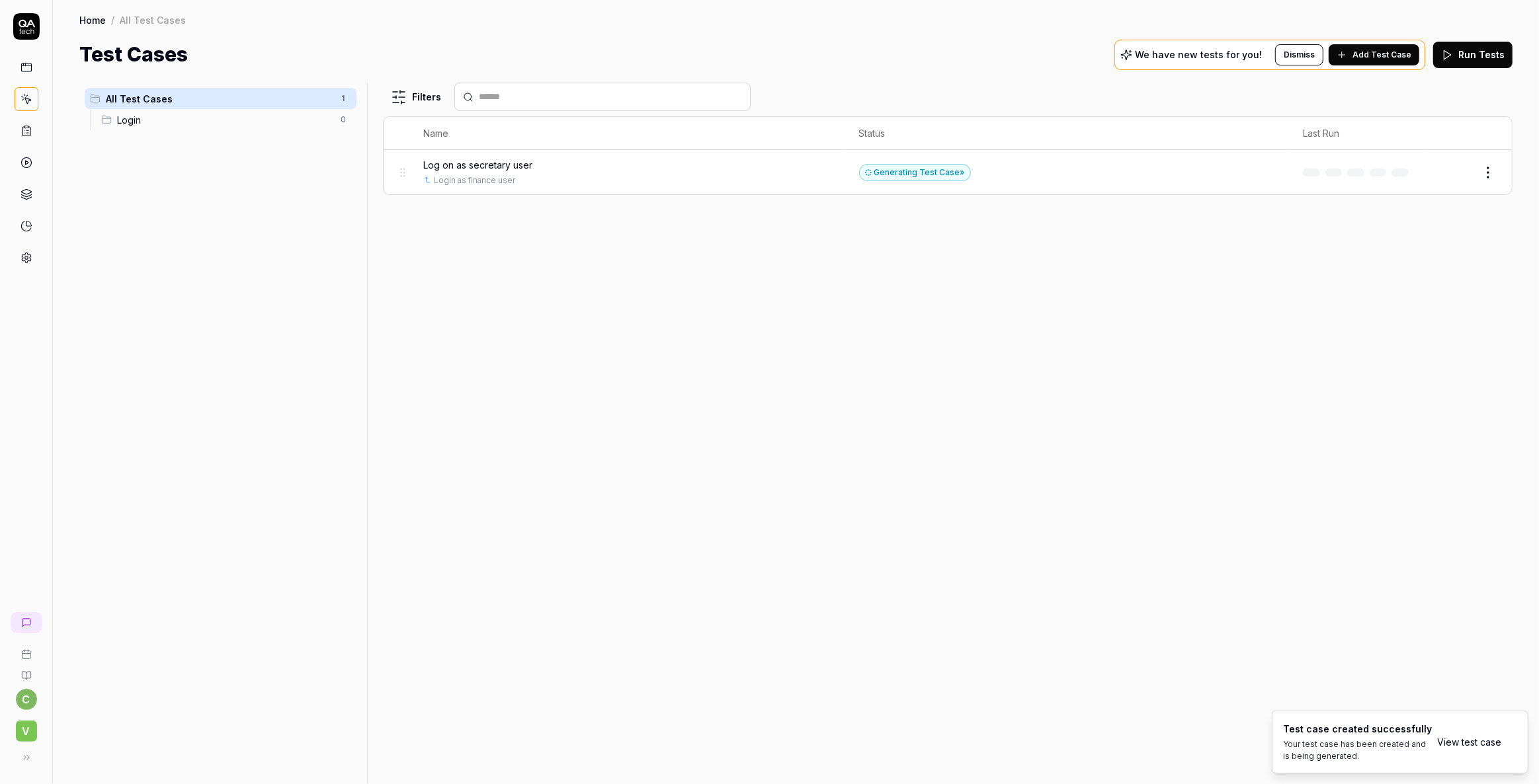
click at [515, 174] on div "Login as finance user" at bounding box center [627, 180] width 409 height 12
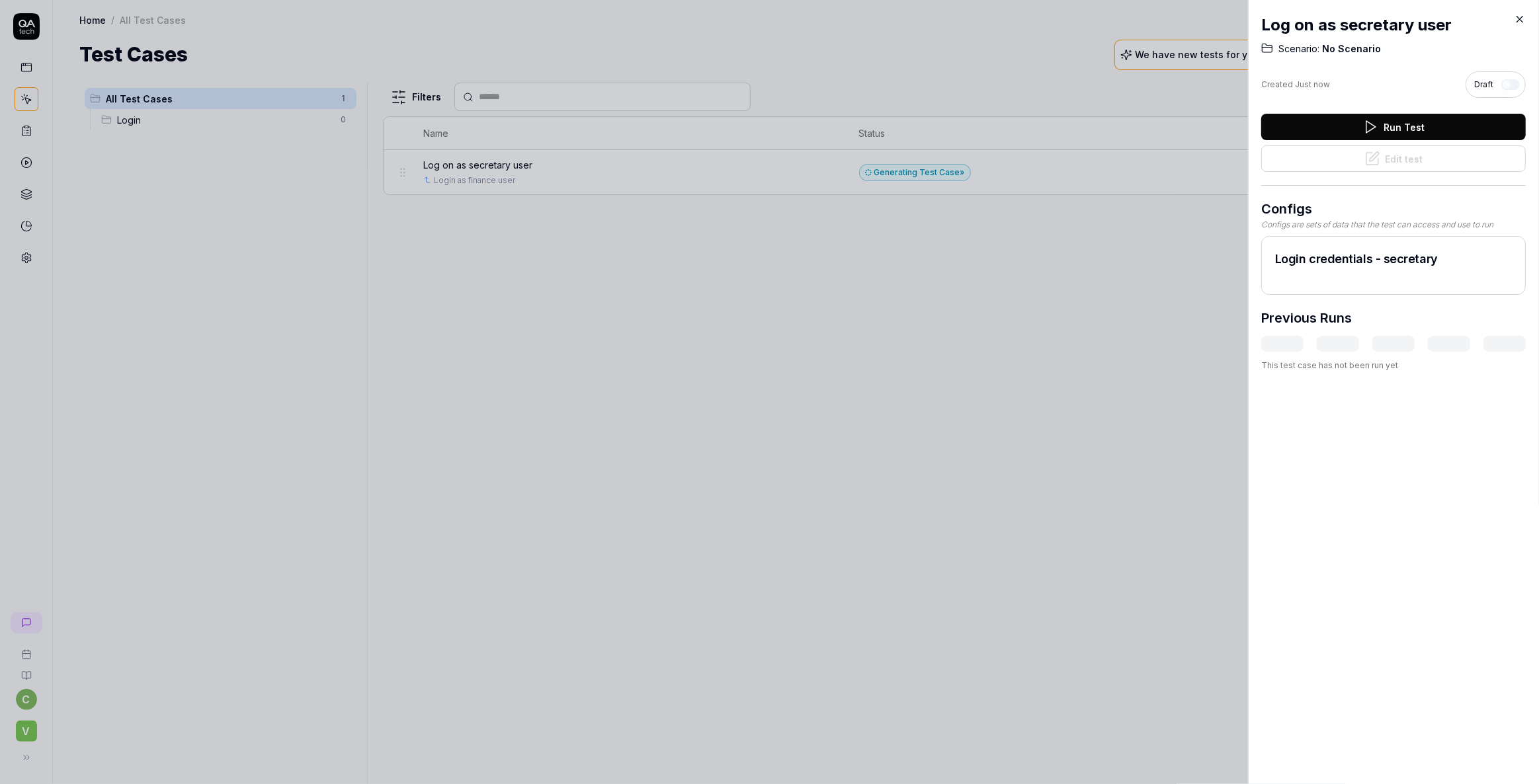
click at [882, 305] on div at bounding box center [769, 392] width 1539 height 784
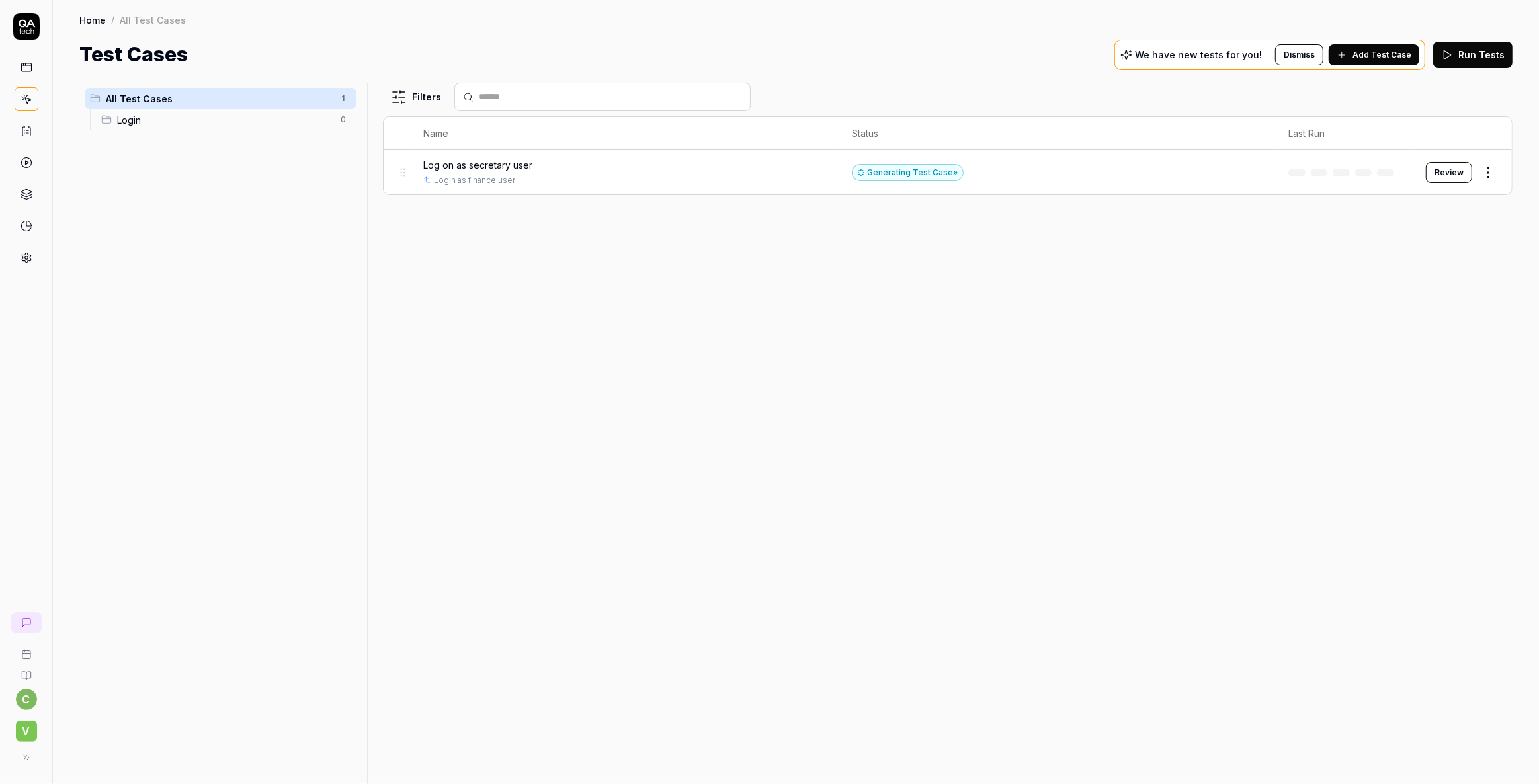
click at [1490, 174] on html "c V Home / All Test Cases Home / All Test Cases Test Cases We have new tests fo…" at bounding box center [769, 392] width 1539 height 784
click at [1213, 348] on html "c V Home / All Test Cases Home / All Test Cases Test Cases We have new tests fo…" at bounding box center [769, 392] width 1539 height 784
click at [1490, 176] on html "c V Home / All Test Cases Home / All Test Cases Test Cases We have new tests fo…" at bounding box center [769, 392] width 1539 height 784
click at [1393, 286] on div "Edit" at bounding box center [1433, 287] width 126 height 29
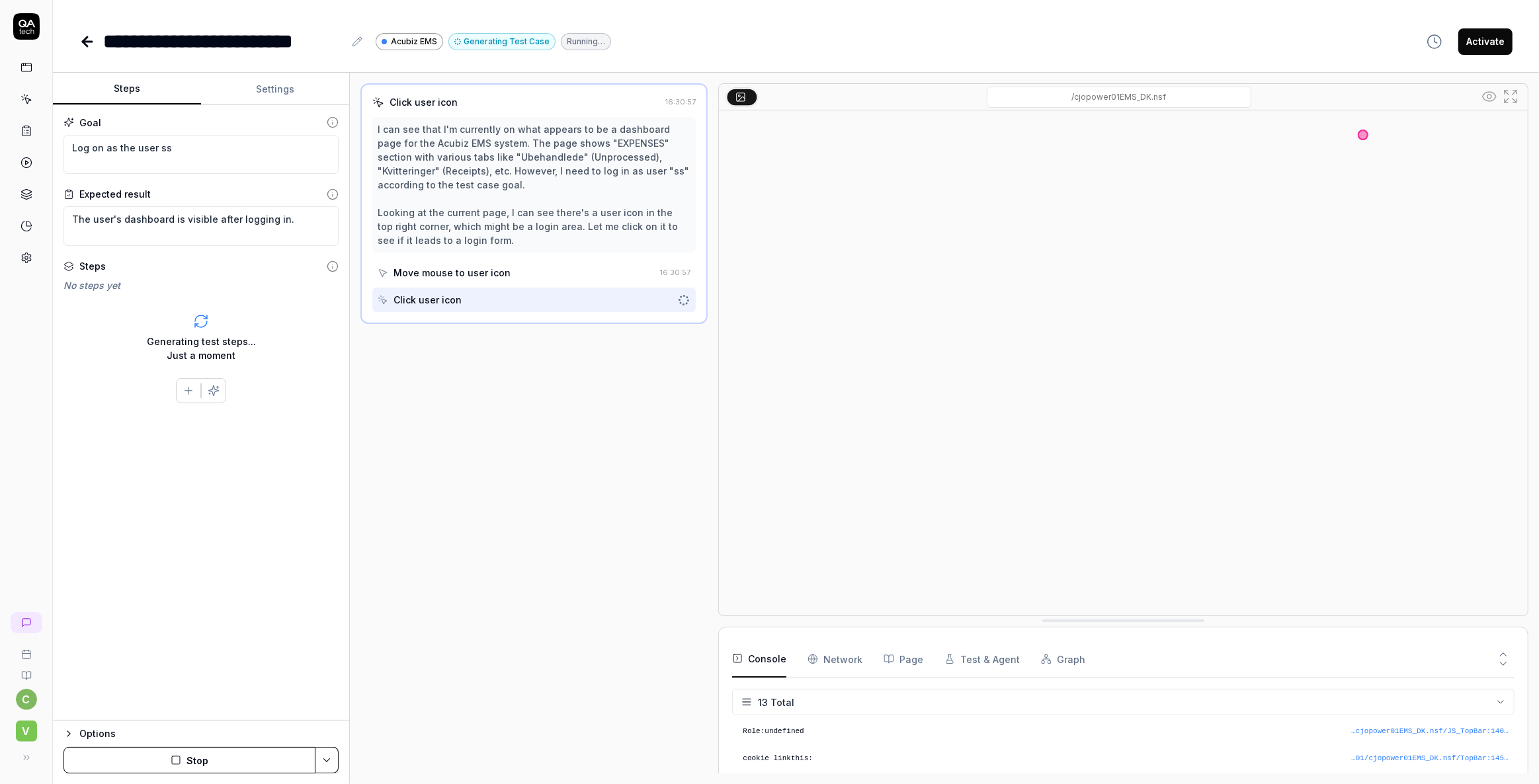
scroll to position [263, 0]
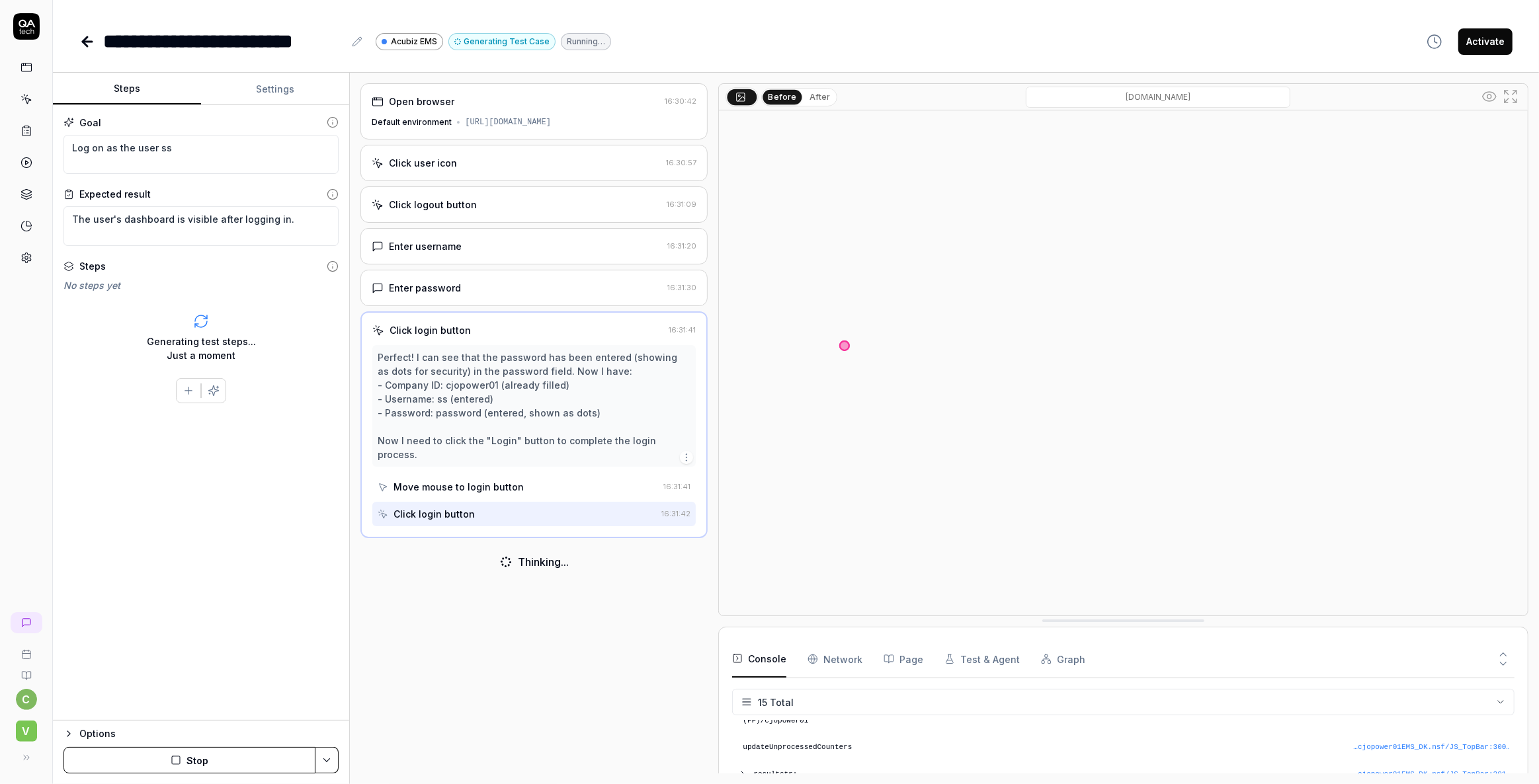
scroll to position [316, 0]
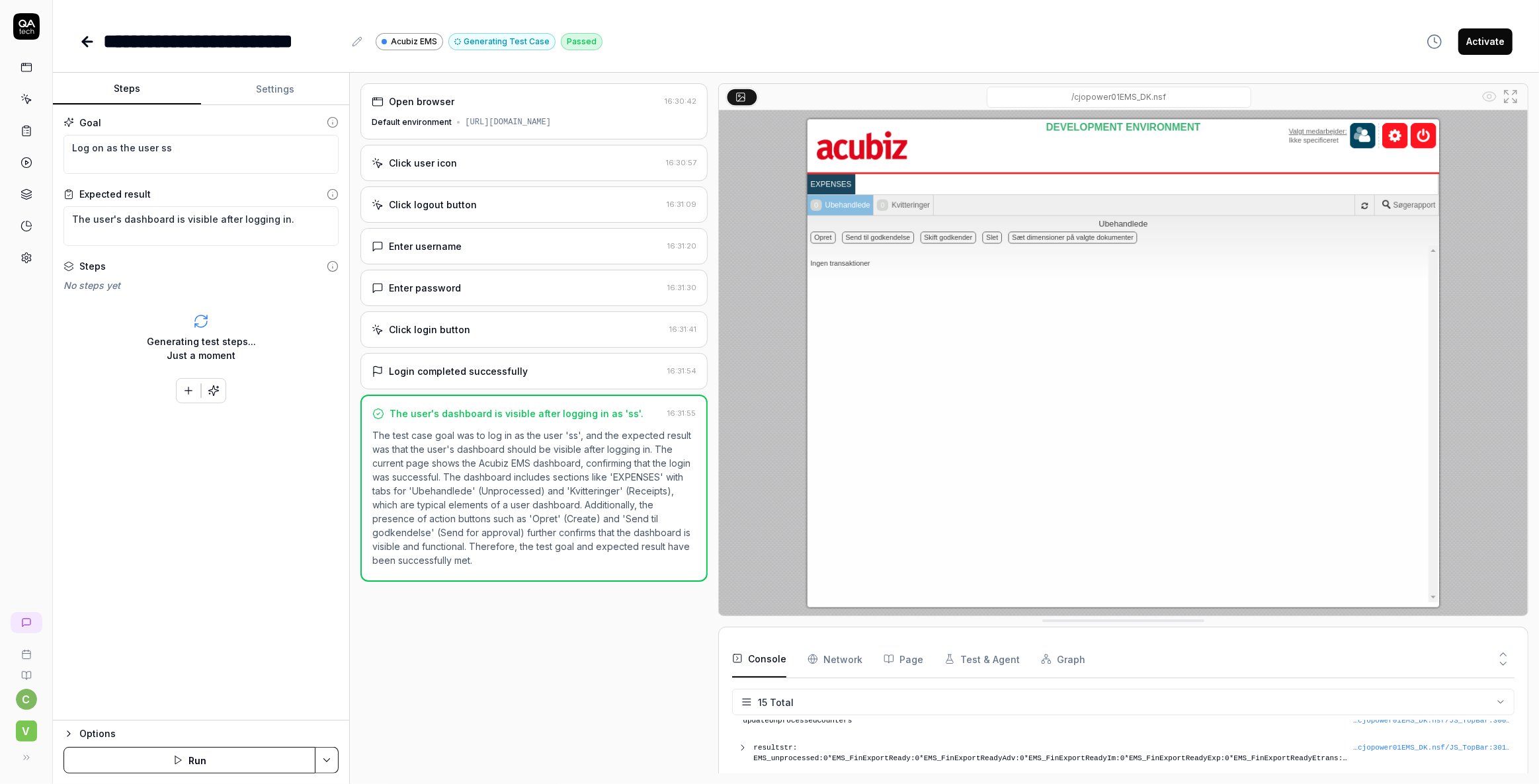
click at [83, 42] on icon at bounding box center [85, 41] width 4 height 9
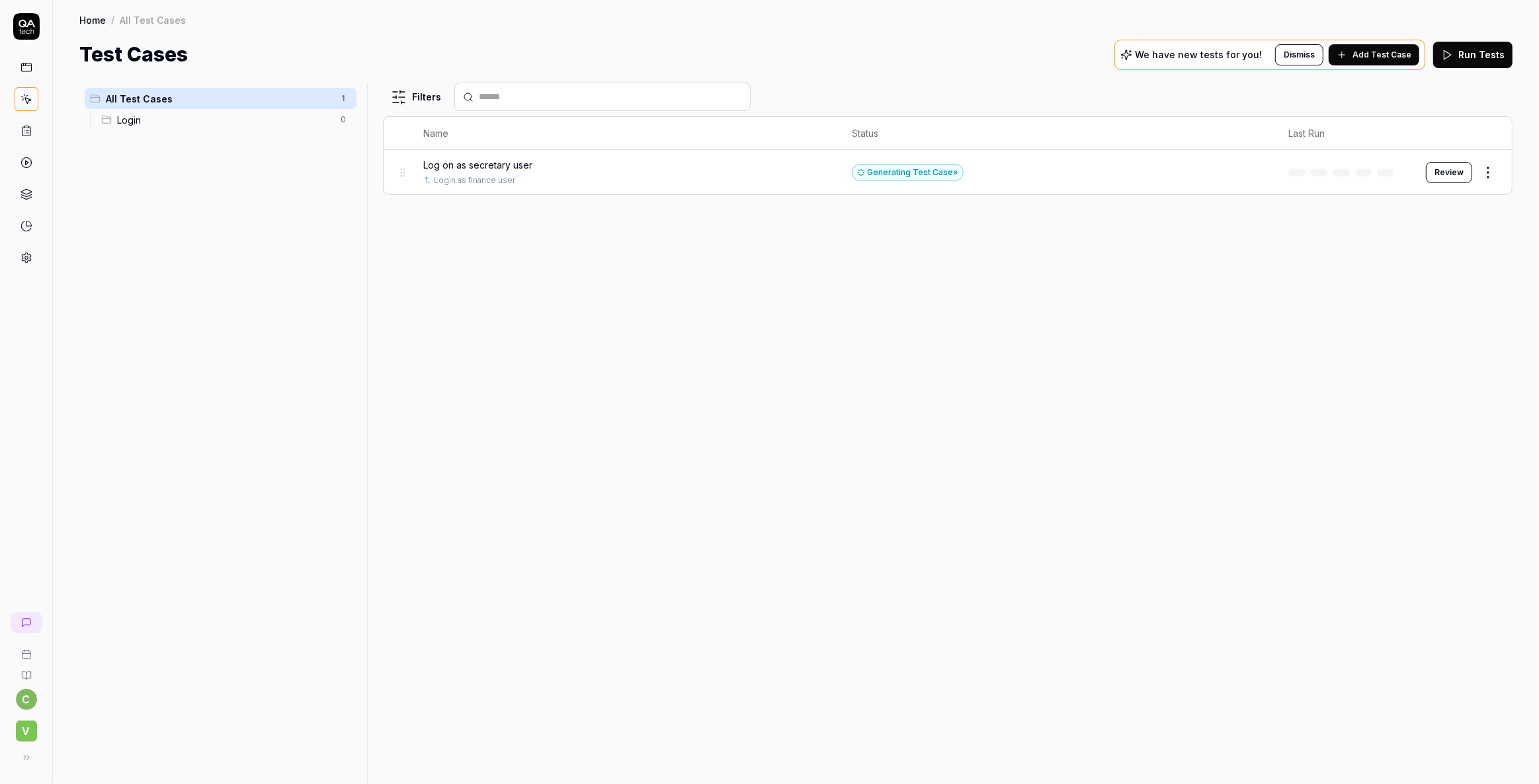
click at [519, 279] on div "Filters Name Status Last Run Log on as secretary user Login as finance user Gen…" at bounding box center [948, 433] width 1130 height 701
click at [605, 307] on div "Filters Name Status Last Run Log on as secretary user Login as finance user Dra…" at bounding box center [948, 433] width 1130 height 701
click at [1372, 57] on span "Add Test Case" at bounding box center [1382, 55] width 59 height 12
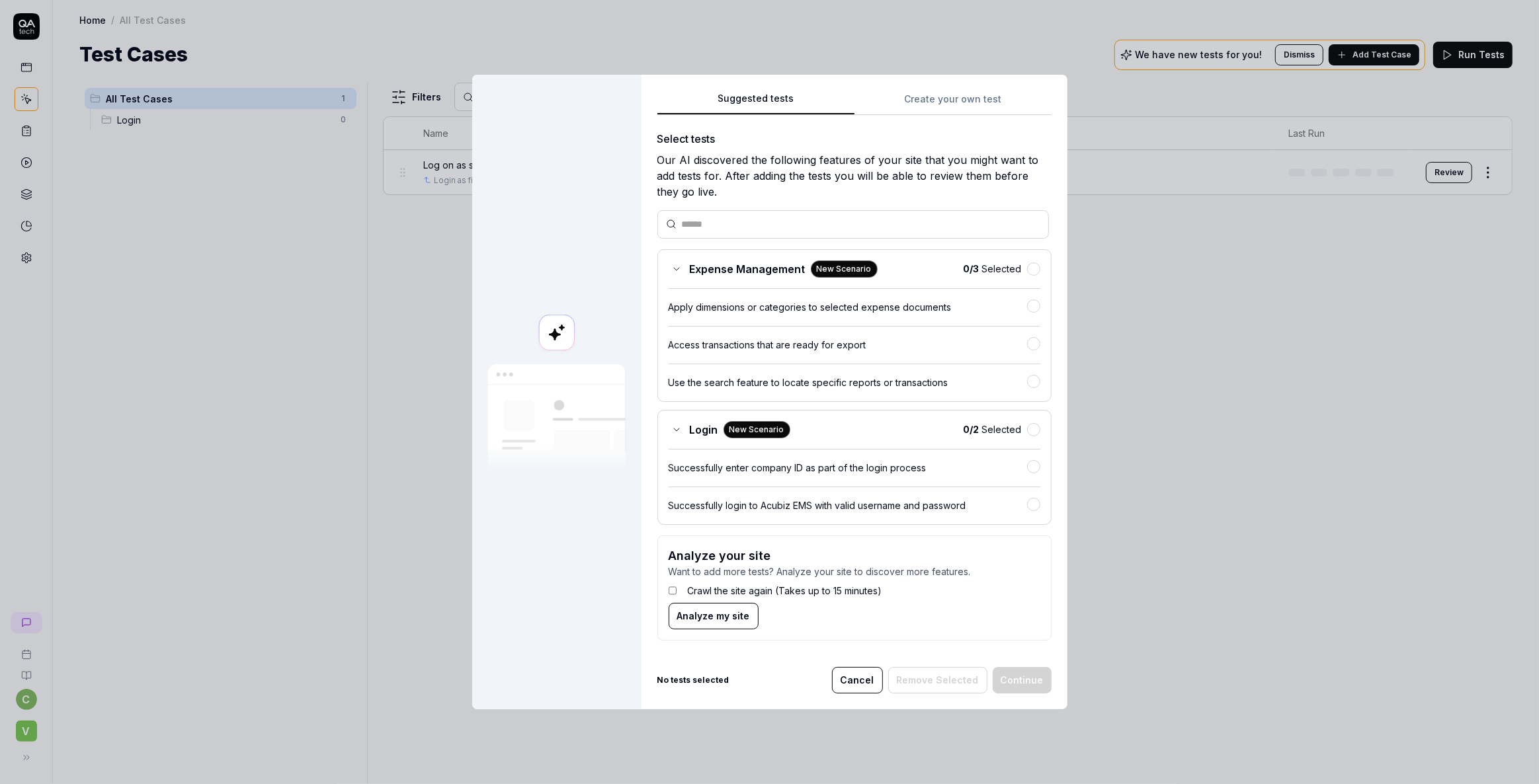
click at [987, 96] on div "Suggested tests Suggested tests Create your own test Select tests Our AI discov…" at bounding box center [769, 392] width 1539 height 784
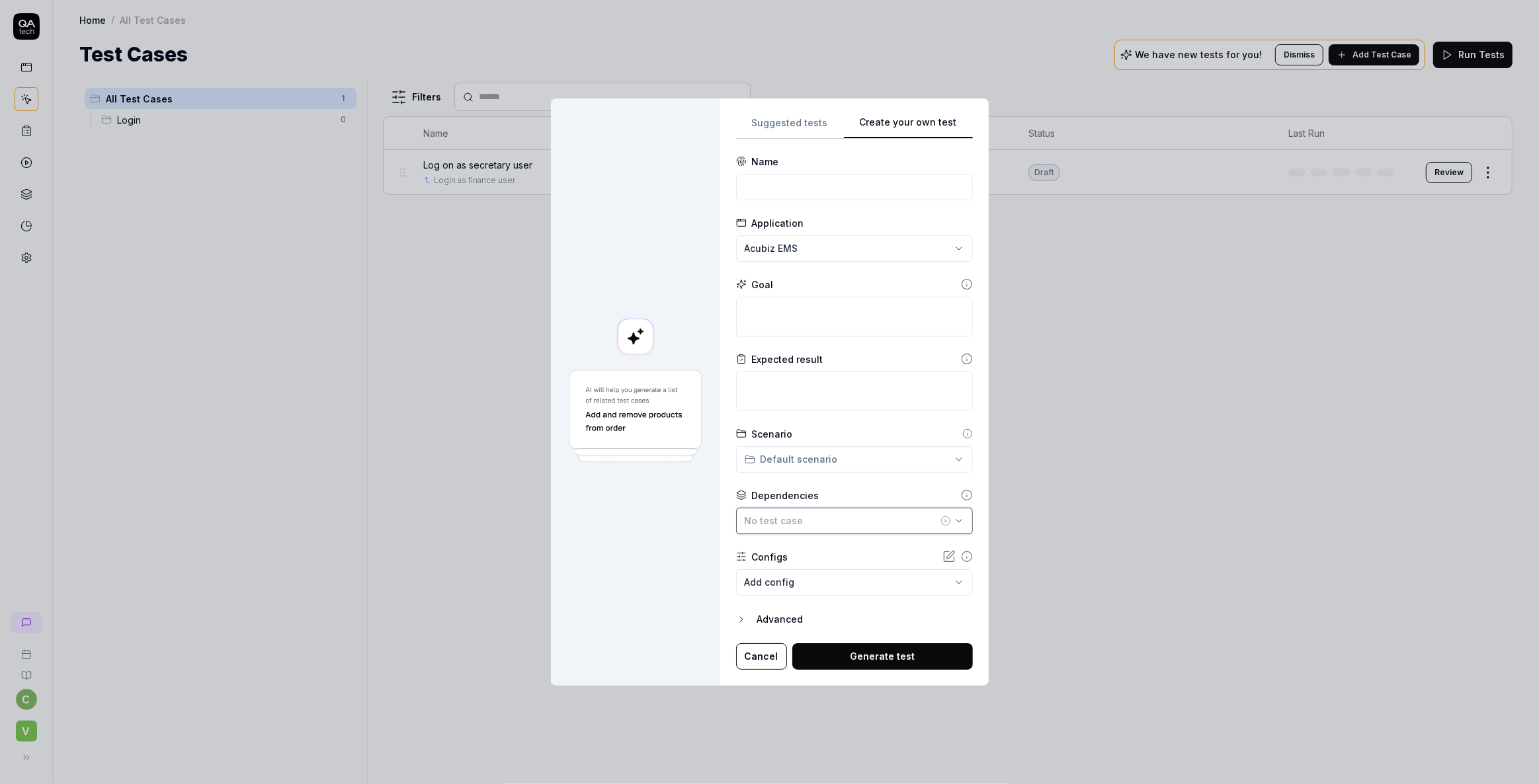
click at [787, 522] on span "No test case" at bounding box center [773, 520] width 59 height 12
click at [795, 595] on div "Log on as secretary user" at bounding box center [799, 595] width 109 height 14
click at [661, 114] on div at bounding box center [636, 392] width 169 height 586
click at [687, 107] on div at bounding box center [636, 392] width 169 height 586
click at [758, 663] on button "Cancel" at bounding box center [761, 657] width 51 height 27
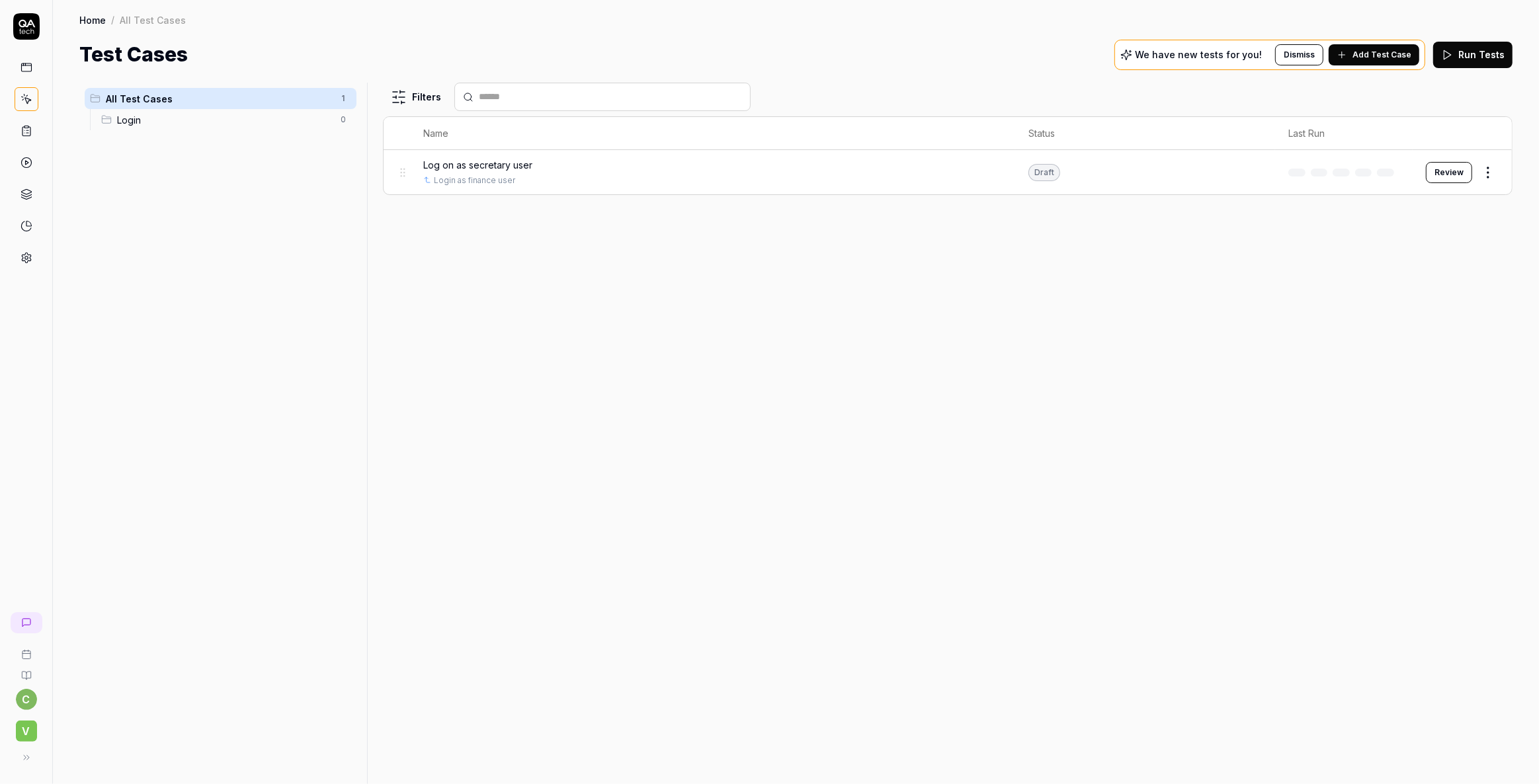
click at [687, 476] on div "Filters Name Status Last Run Log on as secretary user Login as finance user Dra…" at bounding box center [948, 433] width 1130 height 701
